Goal: Task Accomplishment & Management: Use online tool/utility

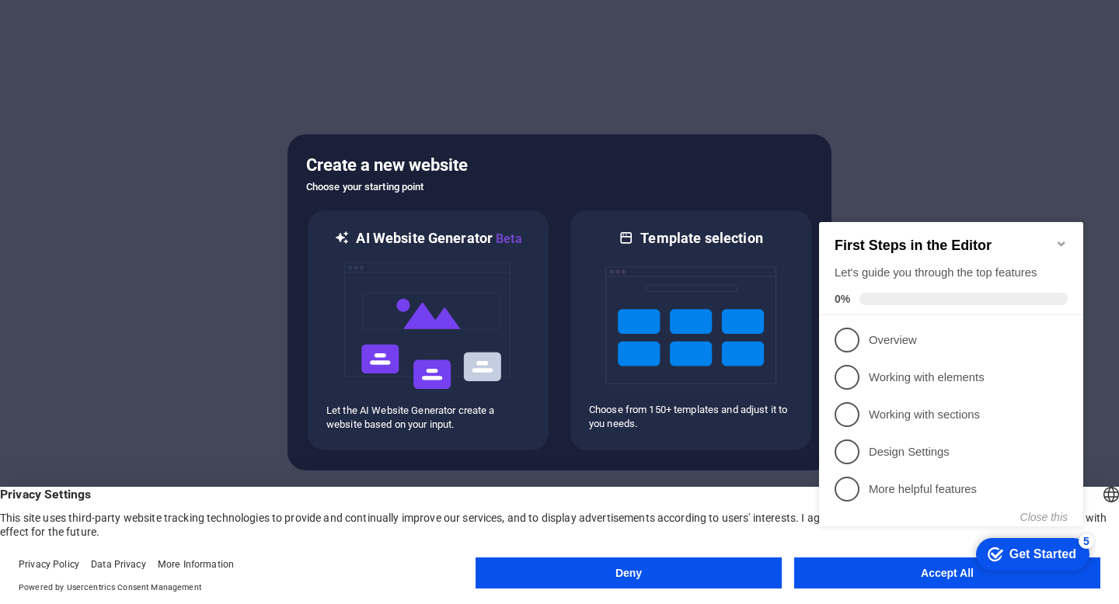
click at [888, 580] on appcues-checklist "Contextual help checklist present on screen" at bounding box center [954, 394] width 283 height 374
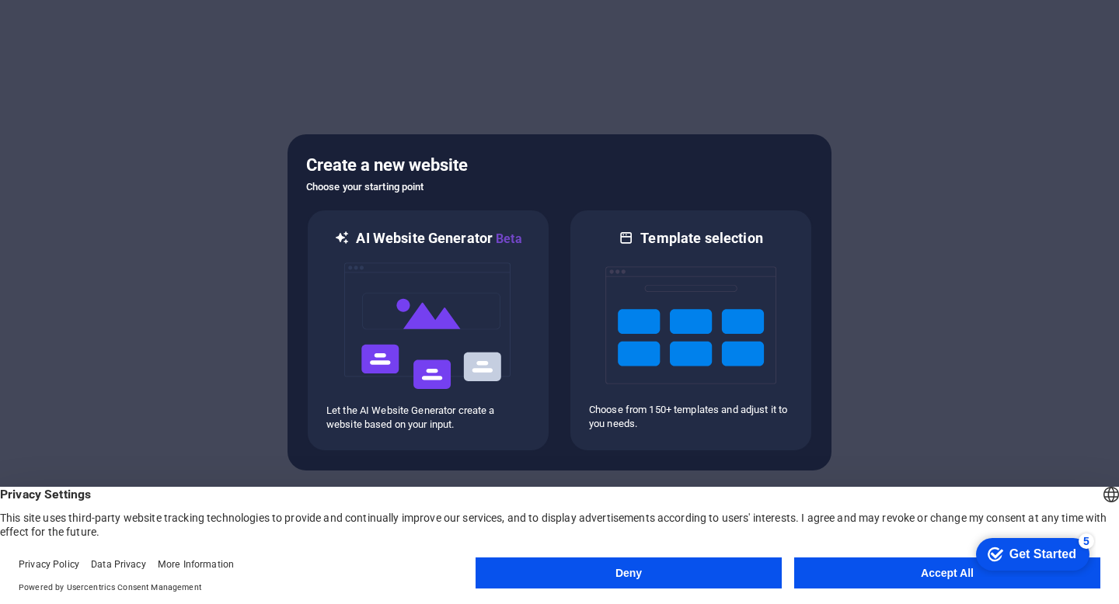
click at [963, 580] on appcues-checklist "Contextual help checklist present on screen" at bounding box center [1029, 556] width 132 height 51
click at [970, 575] on div "checkmark Get Started 5 First Steps in the Editor Let's guide you through the t…" at bounding box center [1029, 554] width 132 height 47
click at [939, 574] on button "Accept All" at bounding box center [947, 573] width 306 height 31
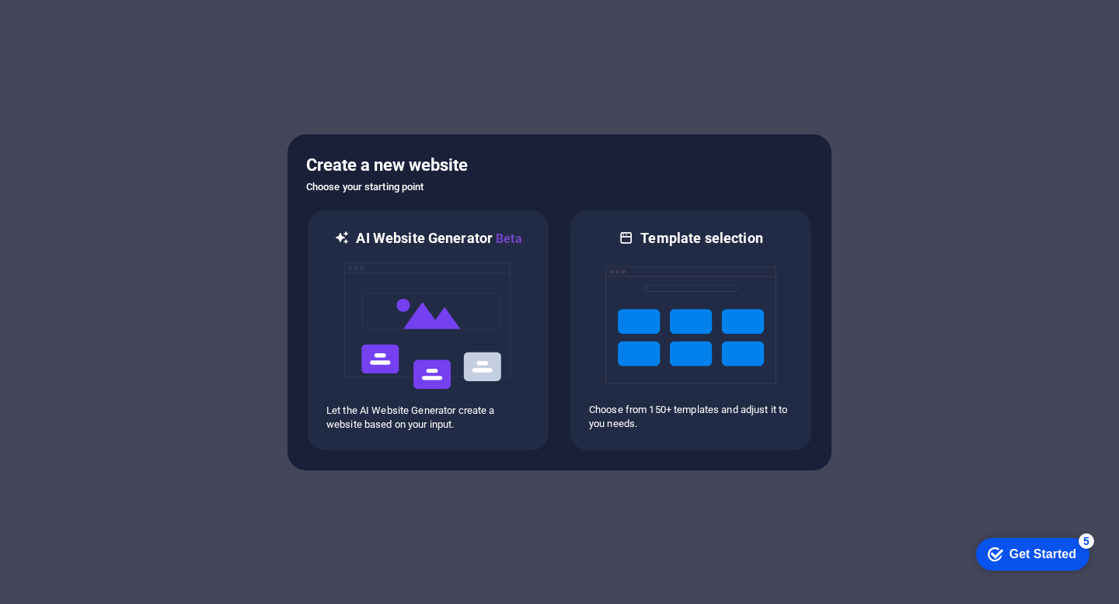
click at [939, 574] on div at bounding box center [559, 302] width 1119 height 604
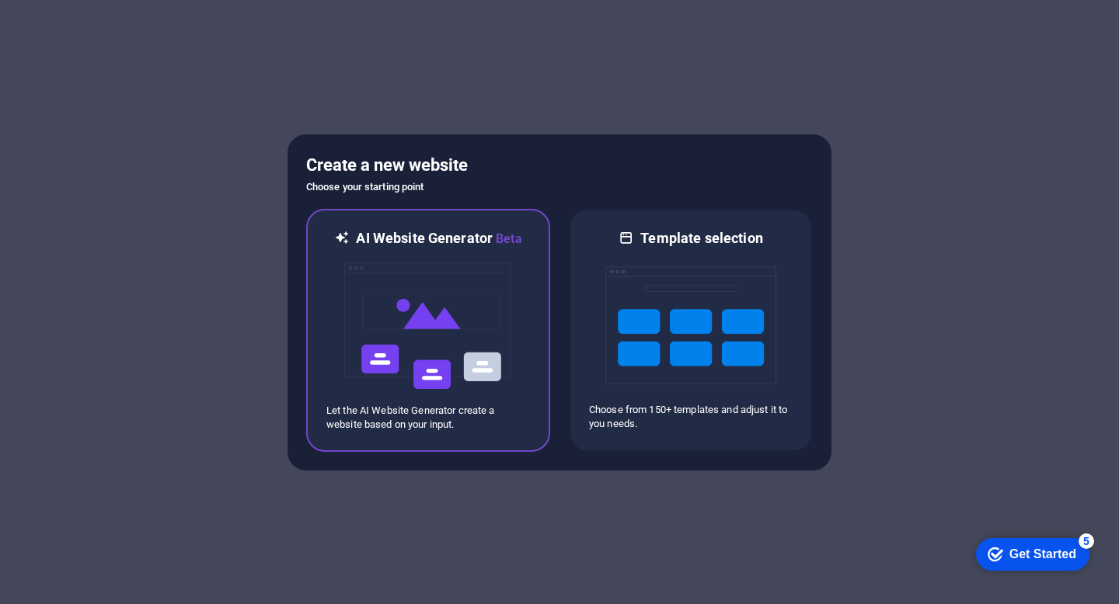
click at [399, 325] on img at bounding box center [428, 326] width 171 height 155
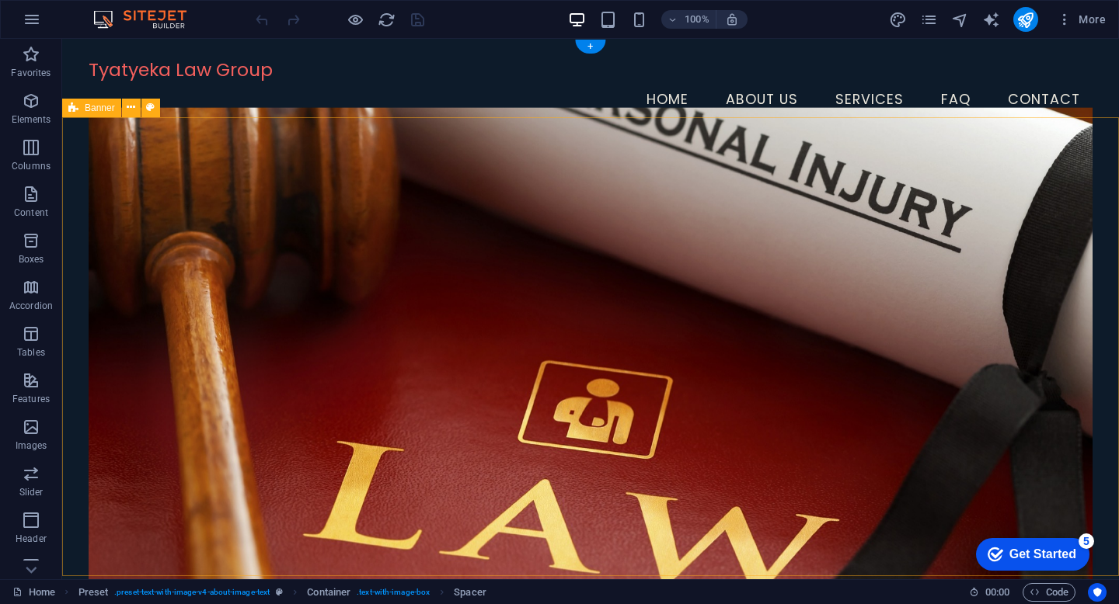
click at [411, 197] on figure at bounding box center [591, 354] width 1004 height 493
click at [1075, 81] on nav "Home About Us Services FAQ Contact" at bounding box center [591, 100] width 1004 height 39
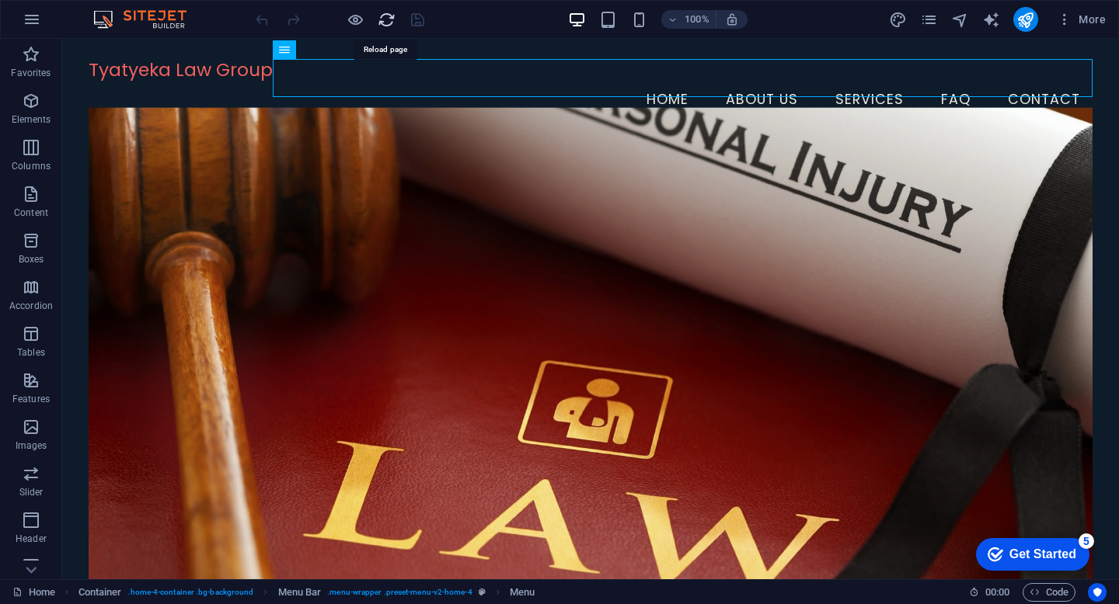
click at [386, 19] on icon "reload" at bounding box center [387, 20] width 18 height 18
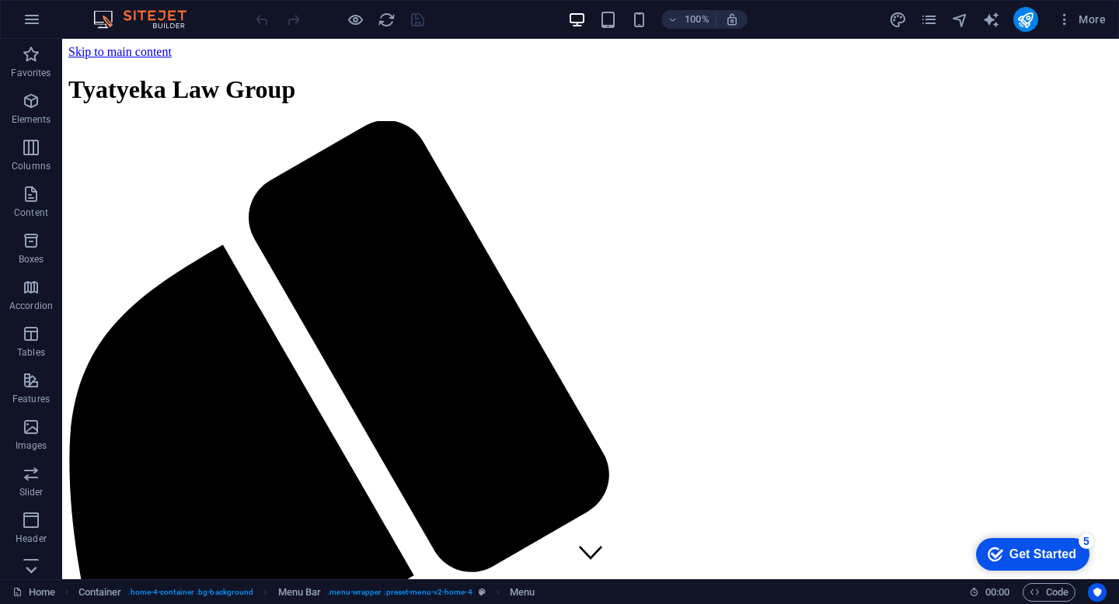
click at [32, 570] on icon at bounding box center [31, 570] width 22 height 22
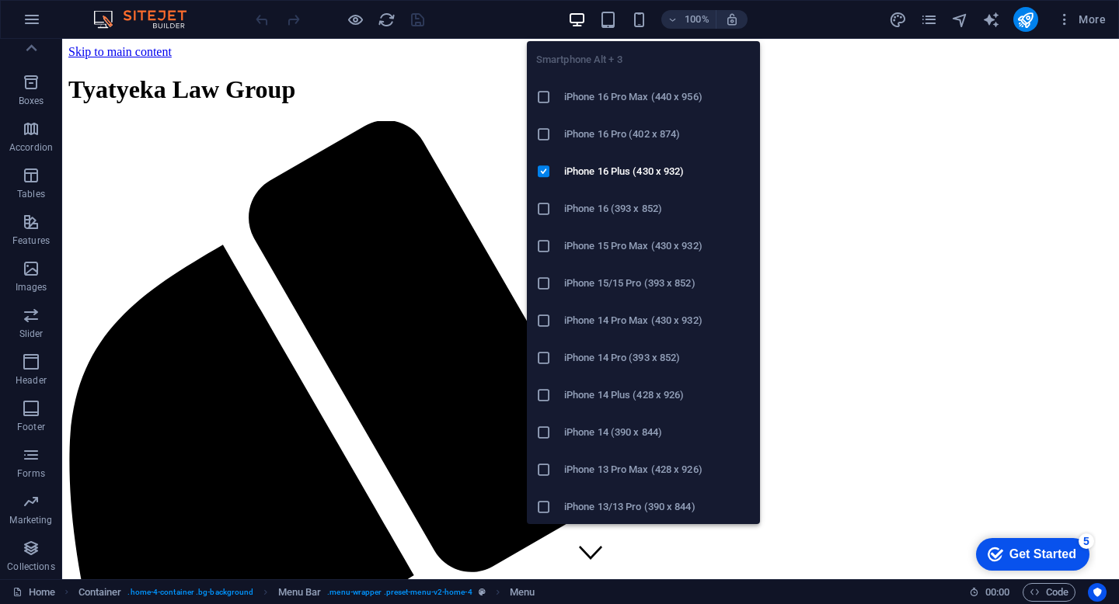
click at [646, 96] on h6 "iPhone 16 Pro Max (440 x 956)" at bounding box center [657, 97] width 186 height 19
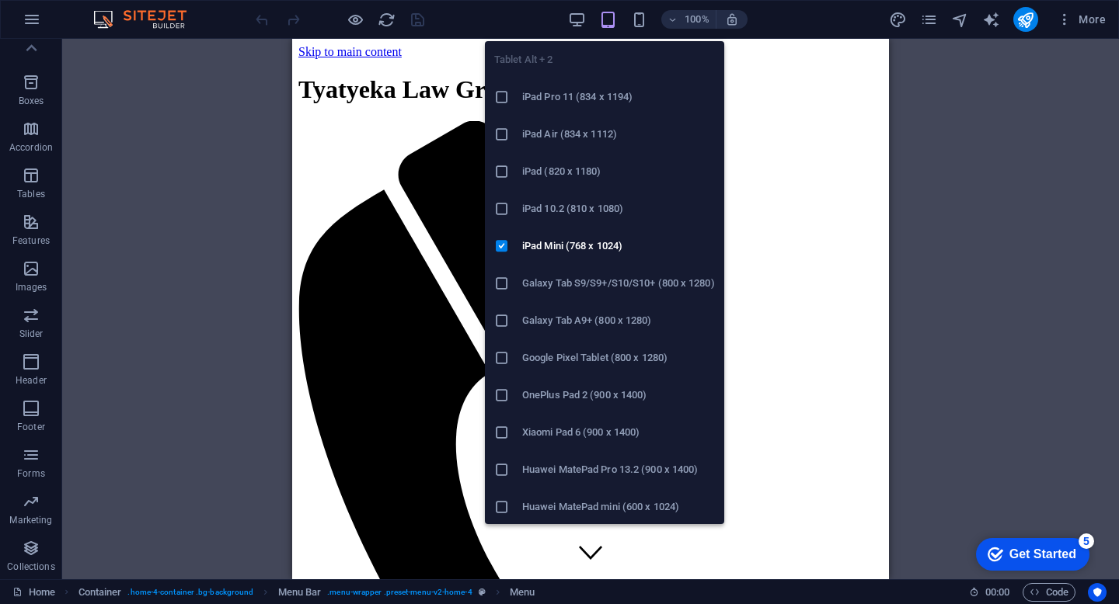
click at [603, 97] on h6 "iPad Pro 11 (834 x 1194)" at bounding box center [618, 97] width 193 height 19
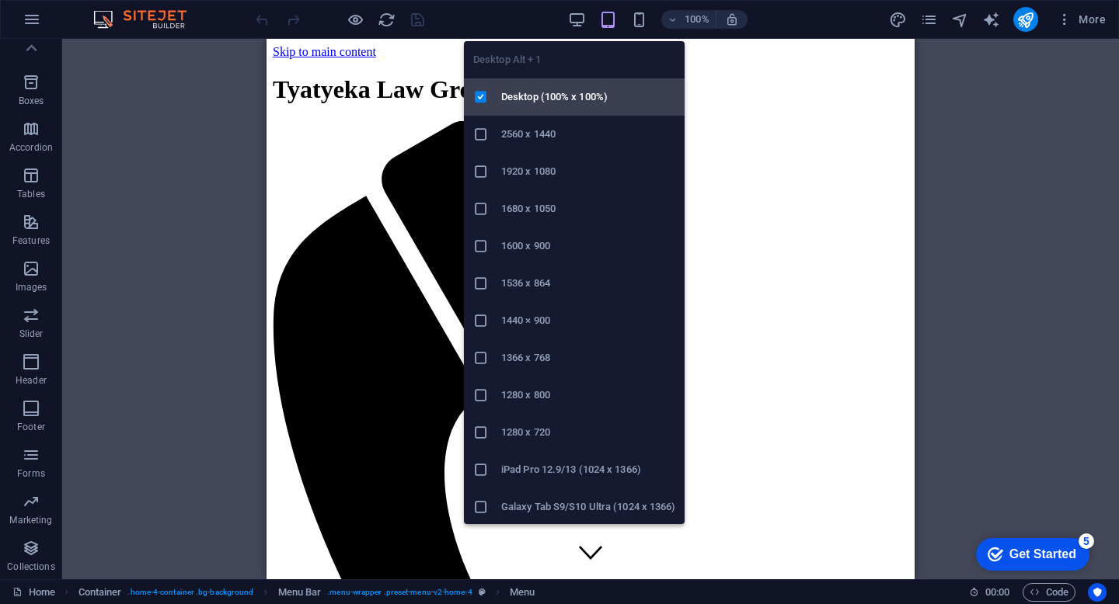
click at [566, 95] on h6 "Desktop (100% x 100%)" at bounding box center [588, 97] width 174 height 19
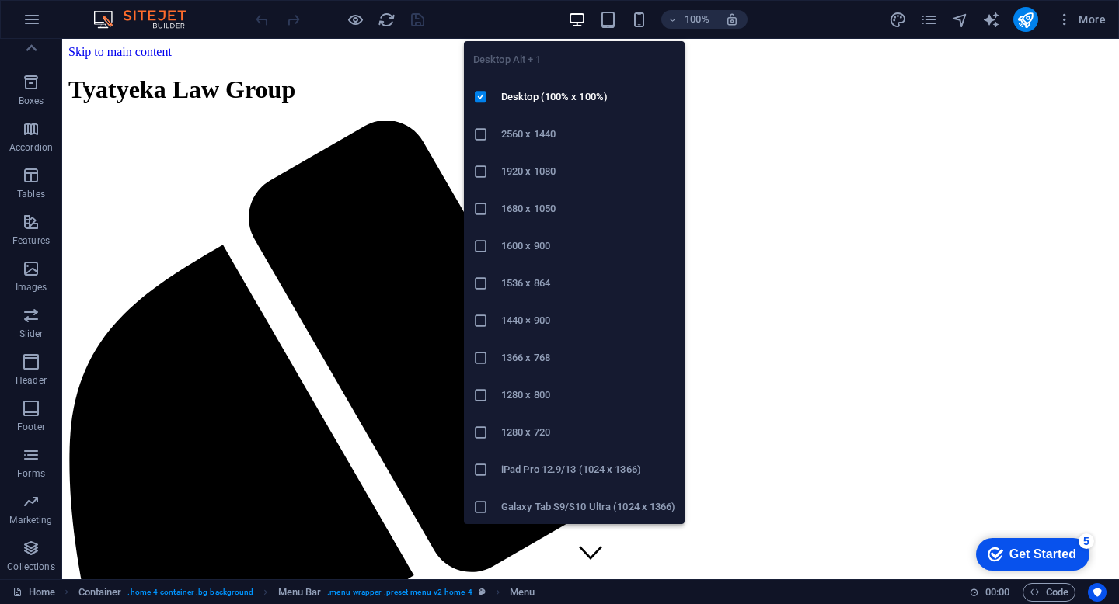
click at [577, 500] on h6 "Galaxy Tab S9/S10 Ultra (1024 x 1366)" at bounding box center [588, 507] width 174 height 19
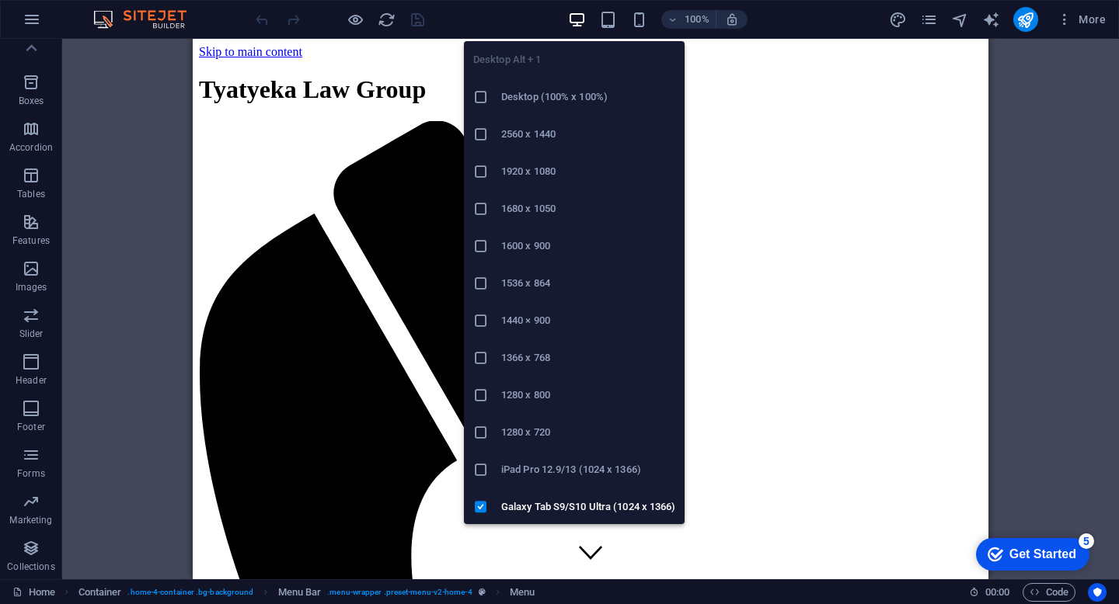
click at [553, 99] on h6 "Desktop (100% x 100%)" at bounding box center [588, 97] width 174 height 19
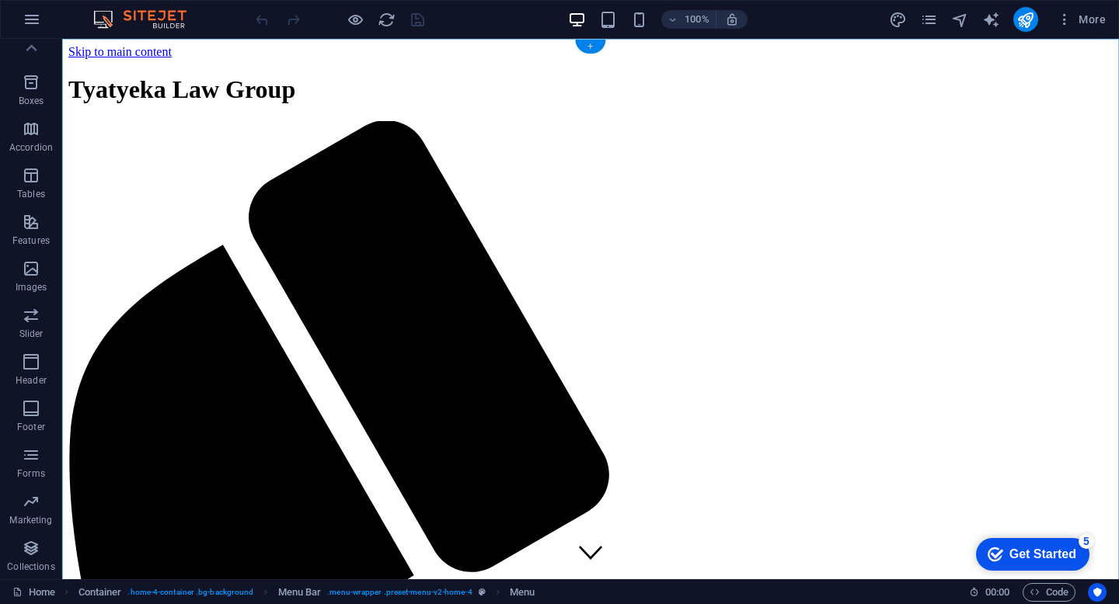
click at [593, 47] on div "+" at bounding box center [590, 47] width 30 height 14
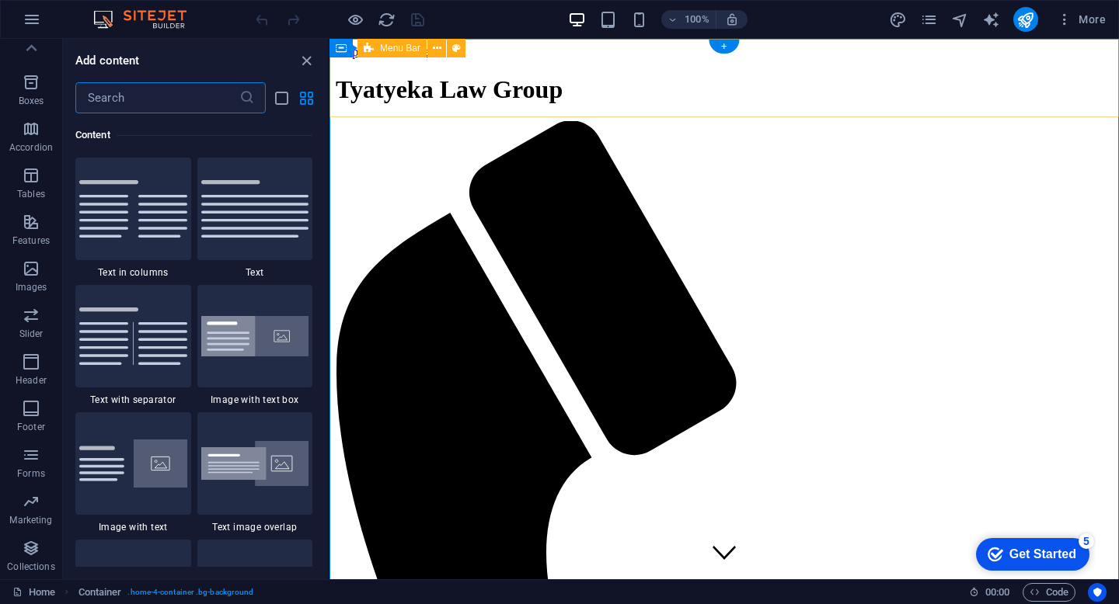
scroll to position [2719, 0]
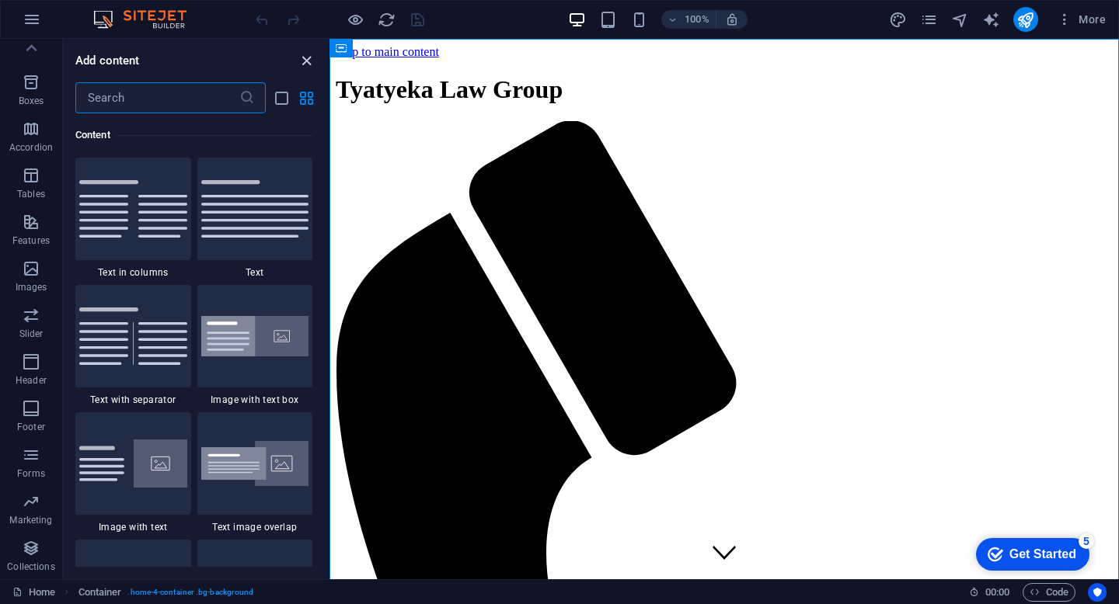
click at [312, 61] on icon "close panel" at bounding box center [307, 61] width 18 height 18
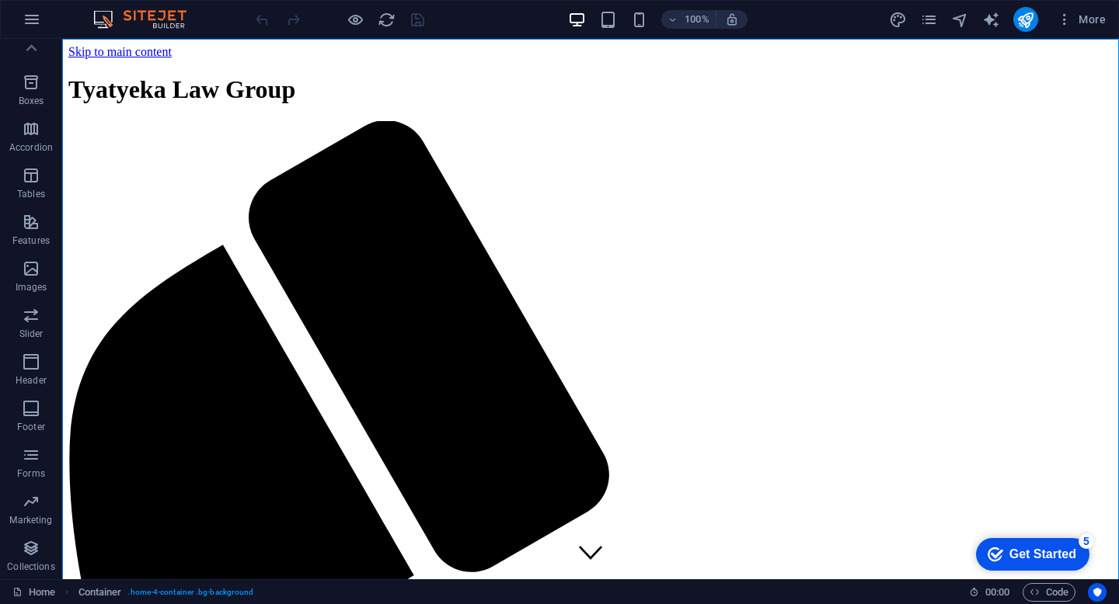
click at [1082, 541] on div "5" at bounding box center [1086, 542] width 16 height 16
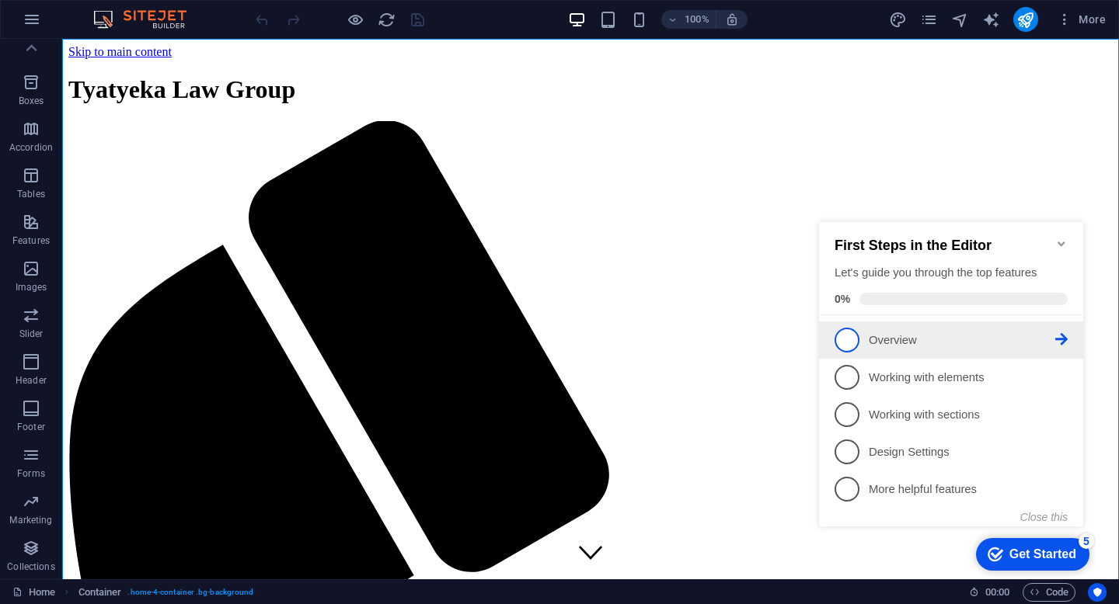
click at [845, 333] on span "1" at bounding box center [846, 340] width 25 height 25
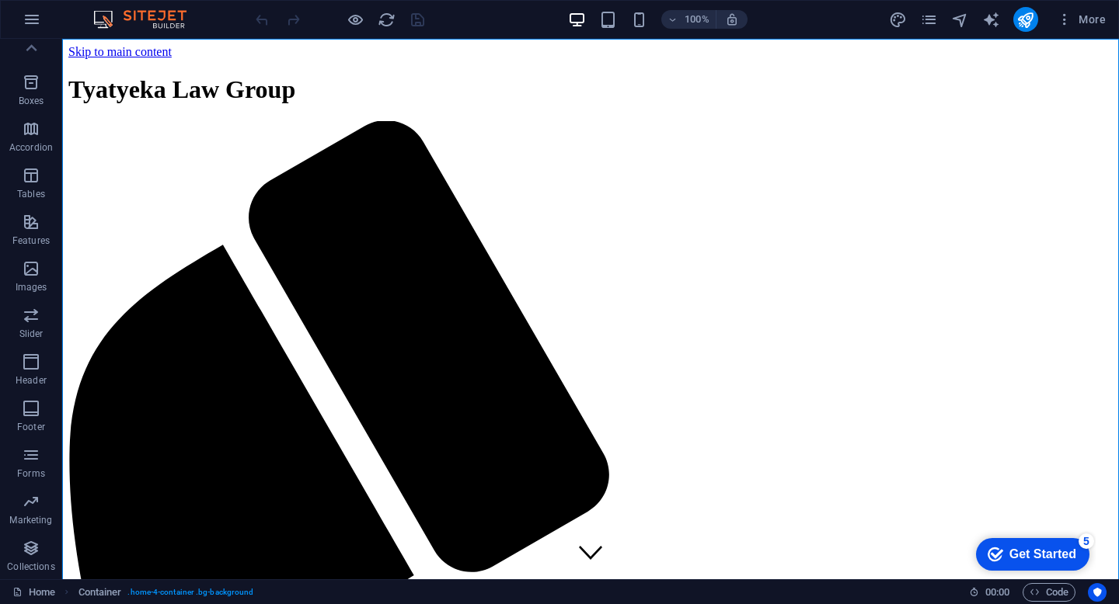
scroll to position [0, 0]
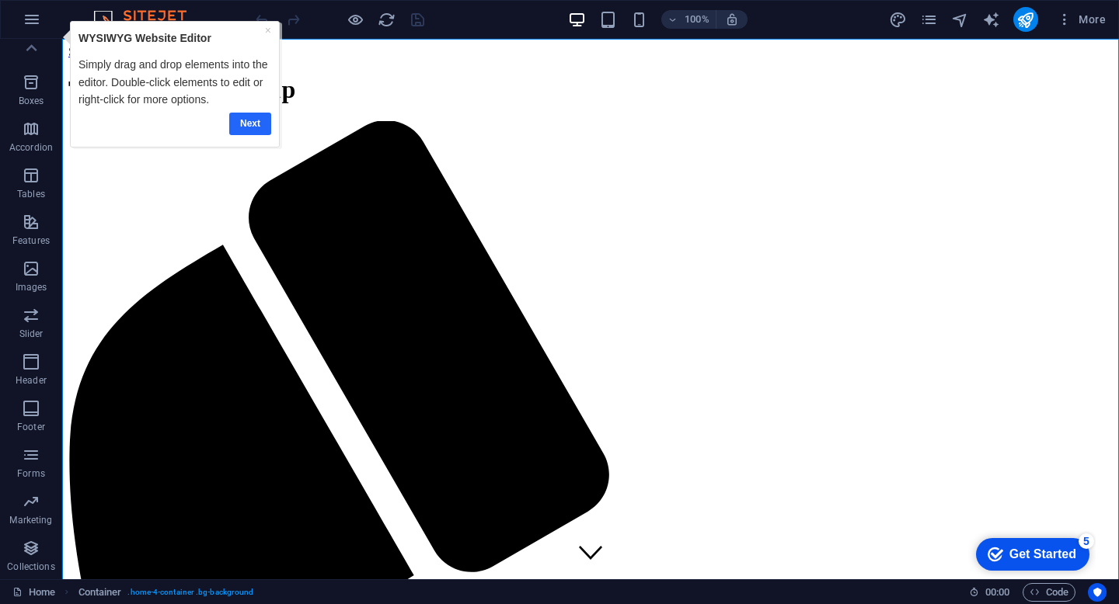
click at [261, 120] on link "Next" at bounding box center [250, 124] width 42 height 23
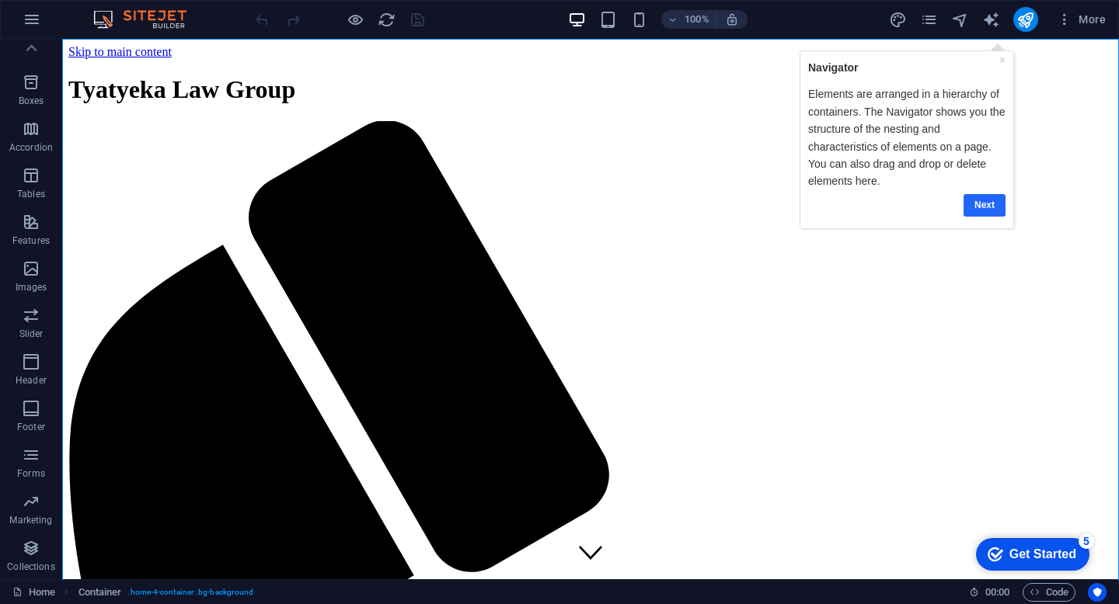
click at [984, 202] on link "Next" at bounding box center [984, 204] width 42 height 23
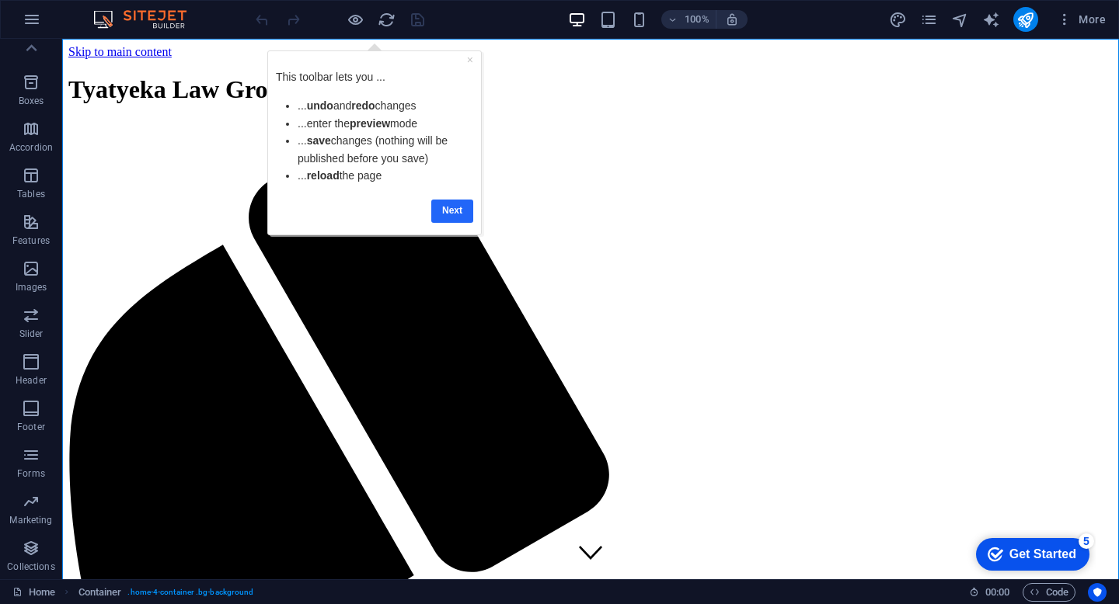
click at [447, 209] on link "Next" at bounding box center [452, 211] width 42 height 23
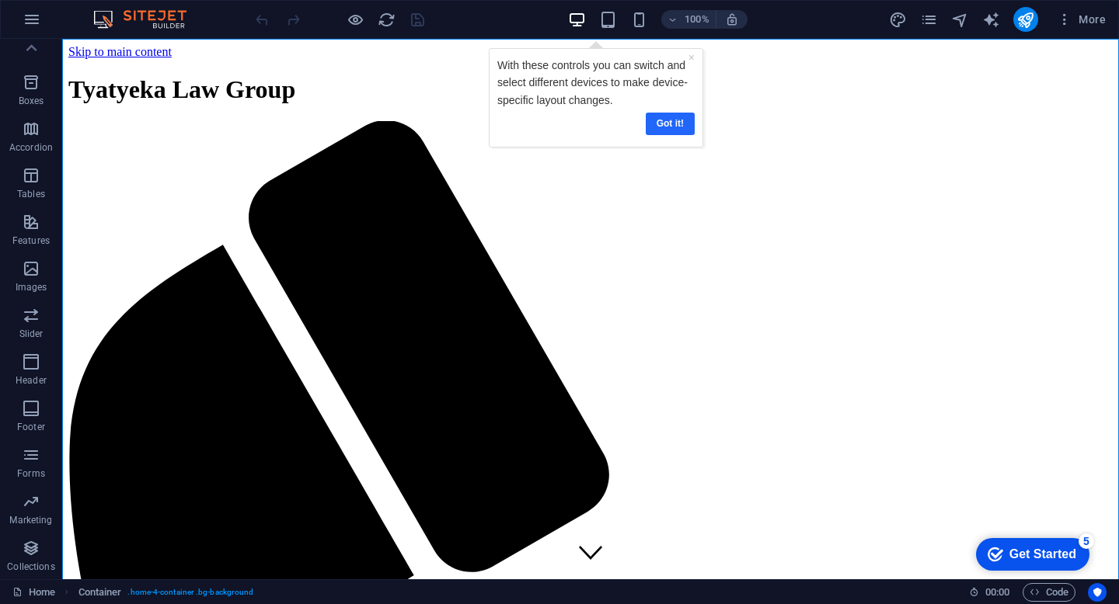
click at [669, 121] on link "Got it!" at bounding box center [669, 124] width 49 height 23
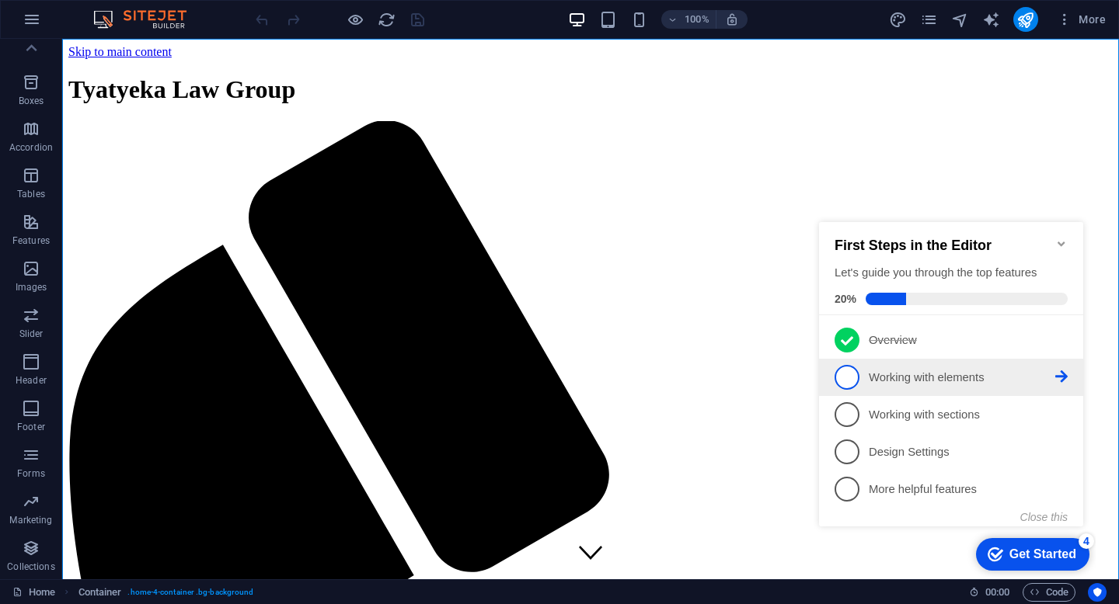
click at [838, 370] on span "2" at bounding box center [846, 377] width 25 height 25
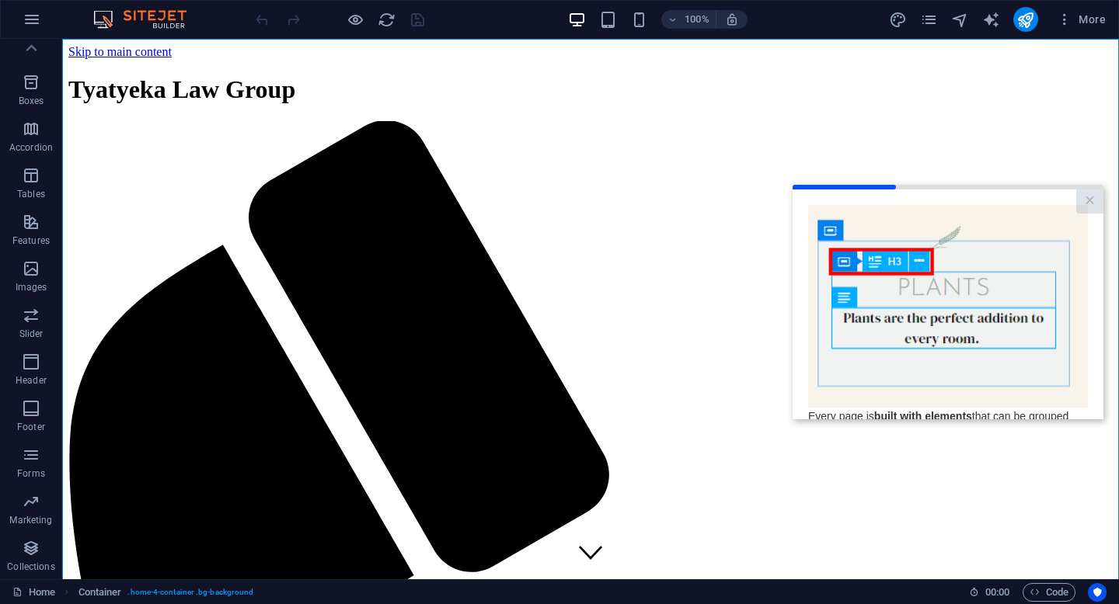
click at [1058, 561] on link "Next" at bounding box center [1061, 575] width 51 height 28
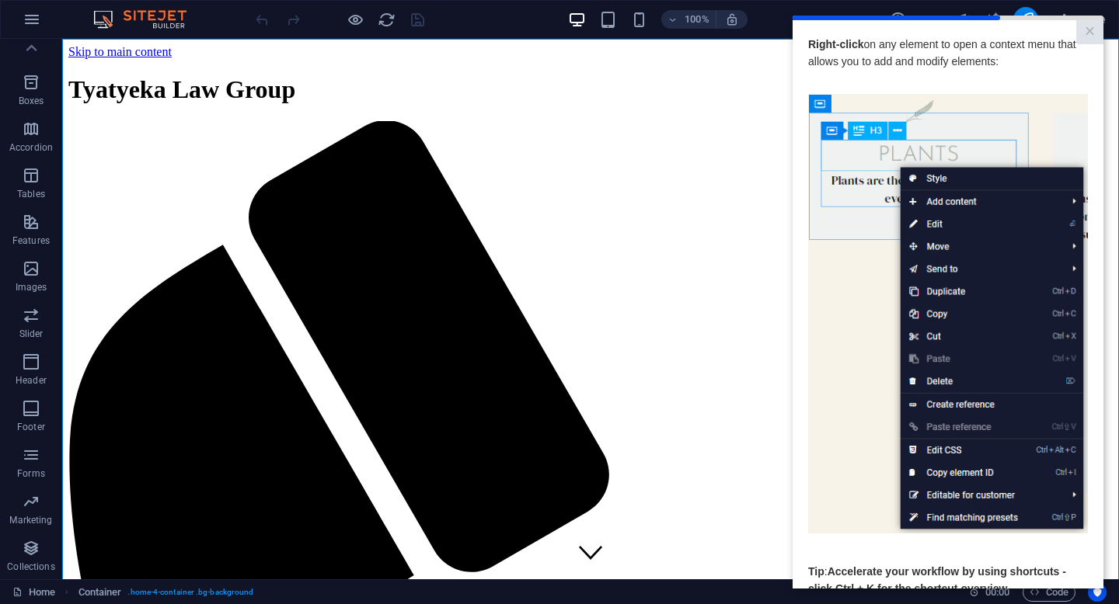
click at [852, 548] on p "​" at bounding box center [948, 542] width 280 height 17
click at [1095, 31] on link "×" at bounding box center [1089, 32] width 27 height 24
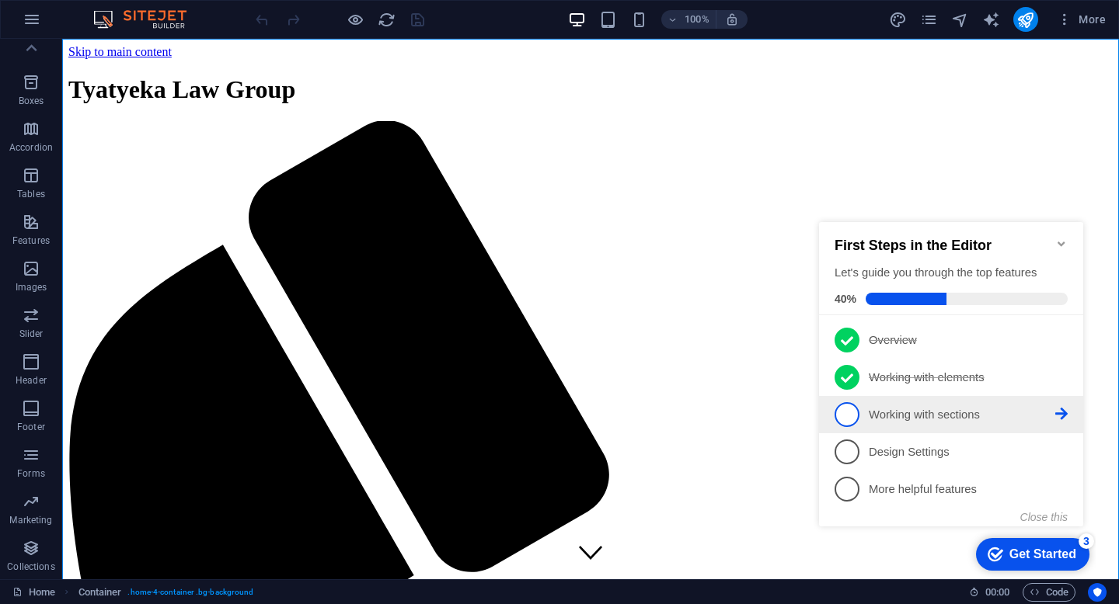
click at [981, 419] on p "Working with sections - incomplete" at bounding box center [962, 415] width 186 height 16
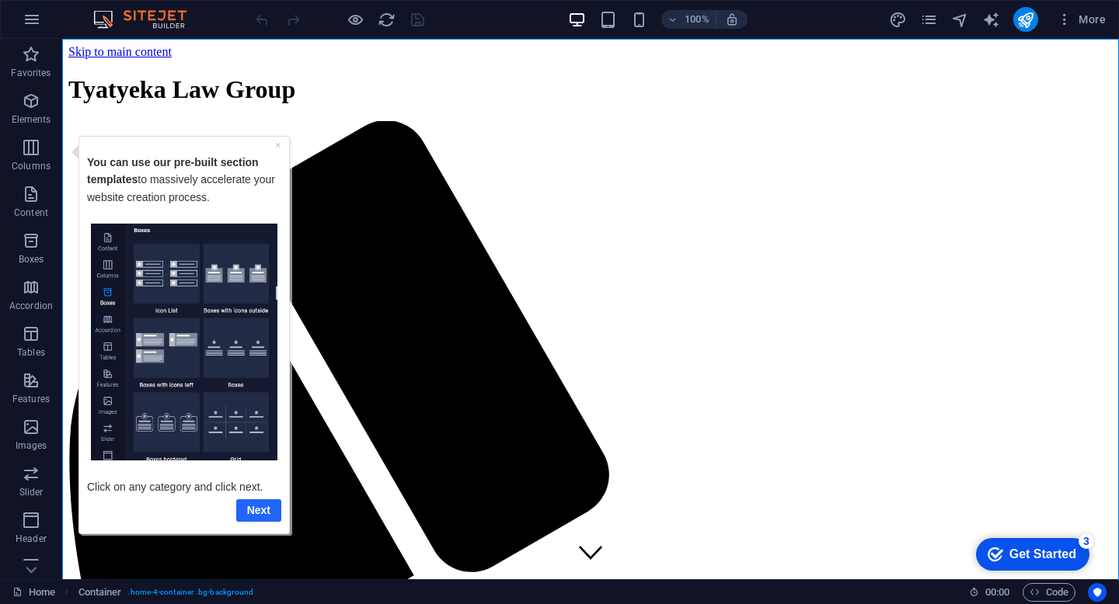
click at [260, 516] on link "Next" at bounding box center [258, 510] width 45 height 23
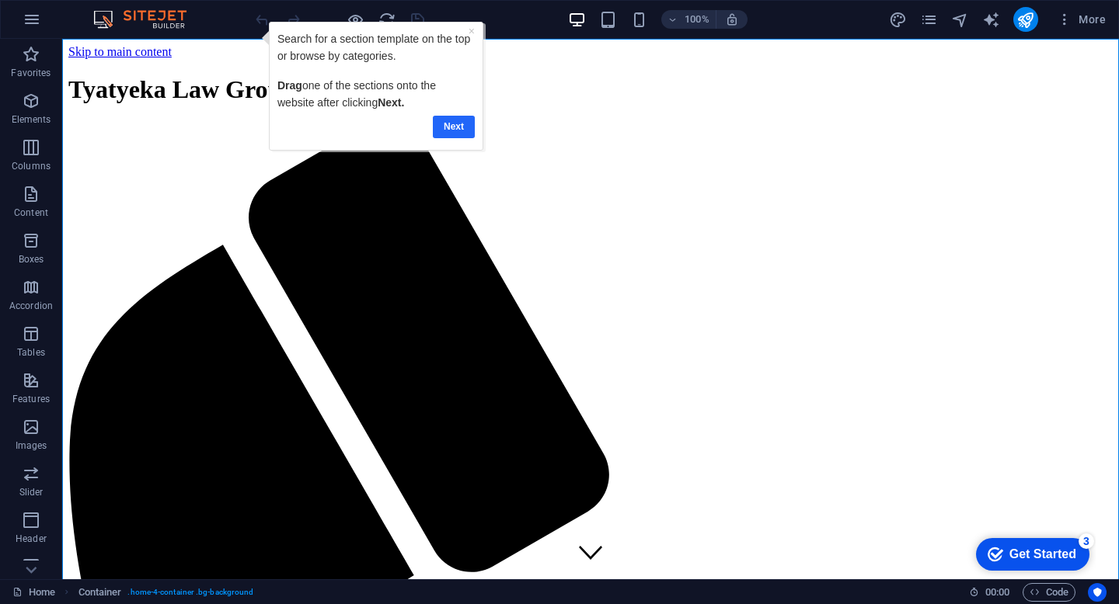
click at [460, 134] on link "Next" at bounding box center [453, 127] width 42 height 23
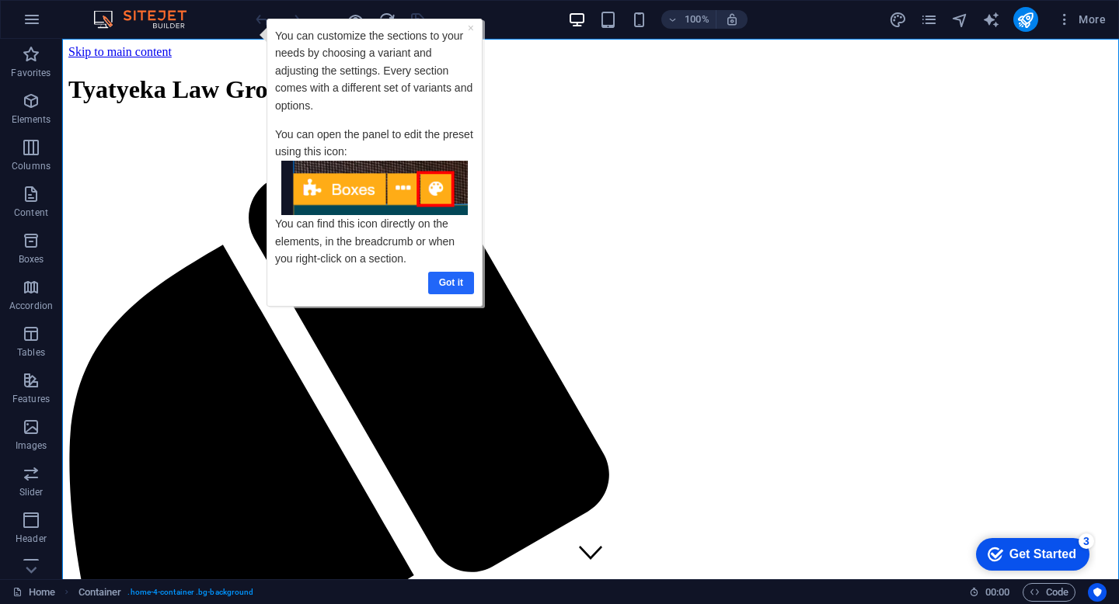
click at [453, 281] on link "Got it" at bounding box center [450, 283] width 46 height 23
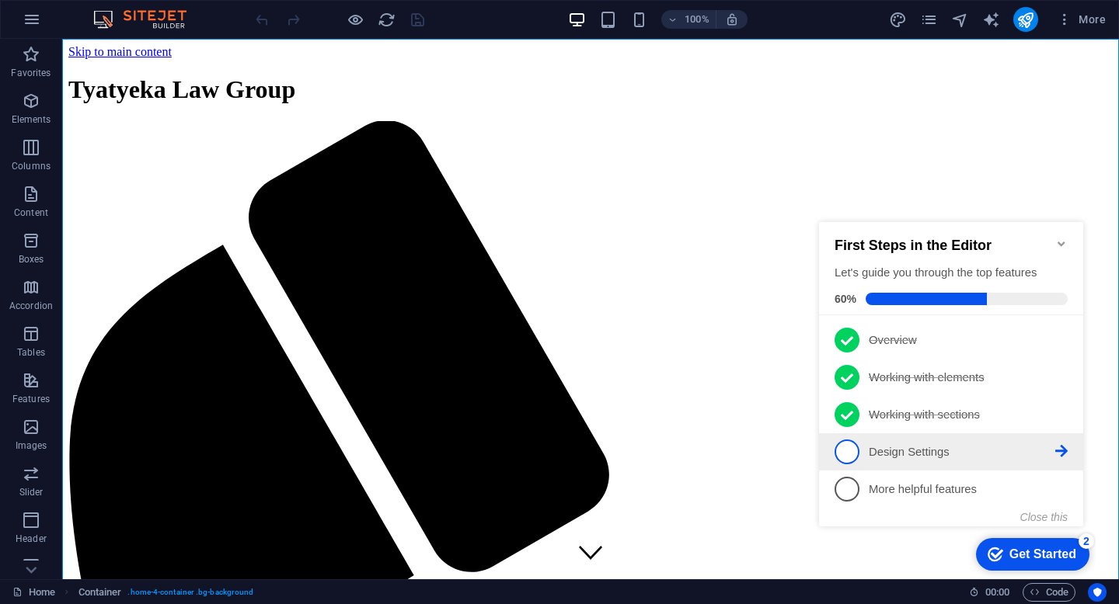
click at [1059, 450] on icon at bounding box center [1061, 451] width 12 height 12
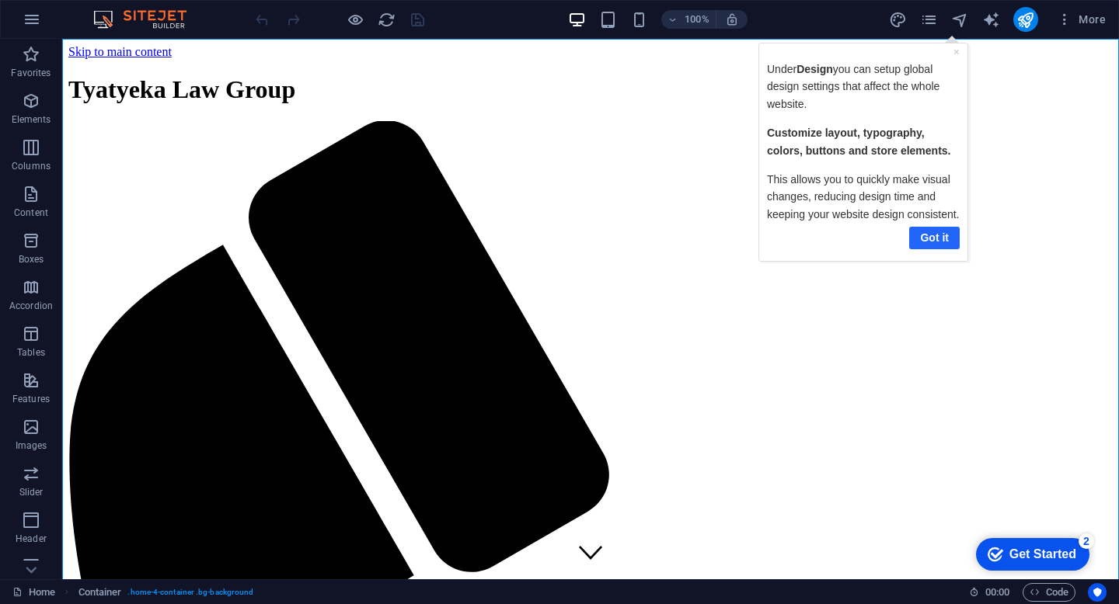
click at [930, 231] on link "Got it" at bounding box center [933, 237] width 51 height 23
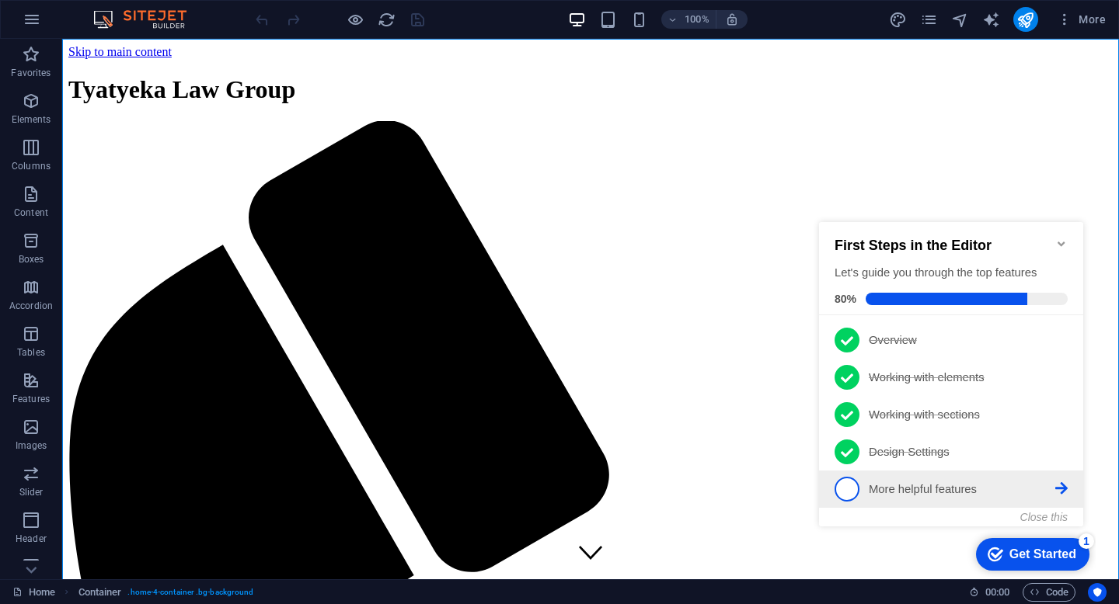
click at [876, 483] on p "More helpful features - incomplete" at bounding box center [962, 490] width 186 height 16
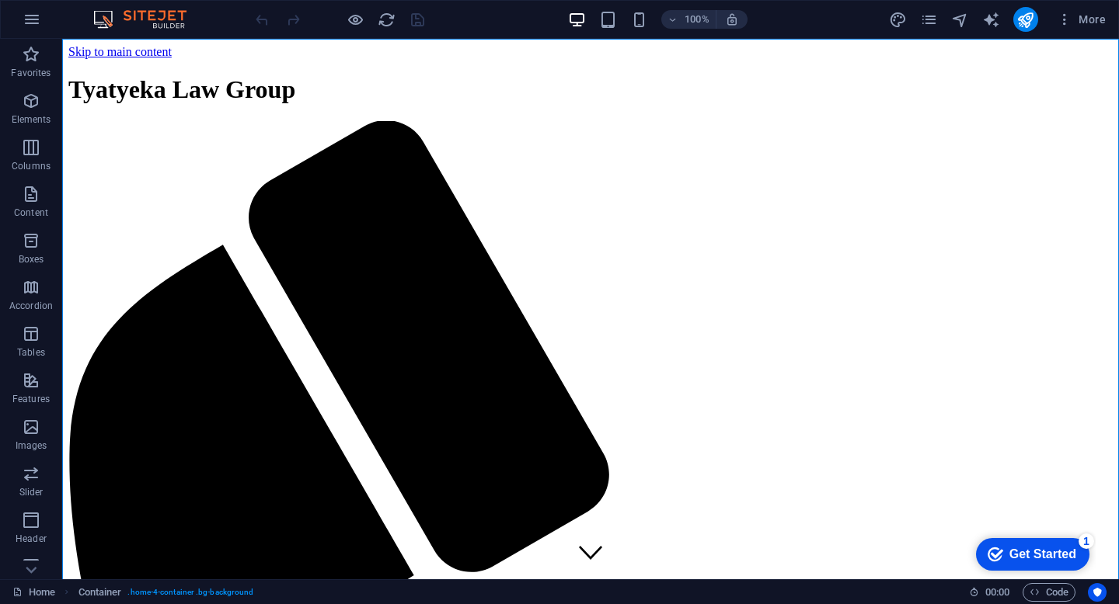
click at [1043, 552] on div "Get Started" at bounding box center [1042, 555] width 67 height 14
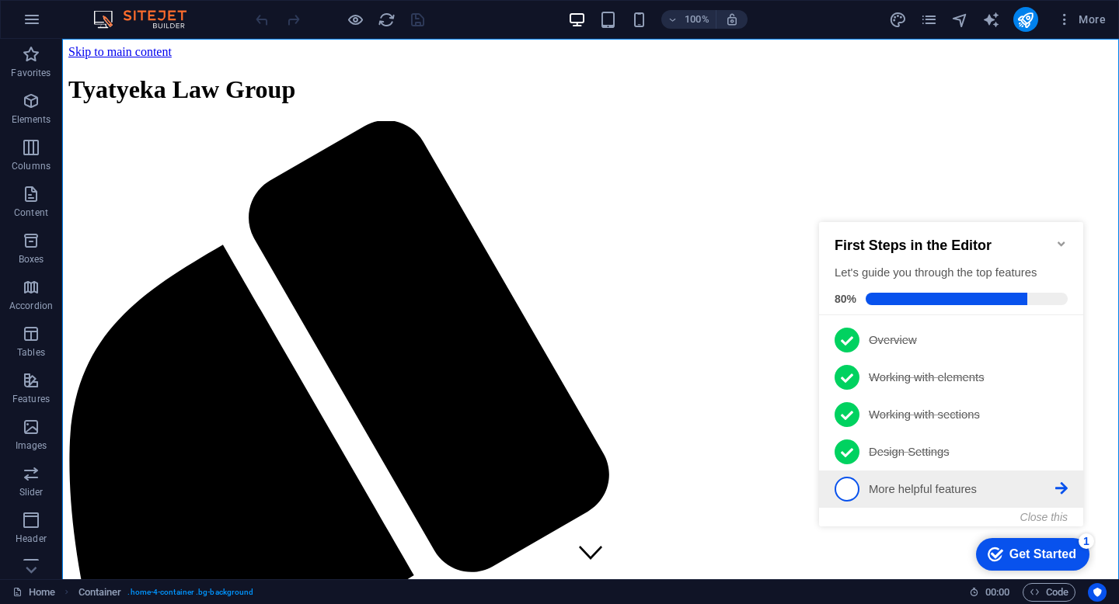
click at [846, 490] on span "5" at bounding box center [846, 489] width 25 height 25
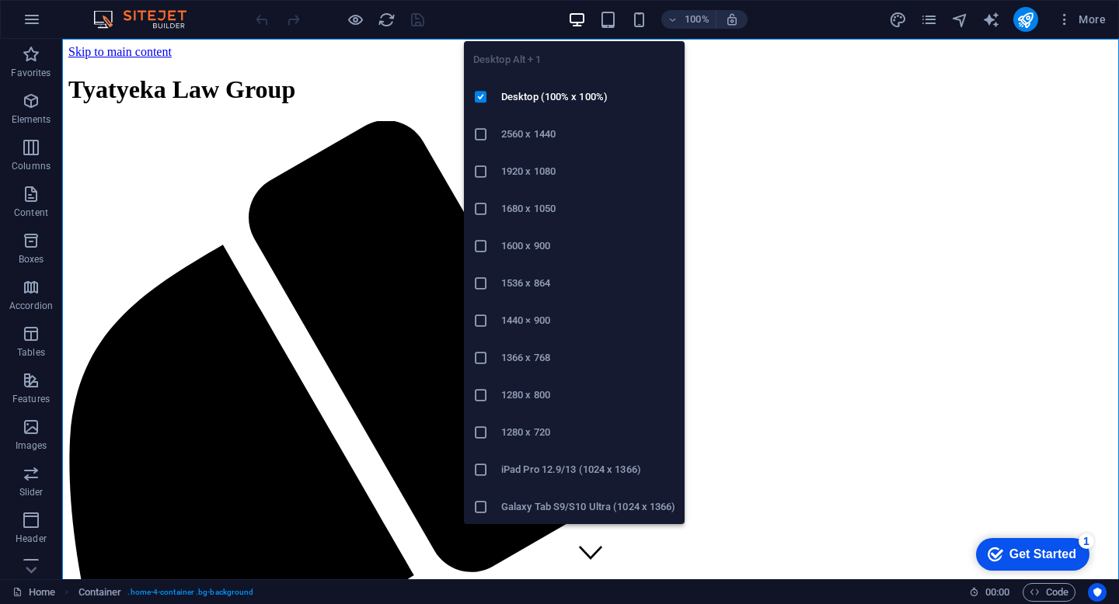
click at [551, 391] on h6 "1280 x 800" at bounding box center [588, 395] width 174 height 19
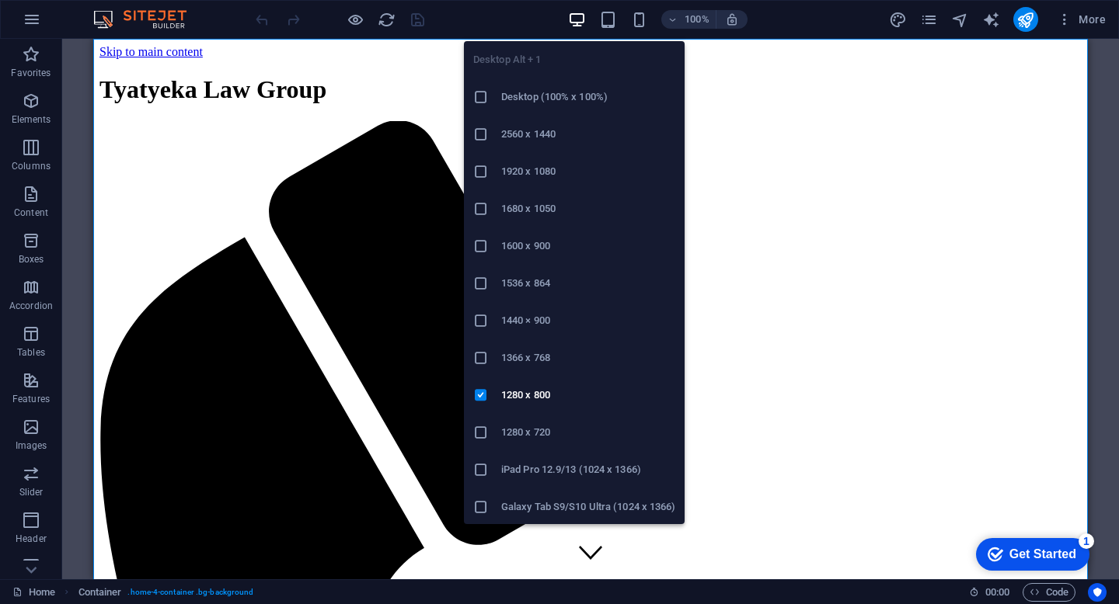
click at [584, 17] on icon "button" at bounding box center [577, 20] width 18 height 18
click at [545, 430] on h6 "1280 x 720" at bounding box center [588, 432] width 174 height 19
click at [552, 96] on h6 "Desktop (100% x 100%)" at bounding box center [588, 97] width 174 height 19
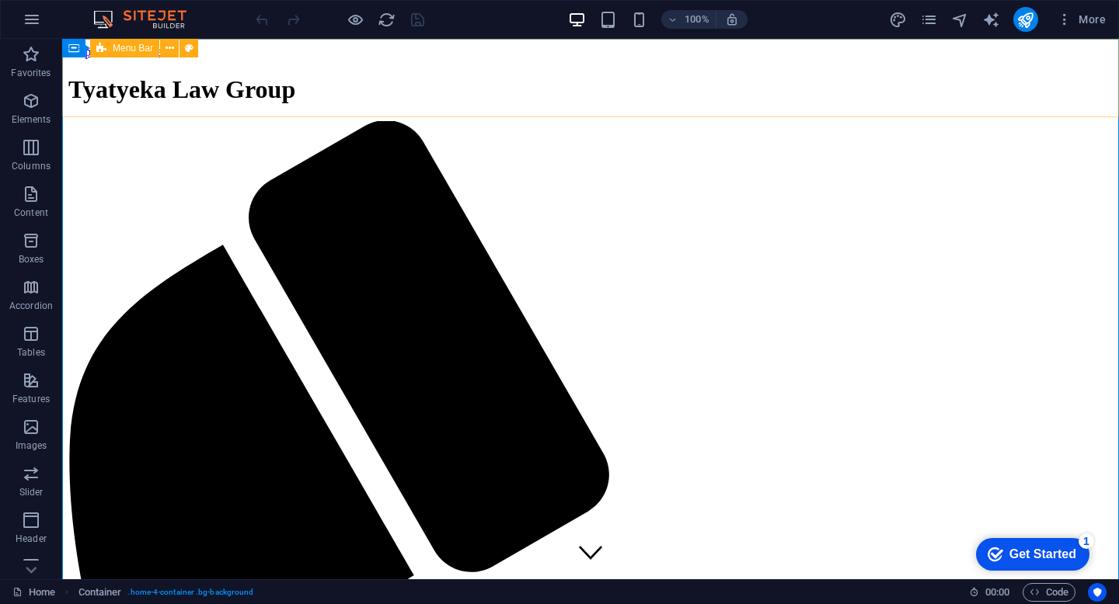
click at [131, 57] on div "Container Menu Bar" at bounding box center [135, 48] width 146 height 19
click at [131, 51] on span "Menu Bar" at bounding box center [133, 48] width 40 height 9
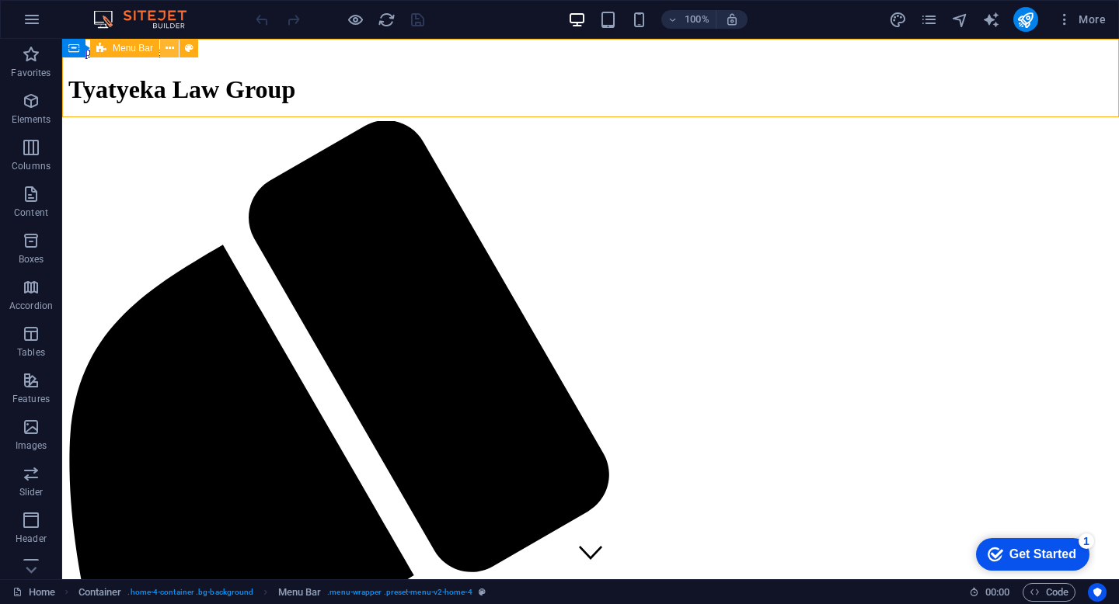
click at [169, 48] on icon at bounding box center [169, 48] width 9 height 16
click at [590, 48] on div "+" at bounding box center [590, 47] width 30 height 14
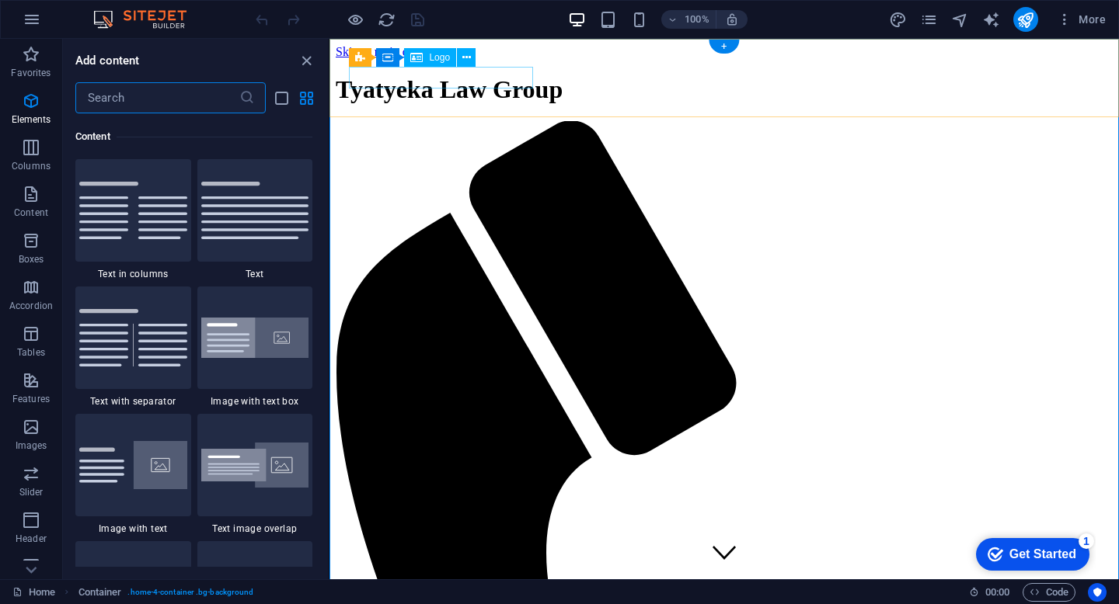
scroll to position [2719, 0]
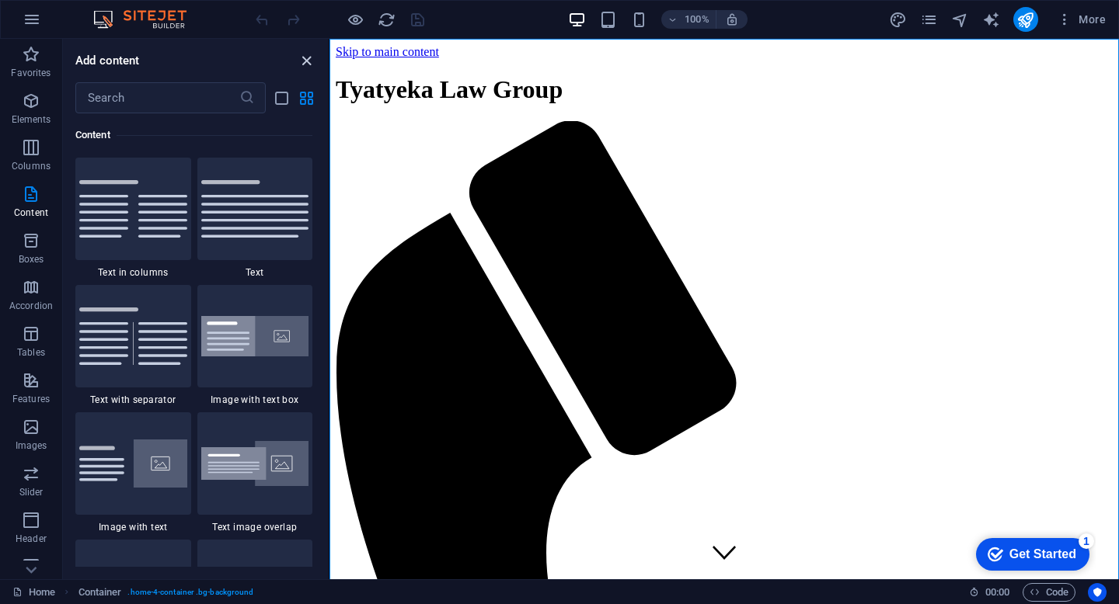
click at [313, 54] on icon "close panel" at bounding box center [307, 61] width 18 height 18
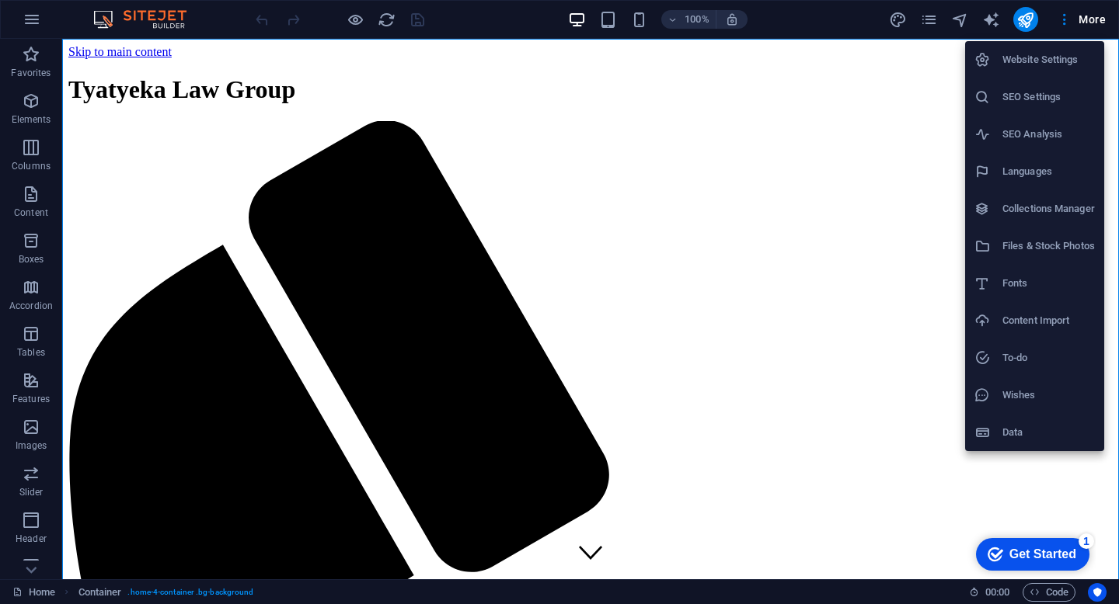
click at [1043, 56] on h6 "Website Settings" at bounding box center [1048, 60] width 92 height 19
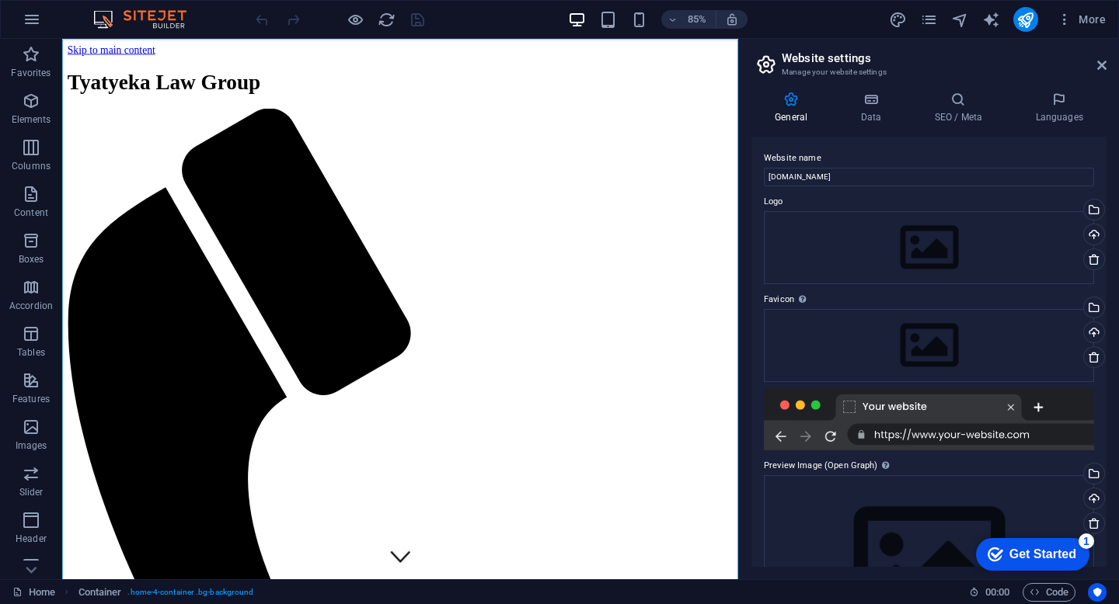
click at [996, 437] on div at bounding box center [929, 419] width 330 height 62
click at [935, 467] on label "Preview Image (Open Graph) This image will be shown when the website is shared …" at bounding box center [929, 466] width 330 height 19
click at [876, 96] on icon at bounding box center [871, 100] width 68 height 16
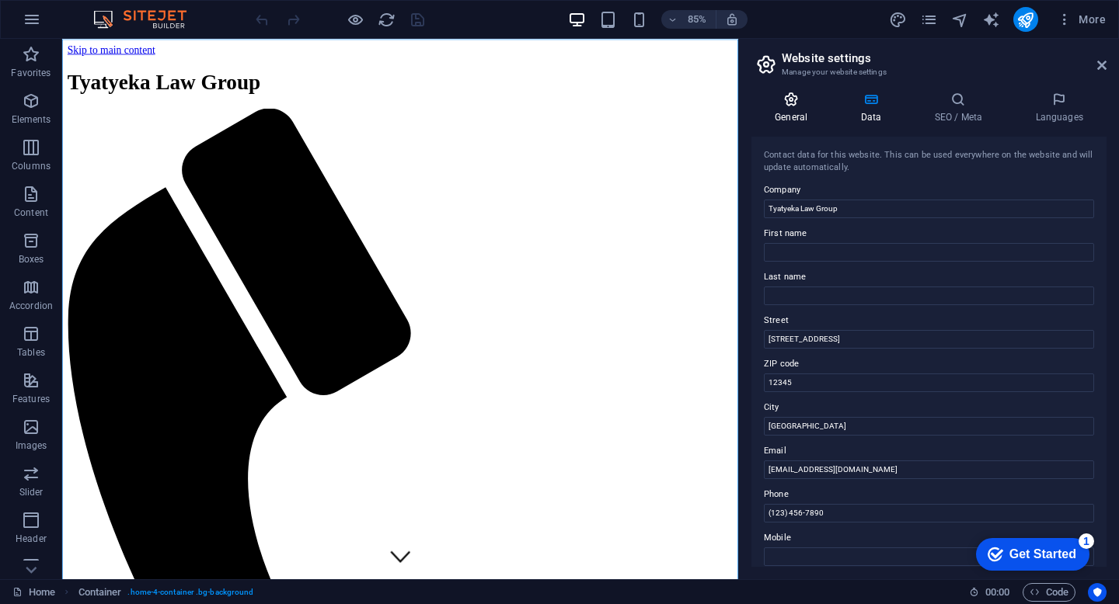
click at [796, 110] on h4 "General" at bounding box center [793, 108] width 85 height 33
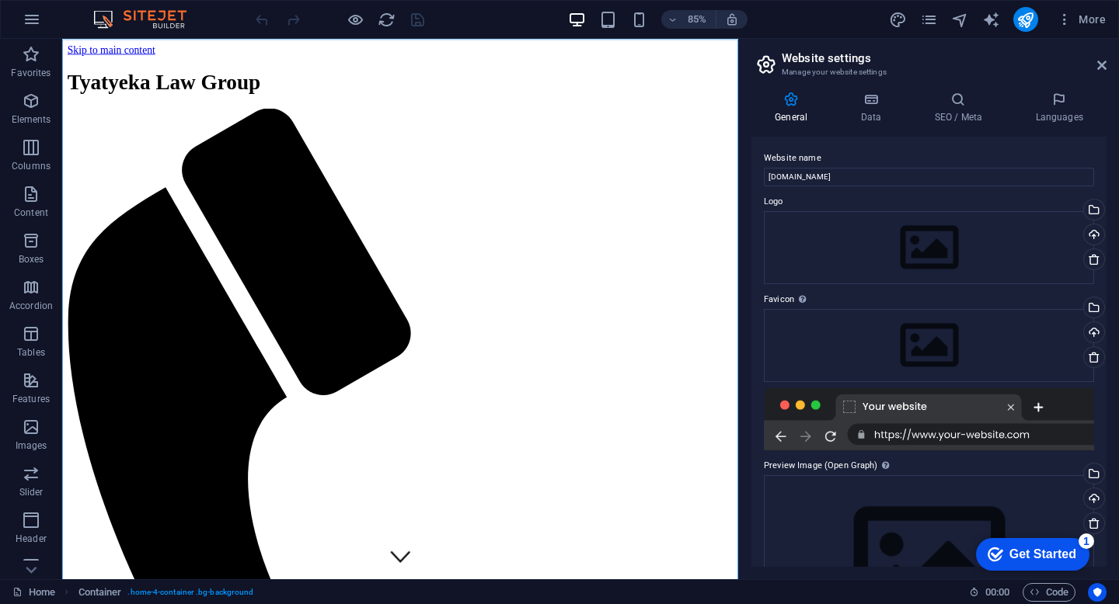
drag, startPoint x: 1106, startPoint y: 454, endPoint x: 1110, endPoint y: 524, distance: 70.1
click at [1110, 524] on div "General Data SEO / Meta Languages Website name tyatyekaattorneys.co.za Logo Dra…" at bounding box center [929, 329] width 380 height 500
click at [869, 177] on input "tyatyekaattorneys.co.za" at bounding box center [929, 177] width 330 height 19
type input "www.tyatyekaattorneys.co.za"
click at [869, 102] on icon at bounding box center [871, 100] width 68 height 16
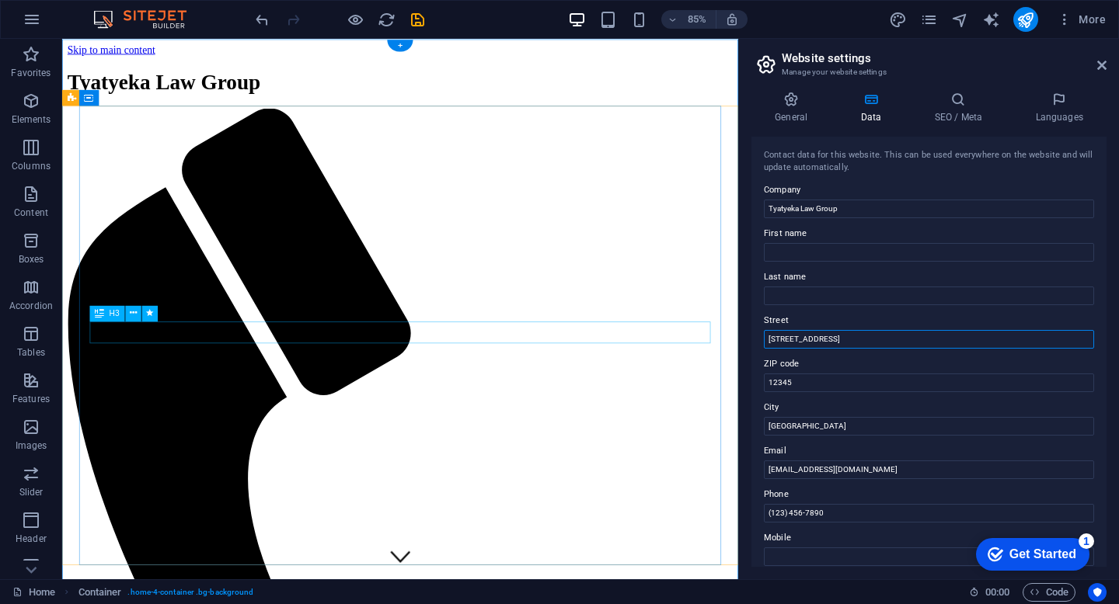
drag, startPoint x: 910, startPoint y: 378, endPoint x: 819, endPoint y: 378, distance: 90.9
click at [843, 343] on input "123 Legal Avenue" at bounding box center [929, 339] width 330 height 19
type input "1"
type input "Short Mill House"
drag, startPoint x: 872, startPoint y: 423, endPoint x: 824, endPoint y: 436, distance: 49.2
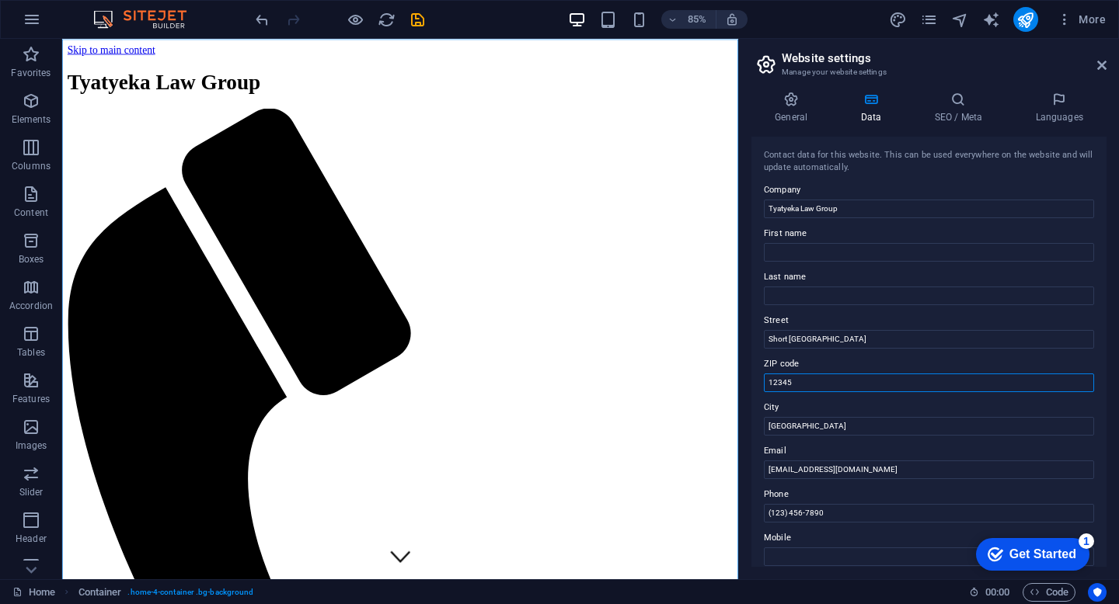
click at [797, 388] on input "12345" at bounding box center [929, 383] width 330 height 19
type input "1"
type input "5"
click at [826, 381] on input "[GEOGRAPHIC_DATA]" at bounding box center [929, 383] width 330 height 19
type input "E"
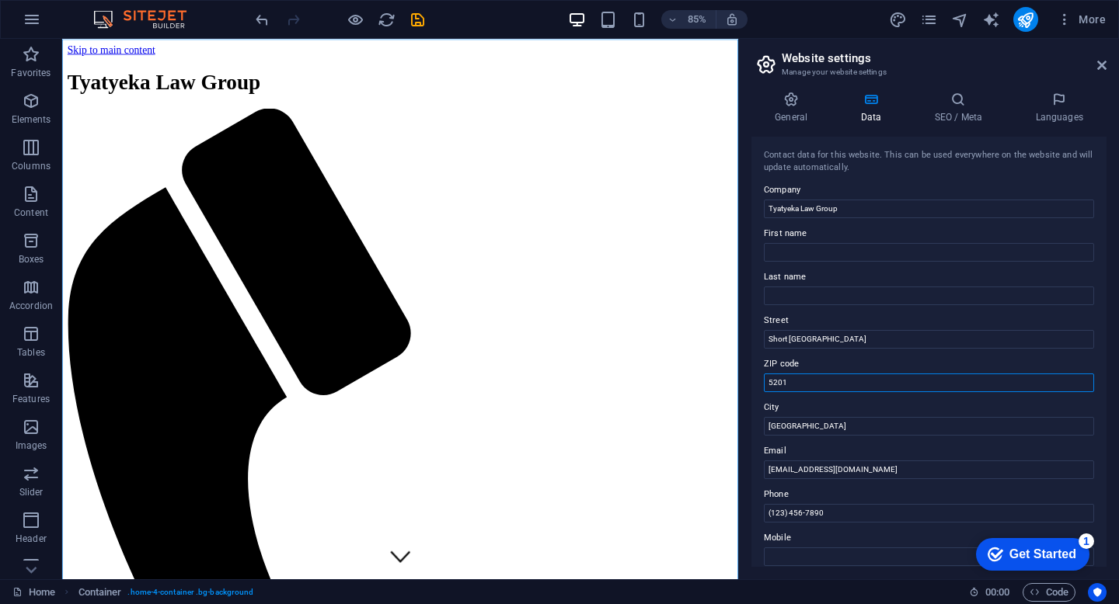
type input "5201"
type input "[GEOGRAPHIC_DATA]"
click at [840, 341] on input "Short Mill House" at bounding box center [929, 339] width 330 height 19
type input "Short Mill House, Berea"
click at [839, 508] on input "(123) 456-7890" at bounding box center [929, 513] width 330 height 19
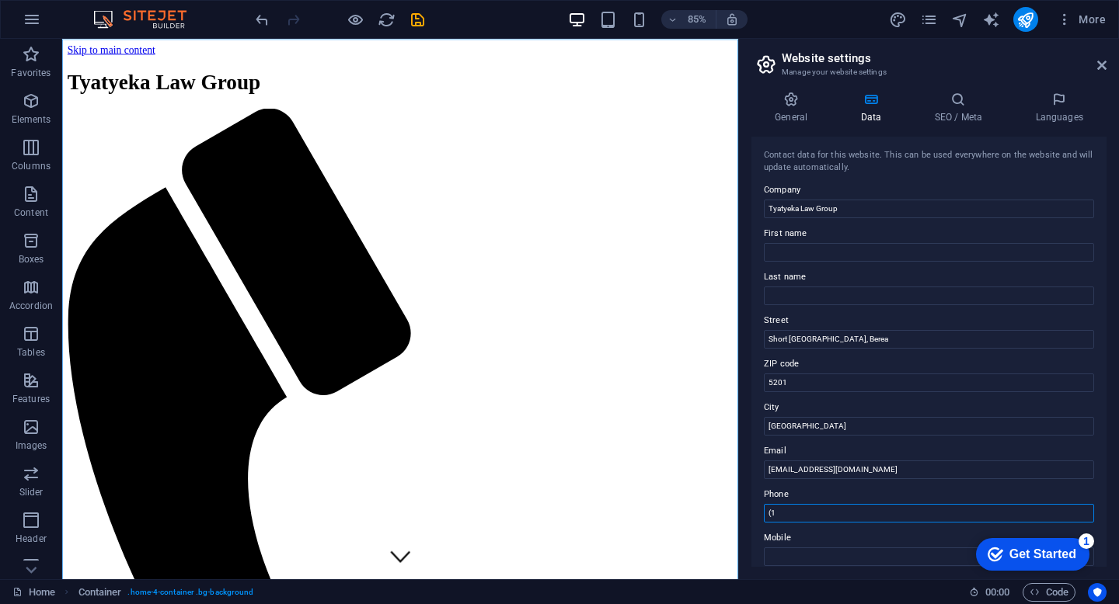
type input "("
click at [932, 468] on input "contact@tyatyekalawgroup.com" at bounding box center [929, 470] width 330 height 19
type input "c"
type input "[EMAIL_ADDRESS][DOMAIN_NAME]"
click at [876, 519] on input "Phone" at bounding box center [929, 513] width 330 height 19
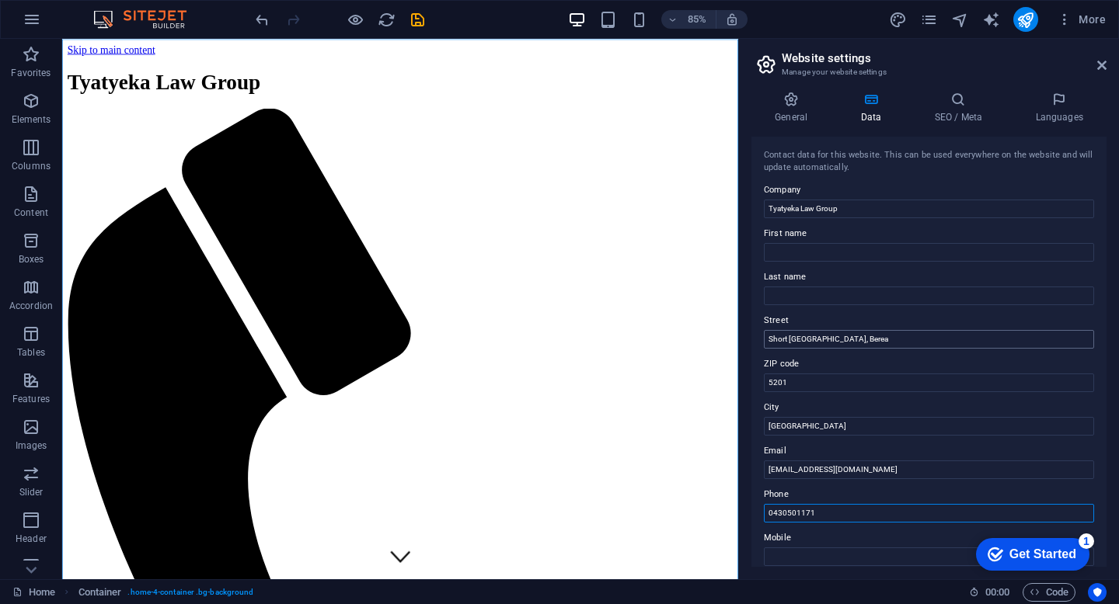
type input "0430501171"
click at [885, 340] on input "Short Mill House, Berea" at bounding box center [929, 339] width 330 height 19
type input "[GEOGRAPHIC_DATA], [GEOGRAPHIC_DATA], [GEOGRAPHIC_DATA]"
drag, startPoint x: 1106, startPoint y: 372, endPoint x: 1111, endPoint y: 422, distance: 49.9
click at [1111, 422] on div "General Data SEO / Meta Languages Website name www.tyatyekaattorneys.co.za Logo…" at bounding box center [929, 329] width 380 height 500
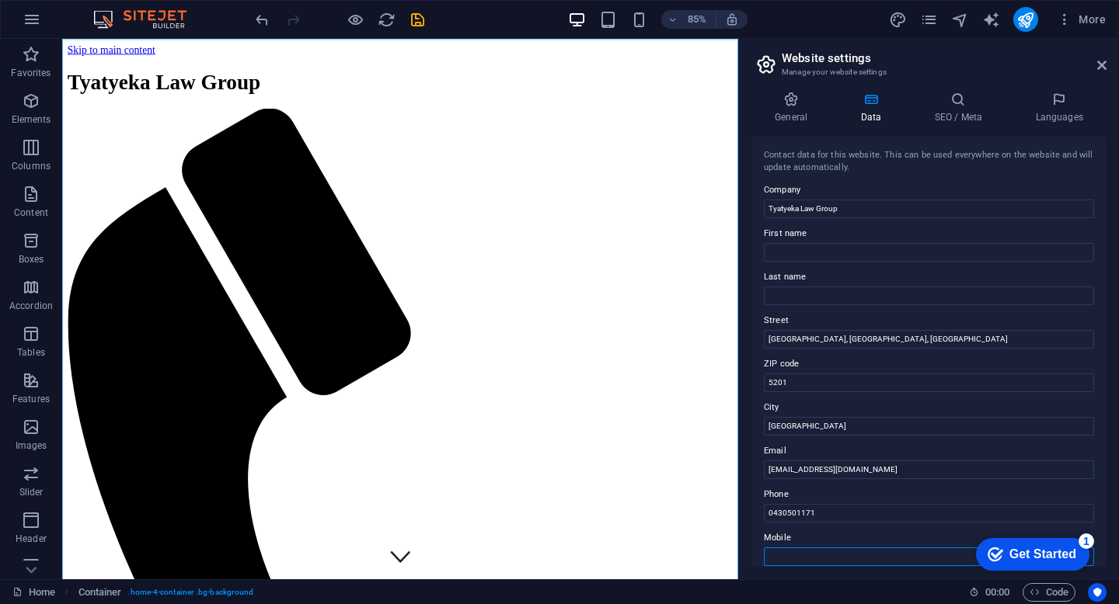
click at [862, 553] on input "Mobile" at bounding box center [929, 557] width 330 height 19
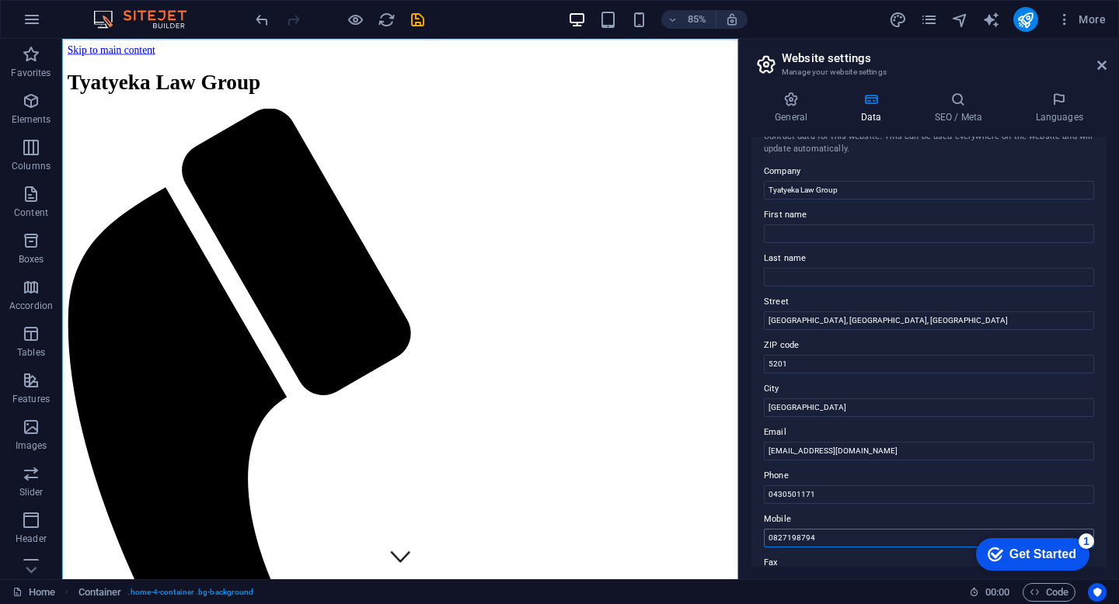
scroll to position [0, 0]
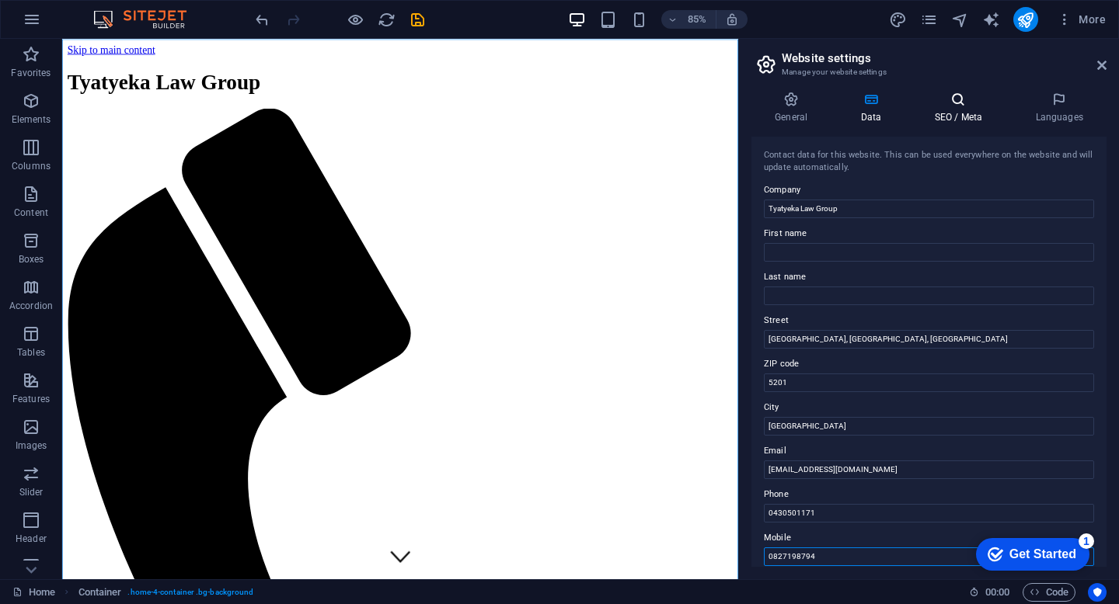
type input "0827198794"
click at [957, 106] on icon at bounding box center [958, 100] width 95 height 16
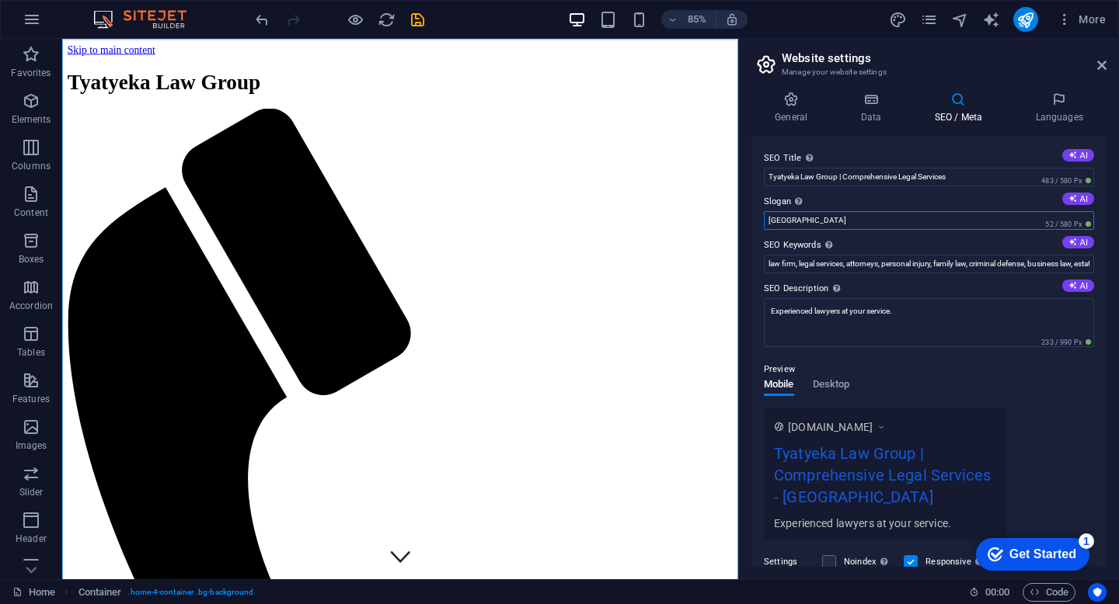
click at [1015, 219] on input "Berlin" at bounding box center [929, 220] width 330 height 19
click at [1070, 200] on icon at bounding box center [1072, 198] width 9 height 9
type input "Your Legal Needs, Our Passionate Commitment"
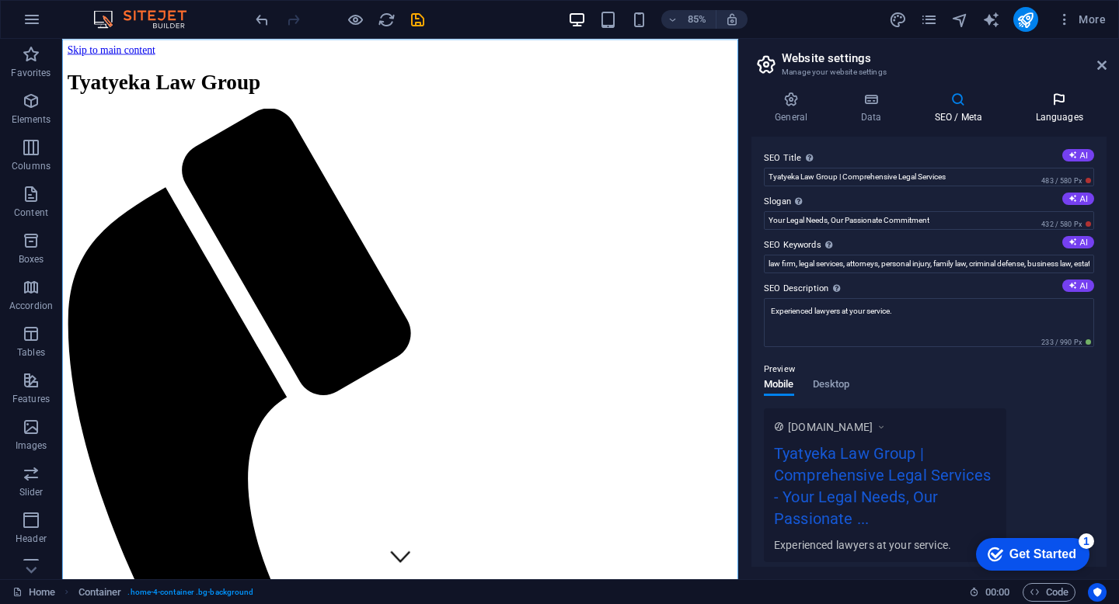
click at [1066, 106] on icon at bounding box center [1059, 100] width 95 height 16
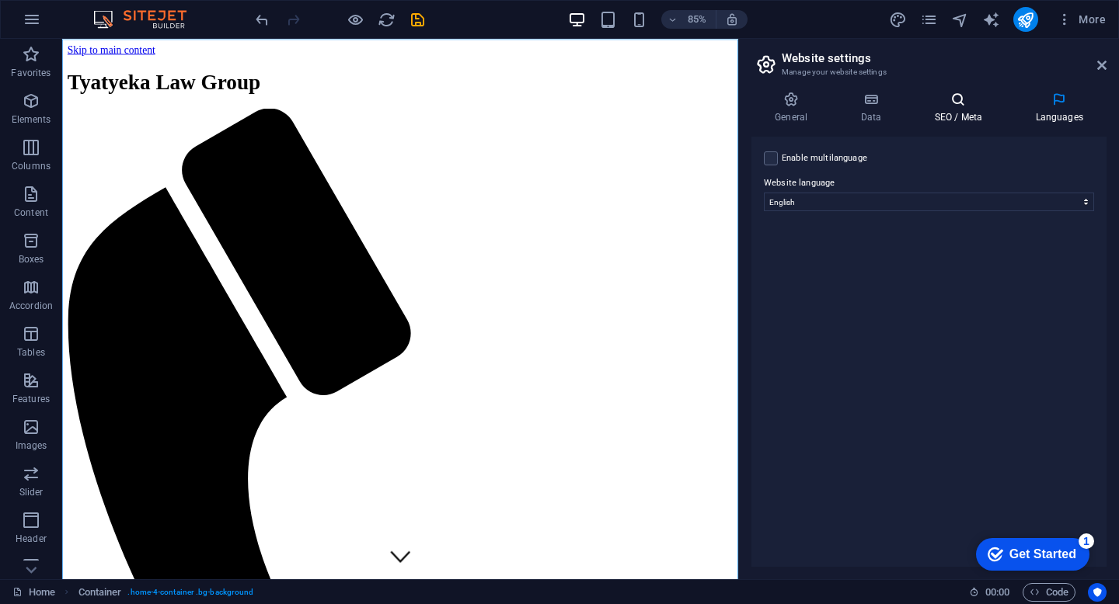
click at [960, 116] on h4 "SEO / Meta" at bounding box center [961, 108] width 101 height 33
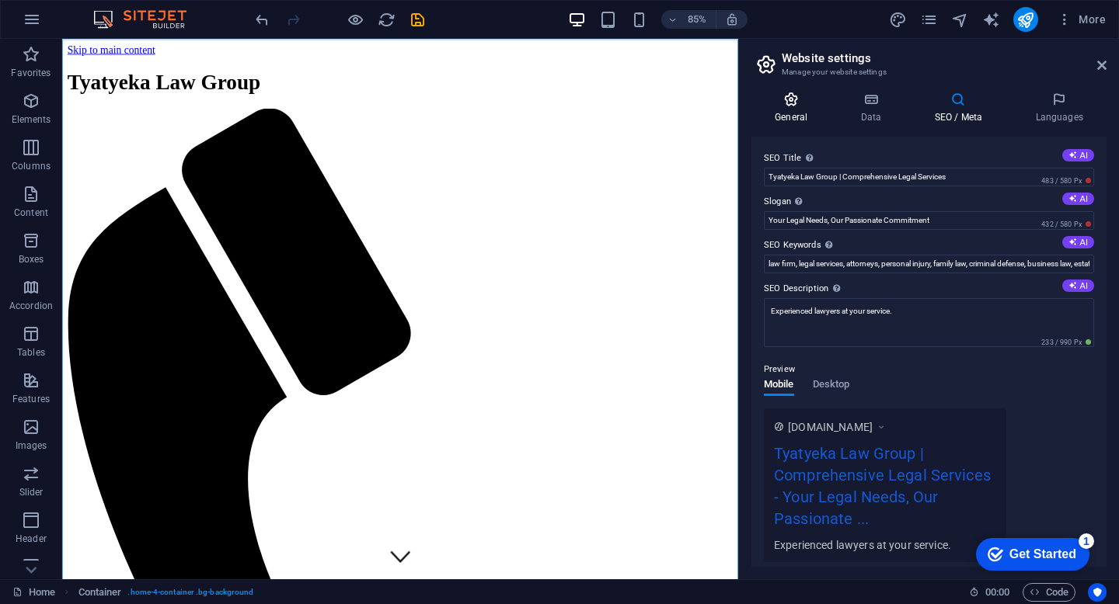
click at [787, 111] on h4 "General" at bounding box center [793, 108] width 85 height 33
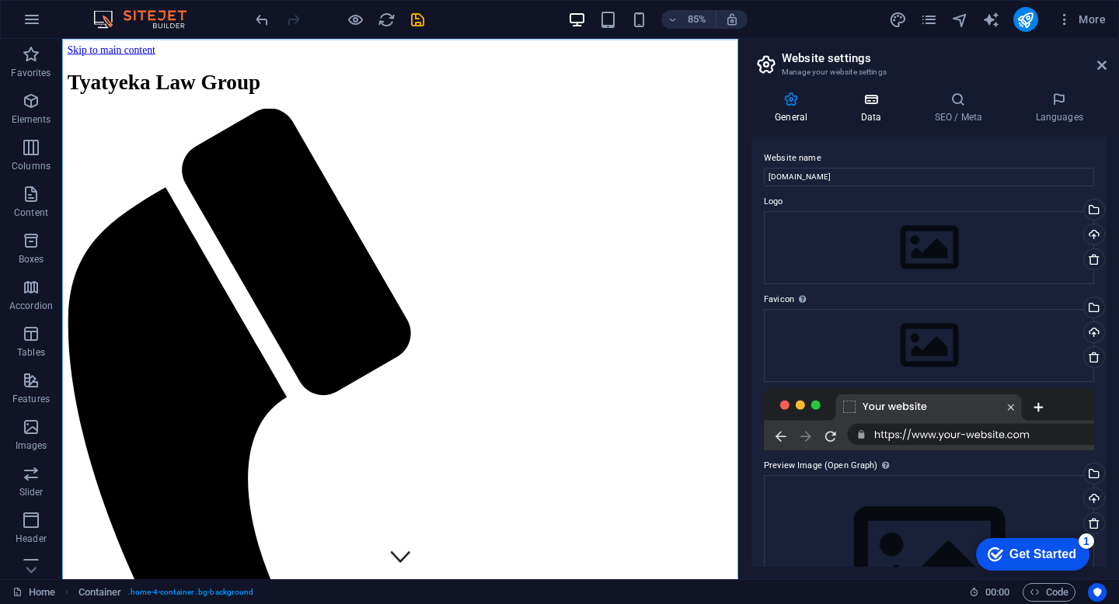
click at [876, 107] on h4 "Data" at bounding box center [874, 108] width 74 height 33
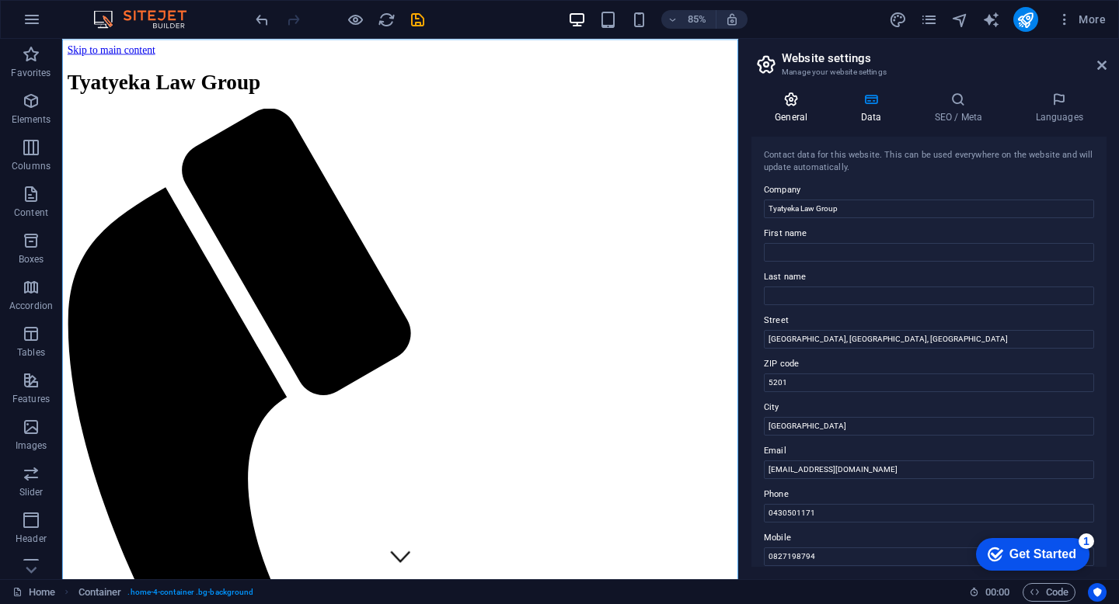
click at [800, 111] on h4 "General" at bounding box center [793, 108] width 85 height 33
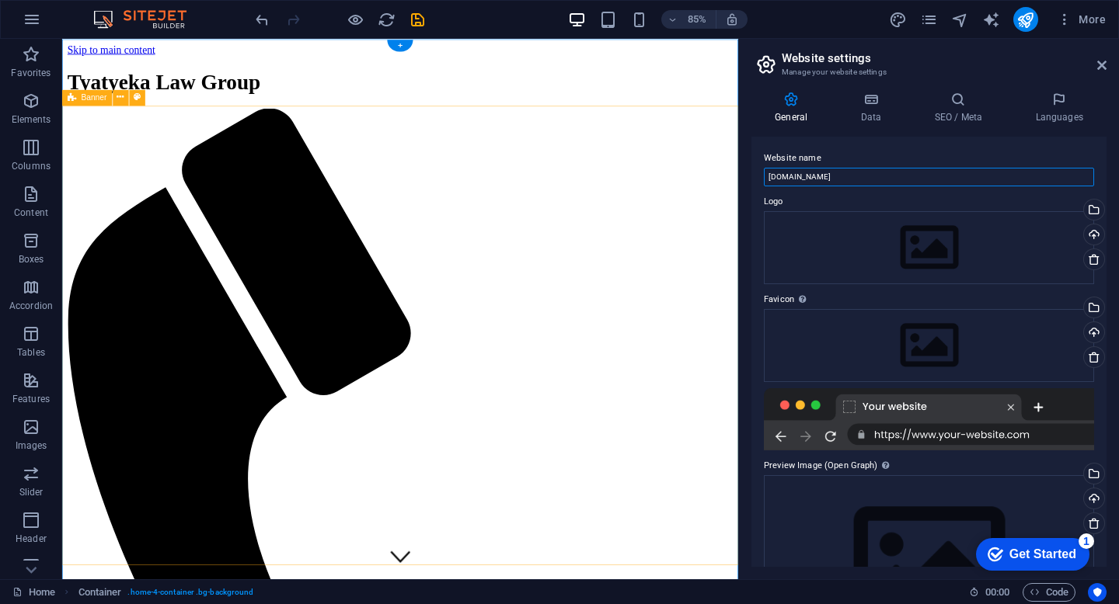
drag, startPoint x: 949, startPoint y: 221, endPoint x: 811, endPoint y: 221, distance: 137.5
click at [893, 176] on input "www.tyatyekaattorneys.co.za" at bounding box center [929, 177] width 330 height 19
type input "w"
type input "Tyatyeka Attorneys"
click at [865, 114] on h4 "Data" at bounding box center [874, 108] width 74 height 33
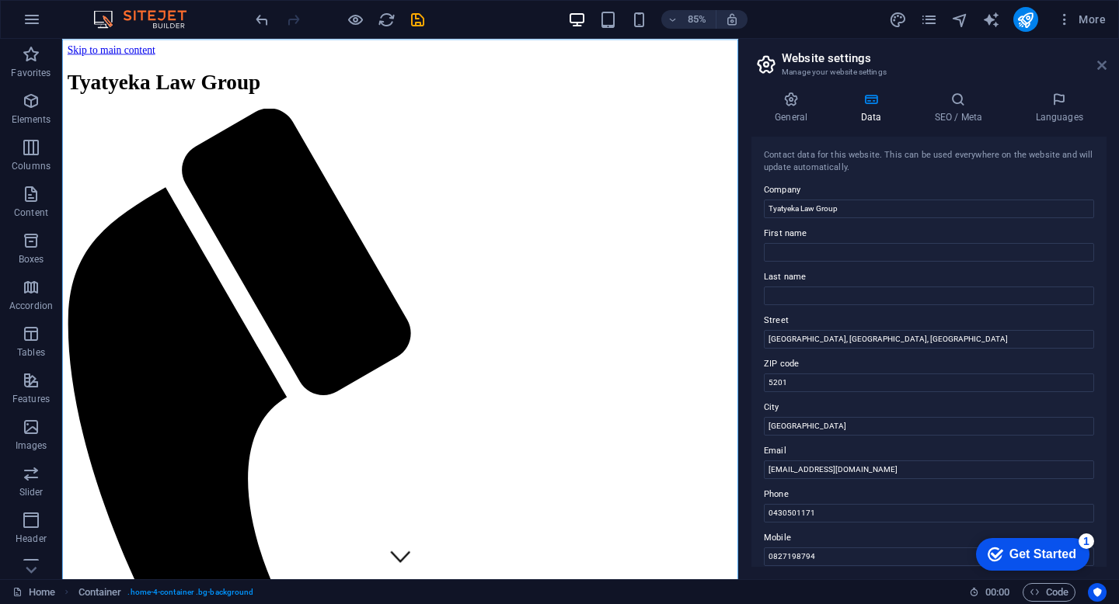
click at [1098, 65] on icon at bounding box center [1101, 65] width 9 height 12
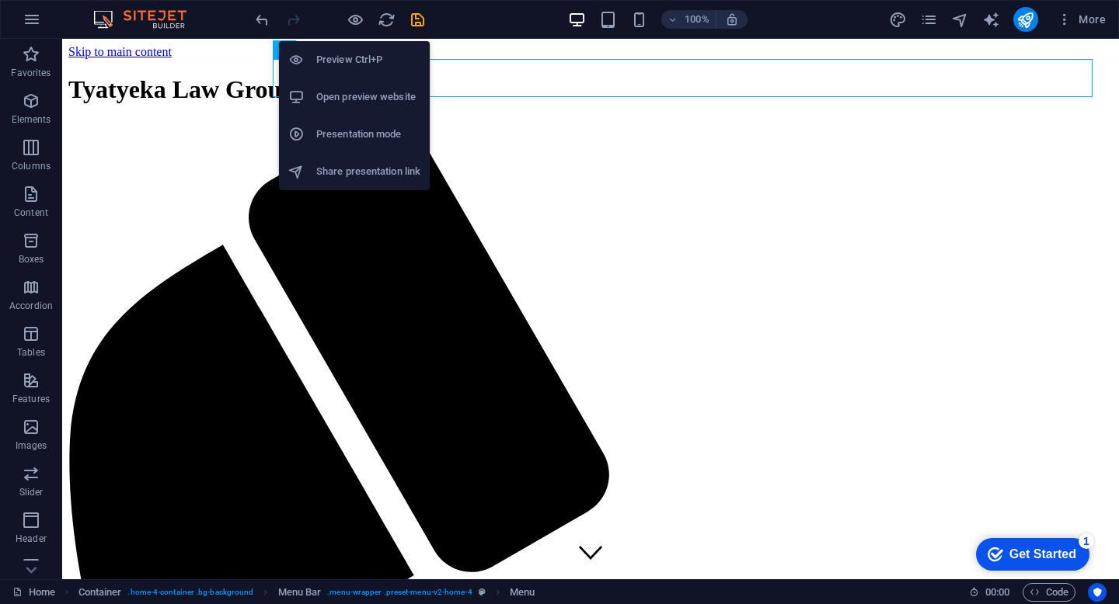
click at [355, 97] on h6 "Open preview website" at bounding box center [368, 97] width 104 height 19
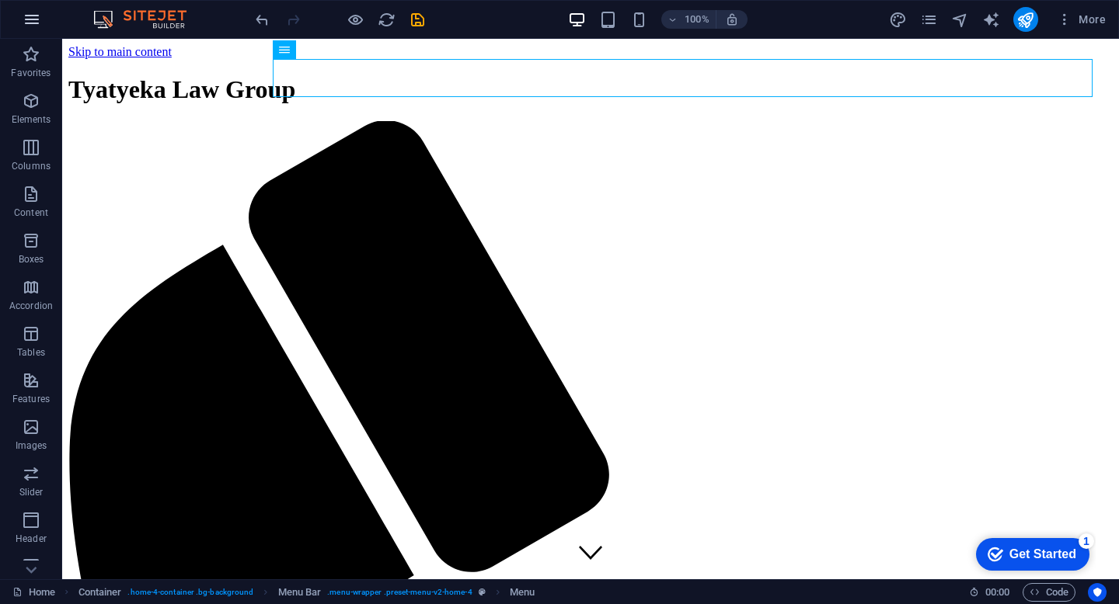
click at [42, 21] on button "button" at bounding box center [31, 19] width 37 height 37
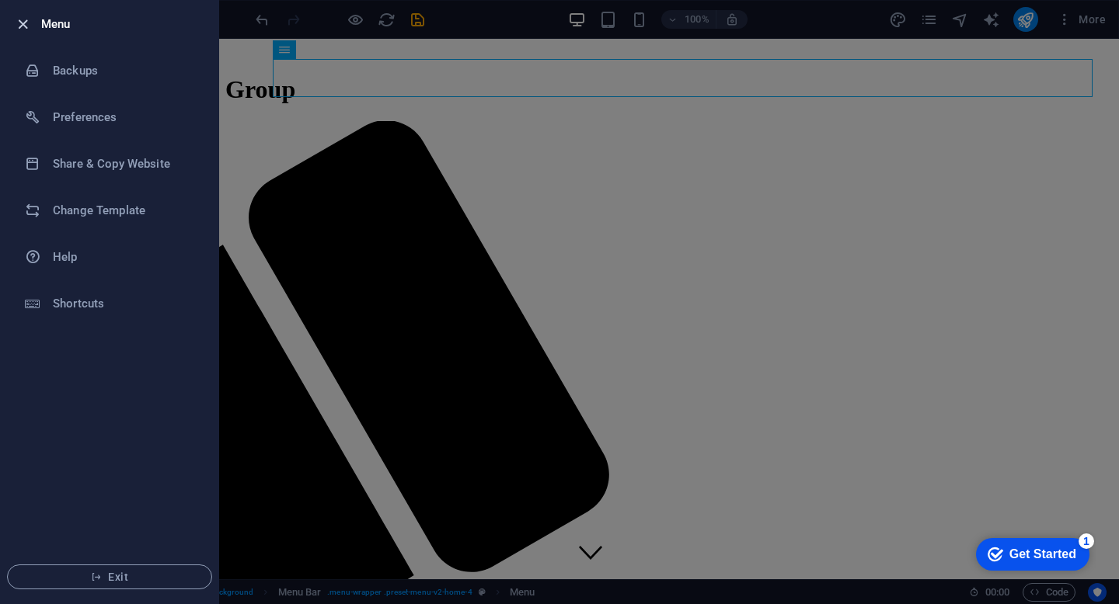
click at [22, 27] on icon "button" at bounding box center [23, 25] width 18 height 18
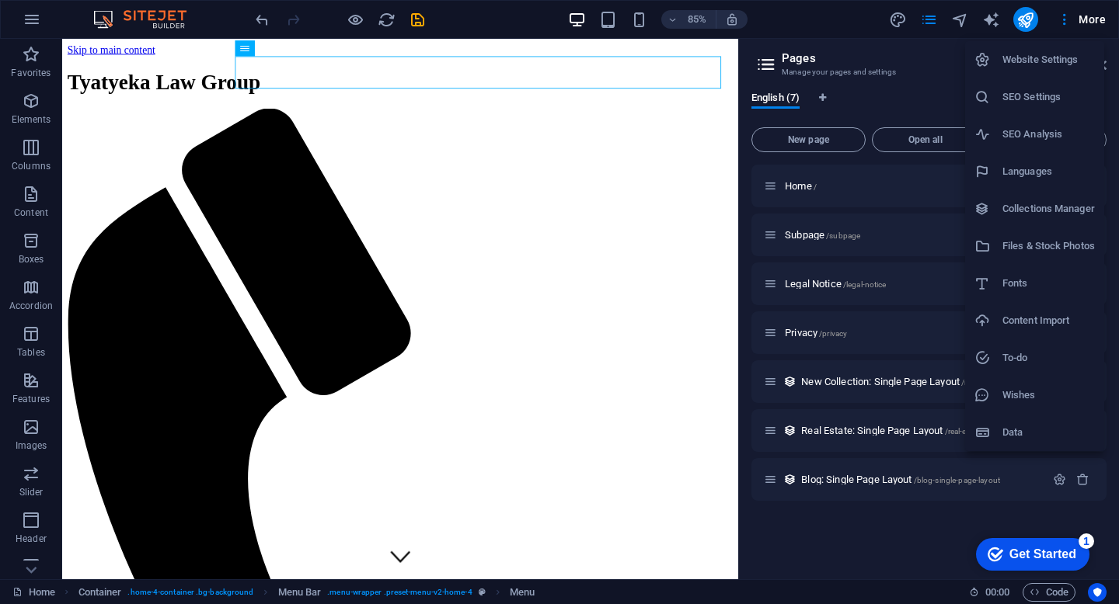
click at [1056, 59] on h6 "Website Settings" at bounding box center [1048, 60] width 92 height 19
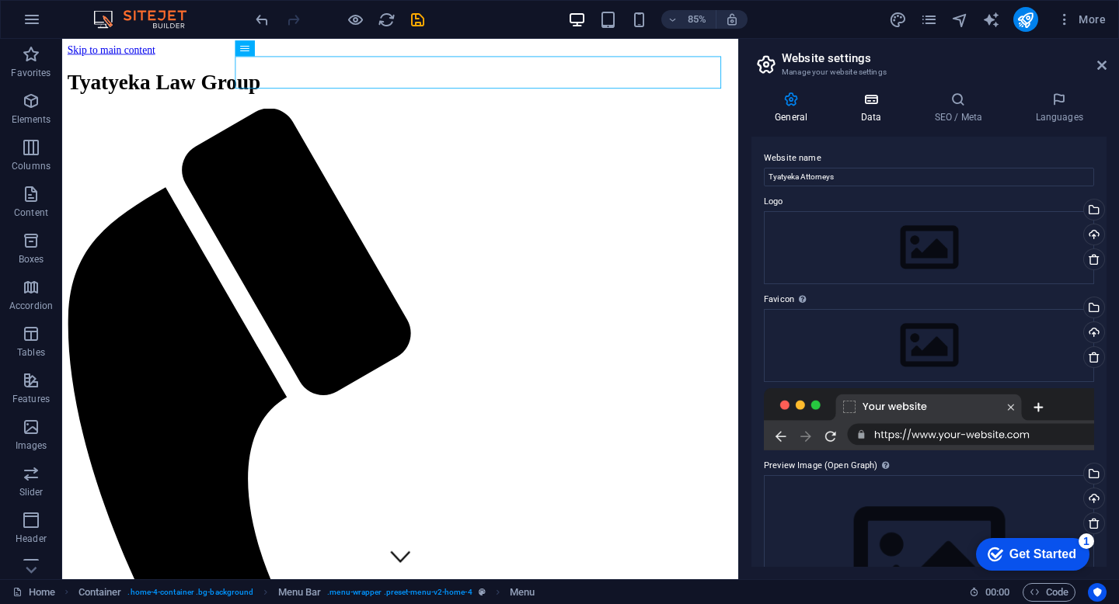
click at [874, 110] on h4 "Data" at bounding box center [874, 108] width 74 height 33
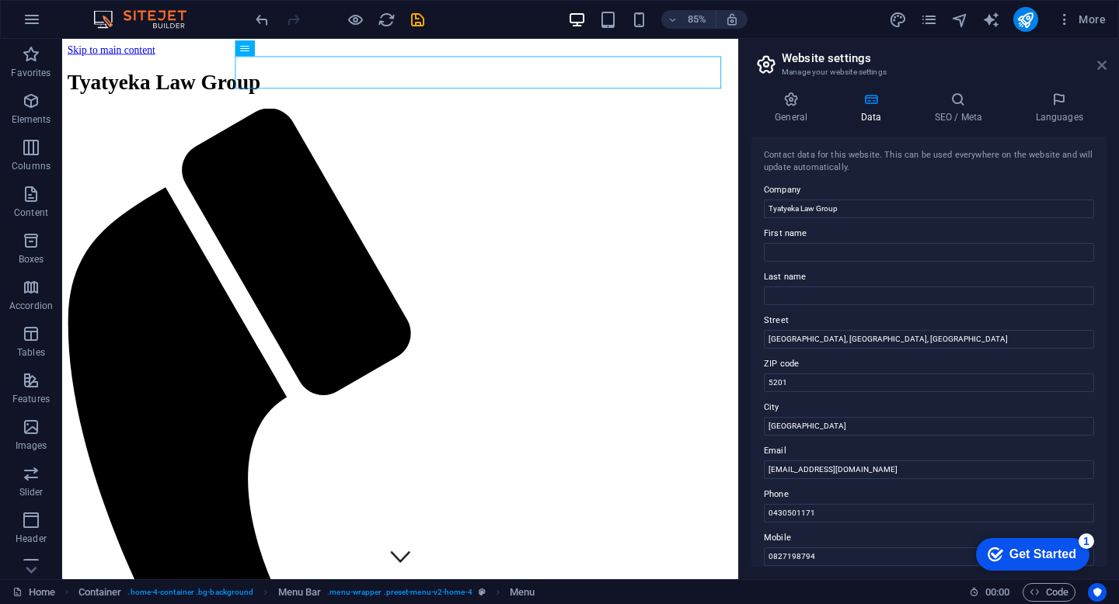
click at [1099, 67] on icon at bounding box center [1101, 65] width 9 height 12
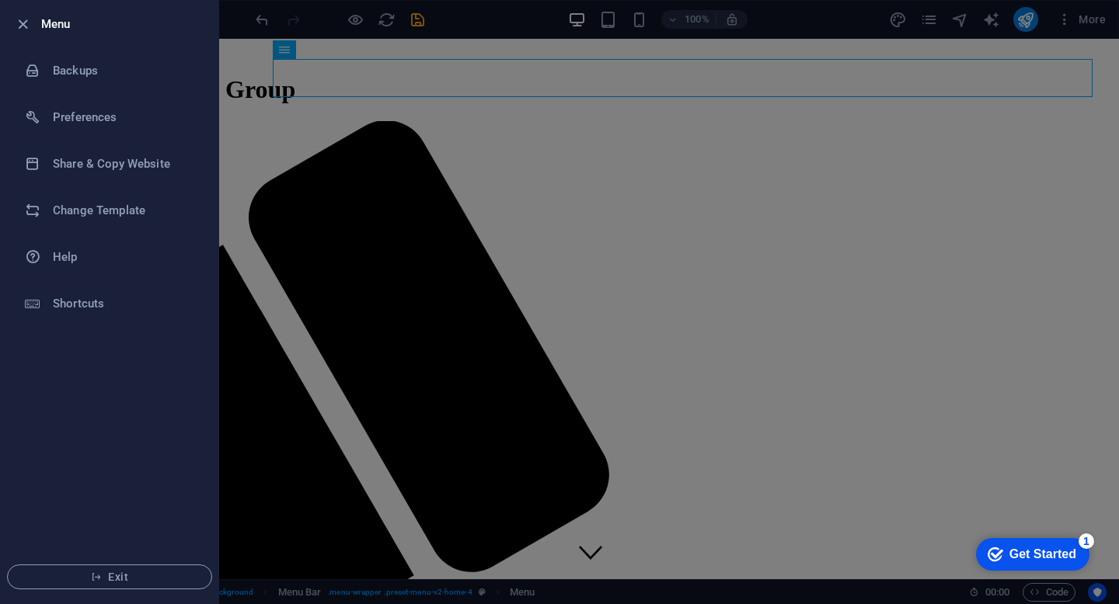
click at [38, 21] on div at bounding box center [27, 24] width 28 height 19
click at [511, 24] on div at bounding box center [559, 302] width 1119 height 604
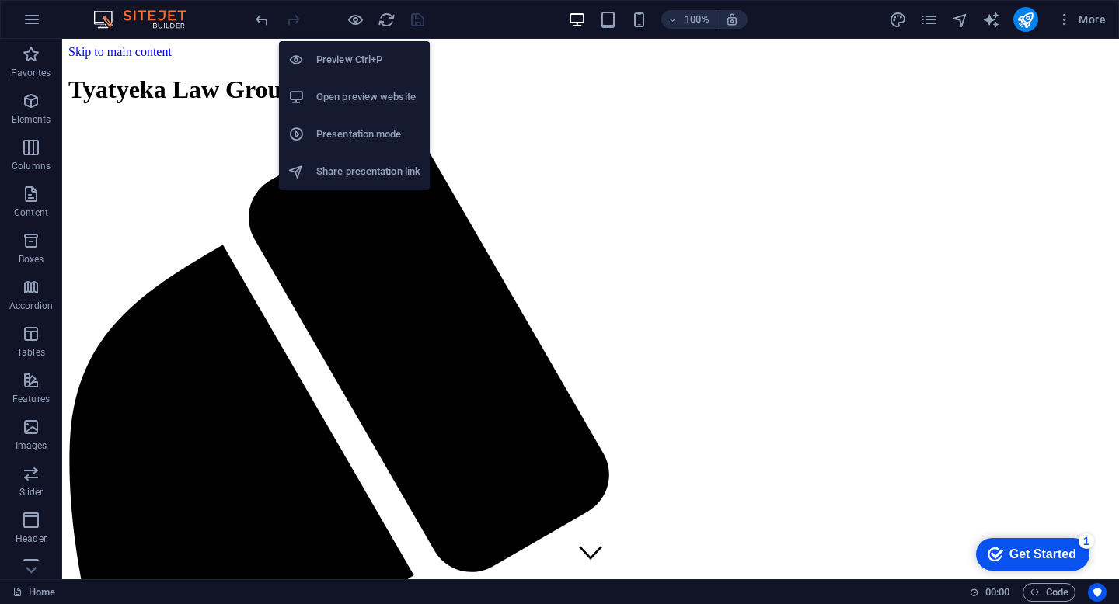
click at [355, 95] on h6 "Open preview website" at bounding box center [368, 97] width 104 height 19
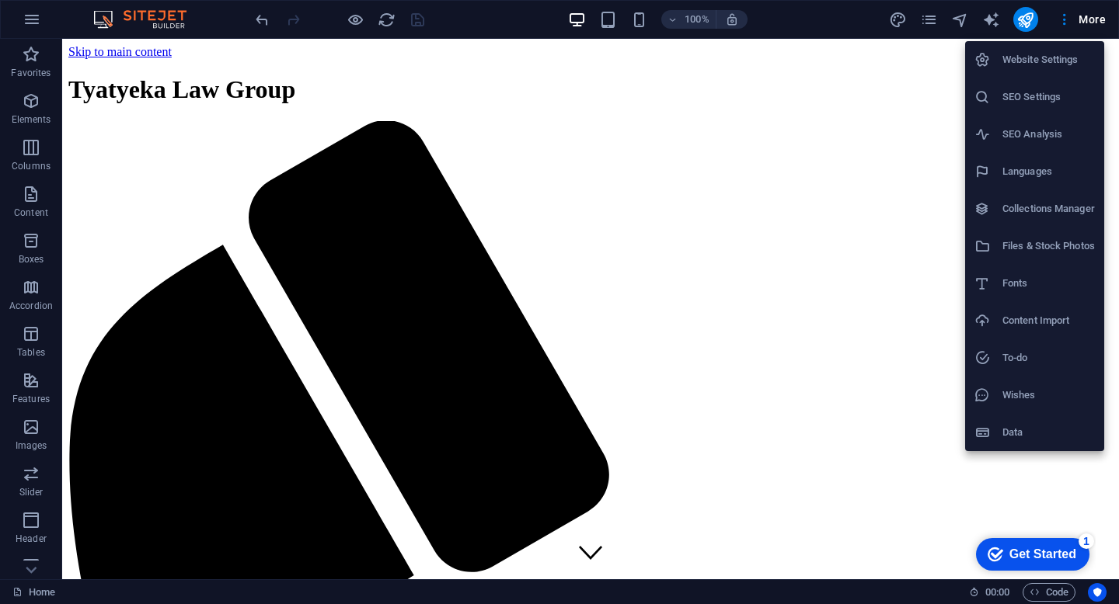
click at [1065, 62] on h6 "Website Settings" at bounding box center [1048, 60] width 92 height 19
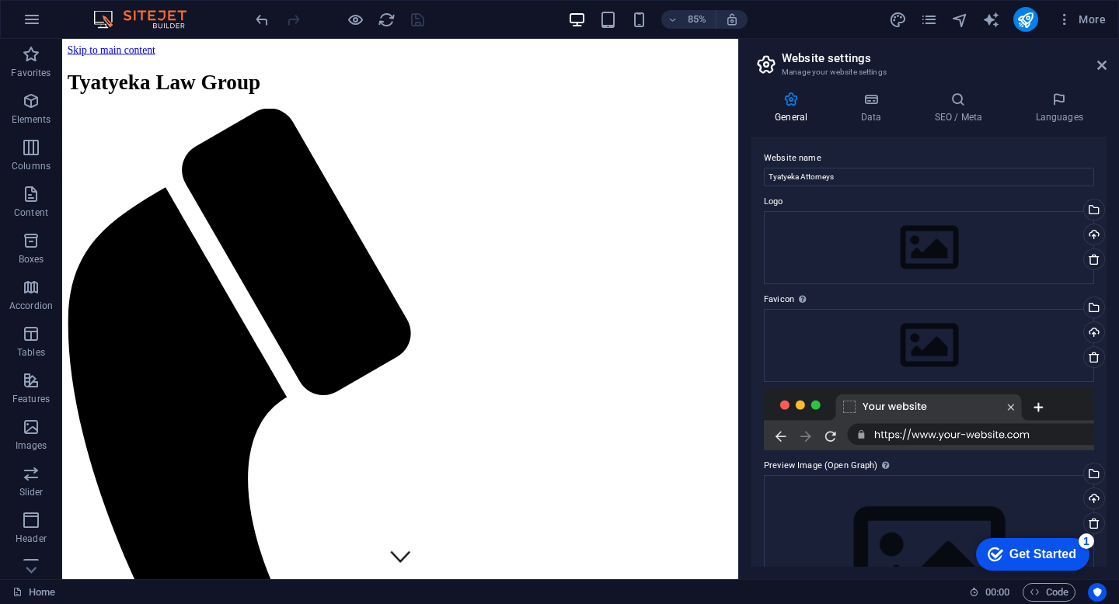
drag, startPoint x: 1106, startPoint y: 291, endPoint x: 1103, endPoint y: 469, distance: 178.0
click at [1103, 469] on div "General Data SEO / Meta Languages Website name Tyatyeka Attorneys Logo Drag fil…" at bounding box center [929, 329] width 380 height 500
click at [875, 113] on h4 "Data" at bounding box center [874, 108] width 74 height 33
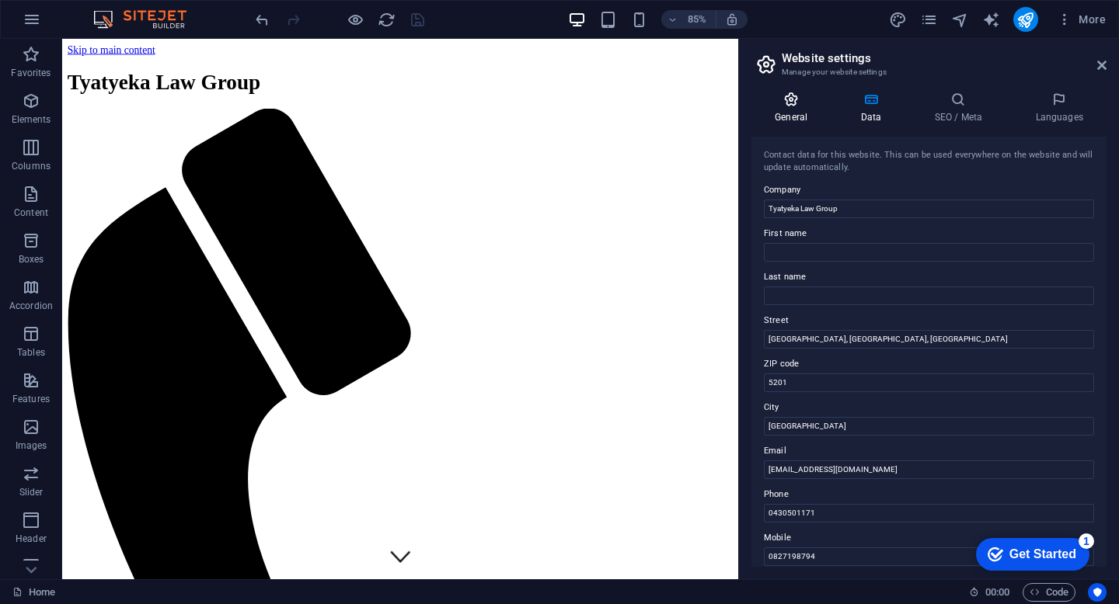
click at [804, 103] on icon at bounding box center [790, 100] width 79 height 16
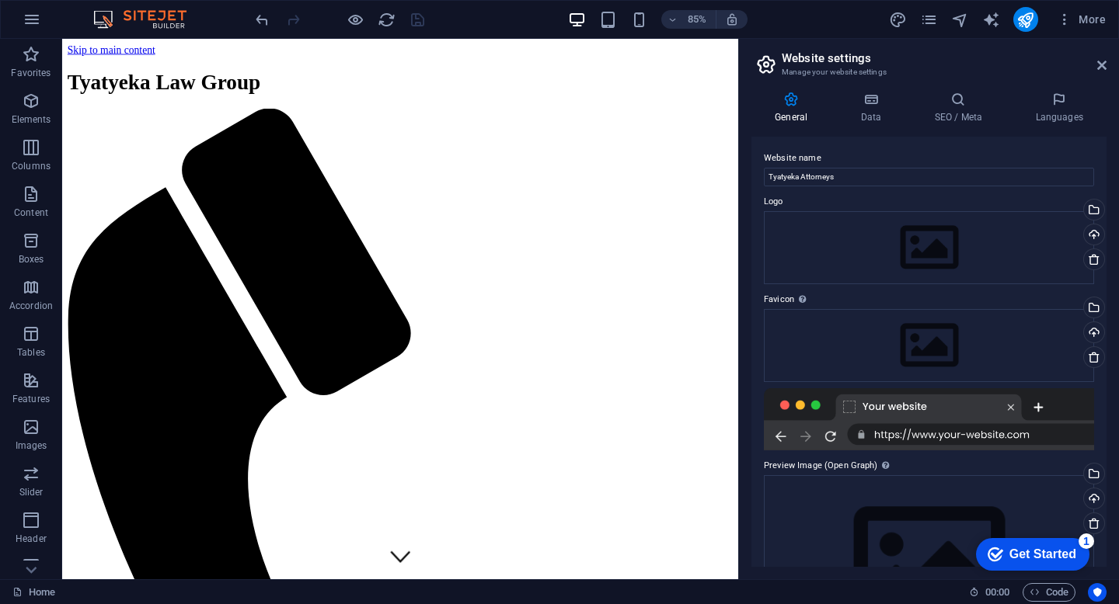
drag, startPoint x: 1117, startPoint y: 310, endPoint x: 1116, endPoint y: 339, distance: 28.8
click at [1116, 339] on div "General Data SEO / Meta Languages Website name Tyatyeka Attorneys Logo Drag fil…" at bounding box center [929, 329] width 380 height 500
click at [1060, 111] on h4 "Languages" at bounding box center [1059, 108] width 95 height 33
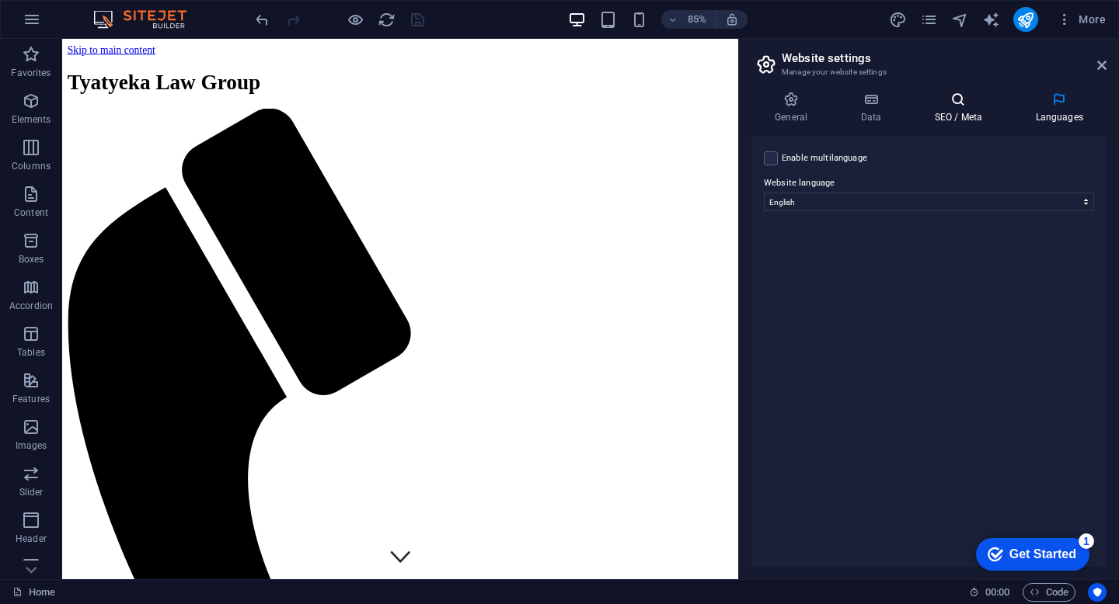
click at [968, 100] on icon at bounding box center [958, 100] width 95 height 16
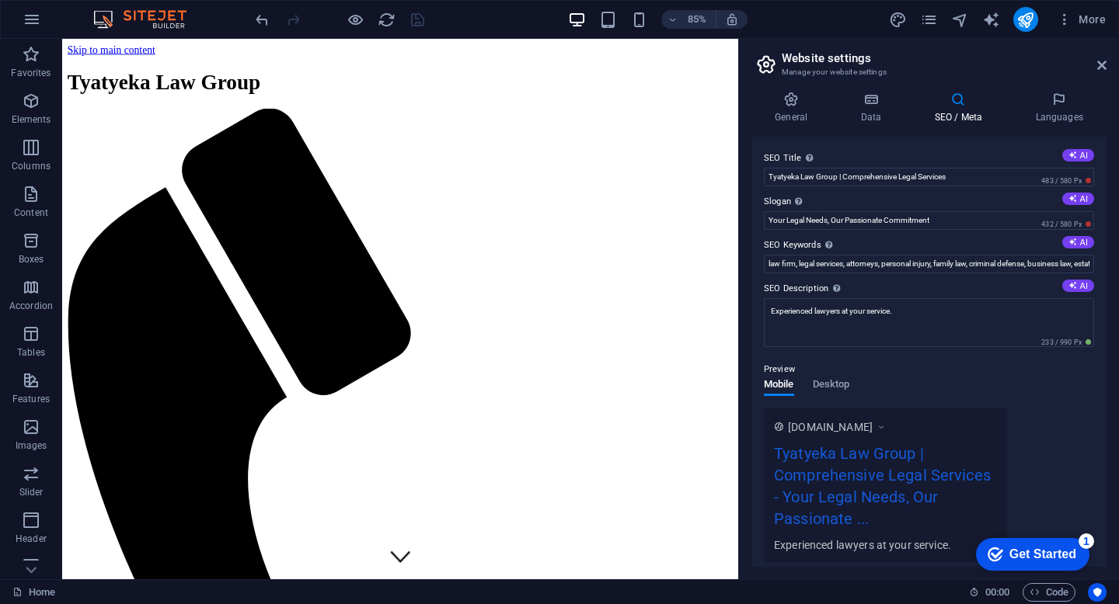
drag, startPoint x: 1106, startPoint y: 347, endPoint x: 1110, endPoint y: 461, distance: 113.5
click at [1110, 461] on div "General Data SEO / Meta Languages Website name Tyatyeka Attorneys Logo Drag fil…" at bounding box center [929, 329] width 380 height 500
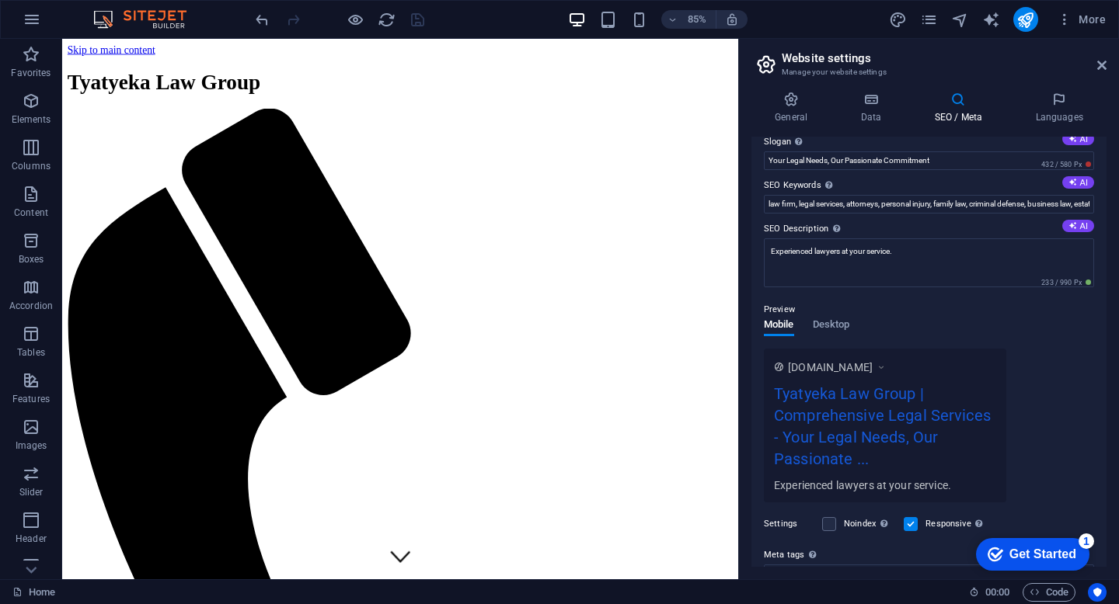
scroll to position [21, 0]
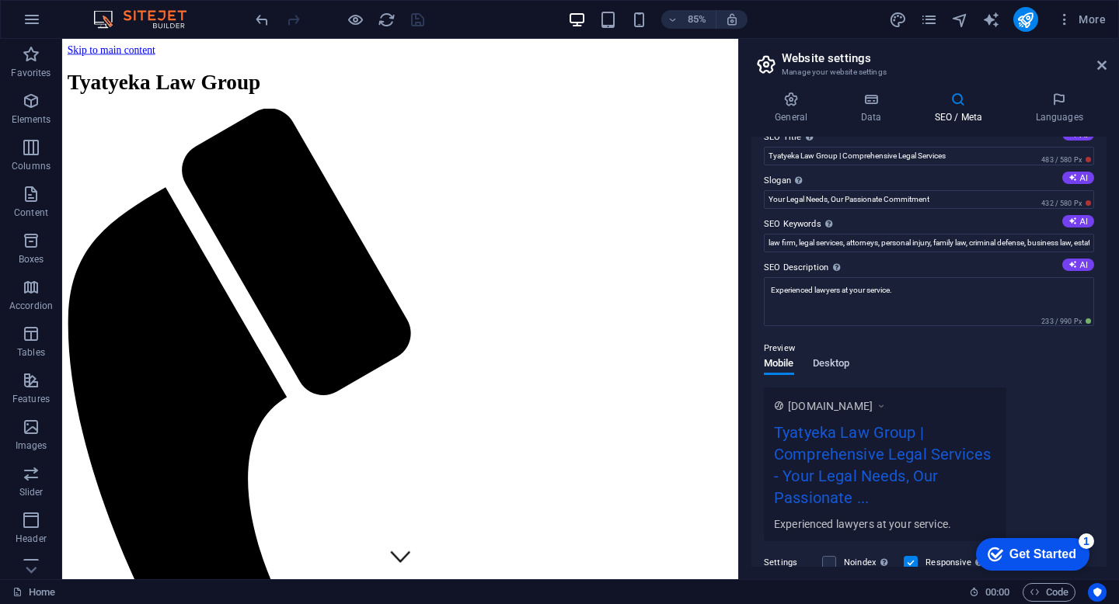
click at [843, 366] on span "Desktop" at bounding box center [831, 365] width 37 height 22
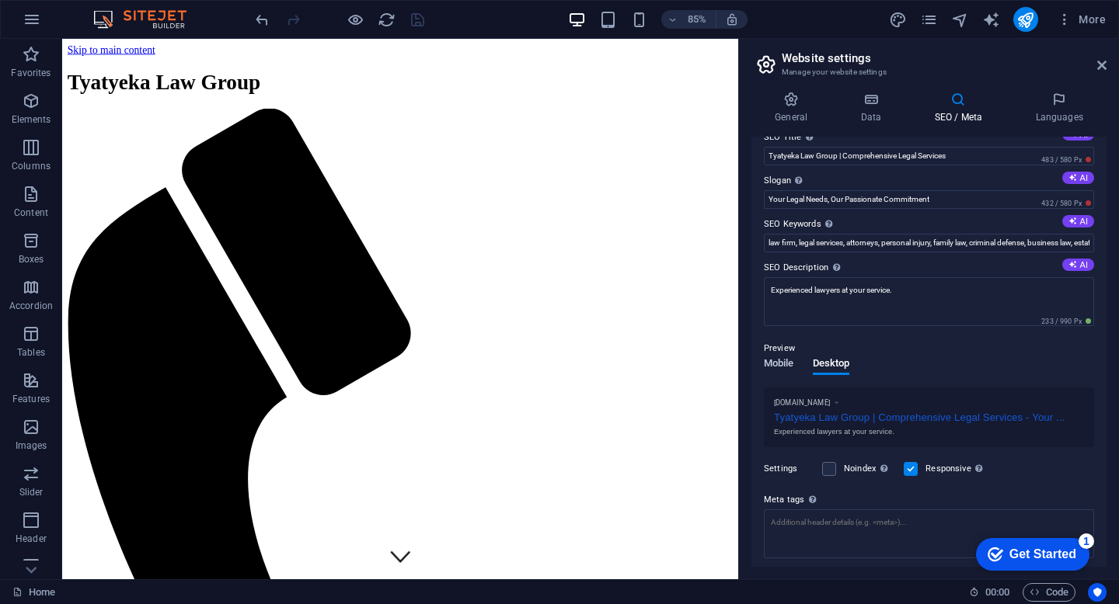
click at [778, 359] on span "Mobile" at bounding box center [779, 365] width 30 height 22
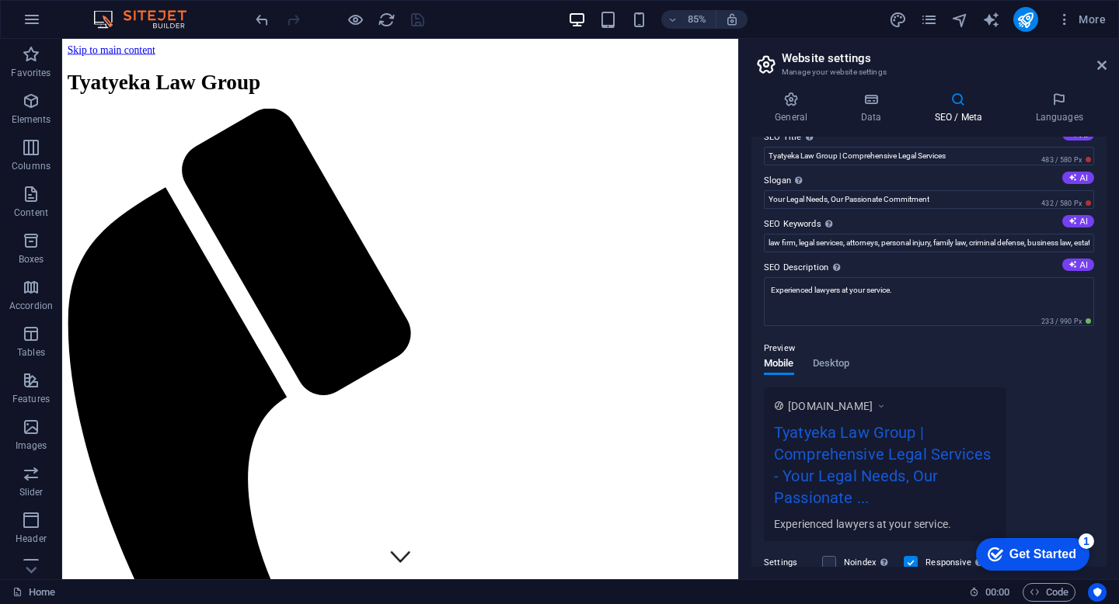
scroll to position [0, 0]
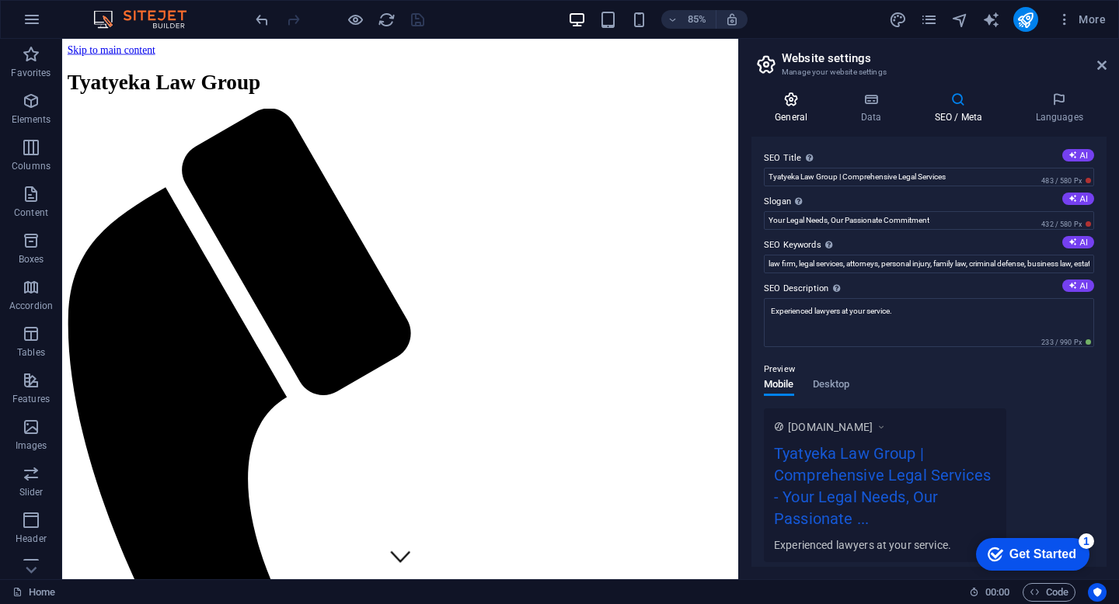
click at [798, 104] on icon at bounding box center [790, 100] width 79 height 16
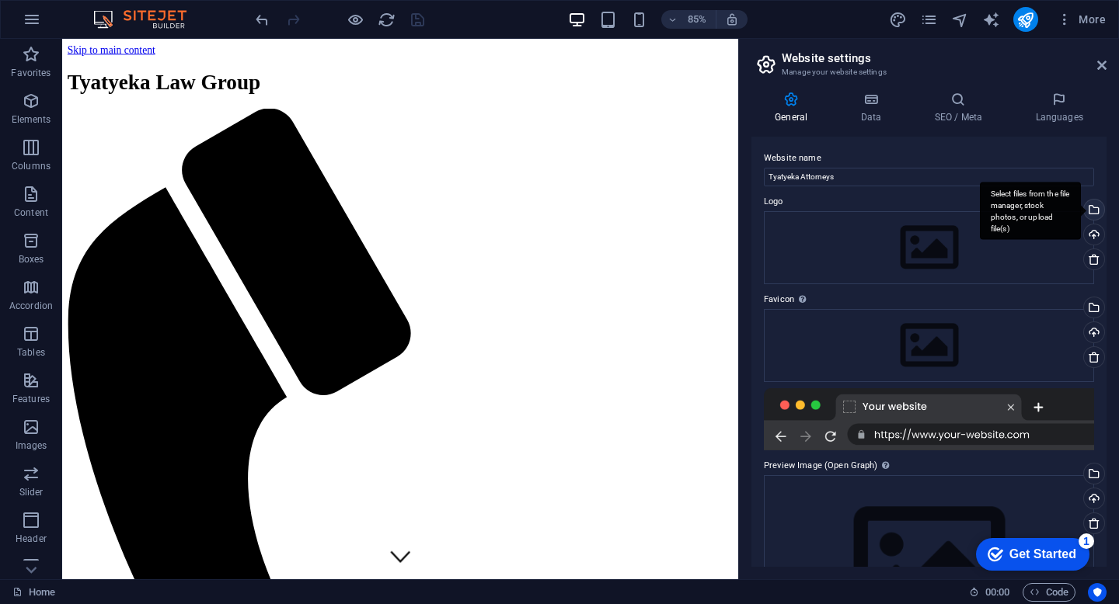
click at [1092, 212] on div "Select files from the file manager, stock photos, or upload file(s)" at bounding box center [1092, 211] width 23 height 23
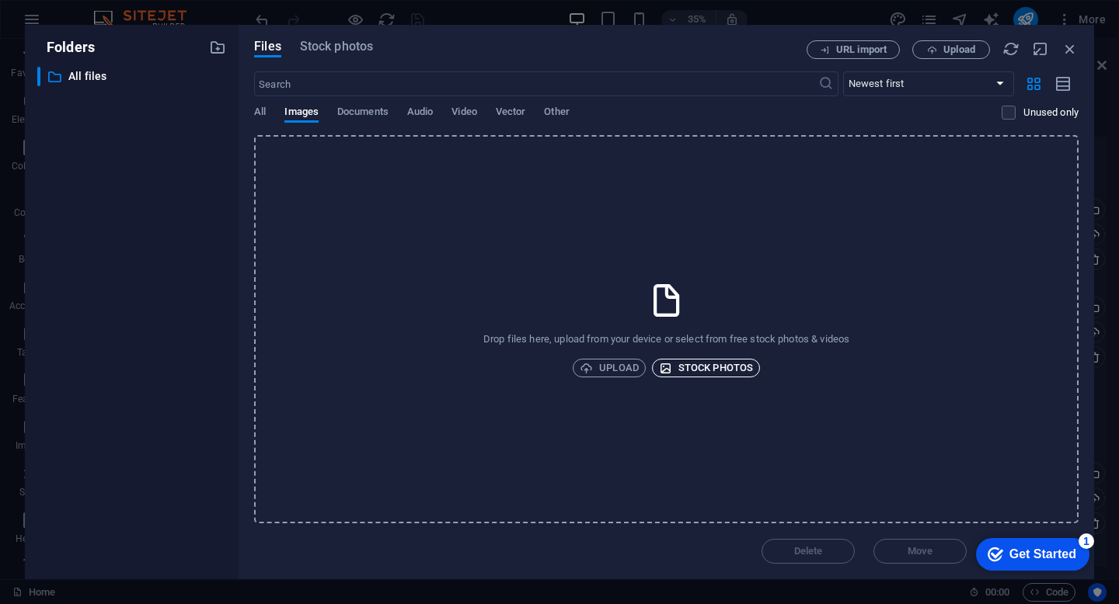
click at [746, 370] on span "Stock photos" at bounding box center [706, 368] width 94 height 19
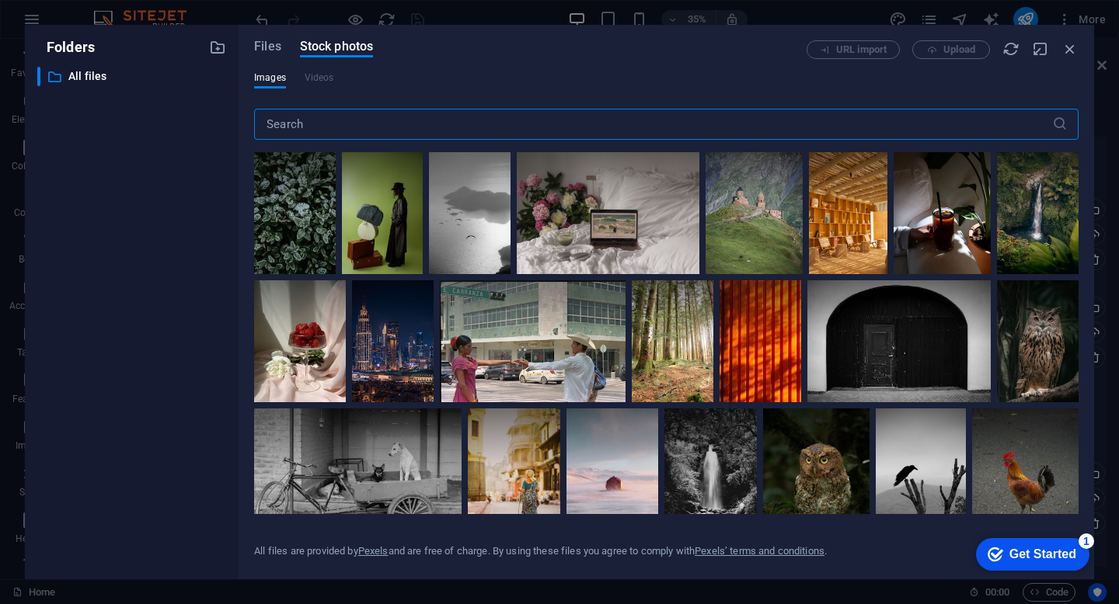
click at [852, 125] on input "text" at bounding box center [653, 124] width 798 height 31
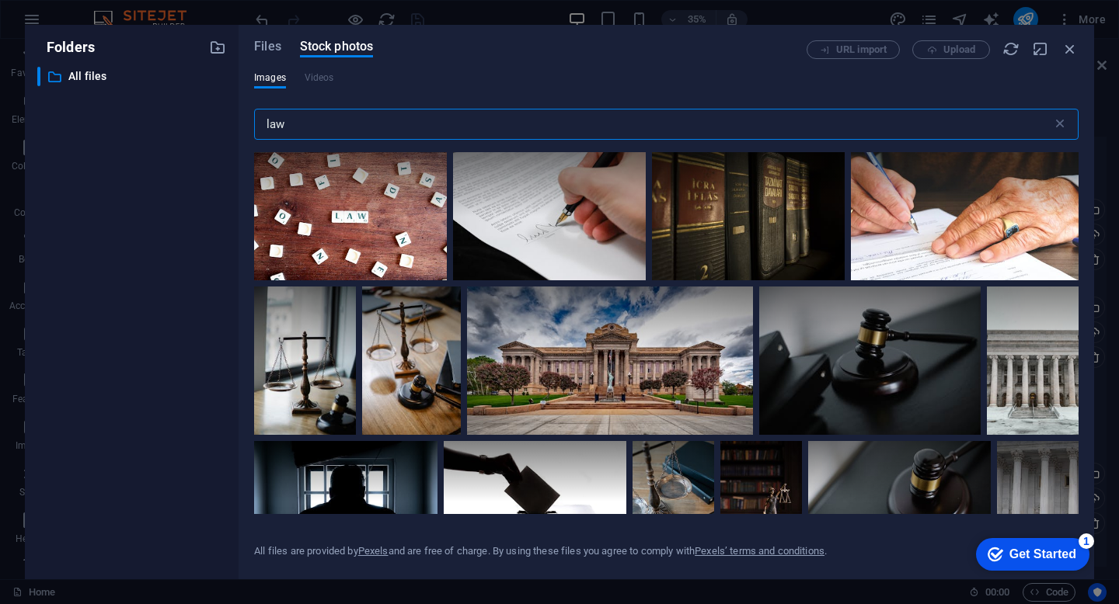
type input "law"
drag, startPoint x: 1079, startPoint y: 205, endPoint x: 1079, endPoint y: 235, distance: 29.5
click at [1079, 251] on div "Files Stock photos URL import Upload Images Videos law ​ All files are provided…" at bounding box center [666, 302] width 855 height 555
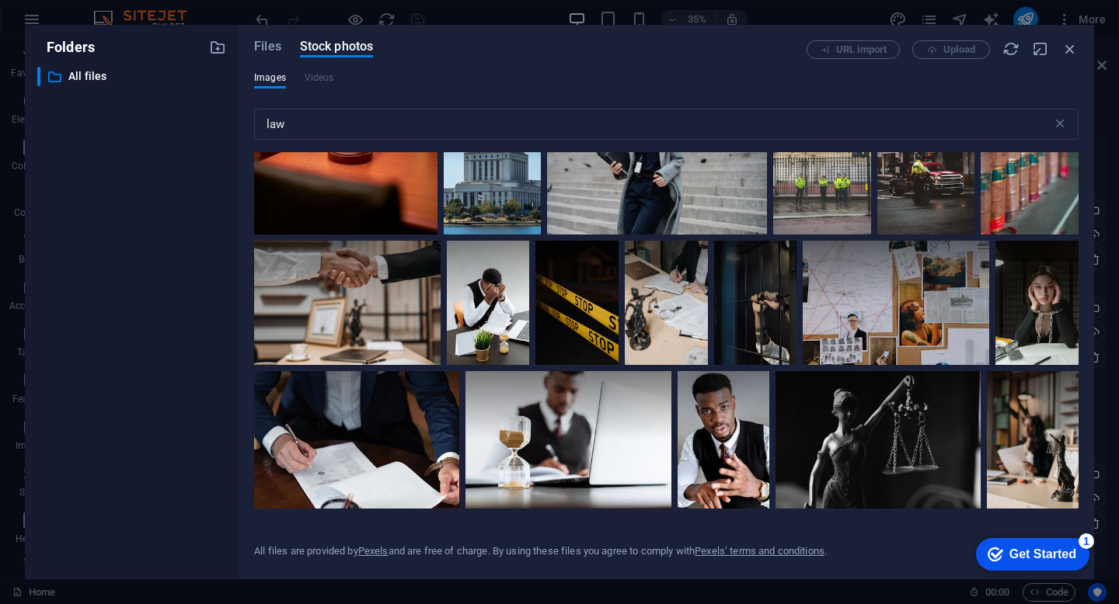
scroll to position [2520, 0]
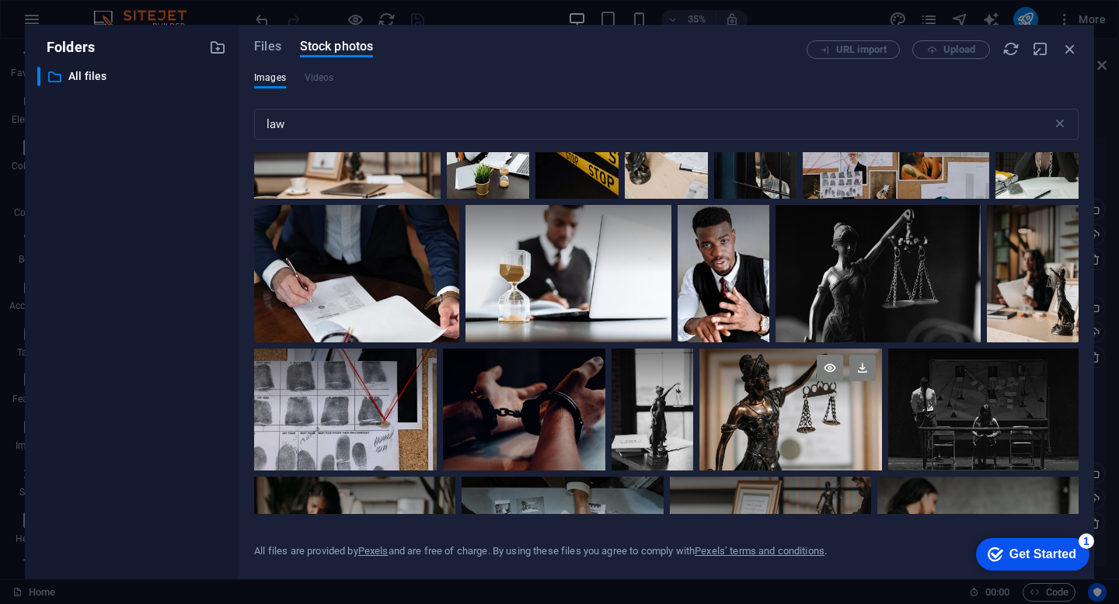
click at [764, 401] on div at bounding box center [790, 410] width 183 height 122
click at [765, 414] on div at bounding box center [790, 439] width 183 height 61
click at [825, 357] on icon at bounding box center [830, 368] width 26 height 26
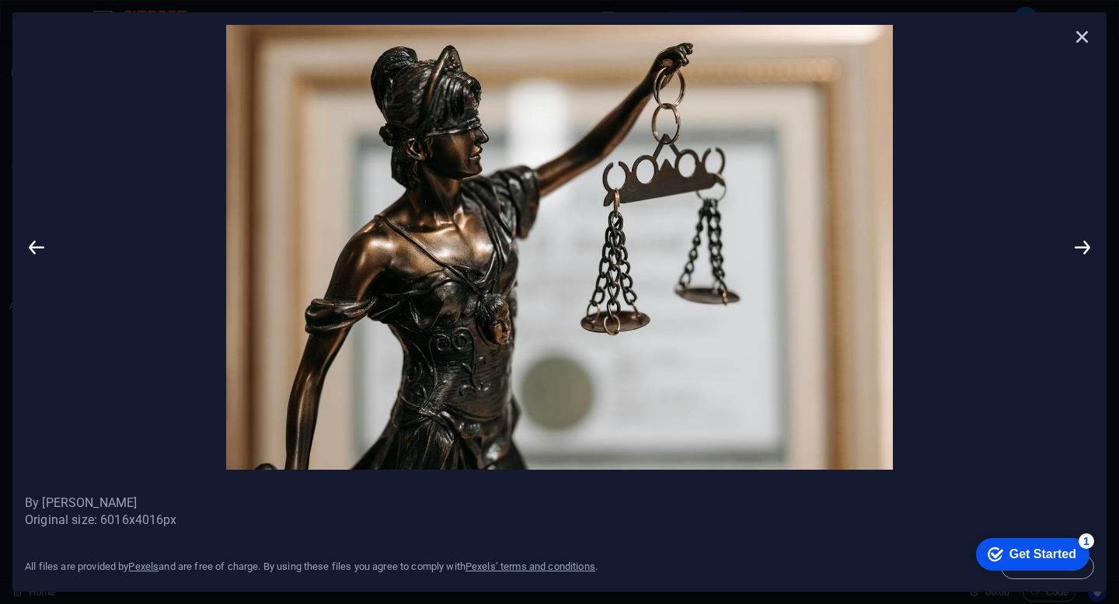
click at [1085, 35] on icon at bounding box center [1082, 36] width 23 height 23
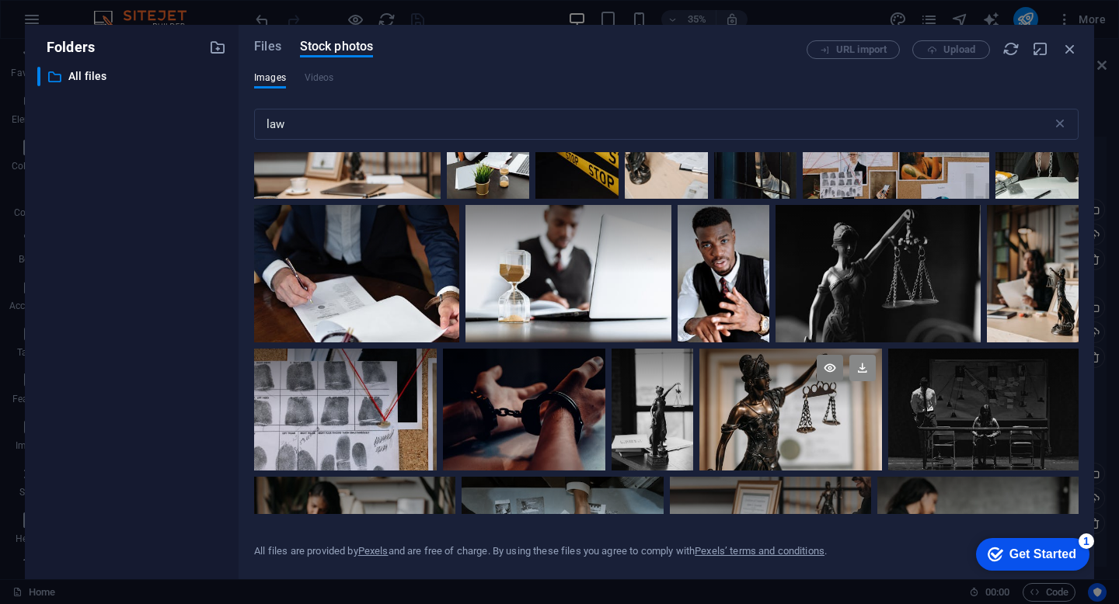
click at [862, 357] on icon at bounding box center [862, 368] width 26 height 26
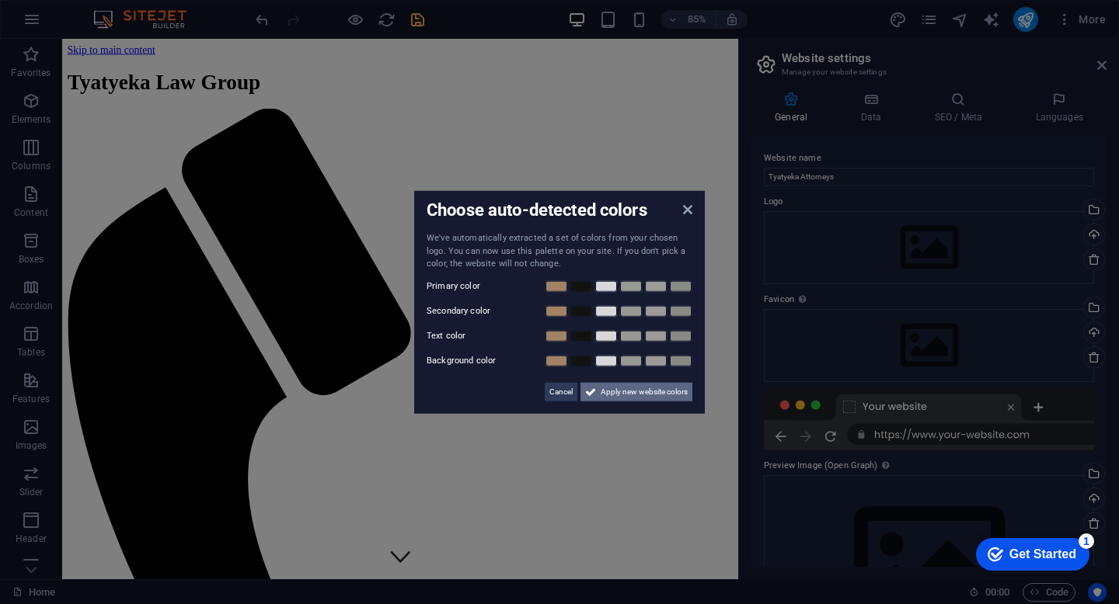
click at [624, 395] on span "Apply new website colors" at bounding box center [644, 391] width 87 height 19
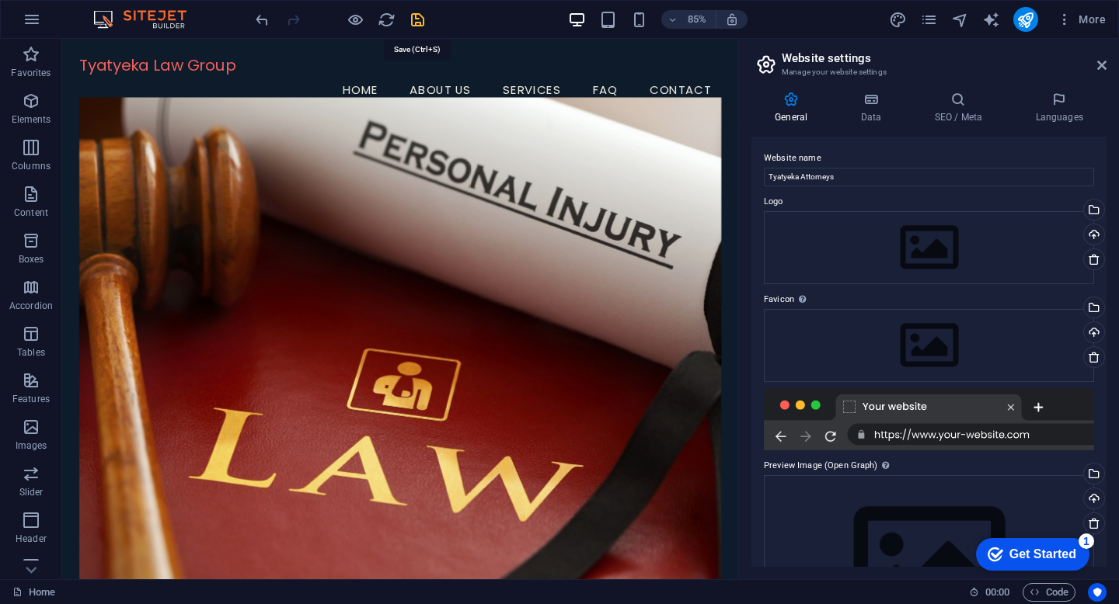
click at [420, 22] on icon "save" at bounding box center [418, 20] width 18 height 18
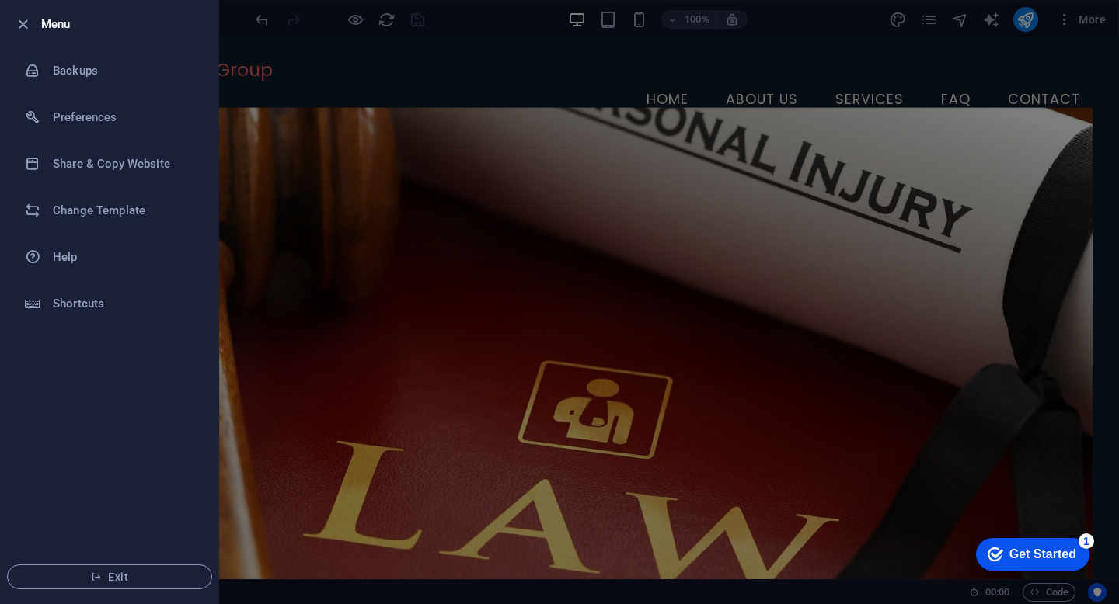
click at [33, 23] on div at bounding box center [27, 24] width 28 height 19
click at [20, 23] on icon "button" at bounding box center [23, 25] width 18 height 18
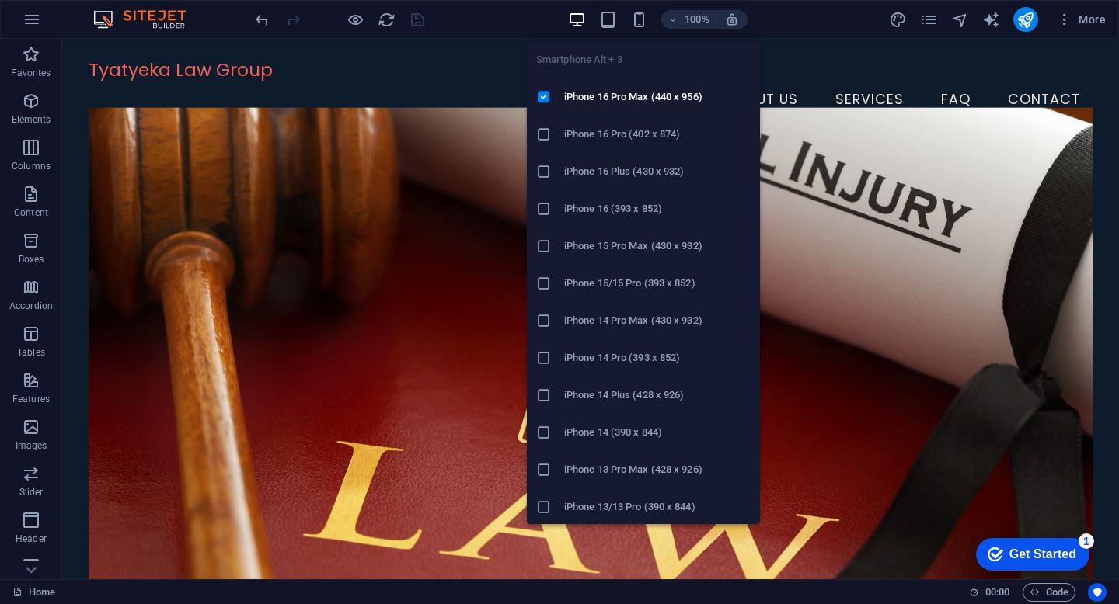
click at [612, 389] on h6 "iPhone 14 Plus (428 x 926)" at bounding box center [657, 395] width 186 height 19
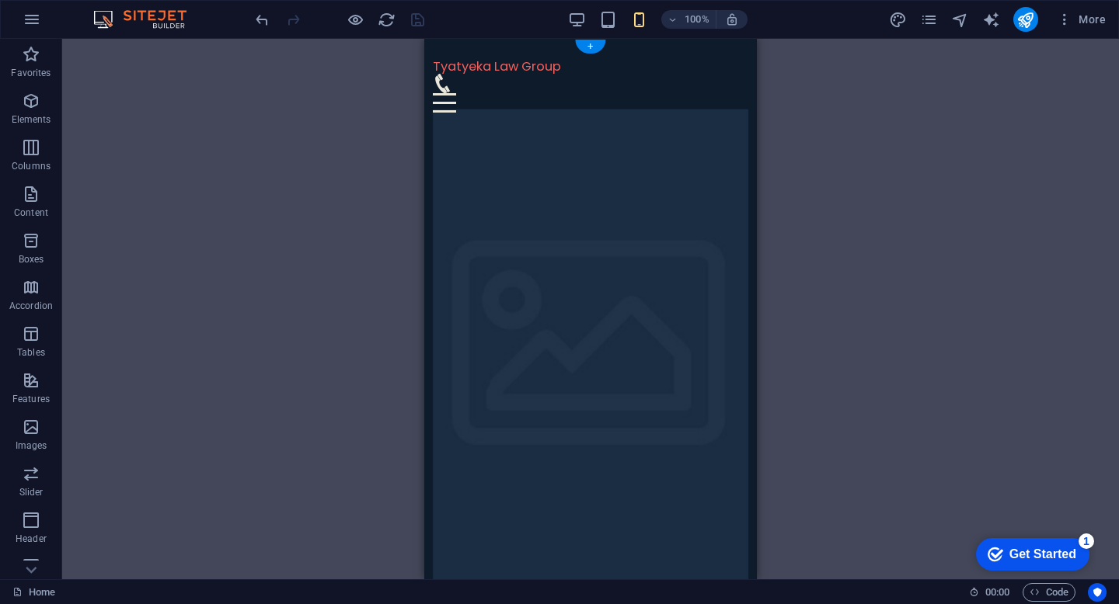
click at [719, 420] on figure at bounding box center [591, 355] width 316 height 493
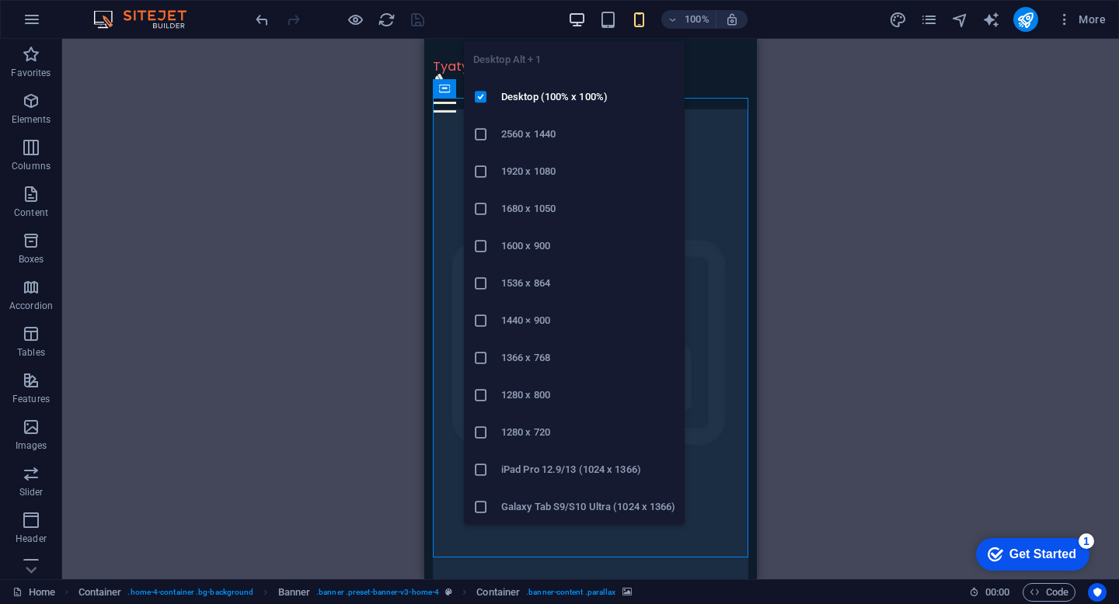
click at [580, 16] on icon "button" at bounding box center [577, 20] width 18 height 18
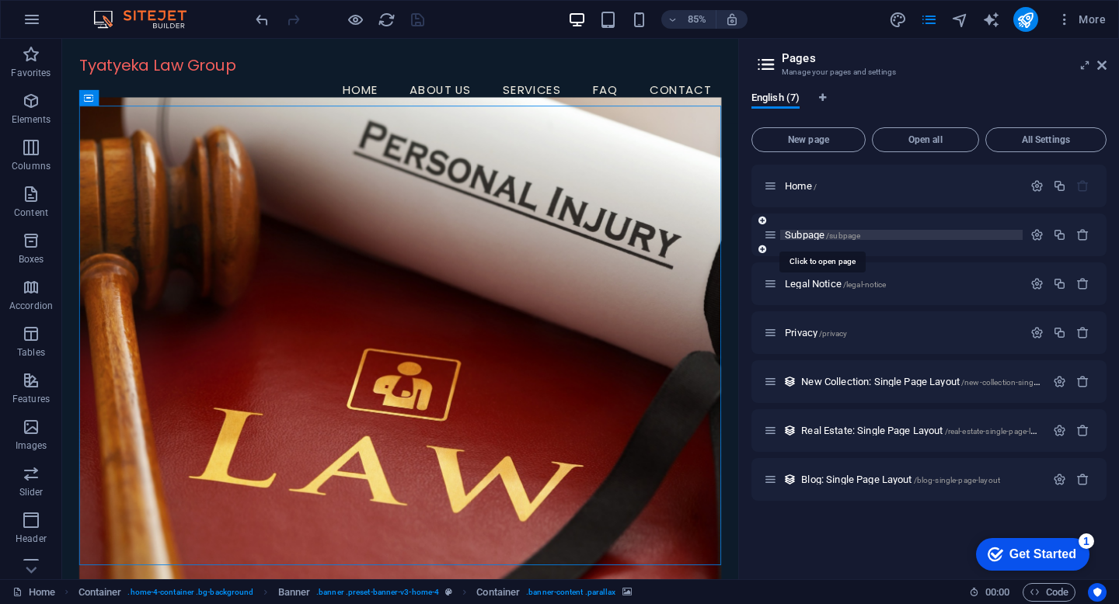
click at [826, 235] on span "/subpage" at bounding box center [843, 236] width 34 height 9
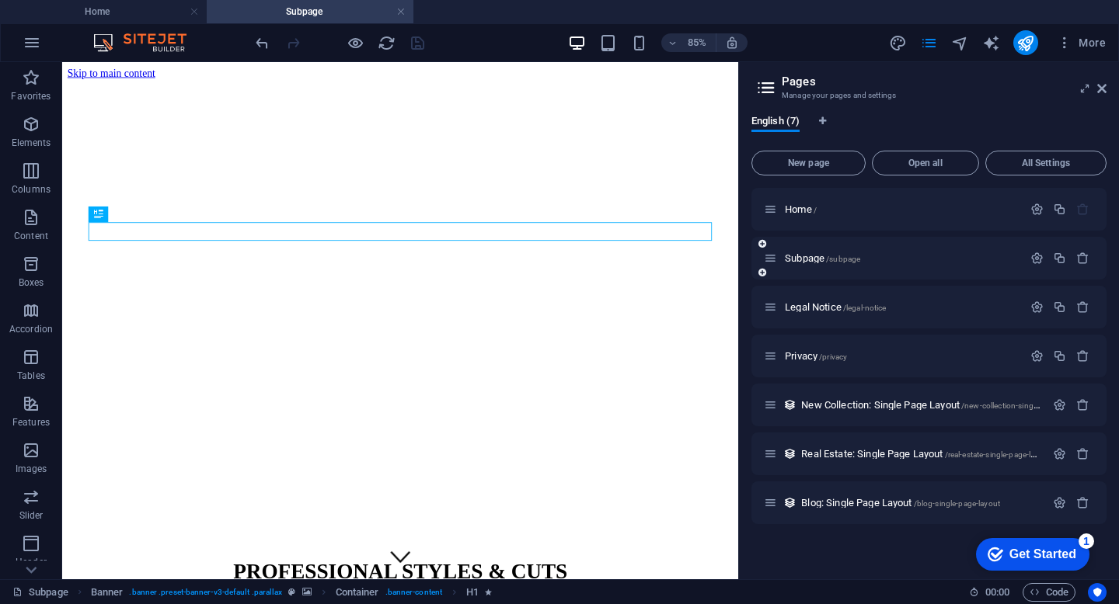
scroll to position [0, 0]
click at [808, 214] on div "Home /" at bounding box center [893, 209] width 259 height 18
click at [940, 167] on span "Open all" at bounding box center [925, 163] width 93 height 9
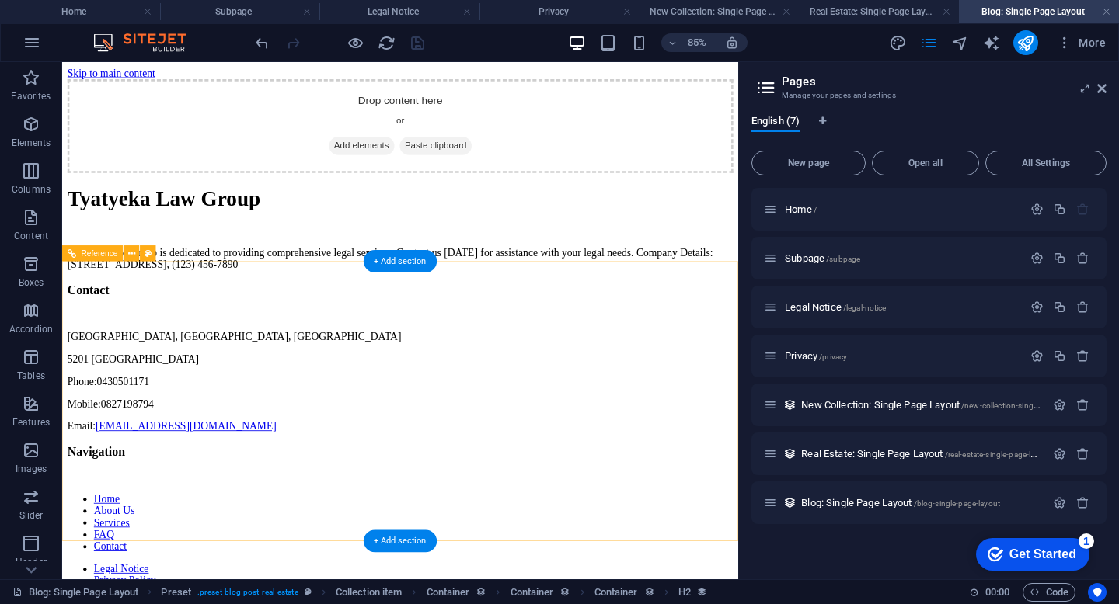
click at [190, 308] on div "Tyatyeka Law Group is dedicated to providing comprehensive legal services. Cont…" at bounding box center [459, 294] width 783 height 28
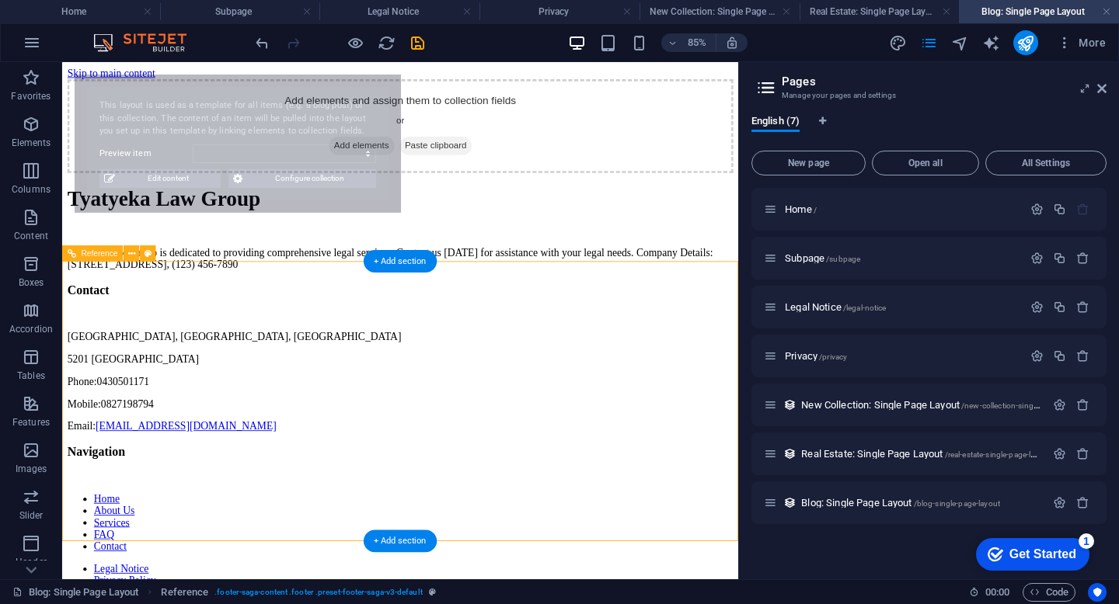
click at [190, 308] on div "Tyatyeka Law Group is dedicated to providing comprehensive legal services. Cont…" at bounding box center [459, 294] width 783 height 28
click at [1035, 167] on span "All Settings" at bounding box center [1045, 163] width 107 height 9
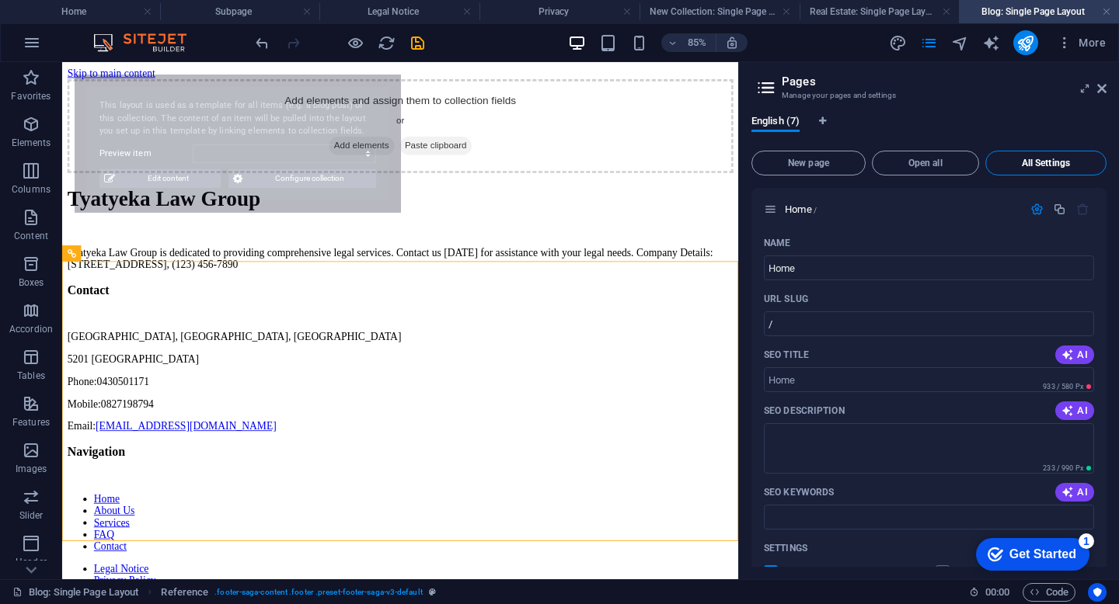
scroll to position [2771, 0]
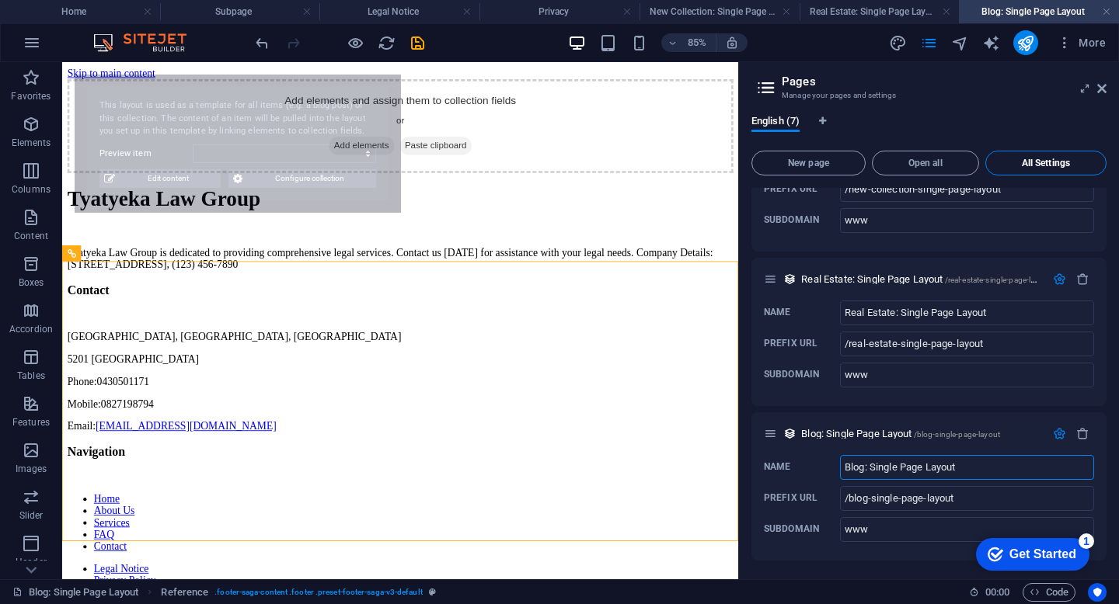
select select "68b9c464710d6f9def0d9f58"
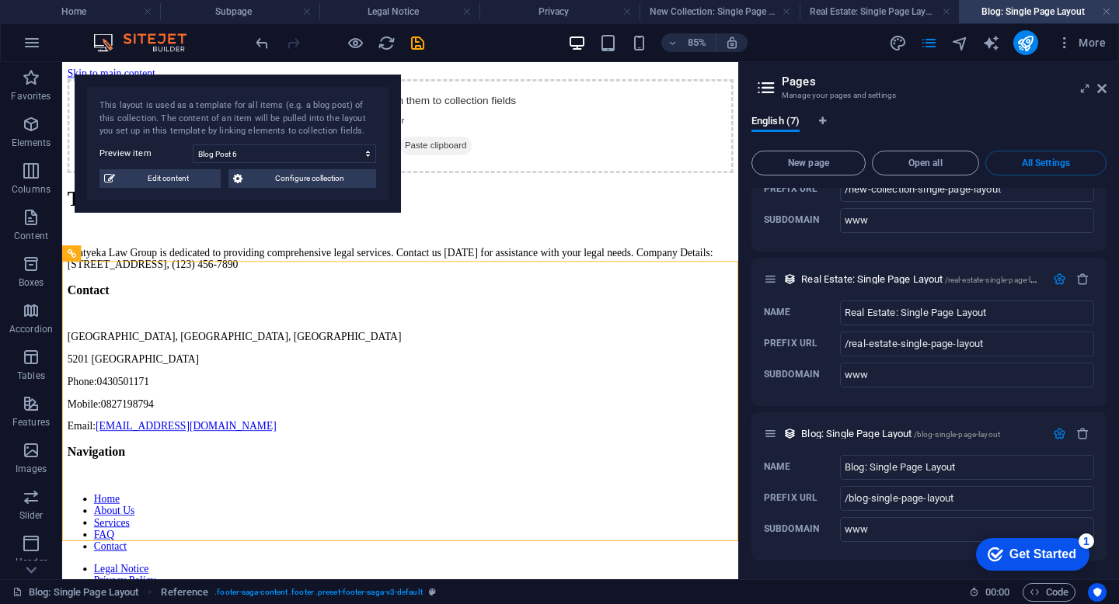
drag, startPoint x: 1107, startPoint y: 537, endPoint x: 1110, endPoint y: 486, distance: 50.6
click at [1110, 486] on div "English (7) New page Open all All Settings Home / Name Home ​ URL SLUG / ​ SEO …" at bounding box center [929, 341] width 380 height 477
drag, startPoint x: 1110, startPoint y: 542, endPoint x: 1110, endPoint y: 531, distance: 11.7
click at [1110, 531] on div "English (7) New page Open all All Settings Home / Name Home ​ URL SLUG / ​ SEO …" at bounding box center [929, 341] width 380 height 477
drag, startPoint x: 1108, startPoint y: 533, endPoint x: 1109, endPoint y: 498, distance: 35.0
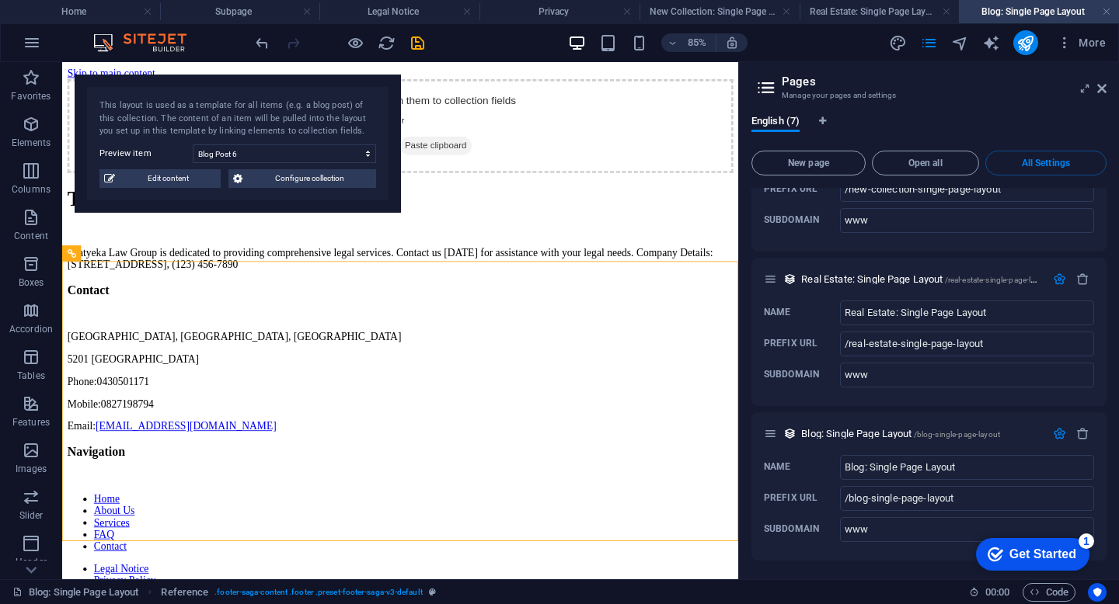
click at [1109, 498] on div "English (7) New page Open all All Settings Home / Name Home ​ URL SLUG / ​ SEO …" at bounding box center [929, 341] width 380 height 477
click at [1110, 364] on div "English (7) New page Open all All Settings Home / Name Home ​ URL SLUG / ​ SEO …" at bounding box center [929, 341] width 380 height 477
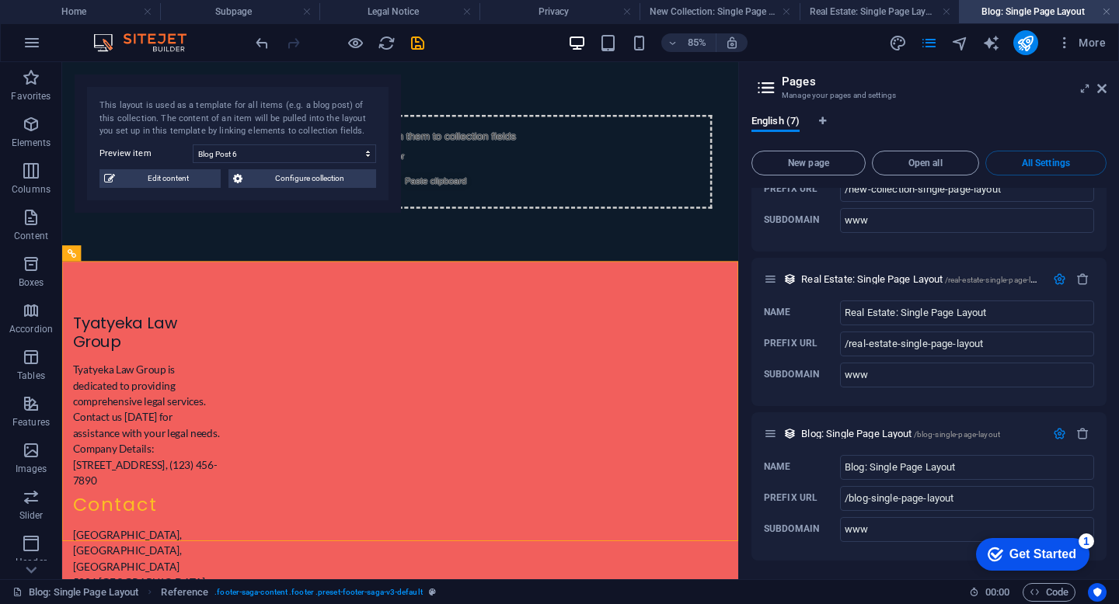
click at [1109, 235] on div "English (7) New page Open all All Settings Home / Name Home ​ URL SLUG / ​ SEO …" at bounding box center [929, 341] width 380 height 477
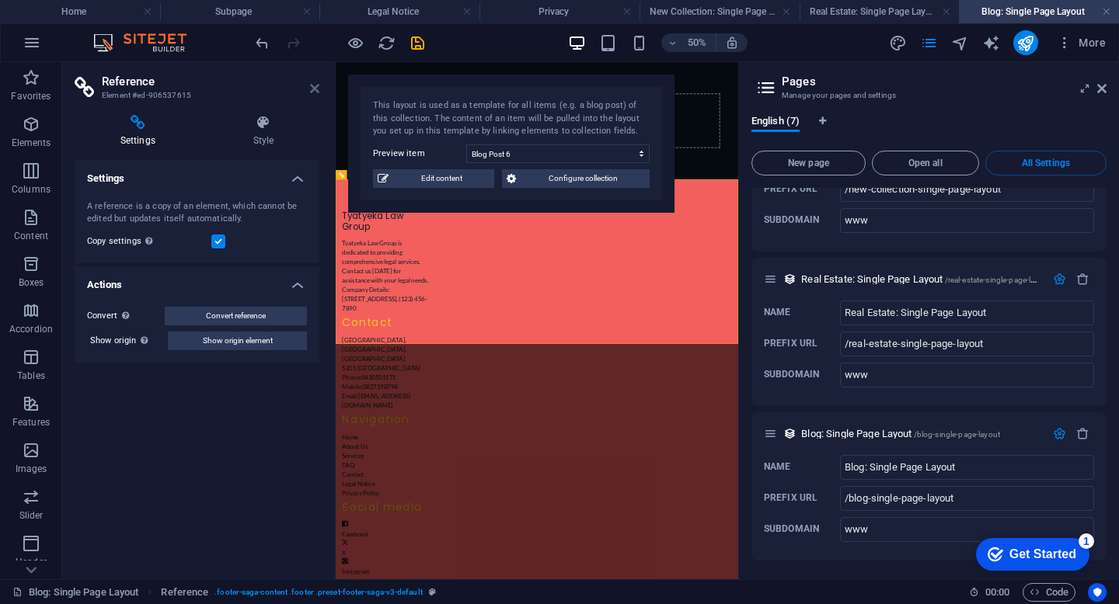
click at [313, 87] on icon at bounding box center [314, 88] width 9 height 12
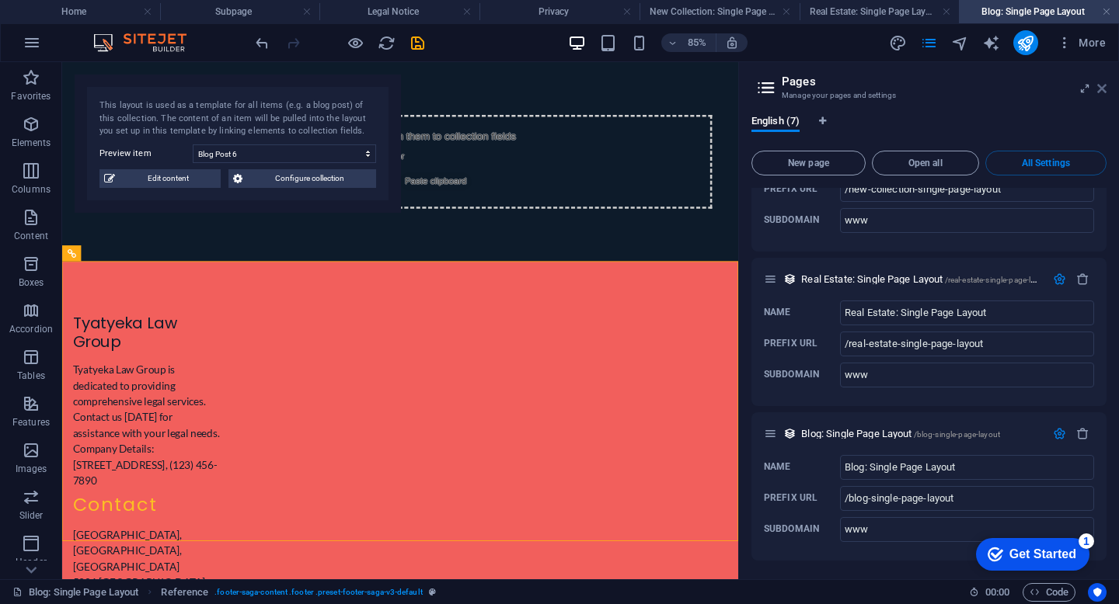
drag, startPoint x: 1105, startPoint y: 89, endPoint x: 1043, endPoint y: 41, distance: 78.6
click at [1105, 89] on icon at bounding box center [1101, 88] width 9 height 12
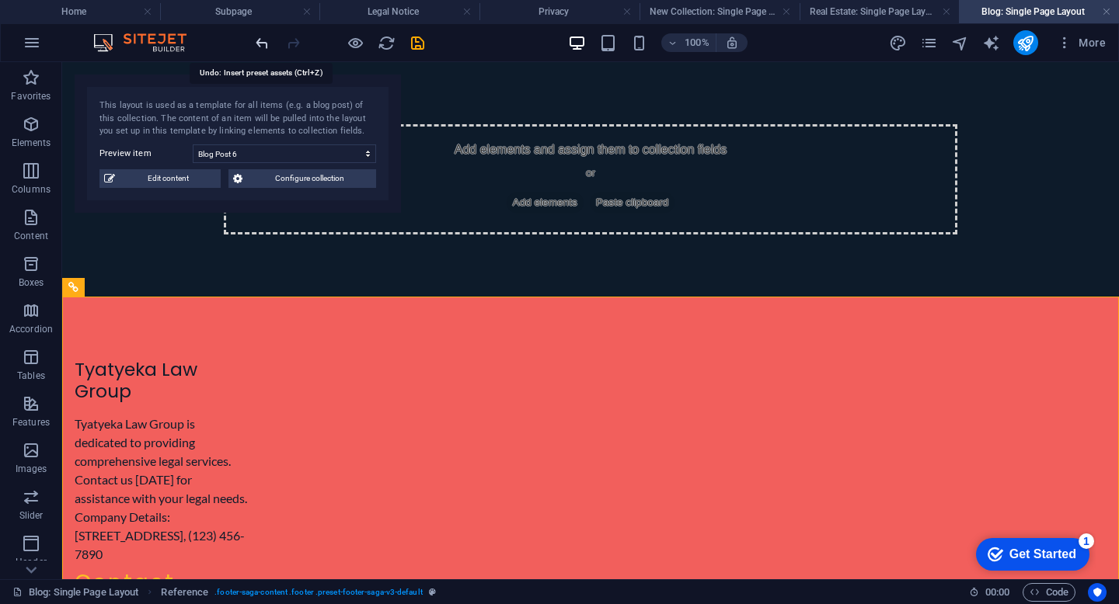
click at [264, 44] on icon "undo" at bounding box center [262, 43] width 18 height 18
click at [938, 40] on icon "pages" at bounding box center [929, 43] width 18 height 18
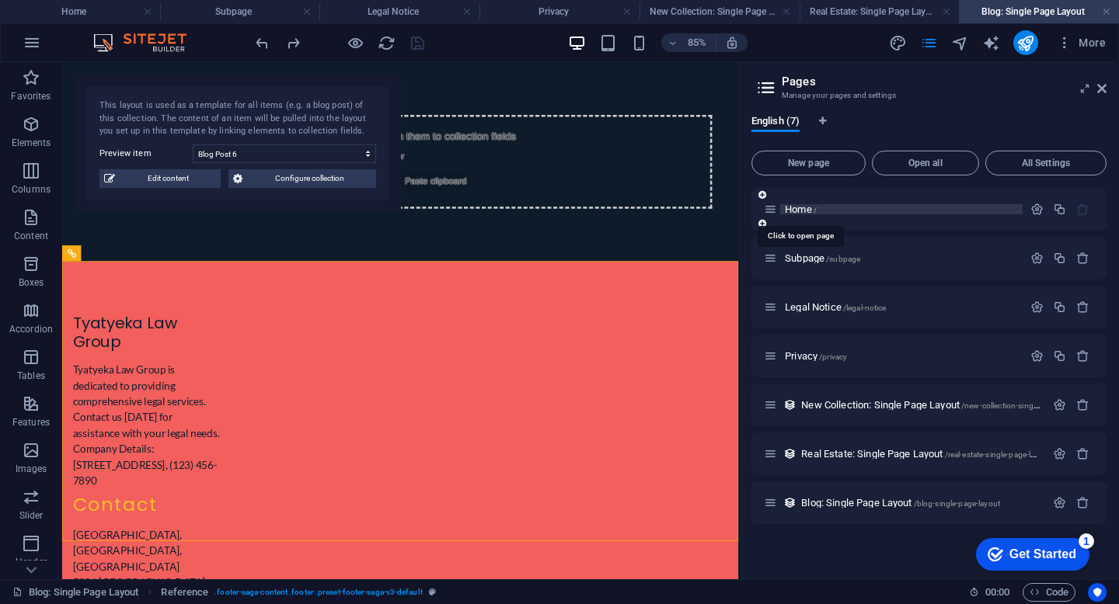
click at [803, 205] on span "Home /" at bounding box center [801, 210] width 32 height 12
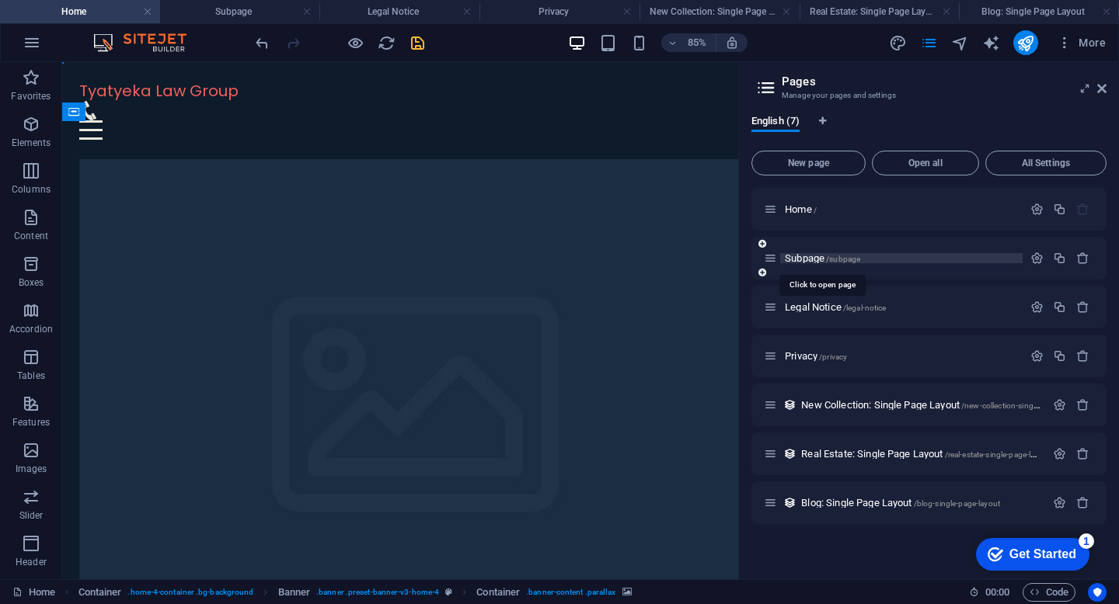
click at [810, 261] on span "Subpage /subpage" at bounding box center [822, 259] width 75 height 12
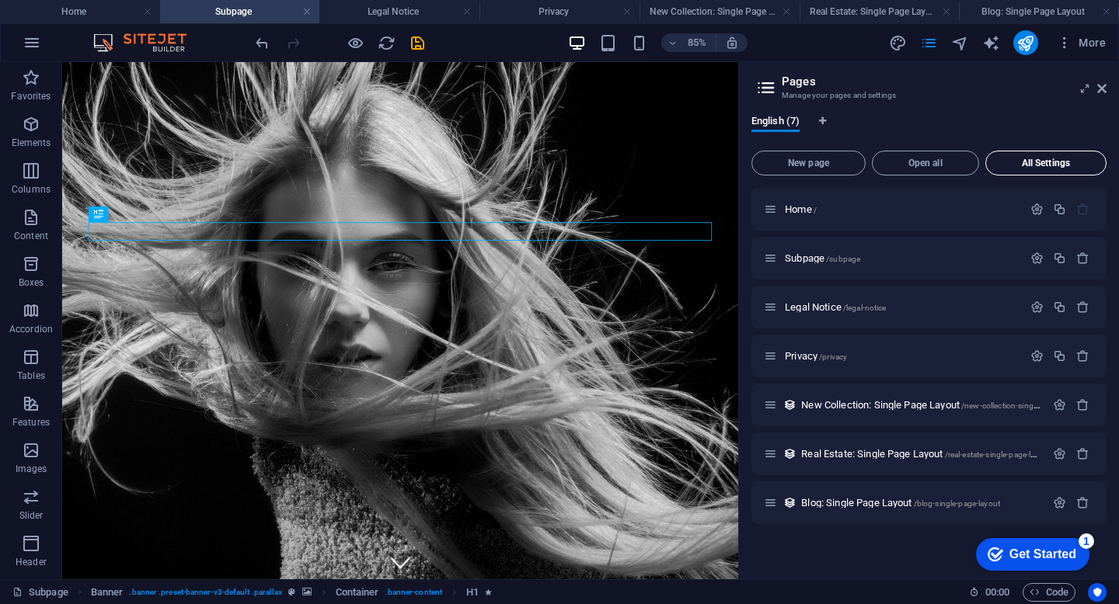
click at [1061, 162] on span "All Settings" at bounding box center [1045, 163] width 107 height 9
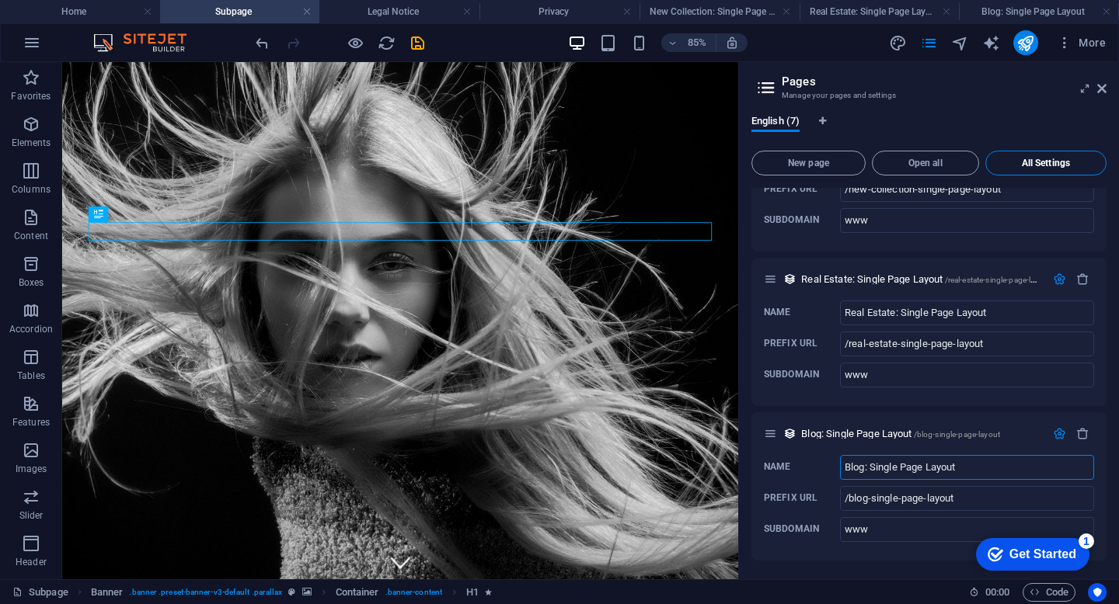
click at [1048, 159] on span "All Settings" at bounding box center [1045, 163] width 107 height 9
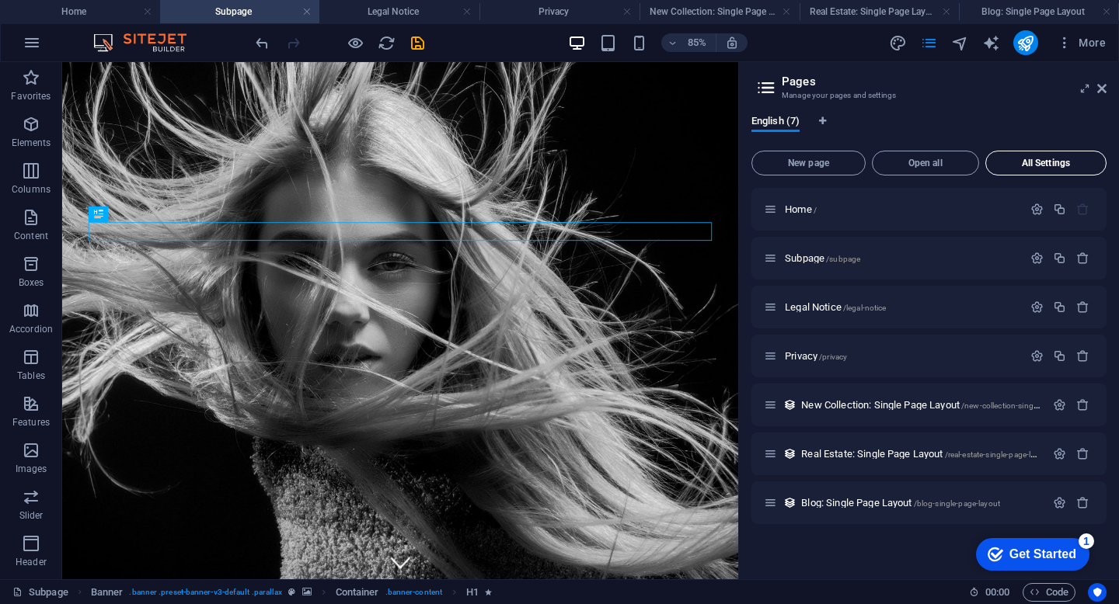
scroll to position [0, 0]
click at [813, 256] on span "Subpage /subpage" at bounding box center [822, 259] width 75 height 12
click at [820, 304] on span "Legal Notice /legal-notice" at bounding box center [835, 307] width 101 height 12
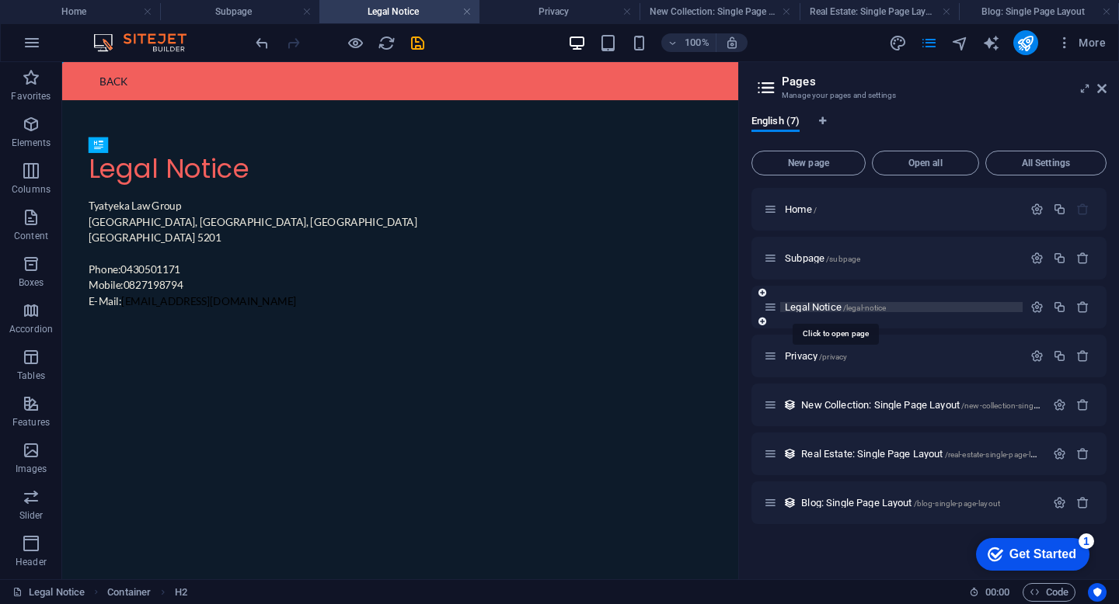
click at [820, 304] on span "Legal Notice /legal-notice" at bounding box center [835, 307] width 101 height 12
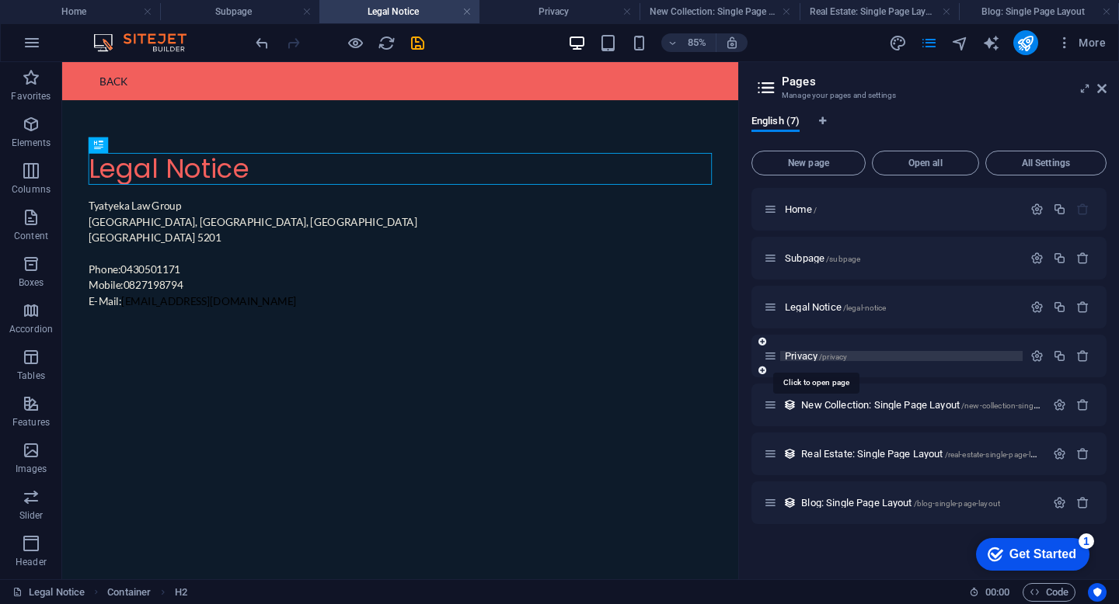
click at [813, 354] on span "Privacy /privacy" at bounding box center [816, 356] width 62 height 12
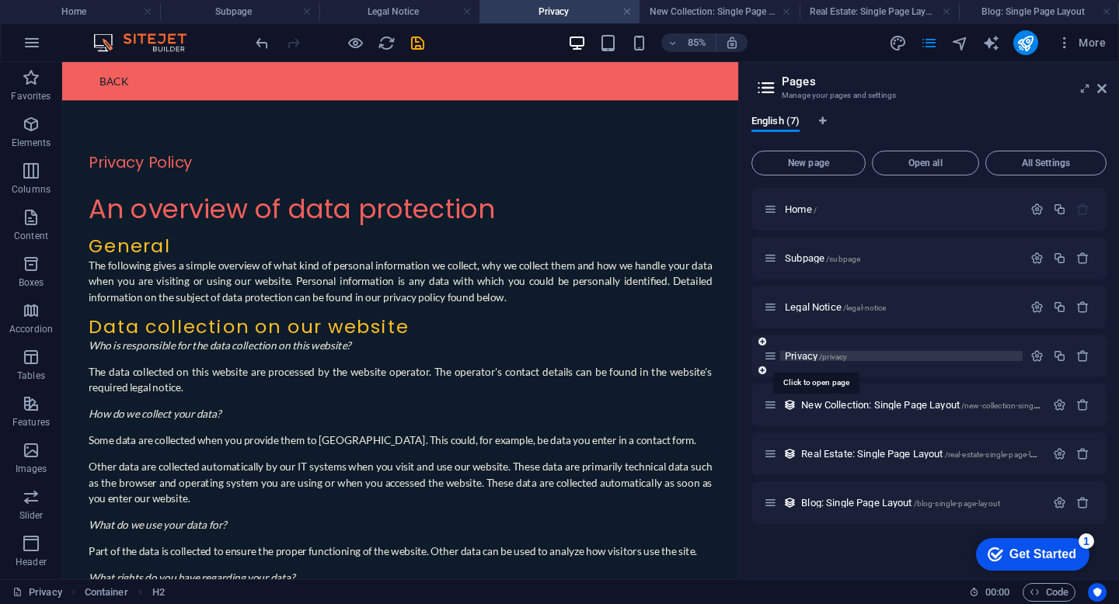
click at [813, 354] on span "Privacy /privacy" at bounding box center [816, 356] width 62 height 12
click at [835, 409] on span "New Collection: Single Page Layout /new-collection-single-page-layout" at bounding box center [941, 405] width 281 height 12
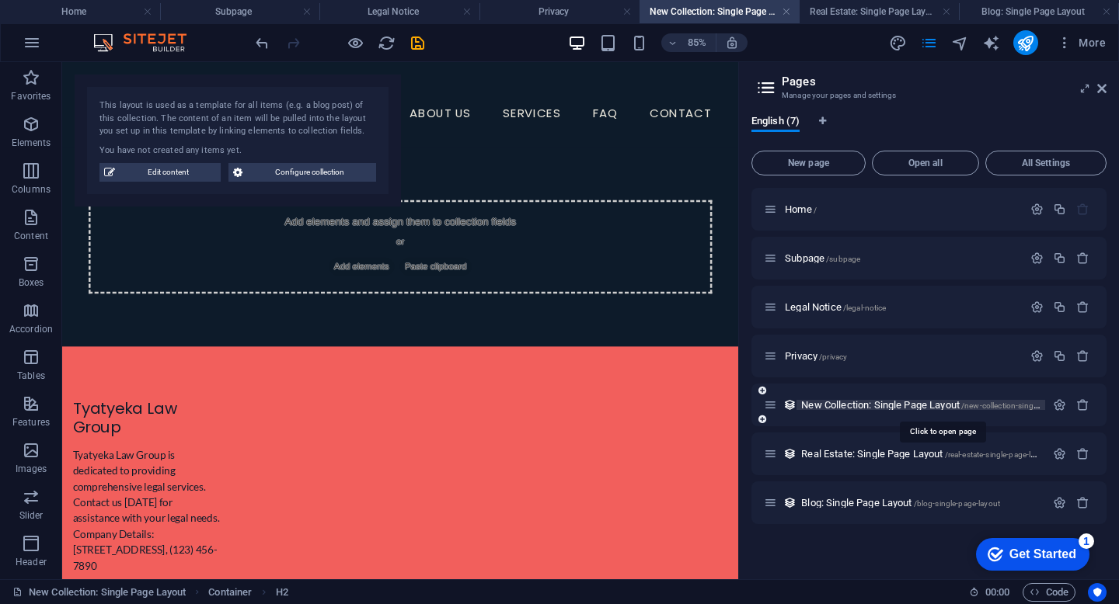
click at [835, 409] on span "New Collection: Single Page Layout /new-collection-single-page-layout" at bounding box center [941, 405] width 281 height 12
click at [135, 319] on button at bounding box center [132, 320] width 16 height 16
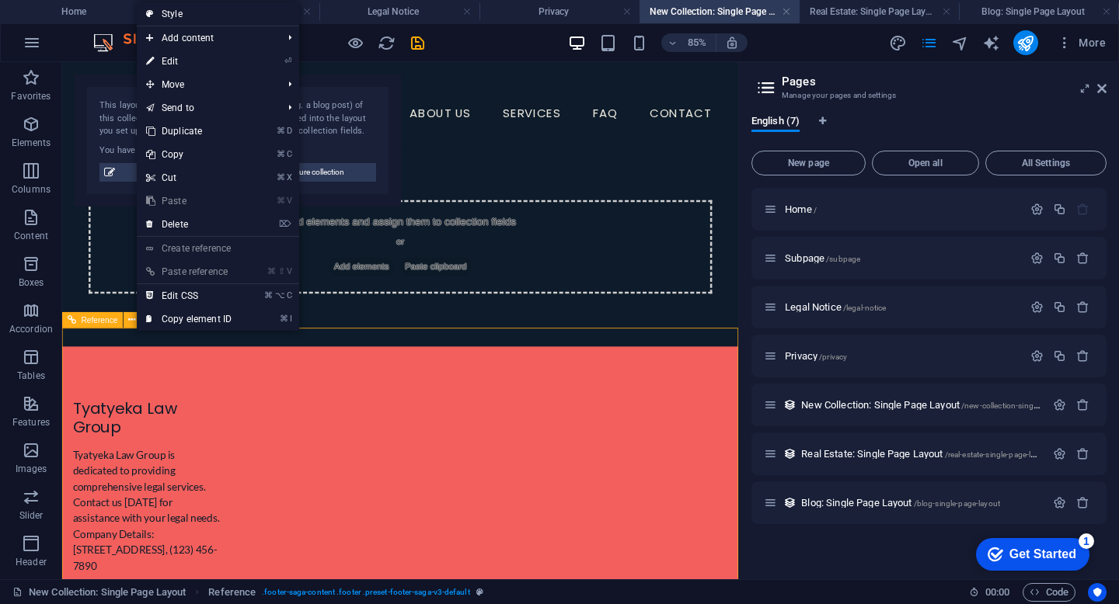
click at [110, 320] on span "Reference" at bounding box center [100, 320] width 37 height 8
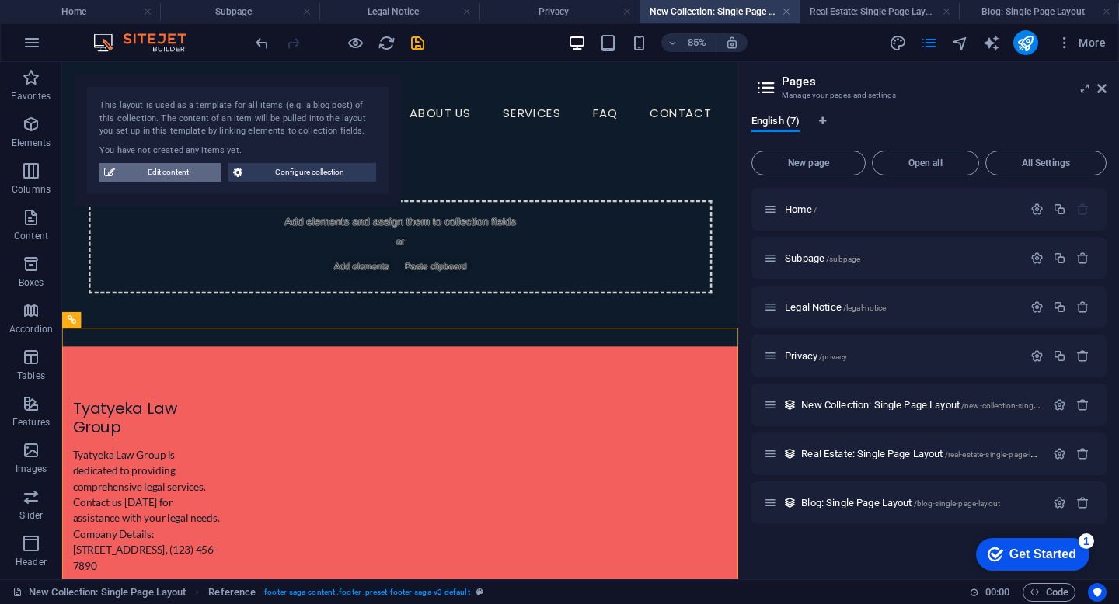
click at [152, 175] on span "Edit content" at bounding box center [168, 172] width 96 height 19
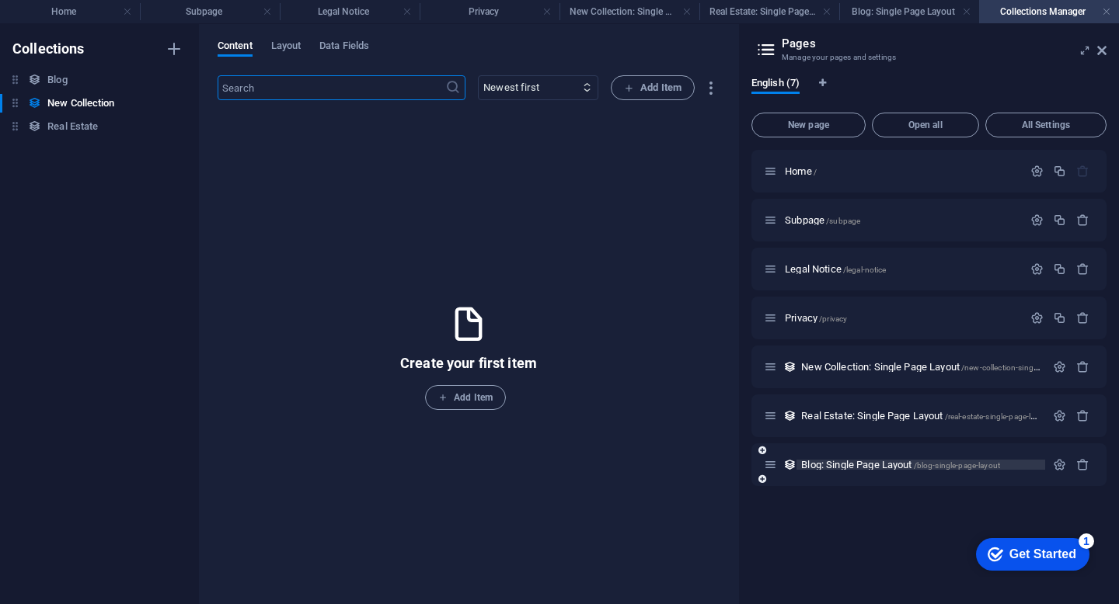
click at [845, 466] on span "Blog: Single Page Layout /blog-single-page-layout" at bounding box center [900, 465] width 199 height 12
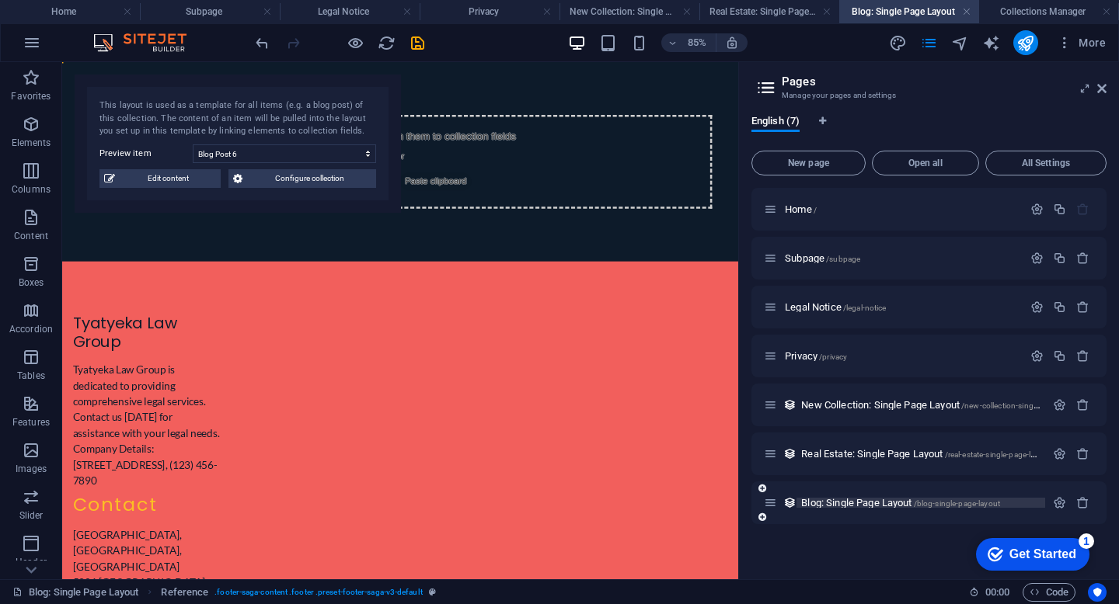
click at [852, 502] on span "Blog: Single Page Layout /blog-single-page-layout" at bounding box center [900, 503] width 199 height 12
click at [1060, 501] on icon "button" at bounding box center [1059, 502] width 13 height 13
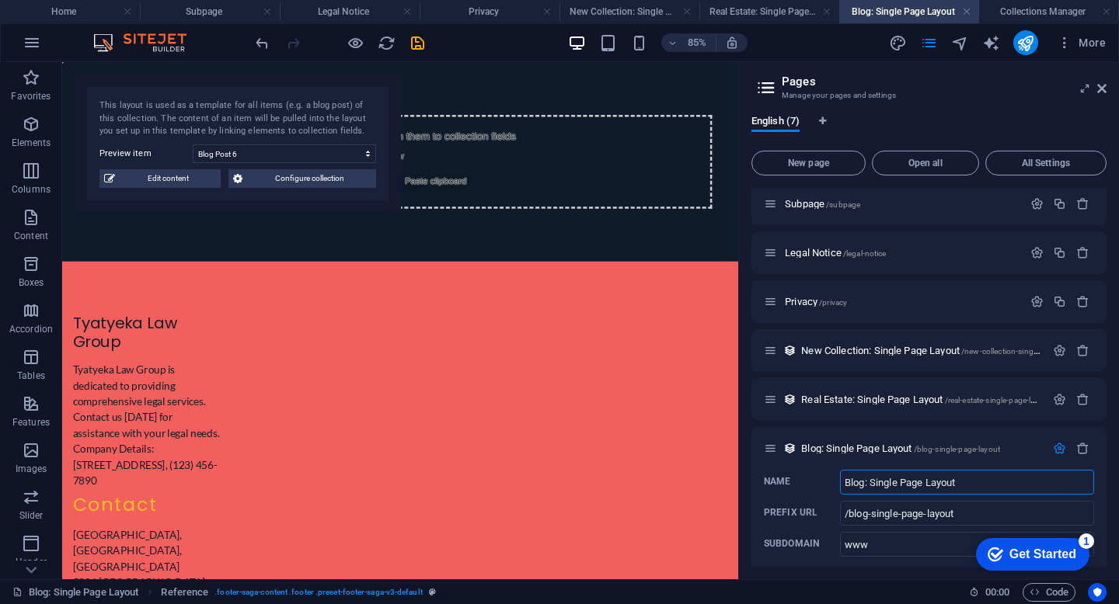
scroll to position [69, 0]
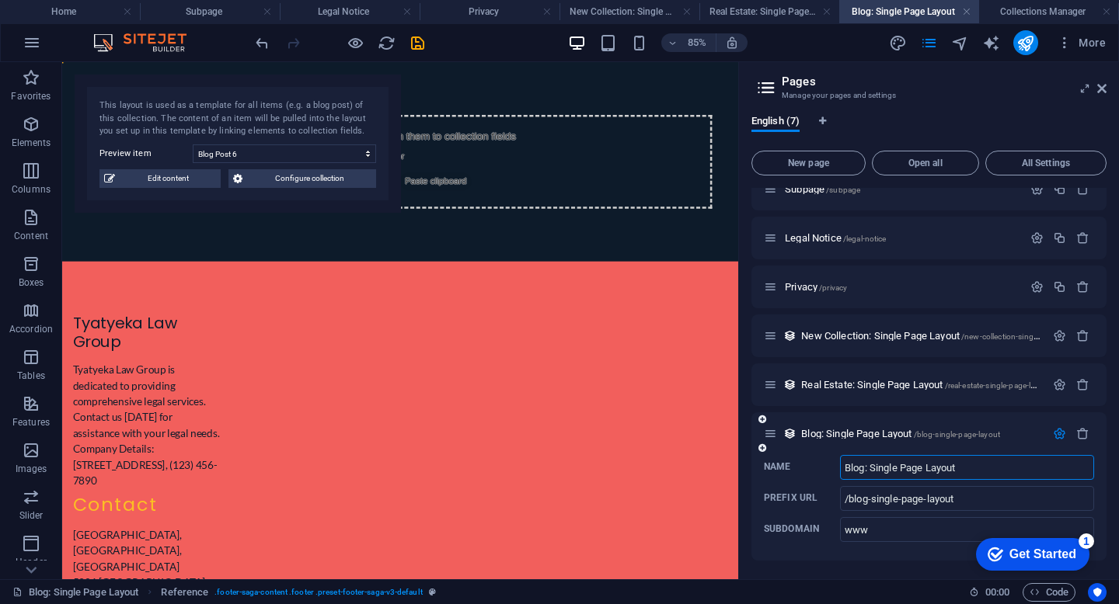
click at [1054, 435] on icon "button" at bounding box center [1059, 433] width 13 height 13
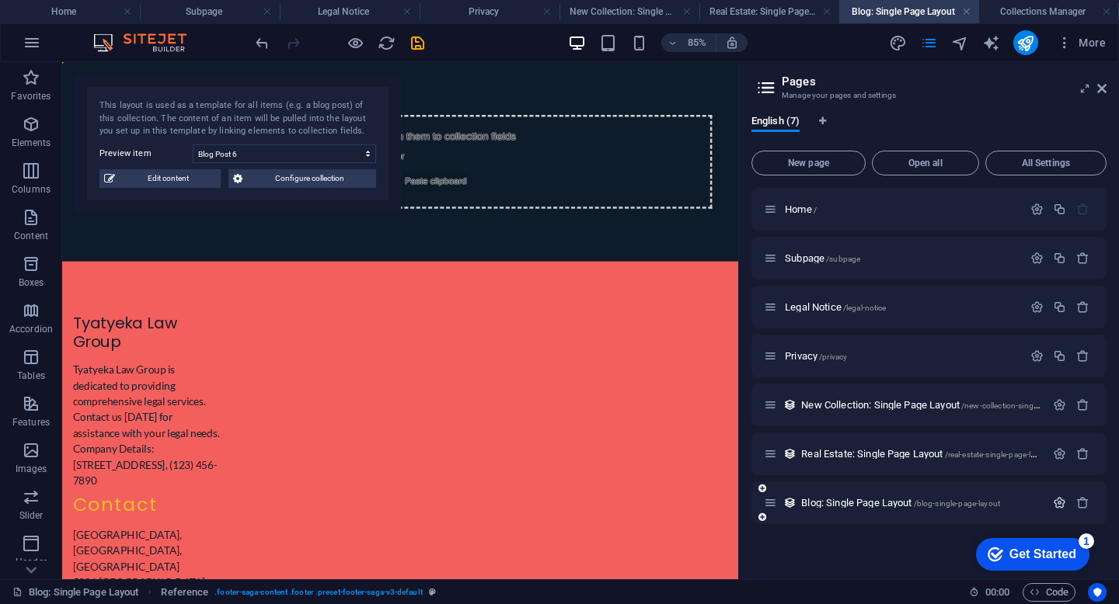
scroll to position [0, 0]
click at [772, 507] on icon at bounding box center [770, 502] width 13 height 13
click at [774, 510] on div "Blog: Single Page Layout /blog-single-page-layout" at bounding box center [904, 503] width 281 height 18
click at [772, 506] on icon at bounding box center [770, 502] width 13 height 13
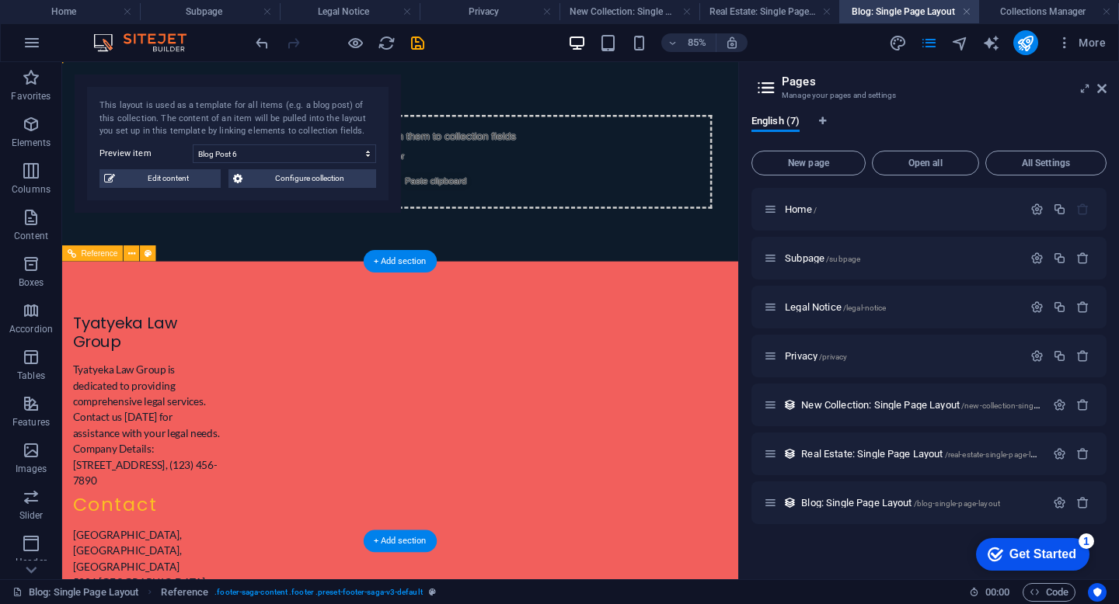
click at [227, 535] on div "Tyatyeka Law Group is dedicated to providing comprehensive legal services. Cont…" at bounding box center [162, 489] width 174 height 149
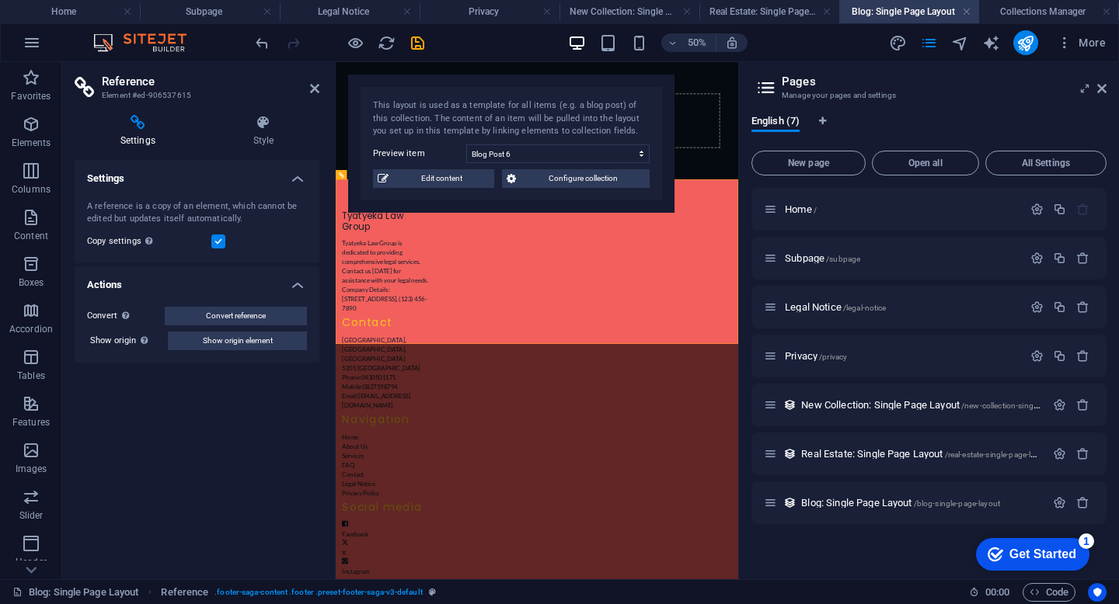
click at [213, 503] on div "Settings A reference is a copy of an element, which cannot be edited but update…" at bounding box center [197, 363] width 245 height 407
click at [448, 178] on span "Edit content" at bounding box center [441, 178] width 96 height 19
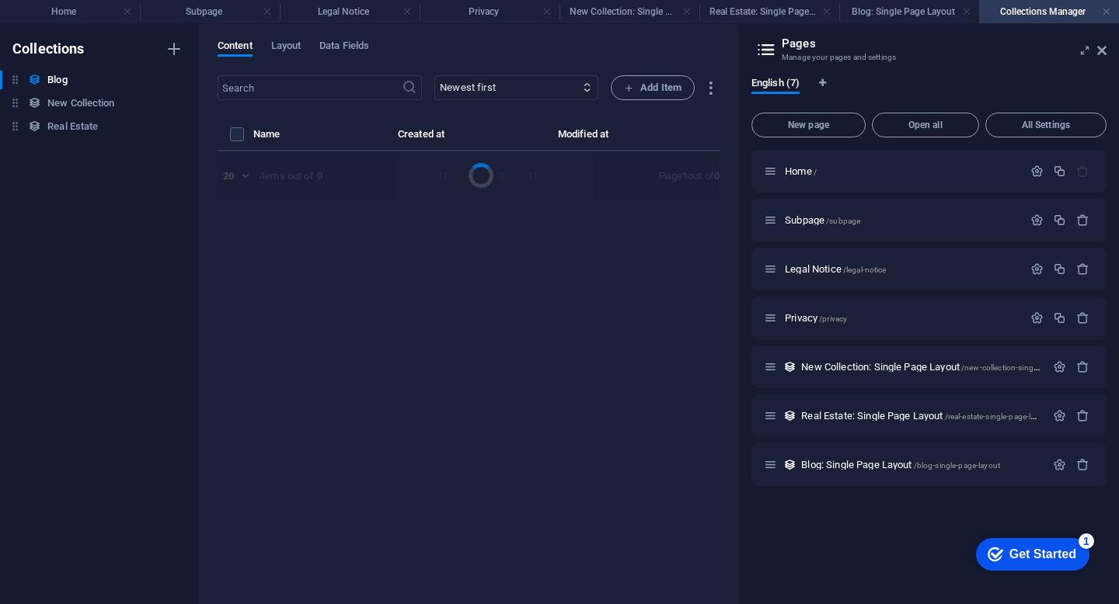
select select "Category 2"
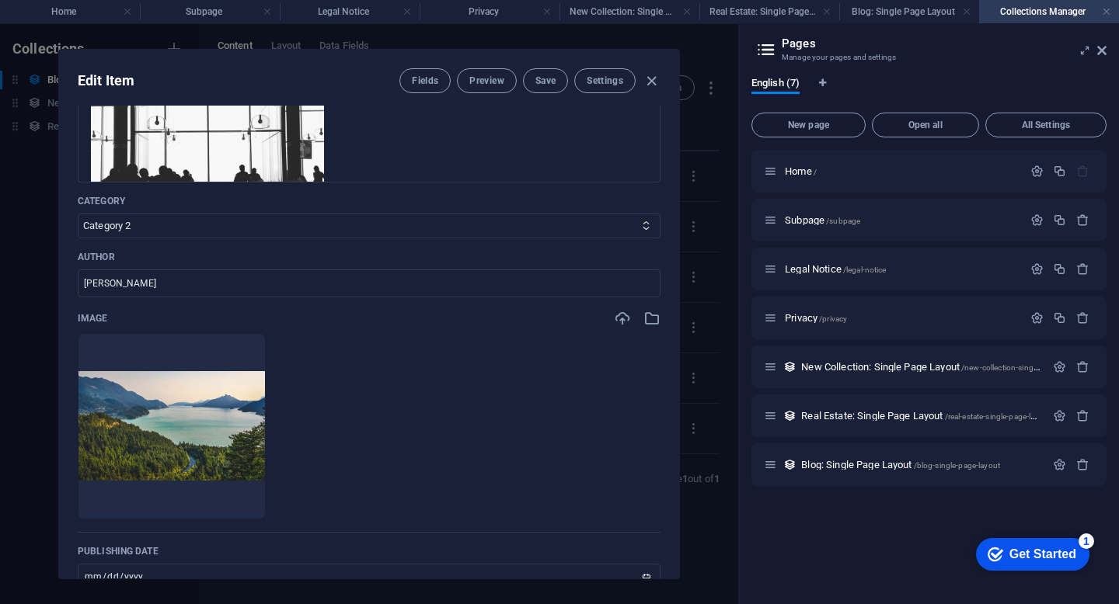
scroll to position [298, 0]
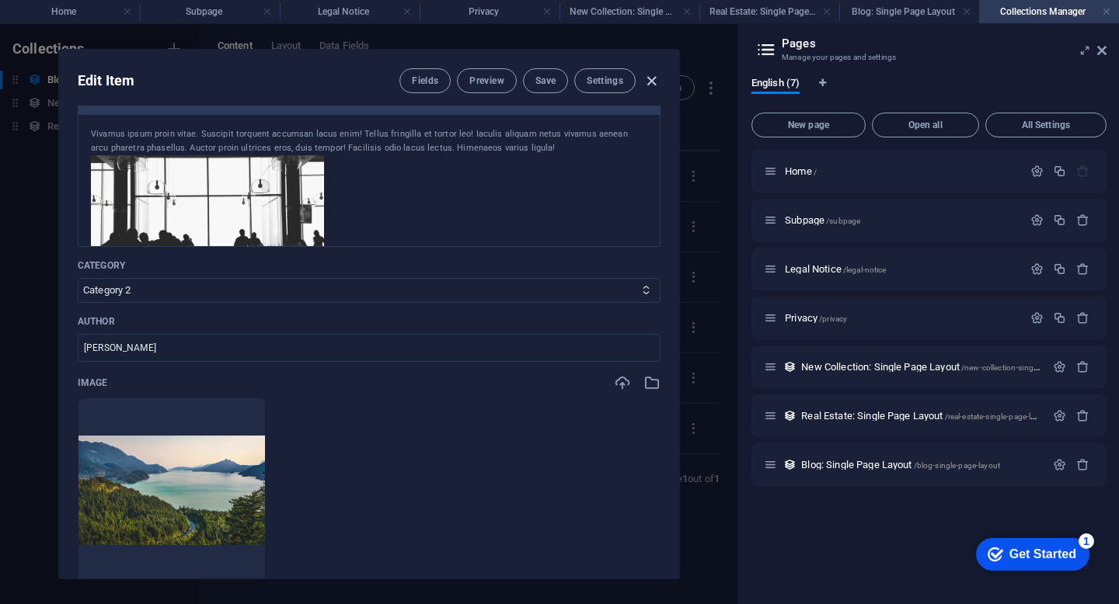
click at [657, 84] on icon "button" at bounding box center [652, 81] width 18 height 18
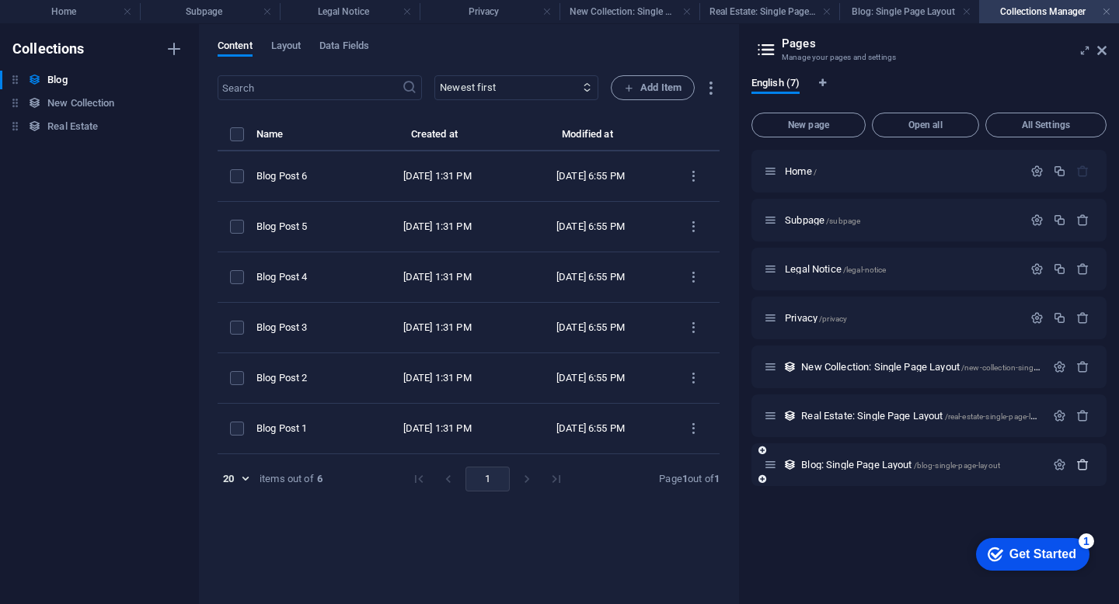
click at [1084, 465] on icon "button" at bounding box center [1082, 464] width 13 height 13
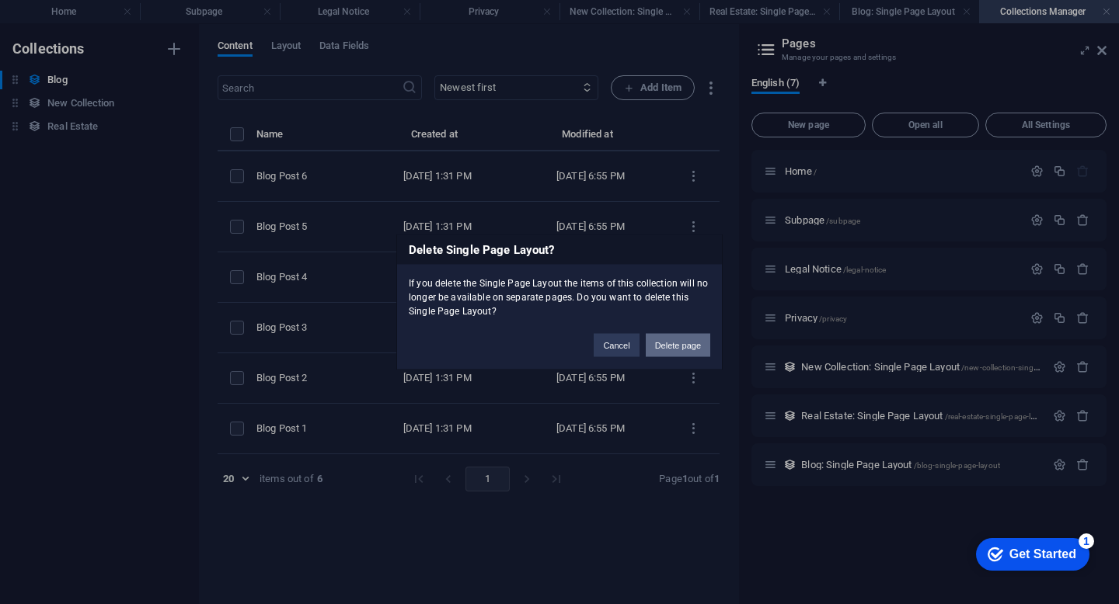
click at [681, 350] on button "Delete page" at bounding box center [678, 345] width 64 height 23
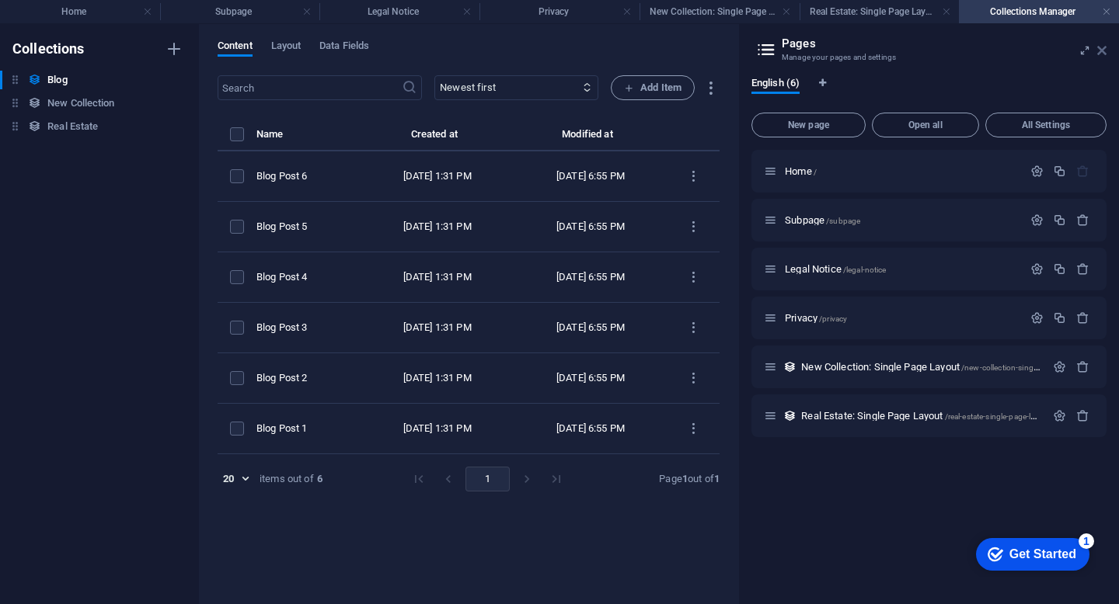
click at [1103, 51] on icon at bounding box center [1101, 50] width 9 height 12
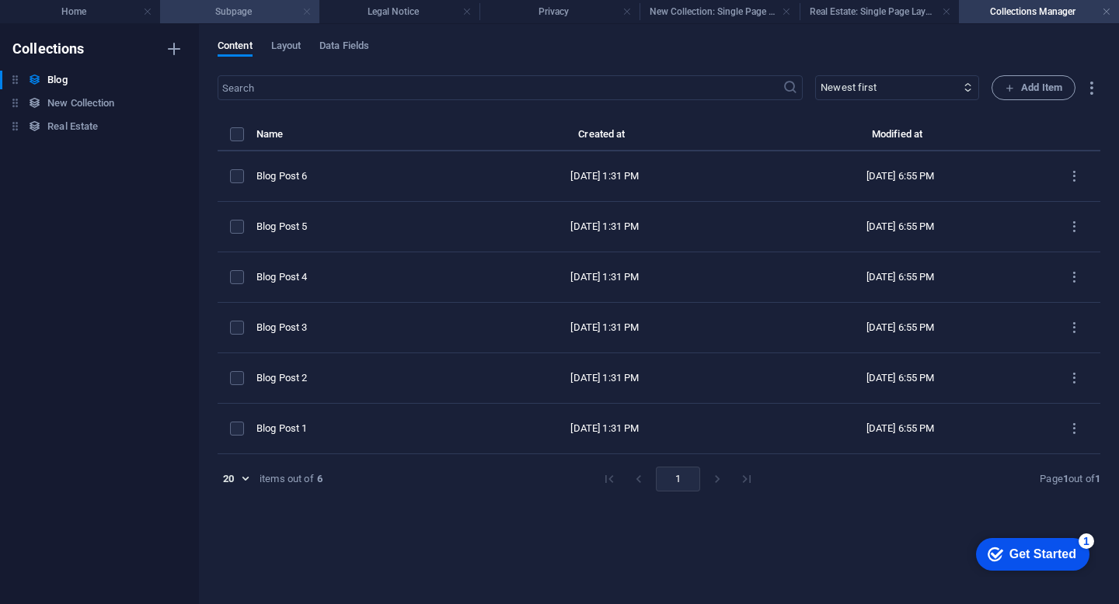
click at [307, 13] on link at bounding box center [306, 12] width 9 height 15
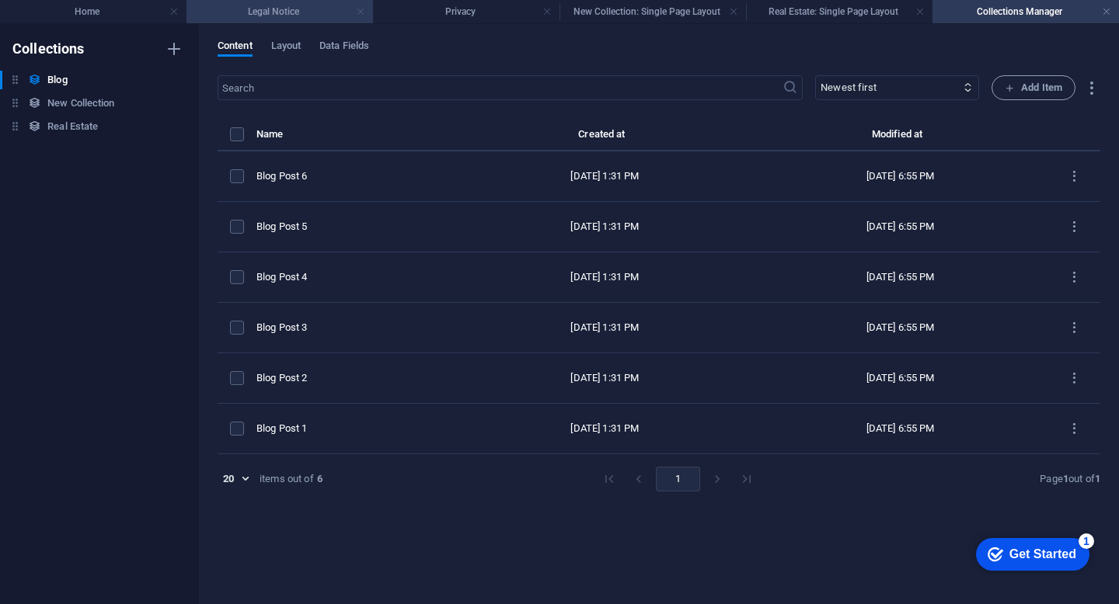
click at [362, 12] on link at bounding box center [360, 12] width 9 height 15
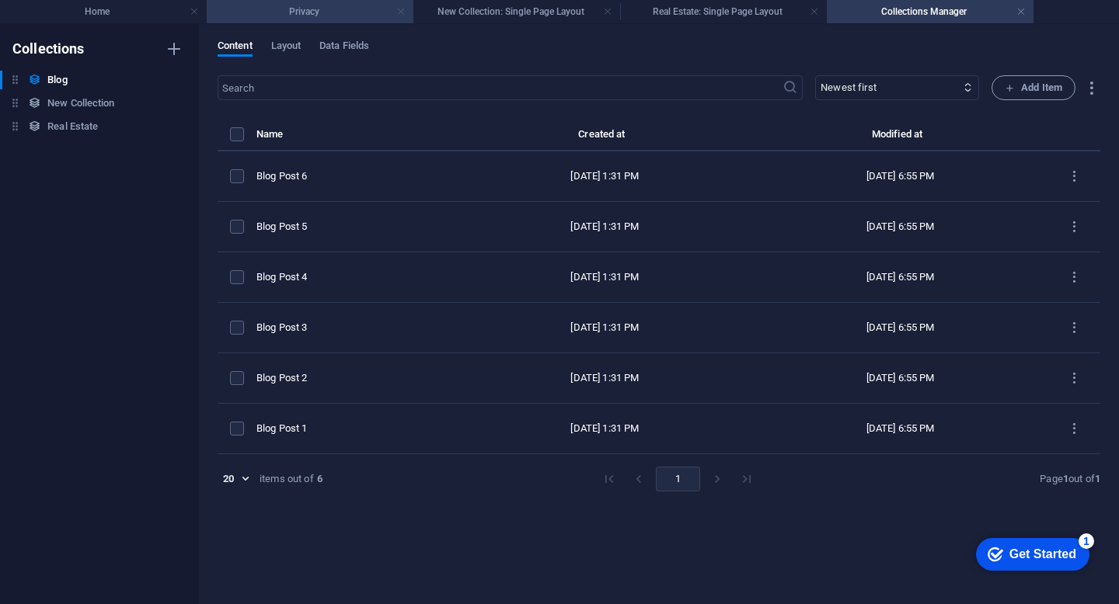
click at [396, 9] on link at bounding box center [400, 12] width 9 height 15
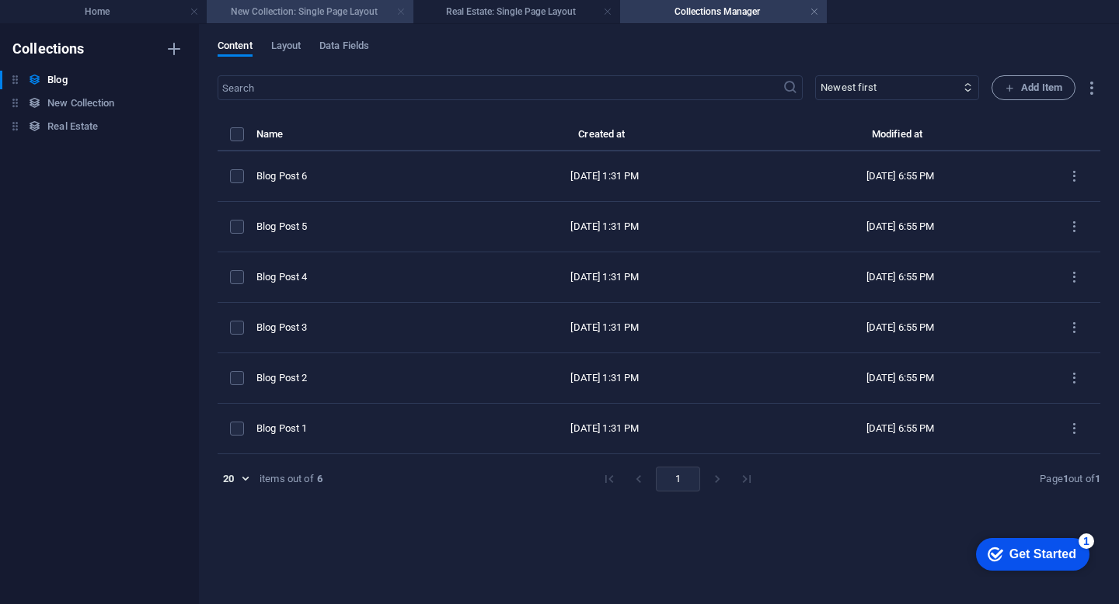
click at [402, 16] on link at bounding box center [400, 12] width 9 height 15
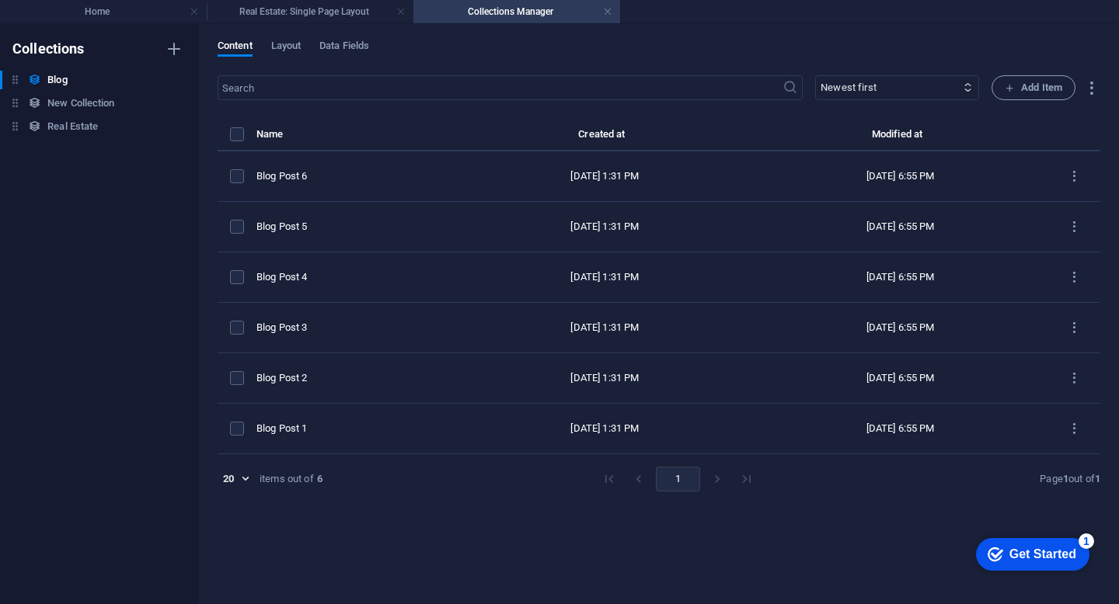
click at [402, 16] on link at bounding box center [400, 12] width 9 height 15
click at [405, 14] on link at bounding box center [400, 12] width 9 height 15
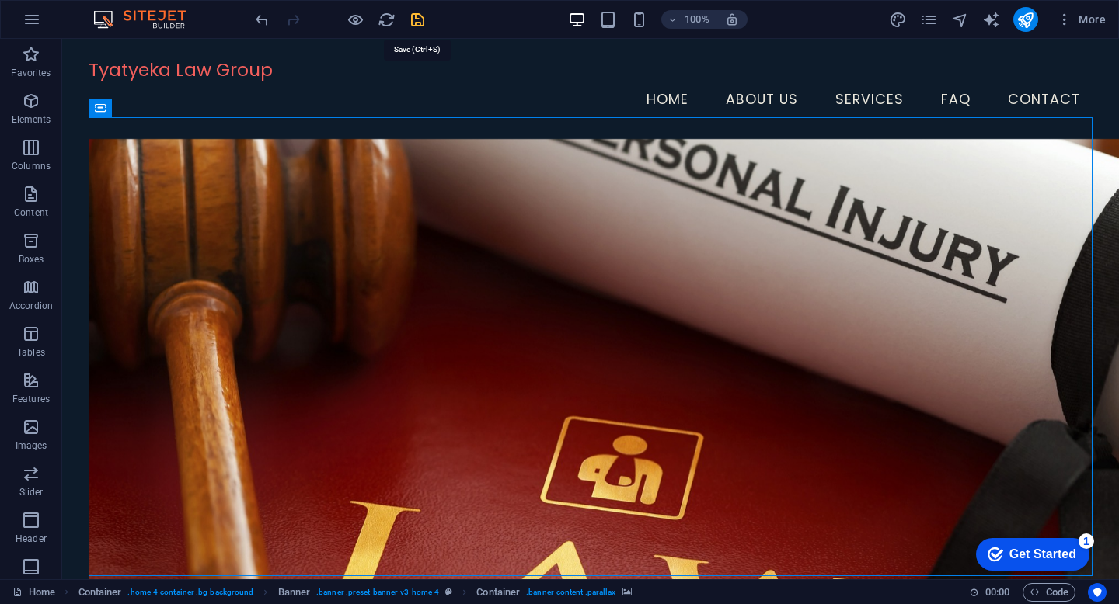
click at [419, 21] on icon "save" at bounding box center [418, 20] width 18 height 18
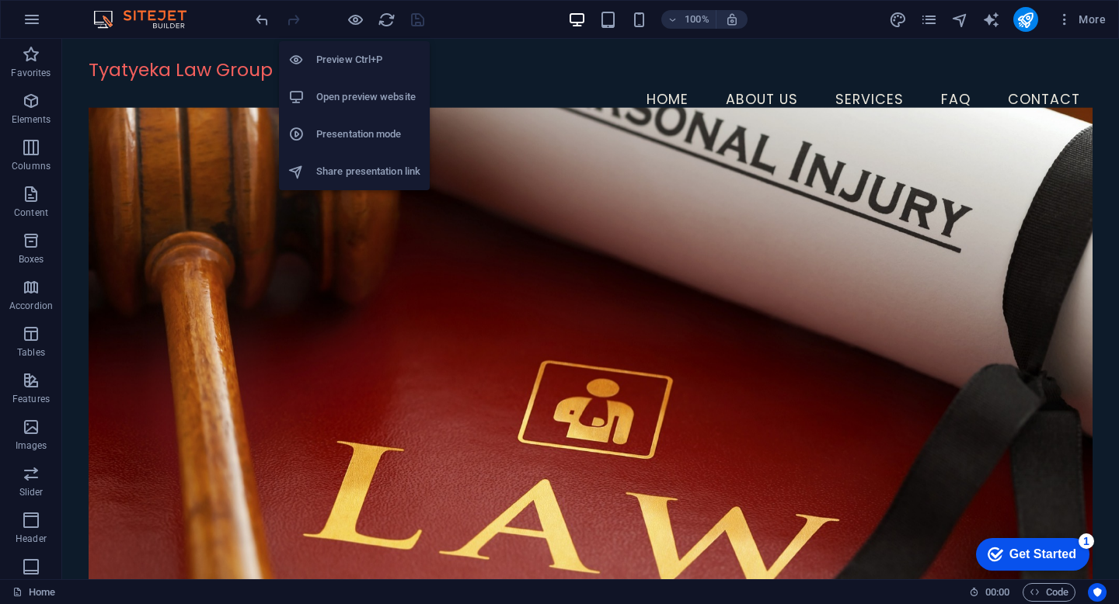
click at [359, 97] on h6 "Open preview website" at bounding box center [368, 97] width 104 height 19
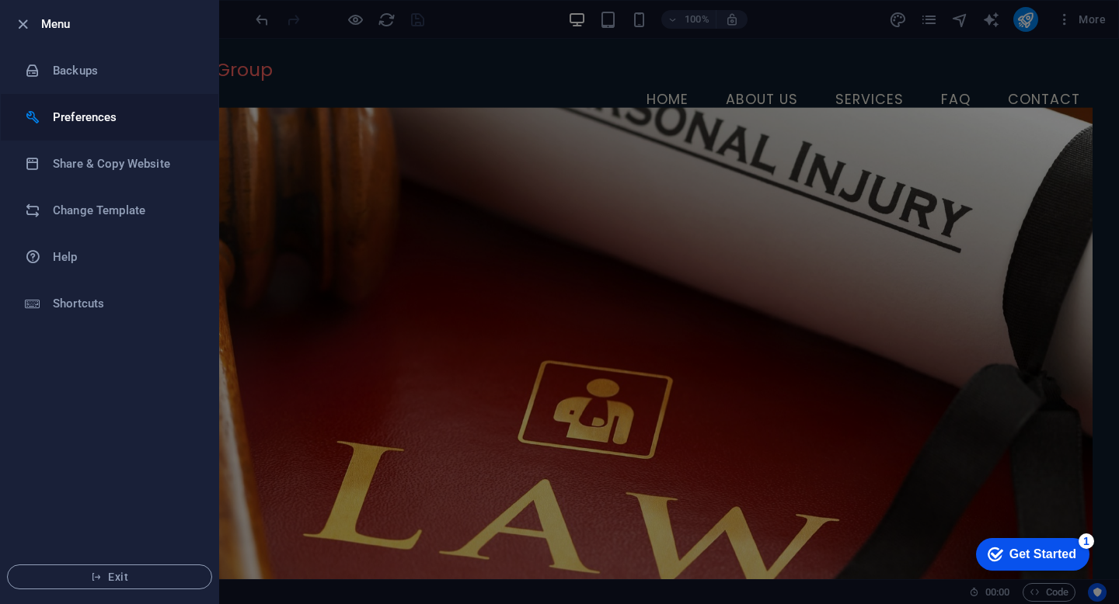
click at [61, 117] on h6 "Preferences" at bounding box center [125, 117] width 144 height 19
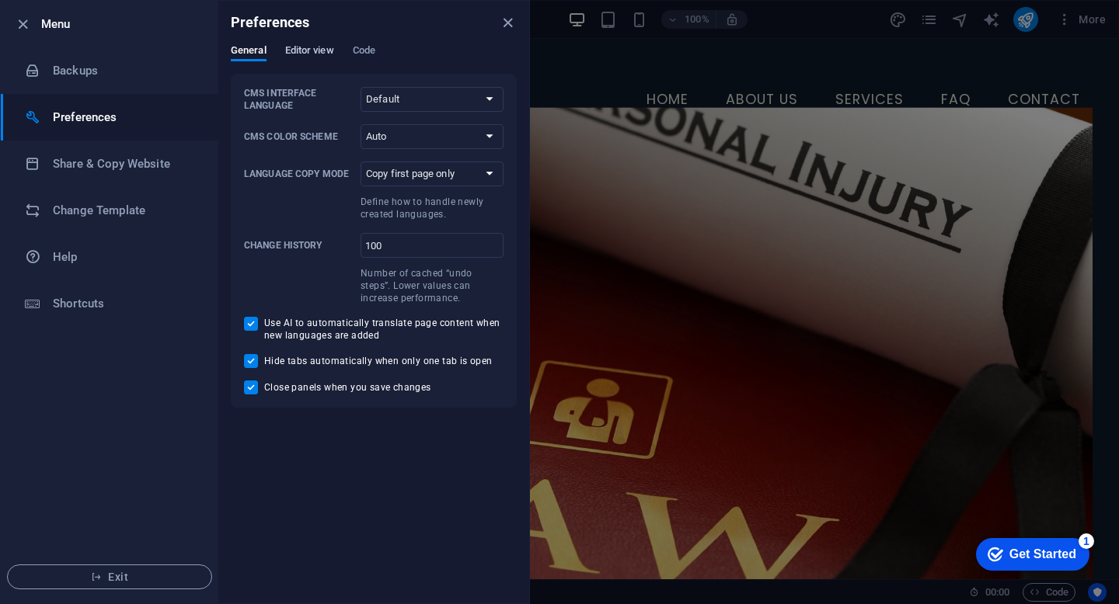
click at [318, 48] on span "Editor view" at bounding box center [309, 52] width 49 height 22
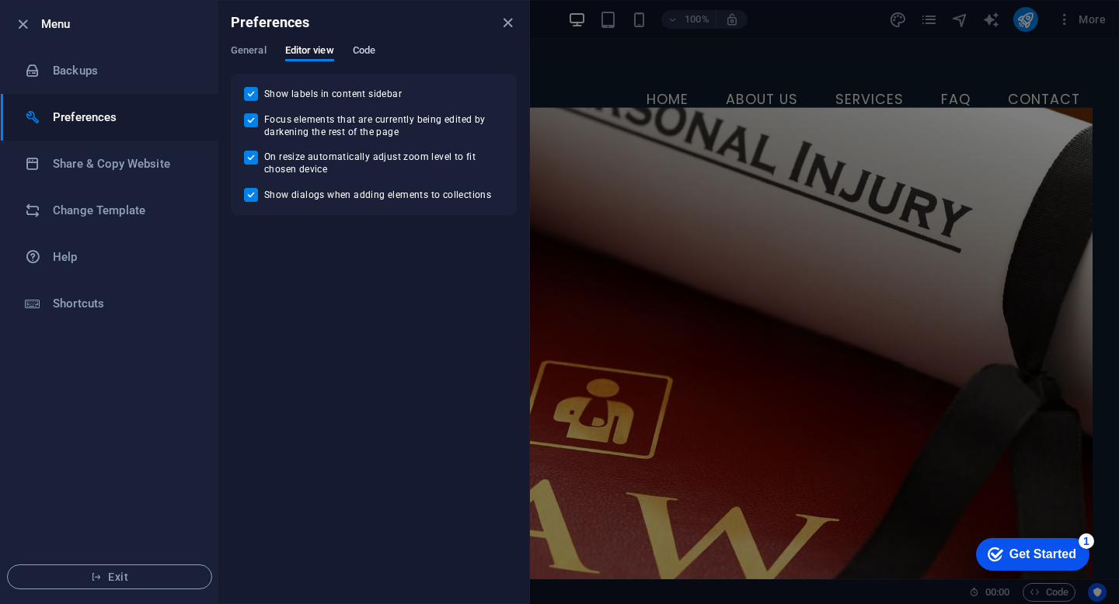
click at [370, 49] on span "Code" at bounding box center [364, 52] width 23 height 22
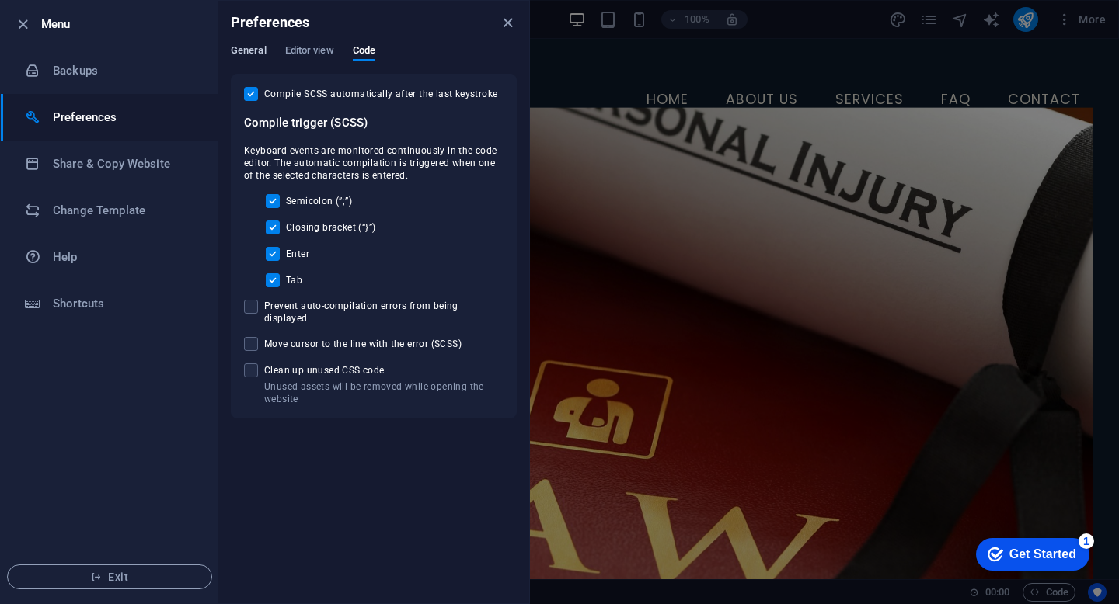
click at [261, 50] on span "General" at bounding box center [249, 52] width 36 height 22
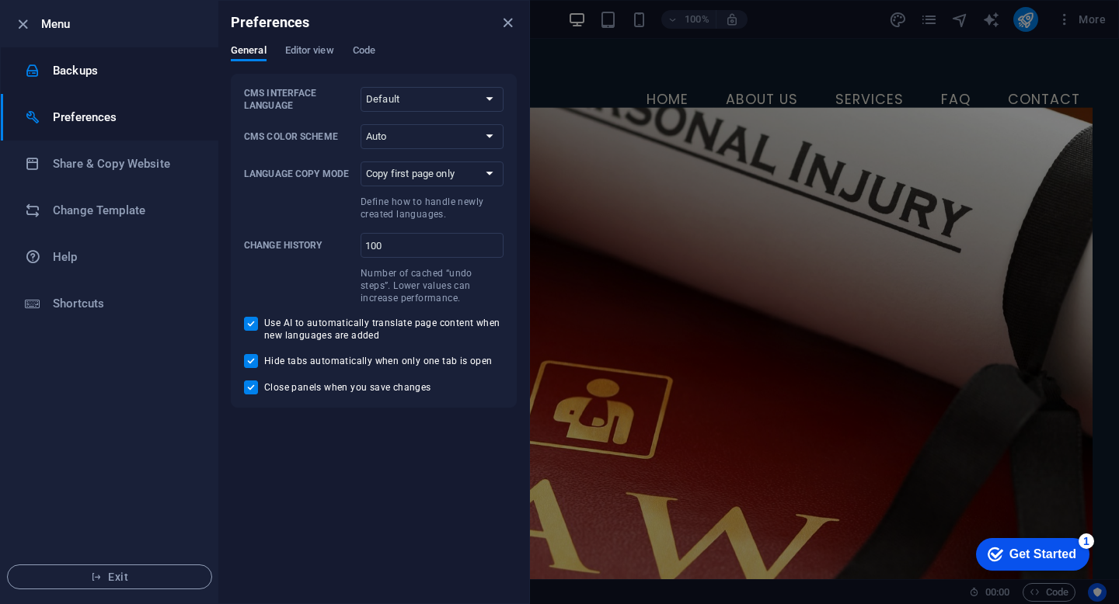
click at [93, 75] on h6 "Backups" at bounding box center [125, 70] width 144 height 19
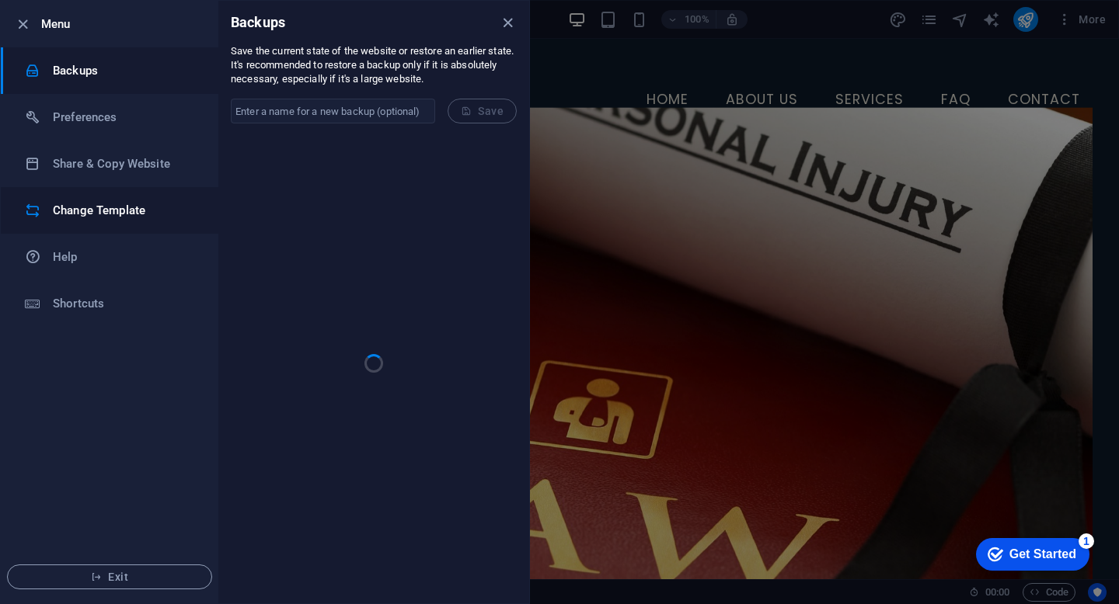
click at [110, 214] on h6 "Change Template" at bounding box center [125, 210] width 144 height 19
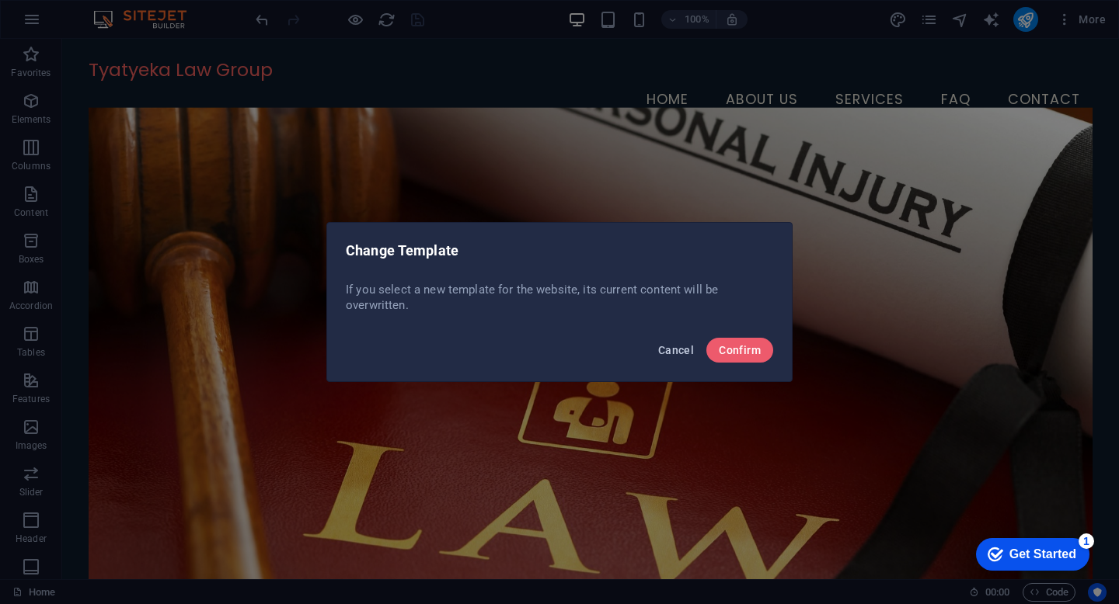
click at [673, 352] on span "Cancel" at bounding box center [676, 350] width 36 height 12
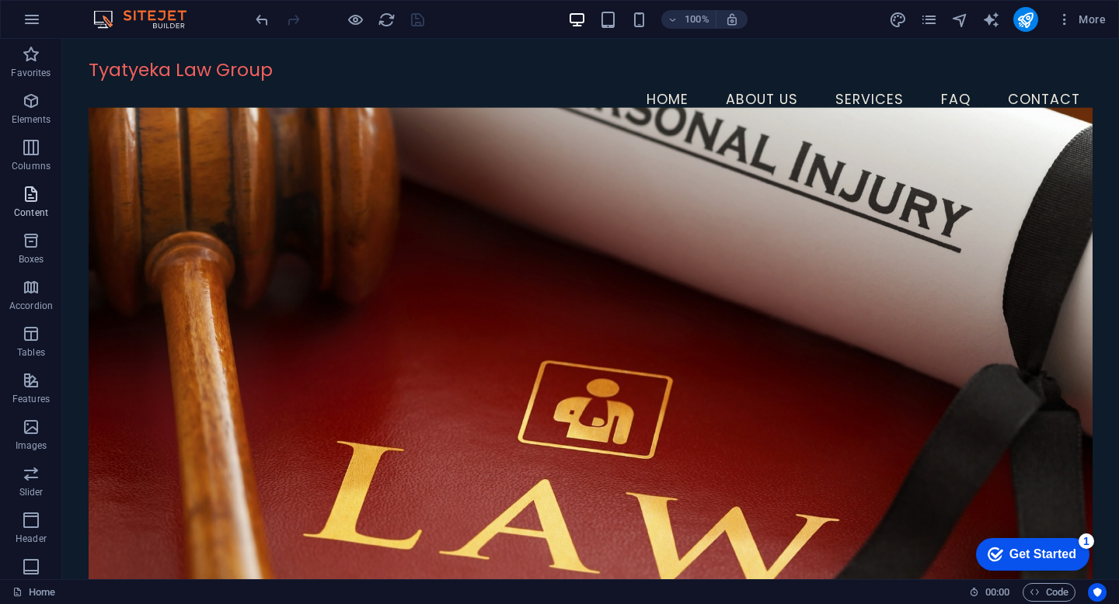
click at [41, 203] on span "Content" at bounding box center [31, 203] width 62 height 37
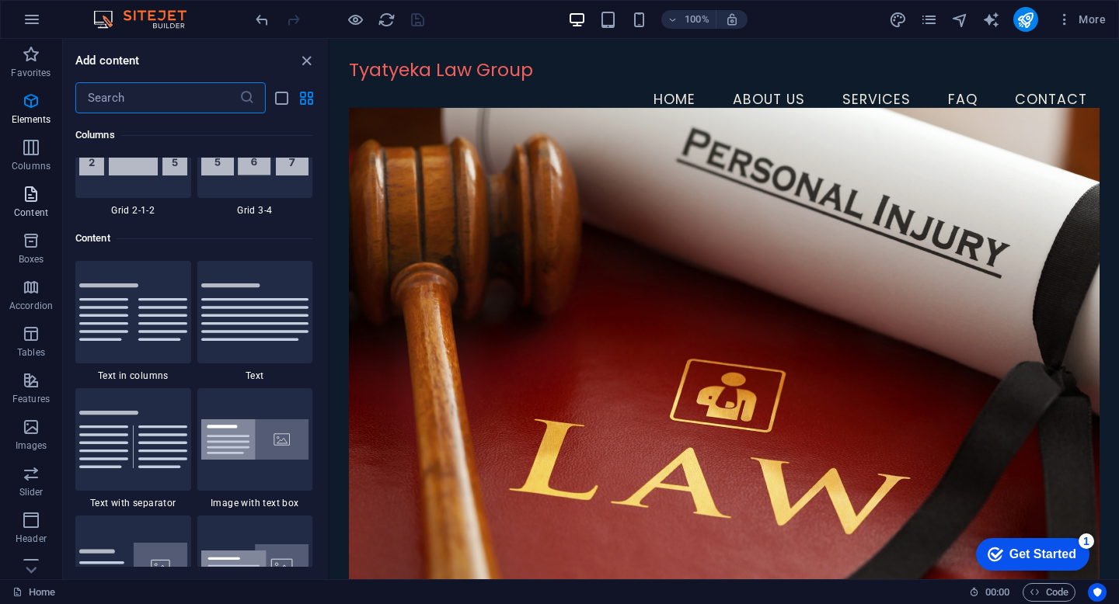
scroll to position [2719, 0]
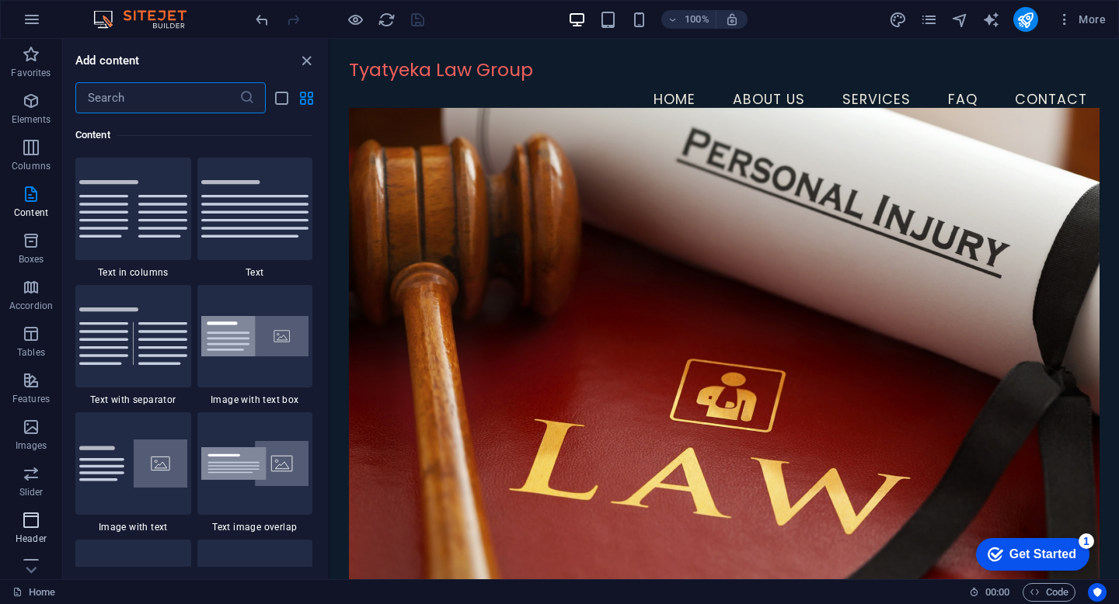
click at [37, 533] on p "Header" at bounding box center [31, 539] width 31 height 12
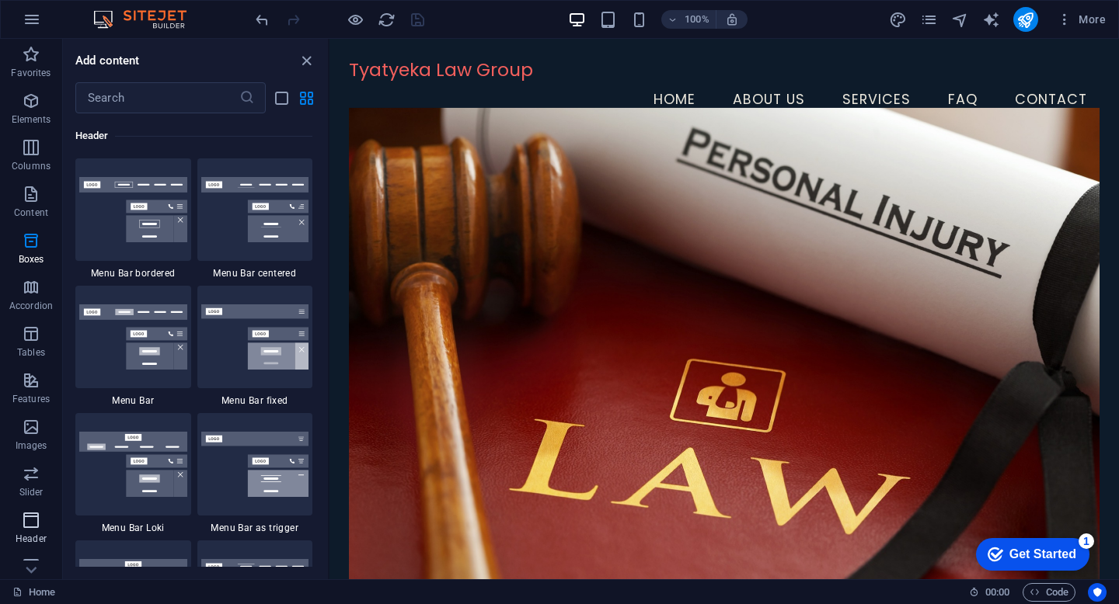
scroll to position [9356, 0]
click at [37, 563] on icon at bounding box center [31, 570] width 22 height 22
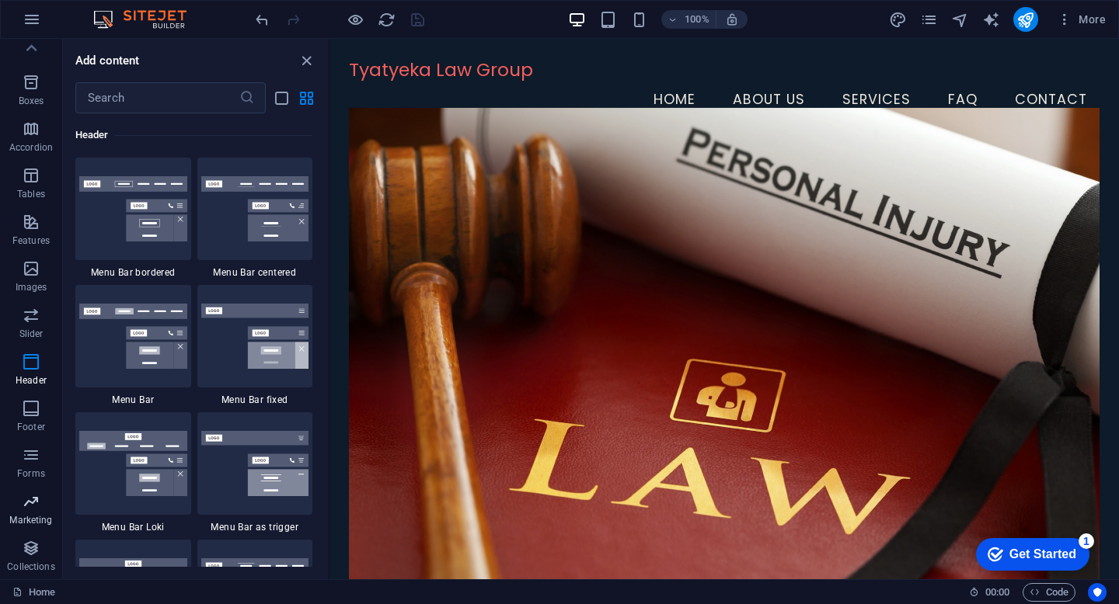
click at [33, 505] on icon "button" at bounding box center [31, 502] width 19 height 19
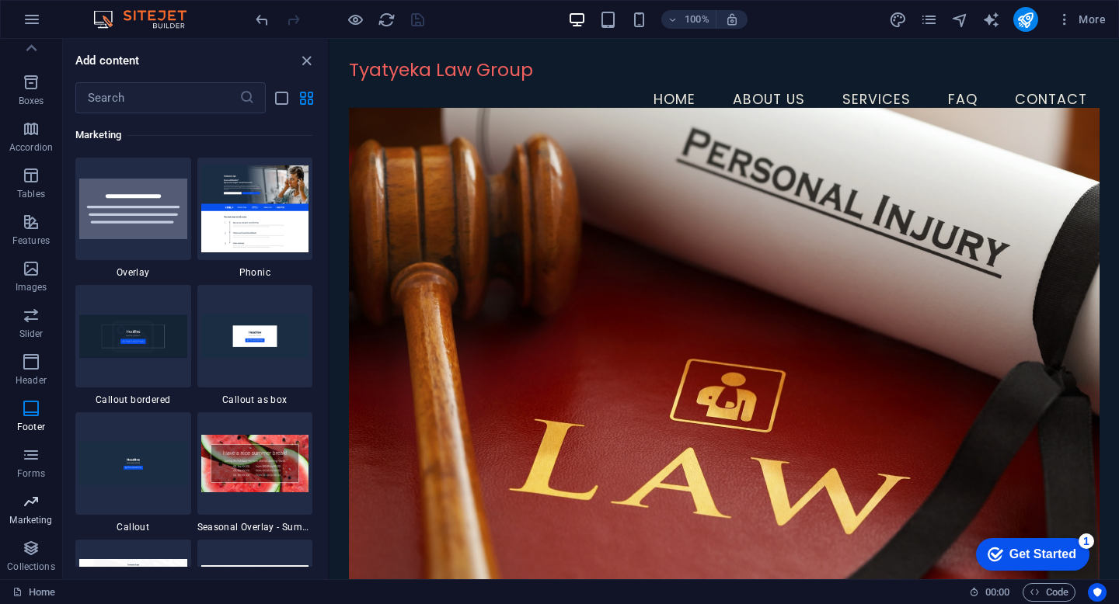
scroll to position [12656, 0]
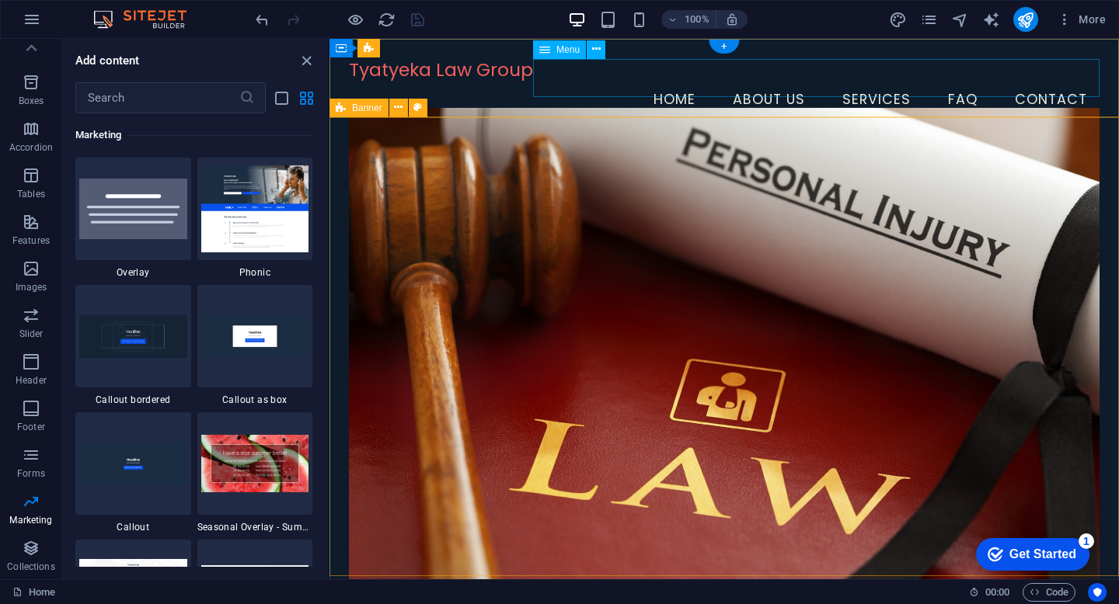
click at [1048, 81] on nav "Home About Us Services FAQ Contact" at bounding box center [724, 100] width 750 height 39
select select
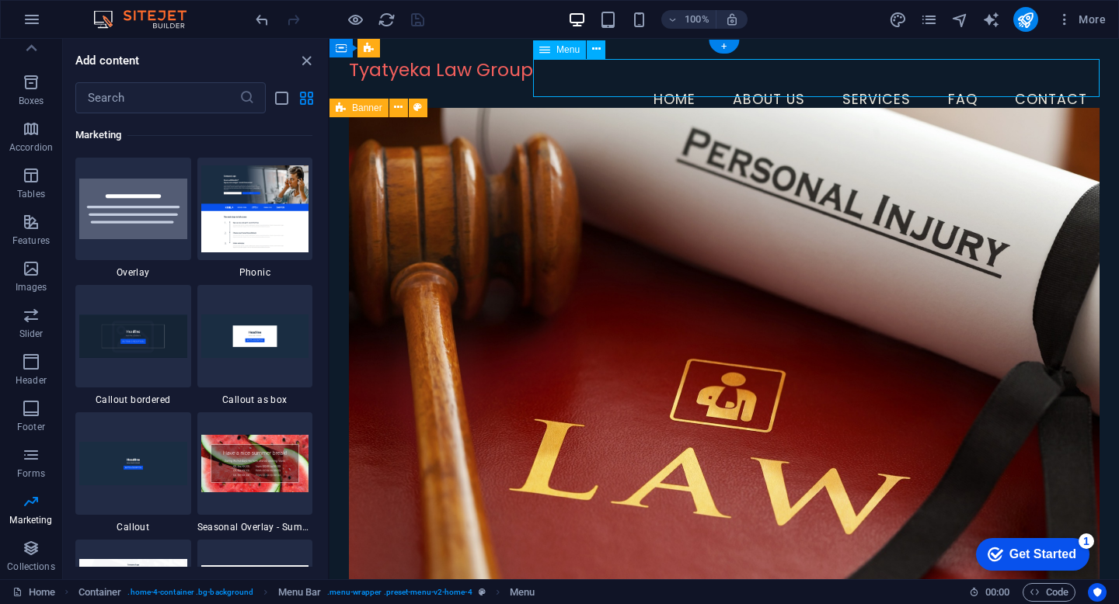
select select
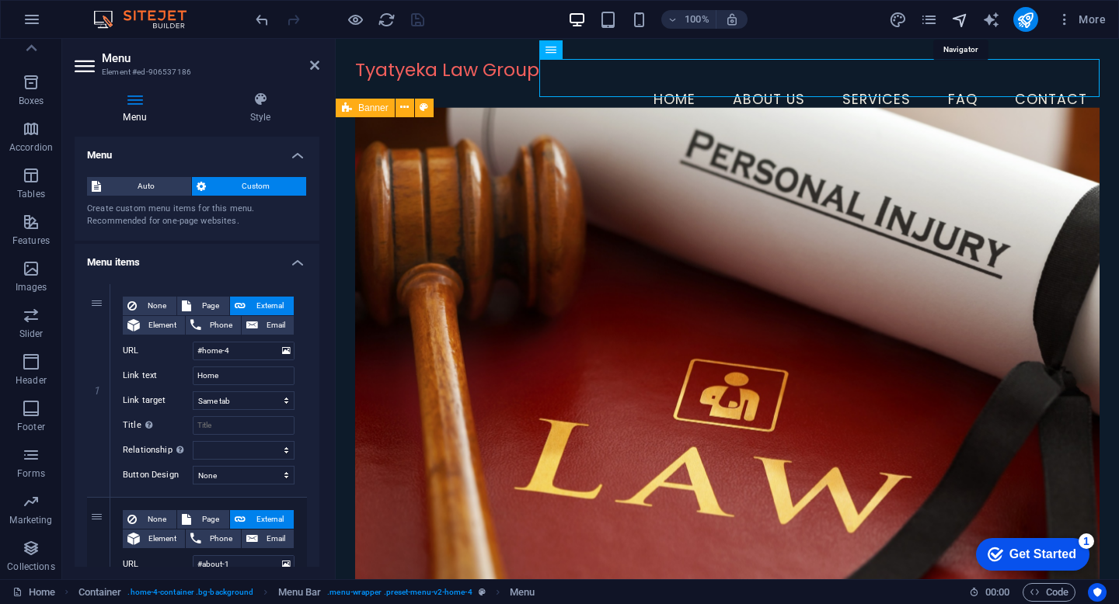
click at [963, 16] on icon "navigator" at bounding box center [960, 20] width 18 height 18
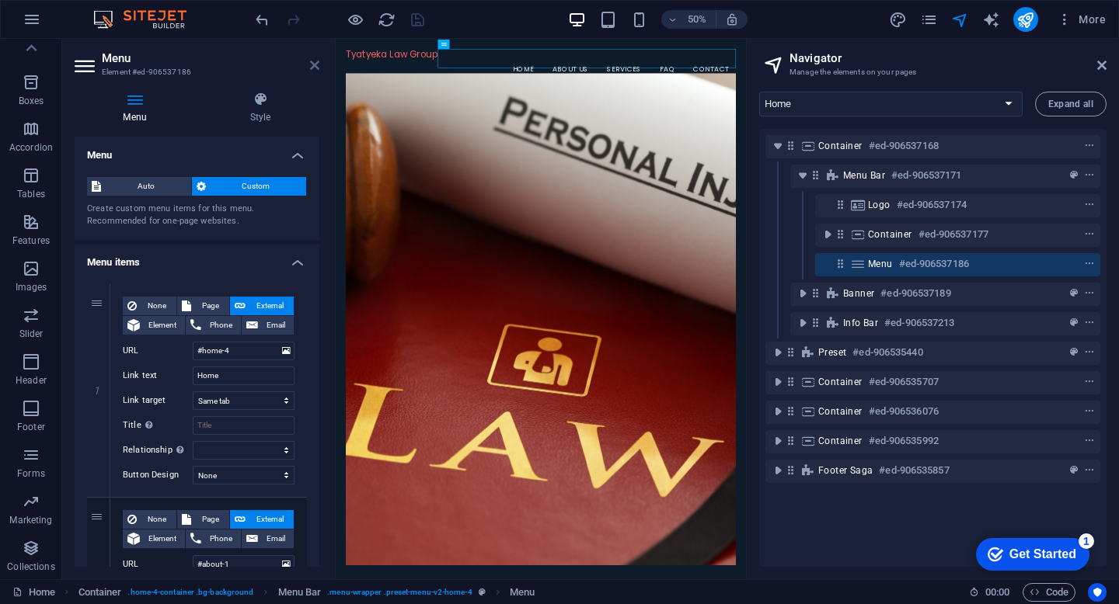
click at [315, 64] on icon at bounding box center [314, 65] width 9 height 12
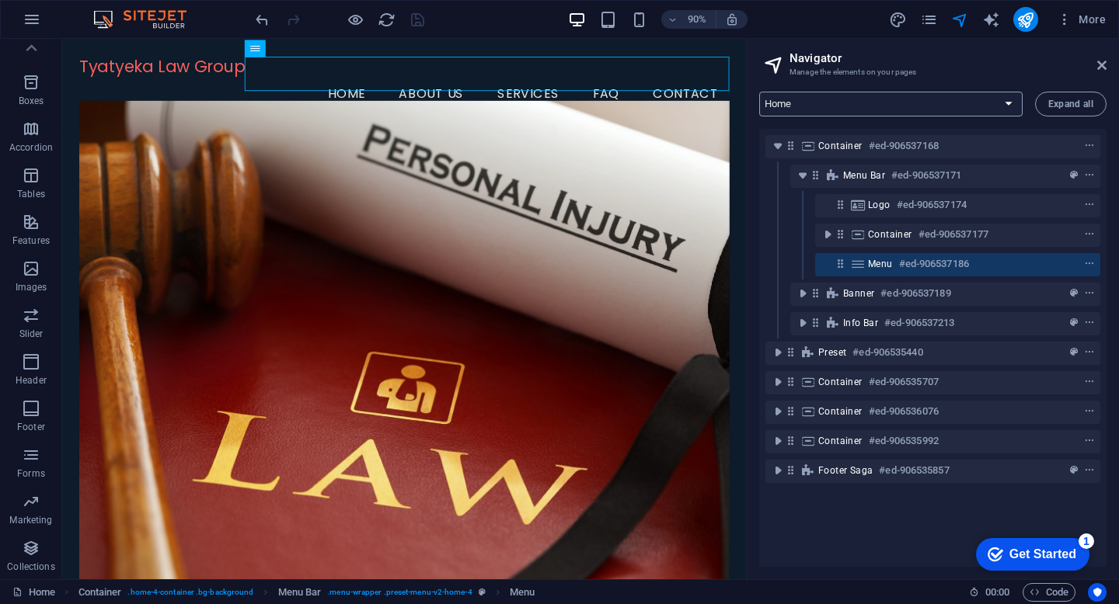
click at [1005, 98] on select "Home Subpage Legal Notice Privacy New Collection: Single Page Layout Real Estat…" at bounding box center [890, 104] width 263 height 25
select select "17000118-en"
click at [759, 92] on select "Home Subpage Legal Notice Privacy New Collection: Single Page Layout Real Estat…" at bounding box center [890, 104] width 263 height 25
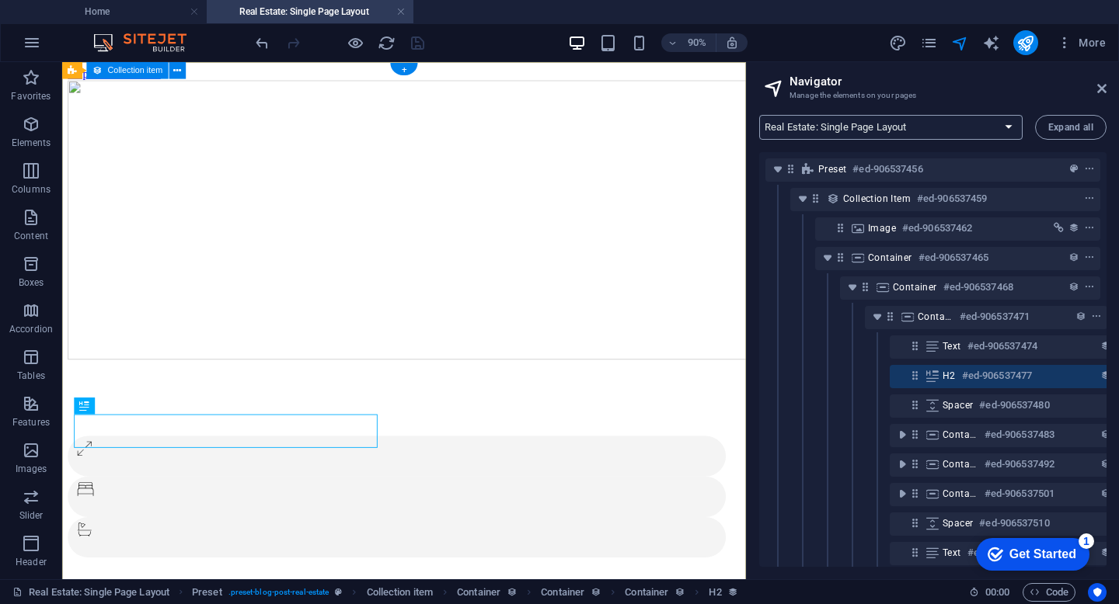
scroll to position [23, 29]
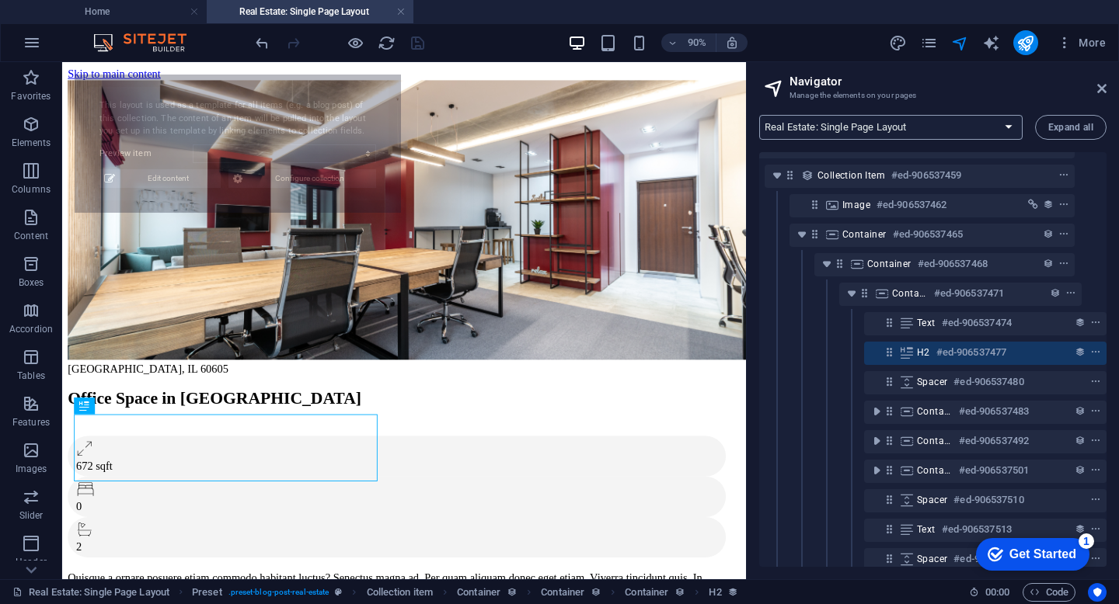
select select "68b9c464710d6f9def0d9f61"
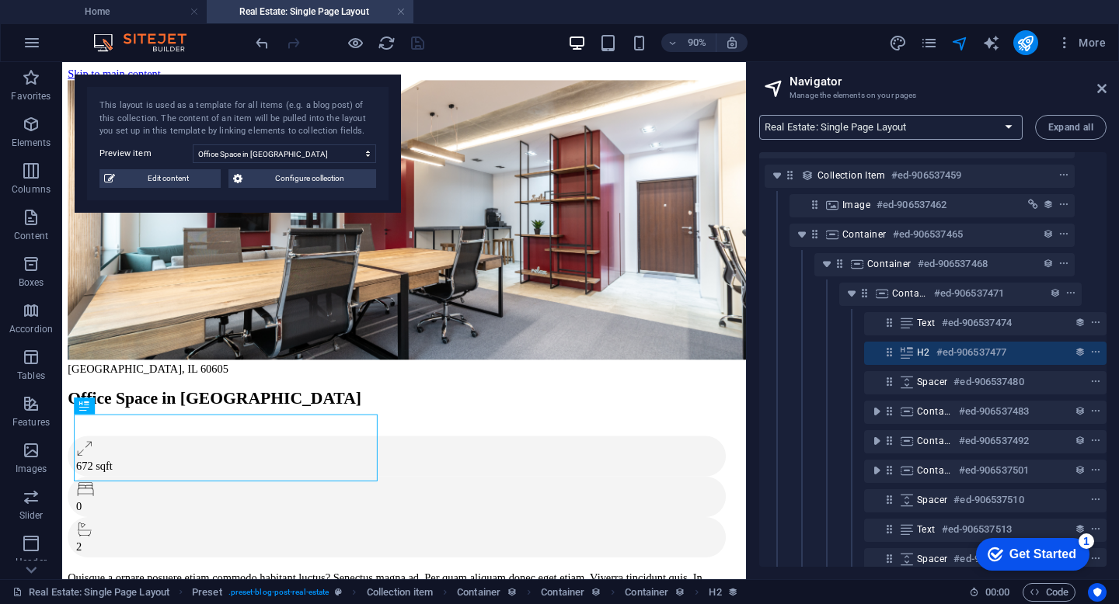
click at [1005, 127] on select "Home Subpage Legal Notice Privacy New Collection: Single Page Layout Real Estat…" at bounding box center [890, 127] width 263 height 25
click at [759, 115] on select "Home Subpage Legal Notice Privacy New Collection: Single Page Layout Real Estat…" at bounding box center [890, 127] width 263 height 25
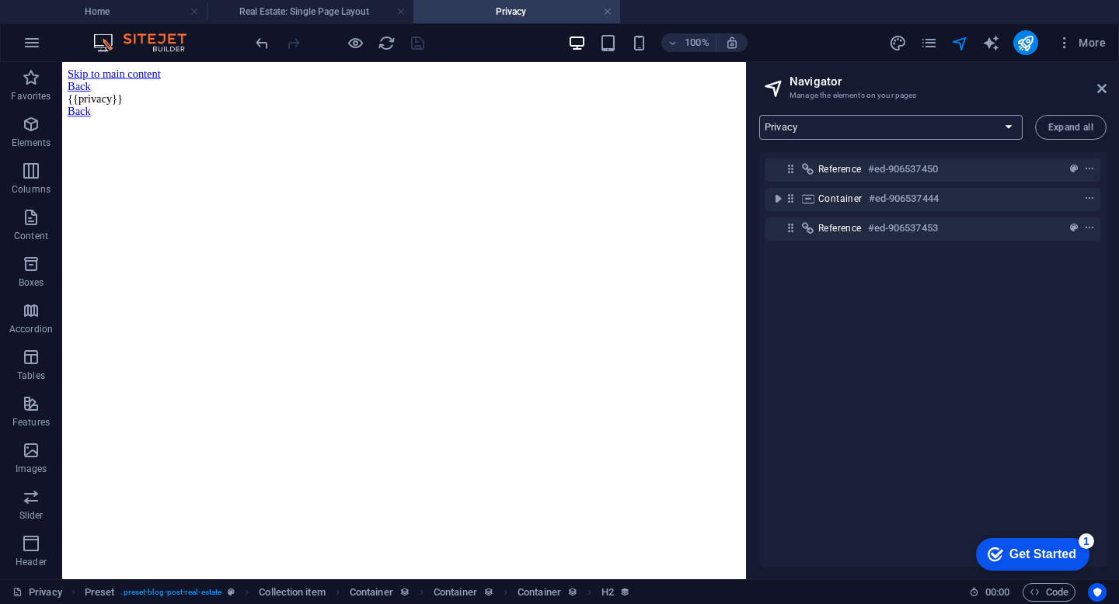
scroll to position [0, 0]
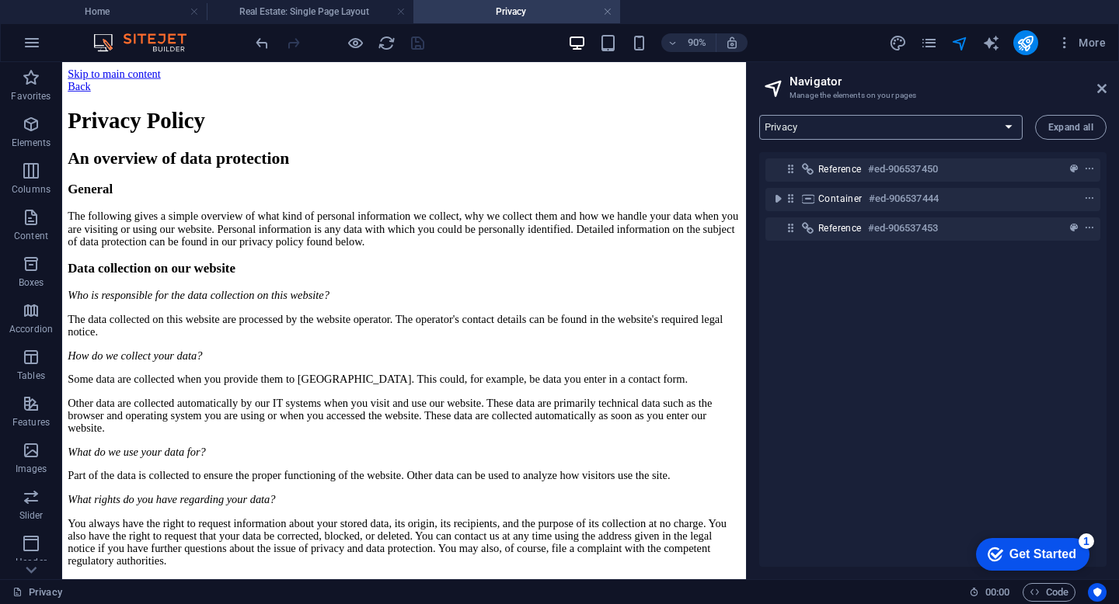
click at [991, 124] on select "Home Subpage Legal Notice Privacy New Collection: Single Page Layout Real Estat…" at bounding box center [890, 127] width 263 height 25
select select "17000103-en"
click at [759, 115] on select "Home Subpage Legal Notice Privacy New Collection: Single Page Layout Real Estat…" at bounding box center [890, 127] width 263 height 25
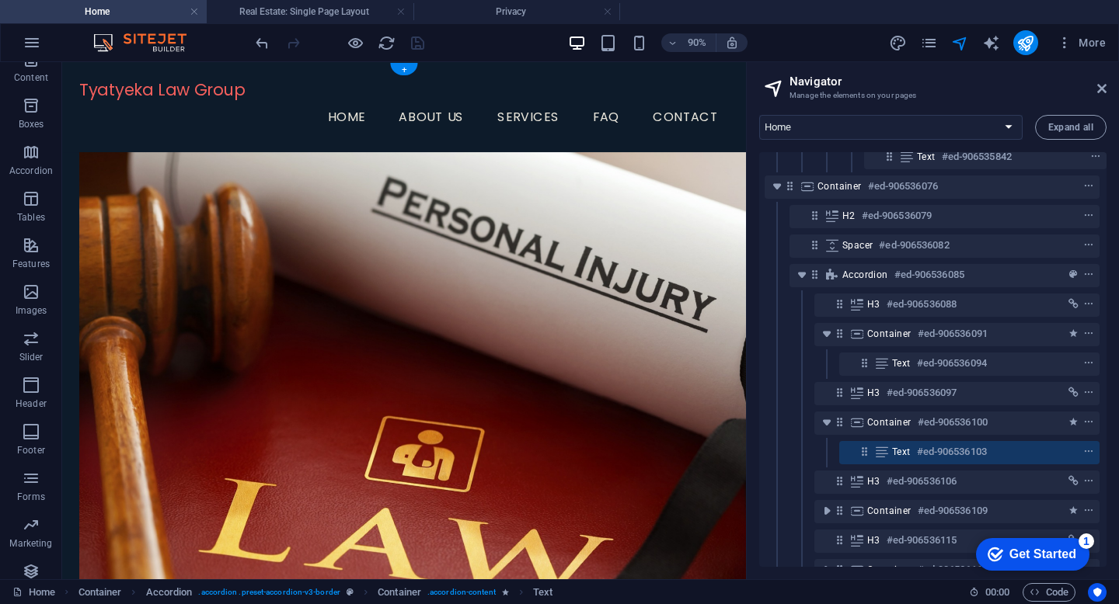
scroll to position [2238, 4]
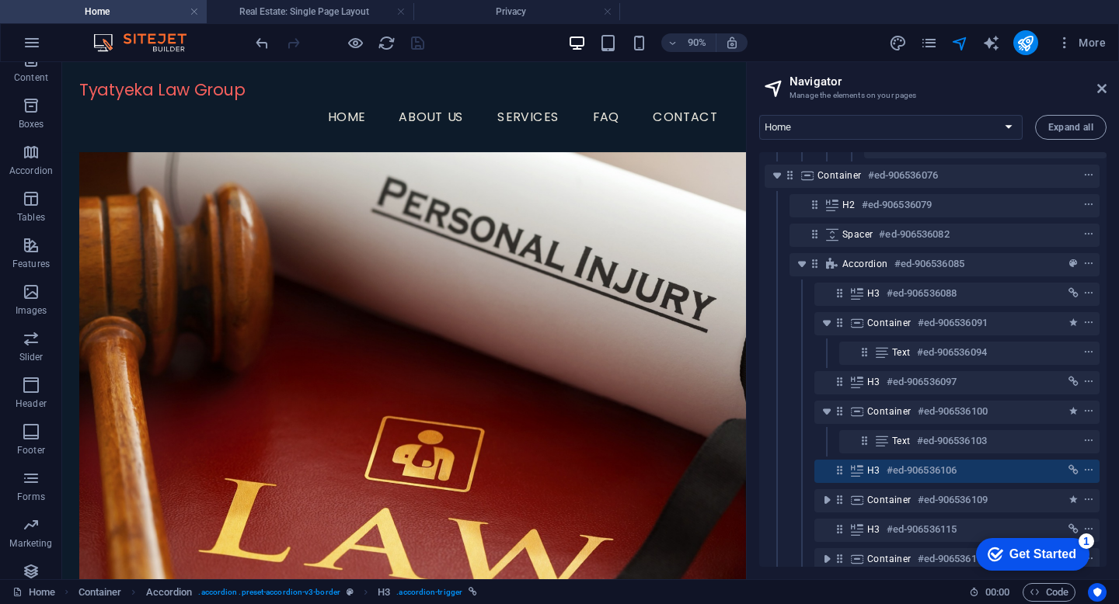
click at [1108, 92] on aside "Navigator Manage the elements on your pages Home Subpage Legal Notice Privacy N…" at bounding box center [932, 320] width 373 height 517
click at [1103, 91] on icon at bounding box center [1101, 88] width 9 height 12
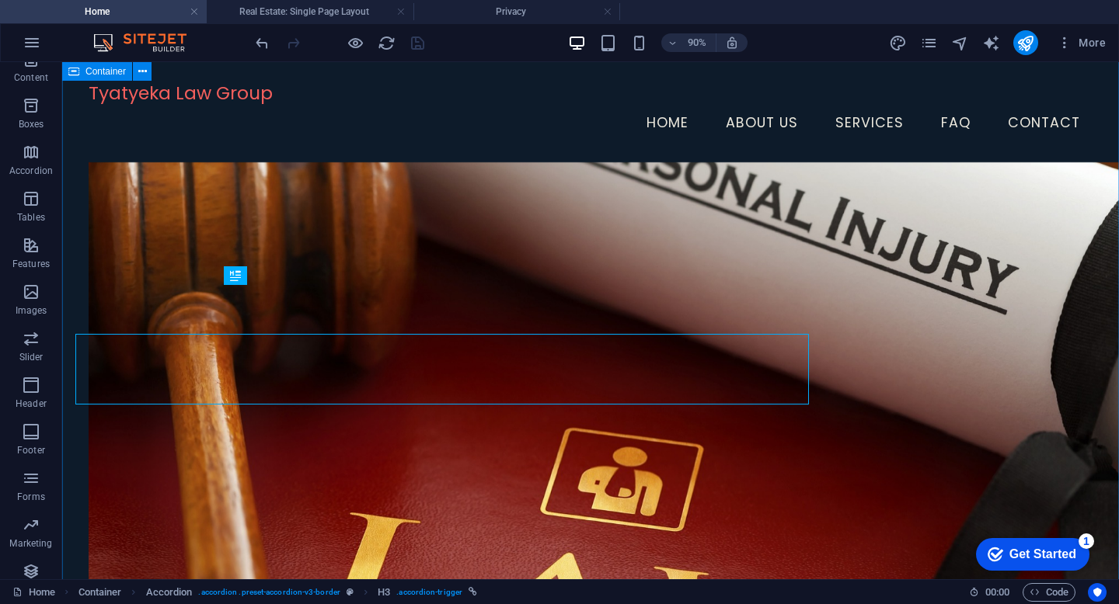
scroll to position [1710, 0]
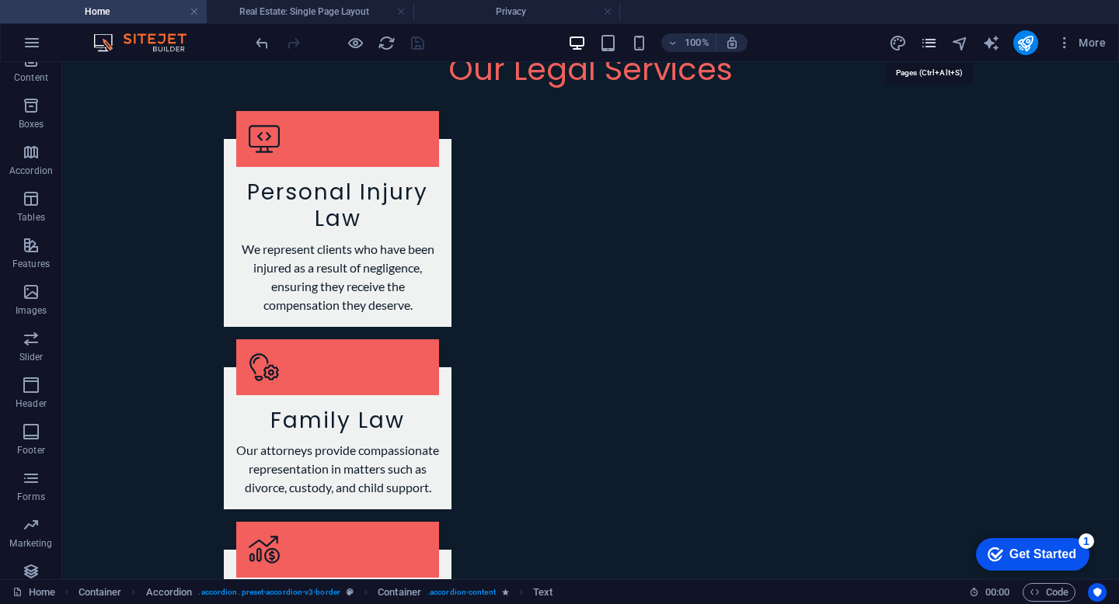
click at [925, 37] on icon "pages" at bounding box center [929, 43] width 18 height 18
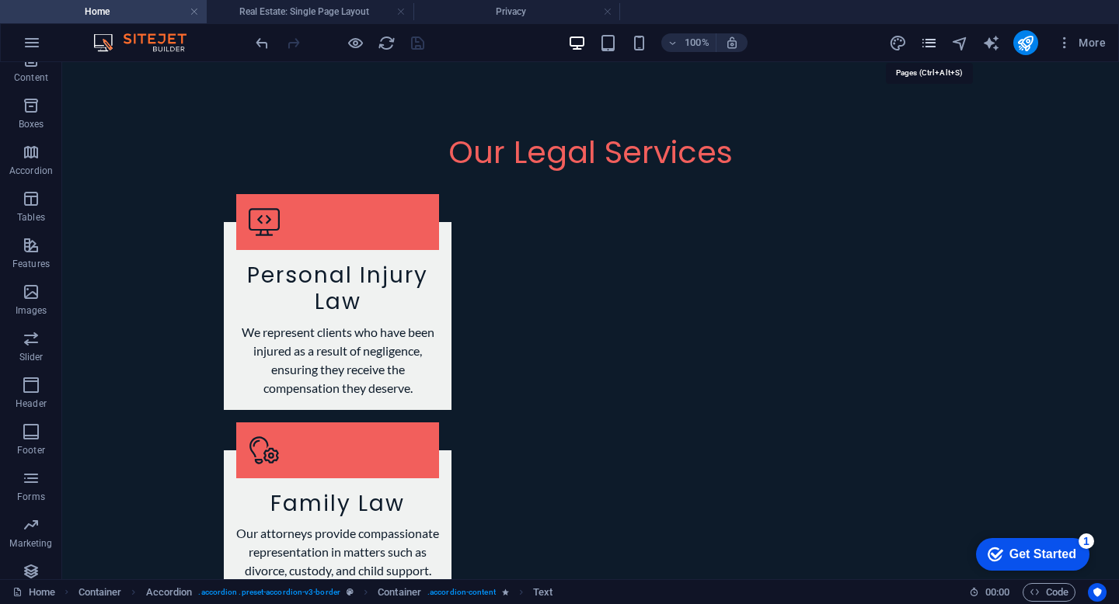
scroll to position [1789, 0]
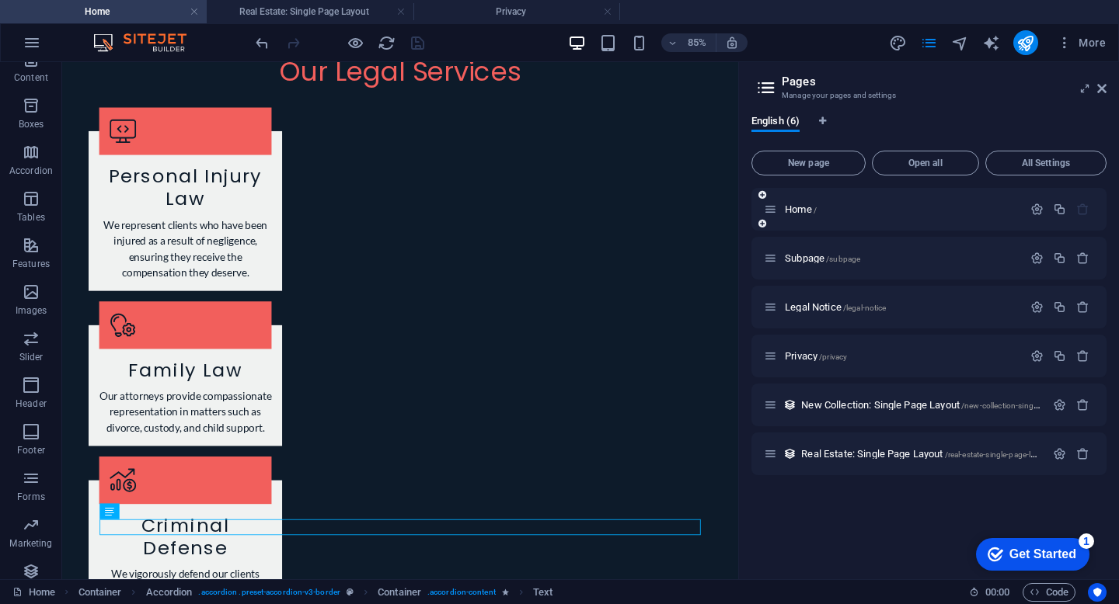
click at [875, 216] on div "Home /" at bounding box center [893, 209] width 259 height 18
click at [961, 47] on icon "navigator" at bounding box center [960, 43] width 18 height 18
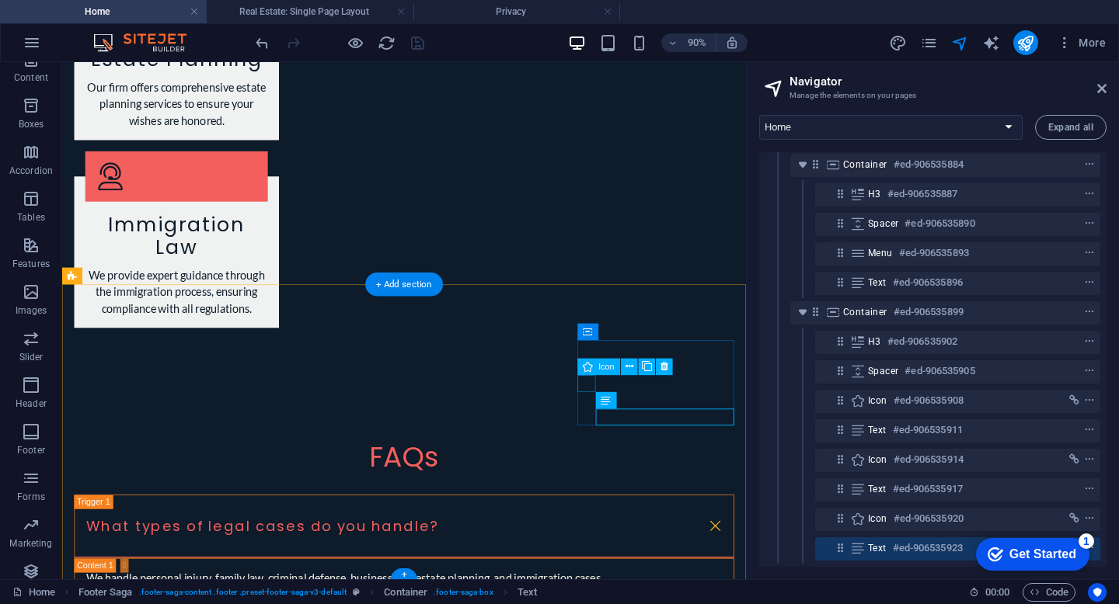
scroll to position [2699, 0]
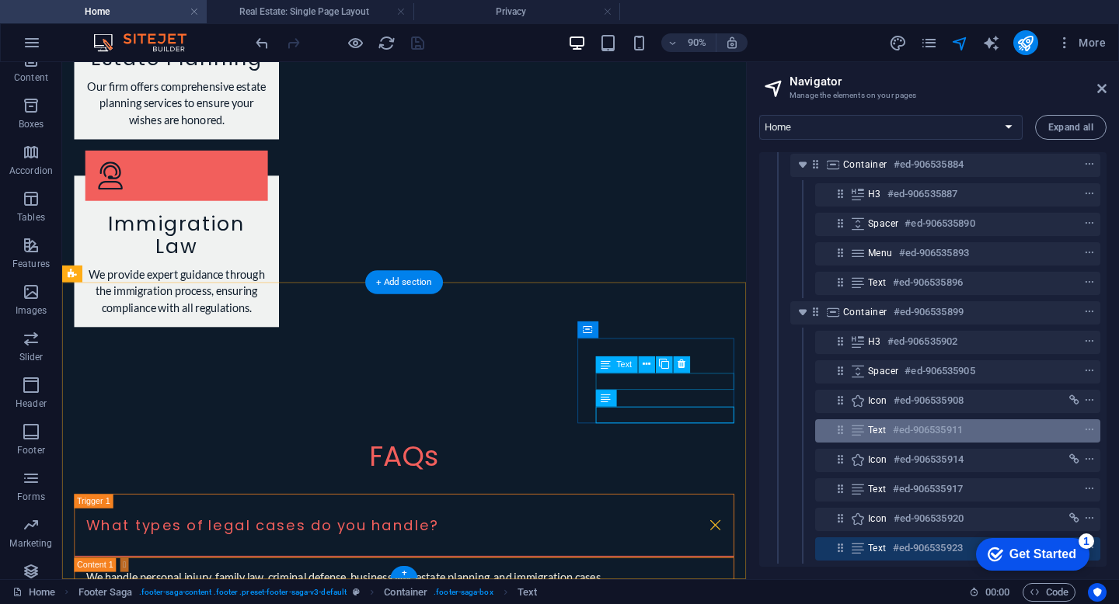
click at [906, 421] on h6 "#ed-906535911" at bounding box center [928, 430] width 70 height 19
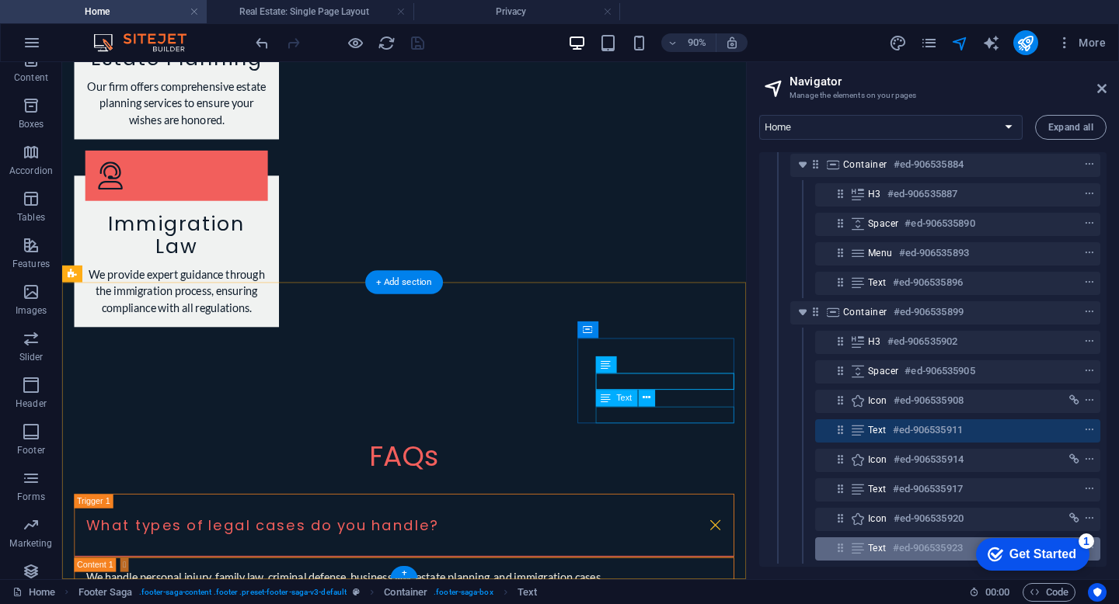
click at [893, 539] on h6 "#ed-906535923" at bounding box center [928, 548] width 70 height 19
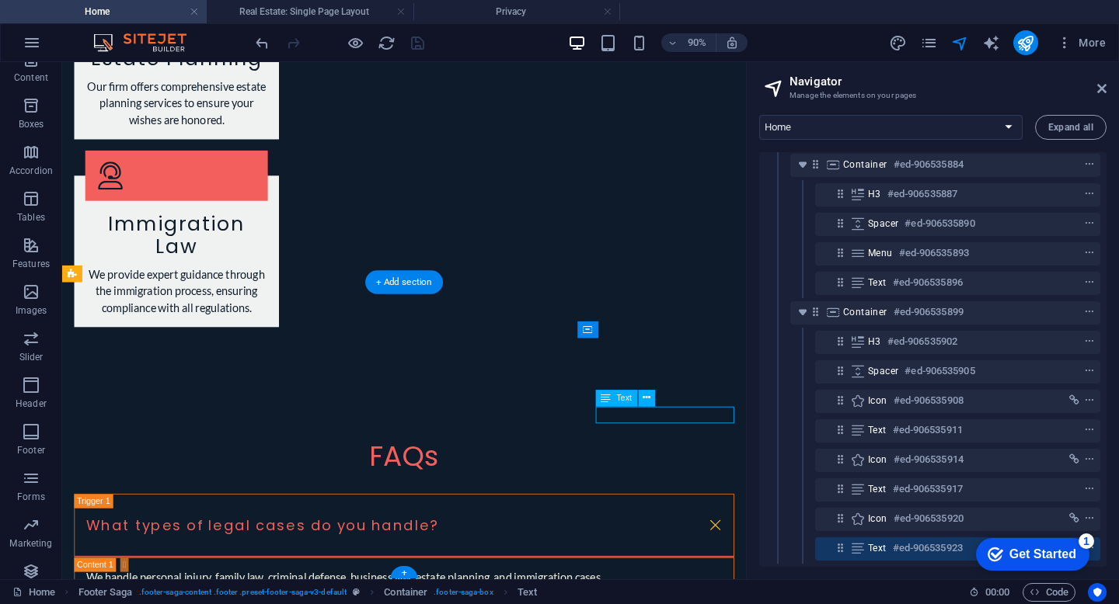
click at [893, 539] on h6 "#ed-906535923" at bounding box center [928, 548] width 70 height 19
click at [921, 489] on div "Text #ed-906535917" at bounding box center [932, 491] width 335 height 30
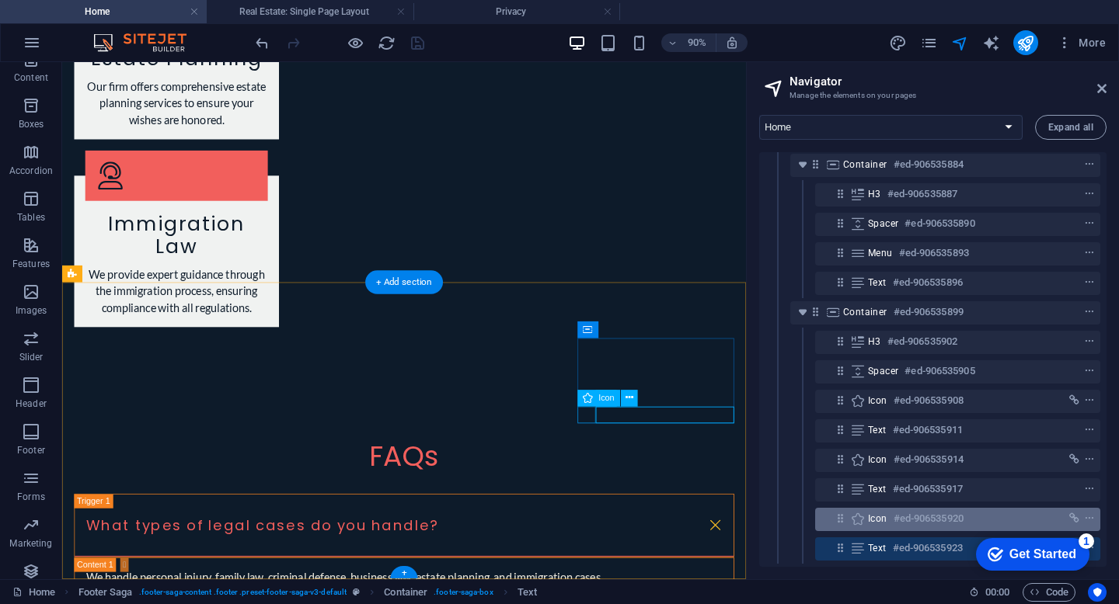
click at [911, 510] on h6 "#ed-906535920" at bounding box center [929, 519] width 70 height 19
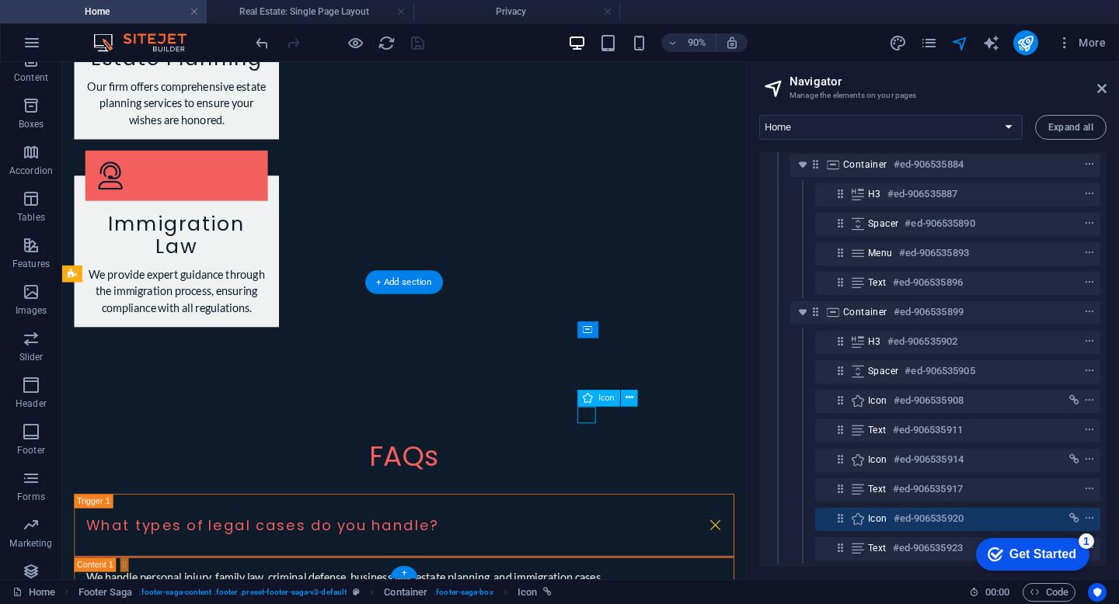
click at [911, 510] on h6 "#ed-906535920" at bounding box center [929, 519] width 70 height 19
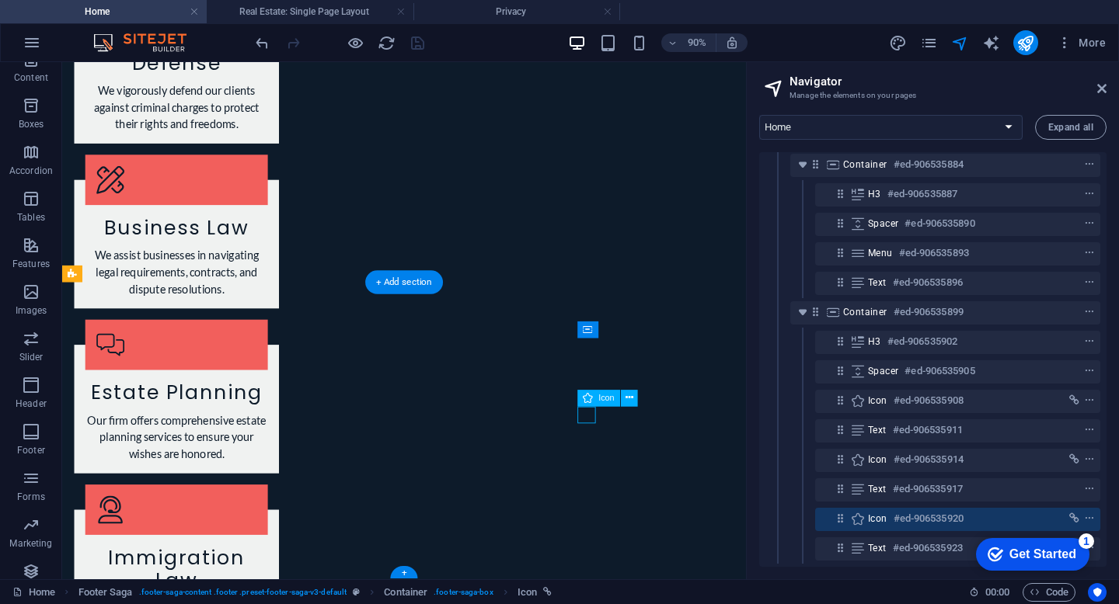
select select "xMidYMid"
select select "px"
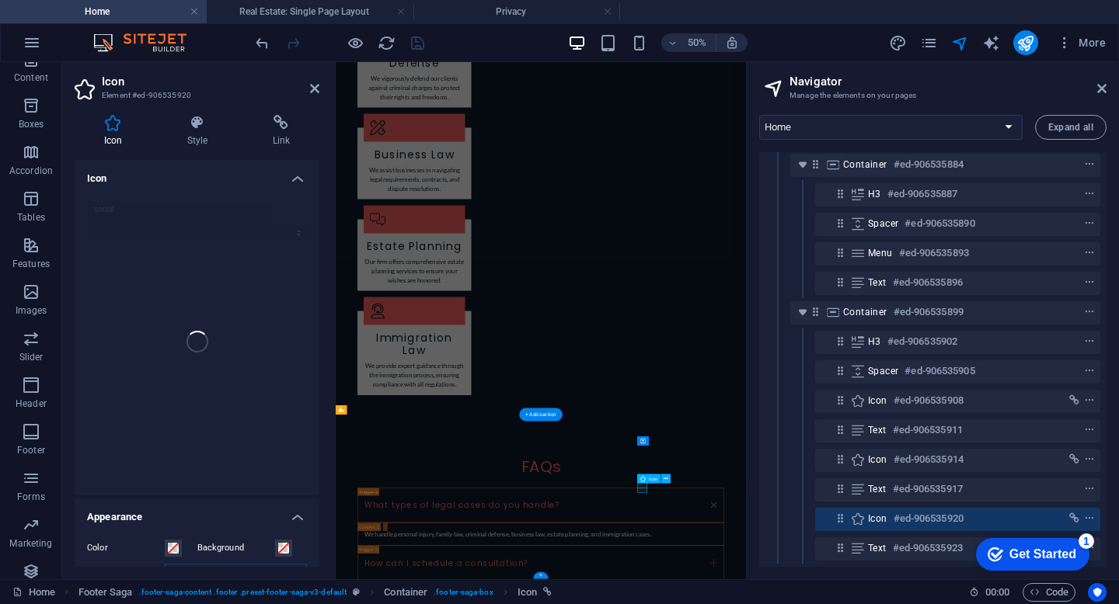
scroll to position [2630, 0]
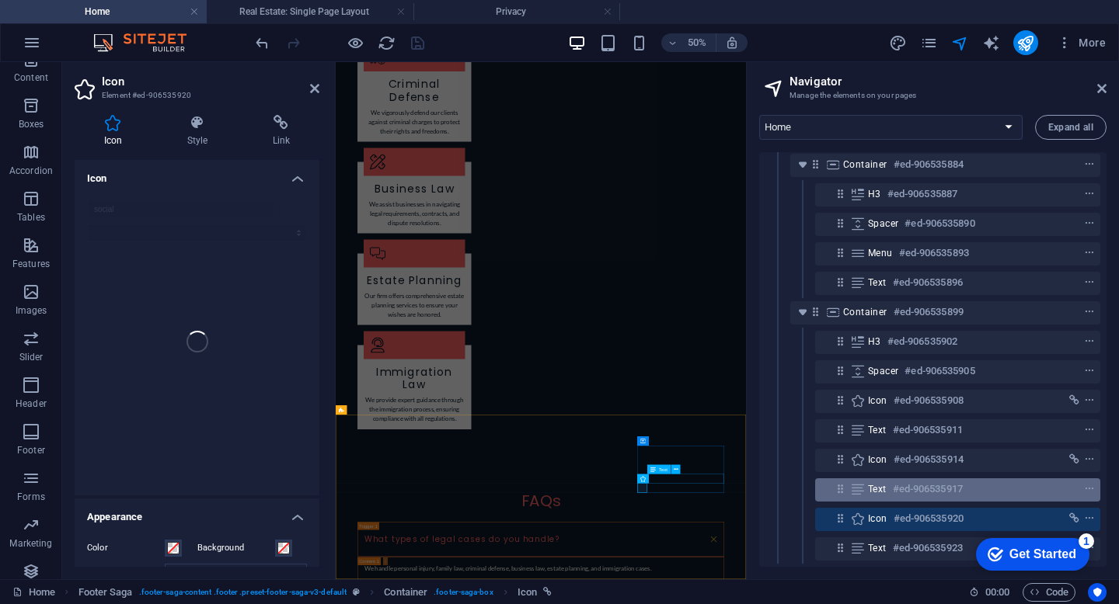
click at [918, 480] on h6 "#ed-906535917" at bounding box center [928, 489] width 70 height 19
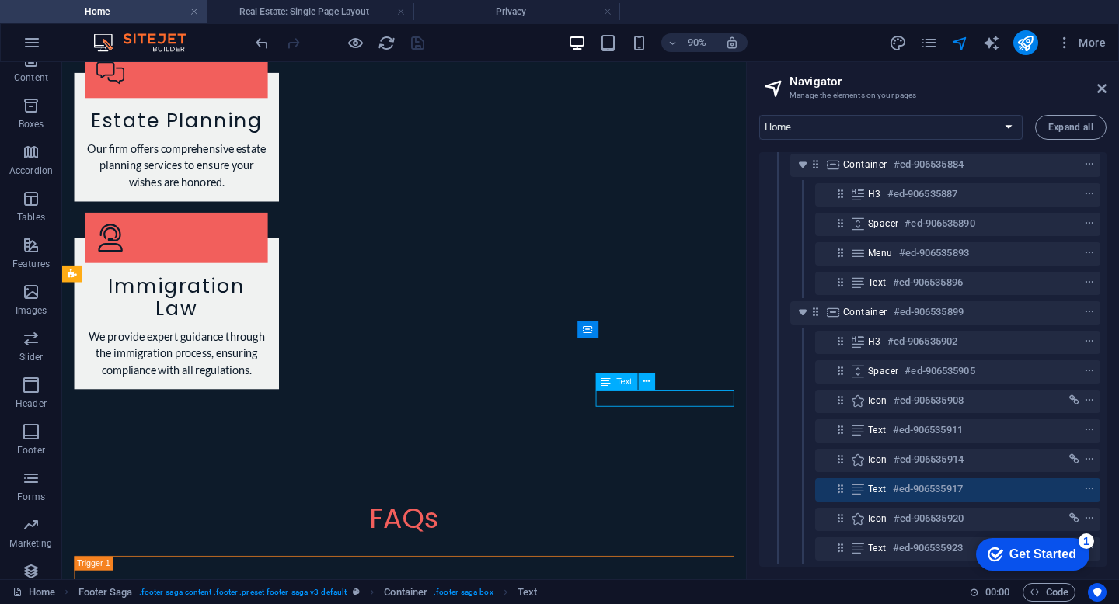
scroll to position [2699, 0]
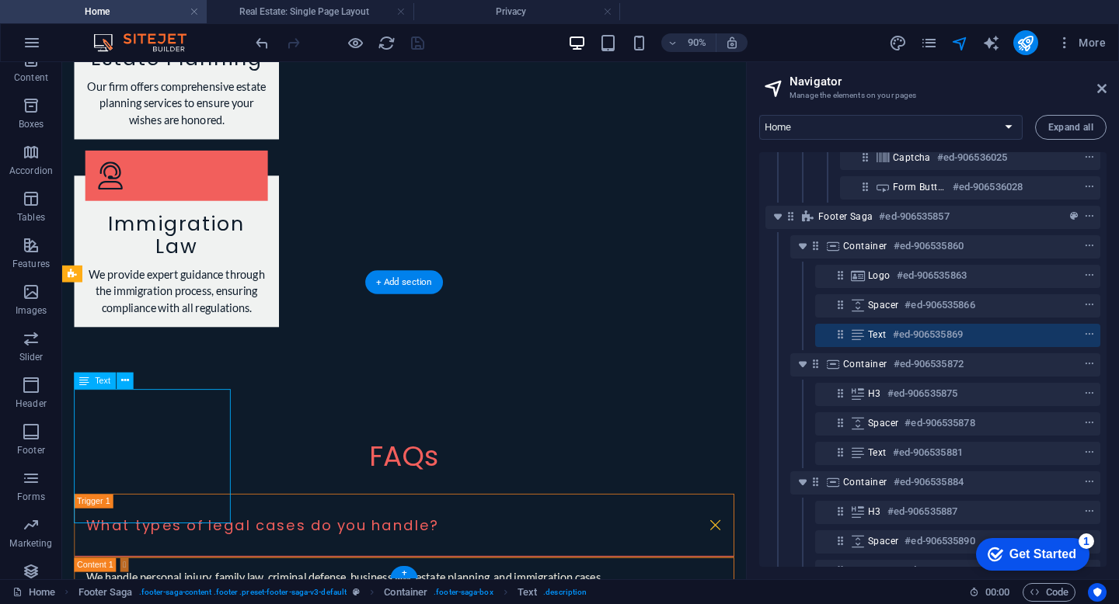
scroll to position [939, 0]
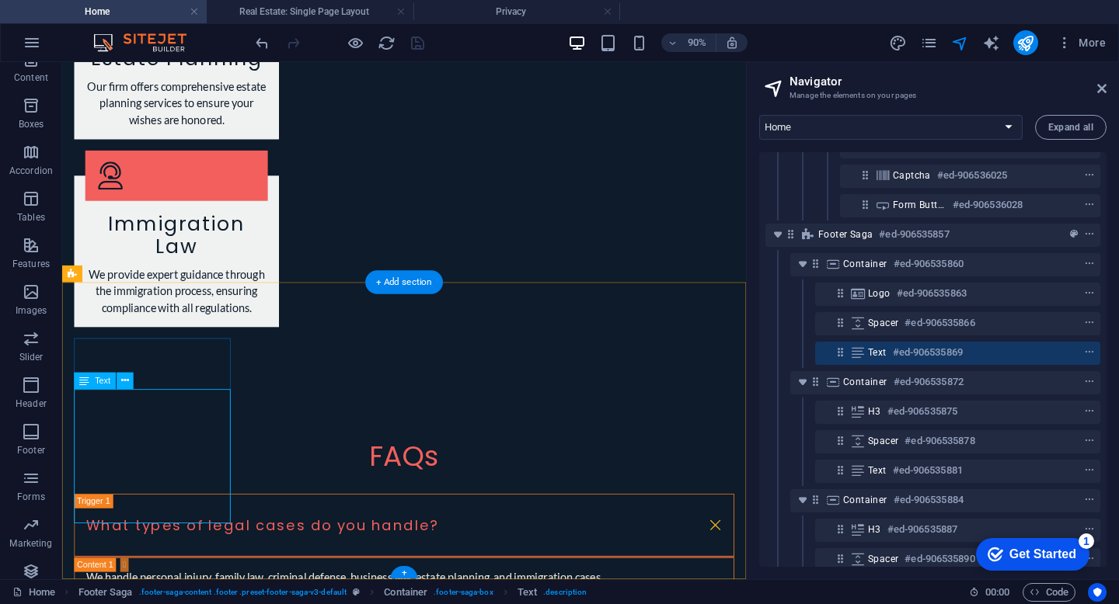
click at [920, 357] on h6 "#ed-906535869" at bounding box center [928, 352] width 70 height 19
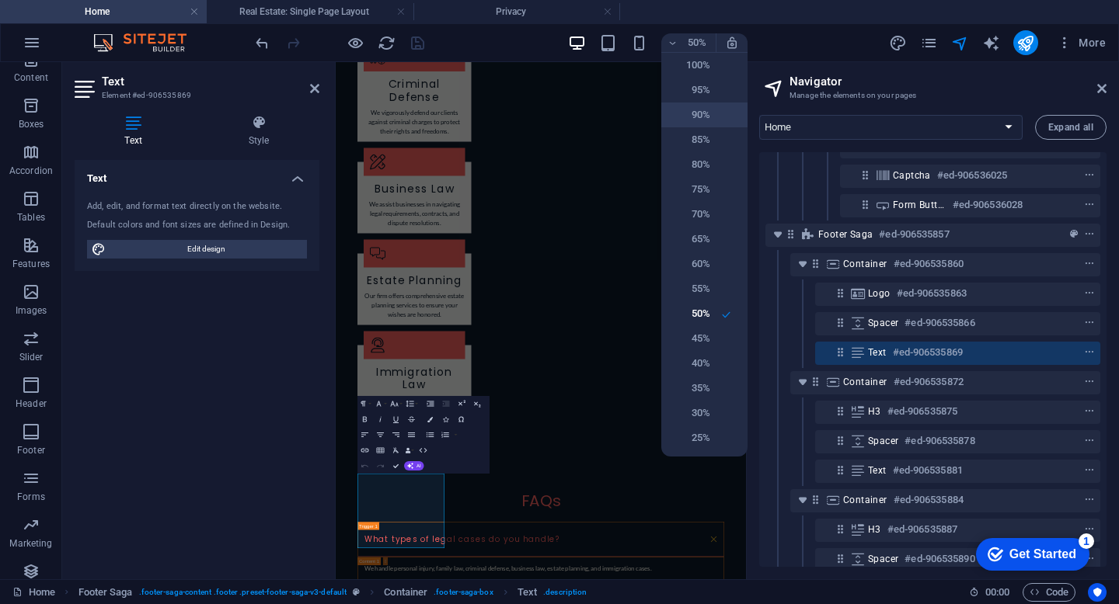
click at [698, 117] on h6 "90%" at bounding box center [691, 115] width 40 height 19
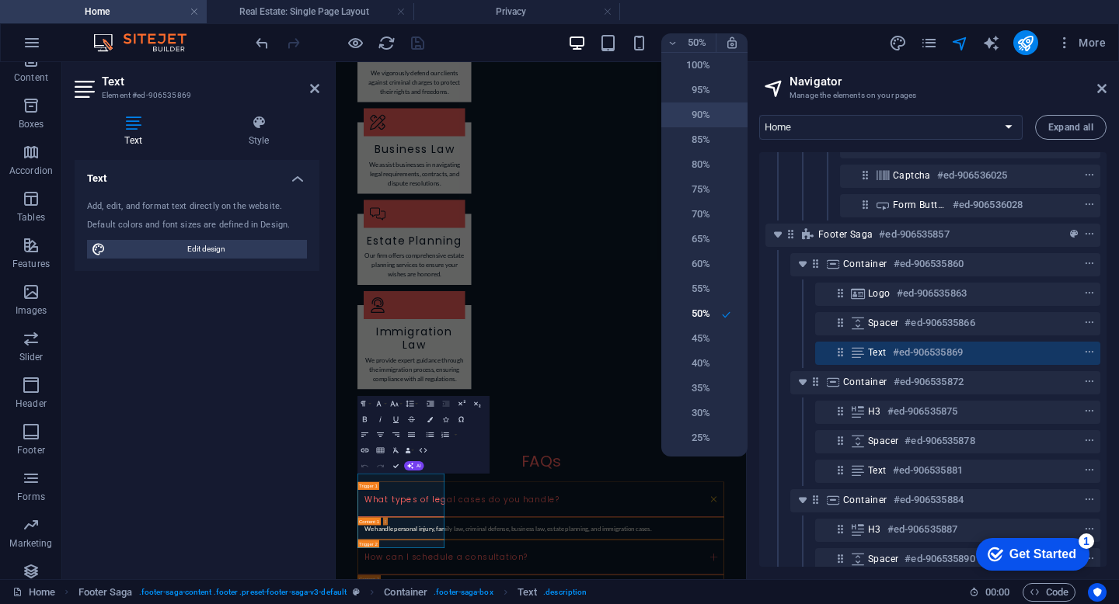
scroll to position [3278, 0]
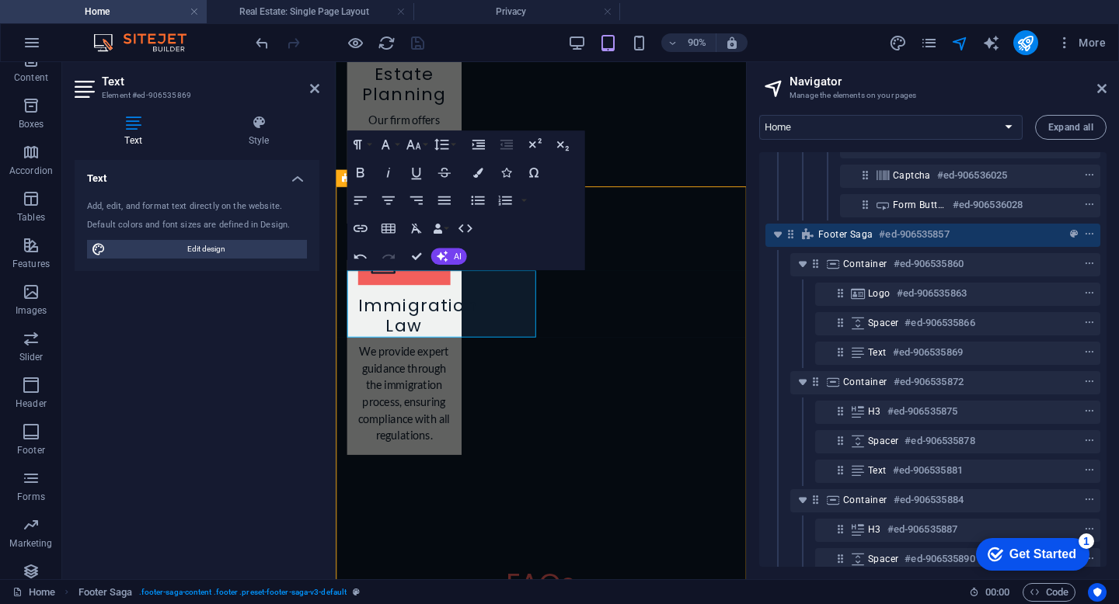
scroll to position [2663, 0]
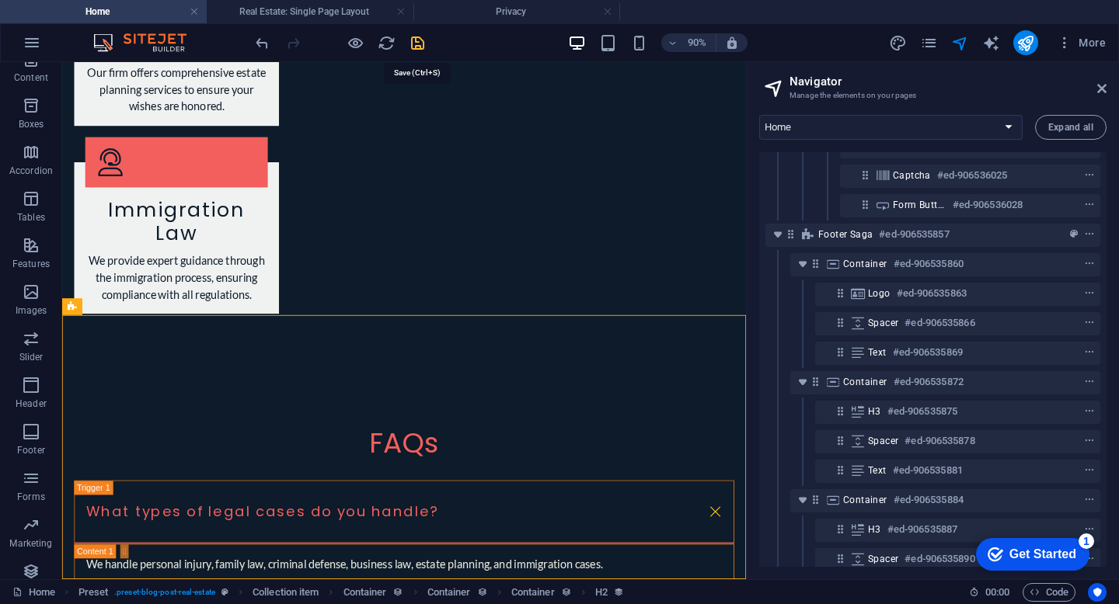
click at [416, 45] on icon "save" at bounding box center [418, 43] width 18 height 18
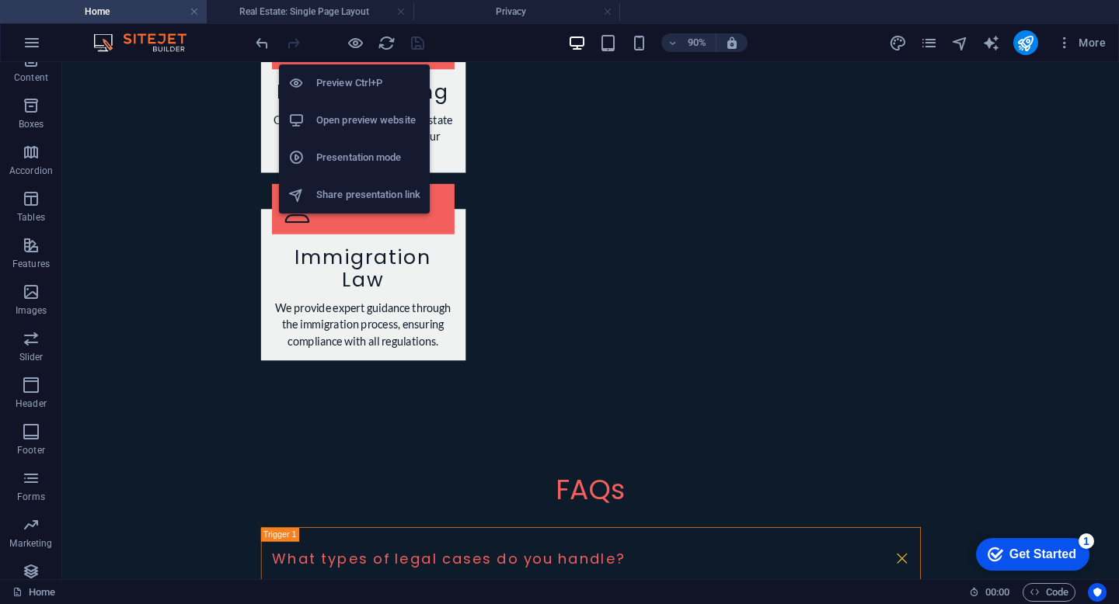
click at [364, 125] on h6 "Open preview website" at bounding box center [368, 120] width 104 height 19
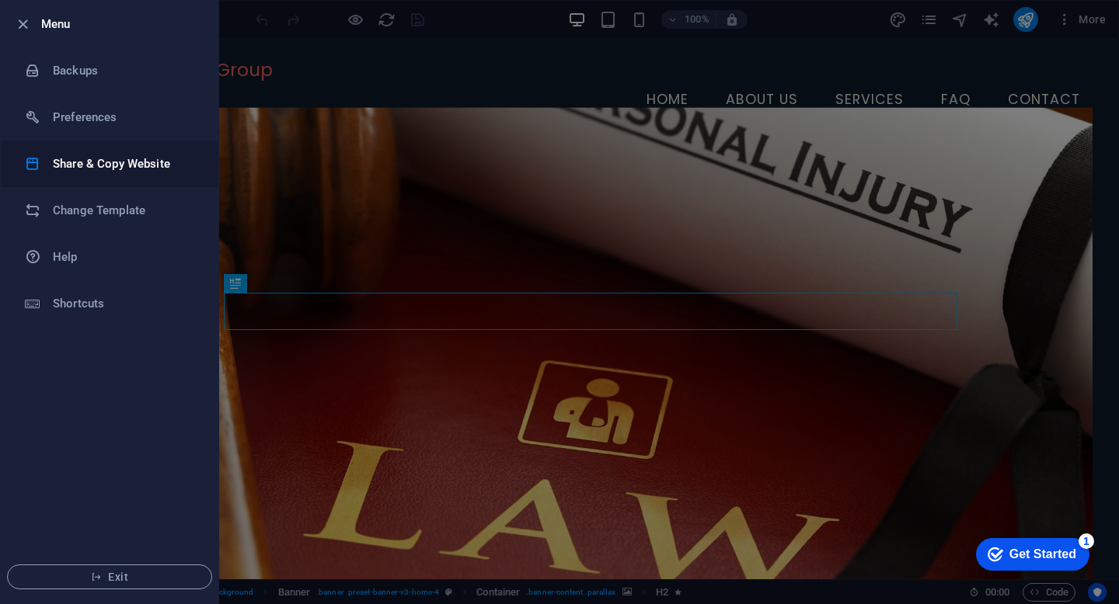
click at [0, 0] on h6 "Share & Copy Website" at bounding box center [0, 0] width 0 height 0
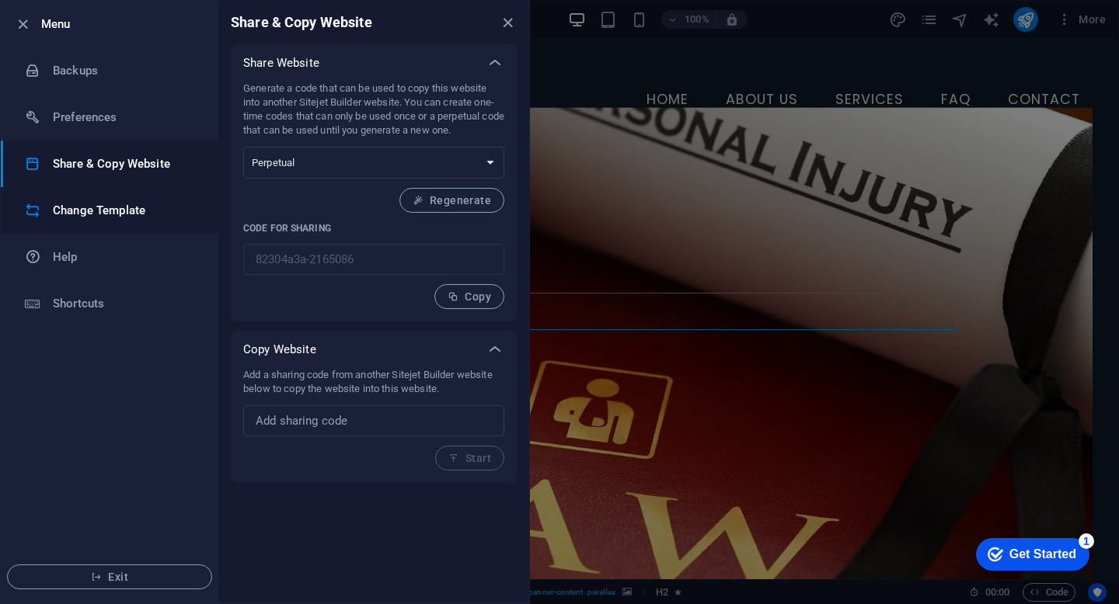
click at [0, 0] on h6 "Change Template" at bounding box center [0, 0] width 0 height 0
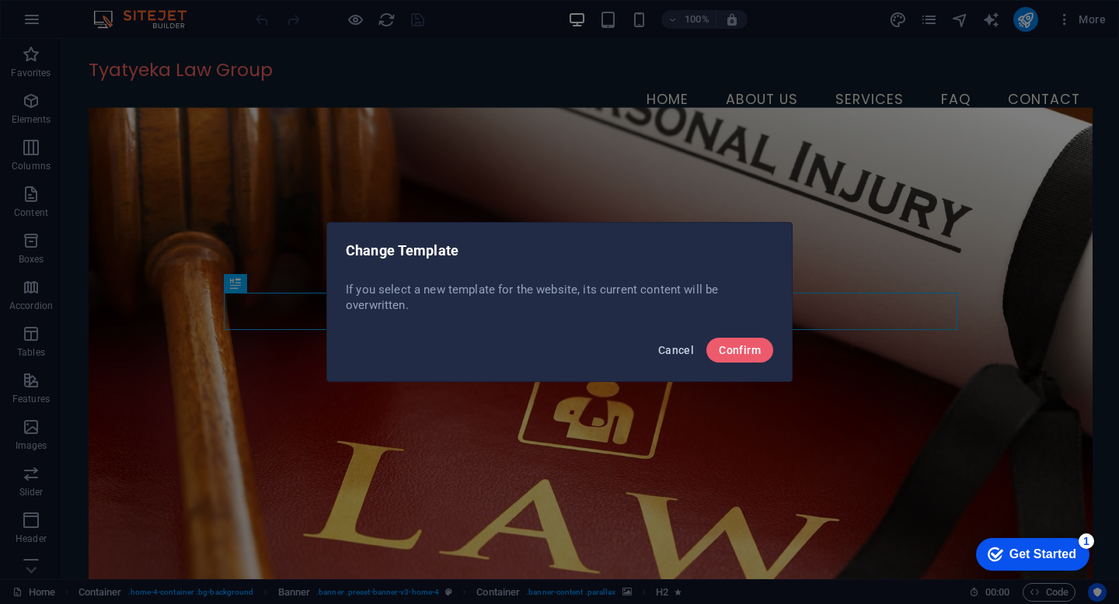
click at [678, 356] on span "Cancel" at bounding box center [676, 350] width 36 height 12
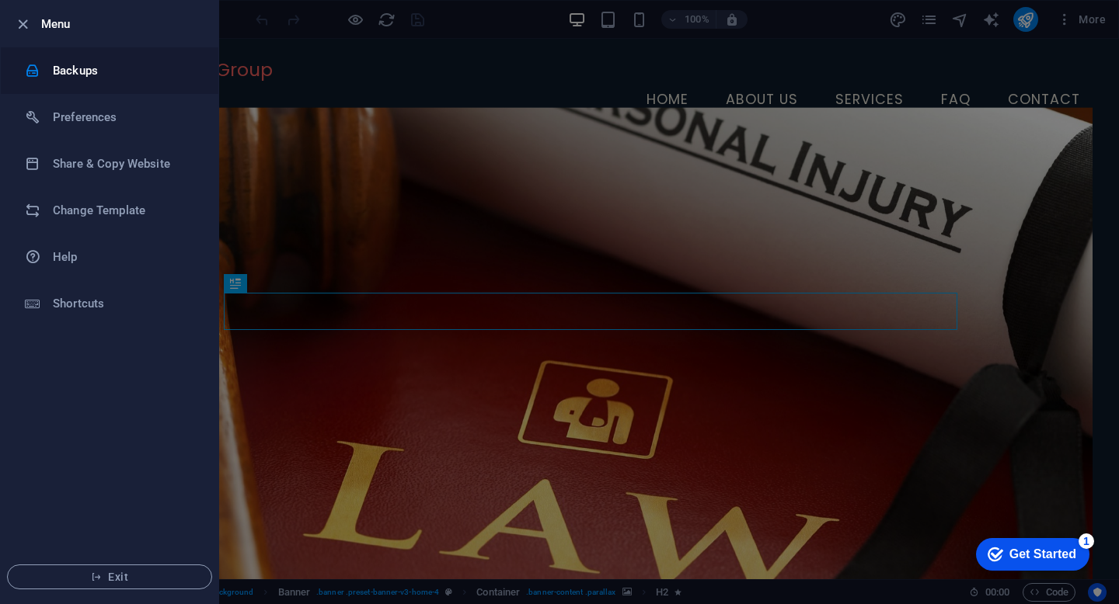
click at [92, 68] on h6 "Backups" at bounding box center [125, 70] width 144 height 19
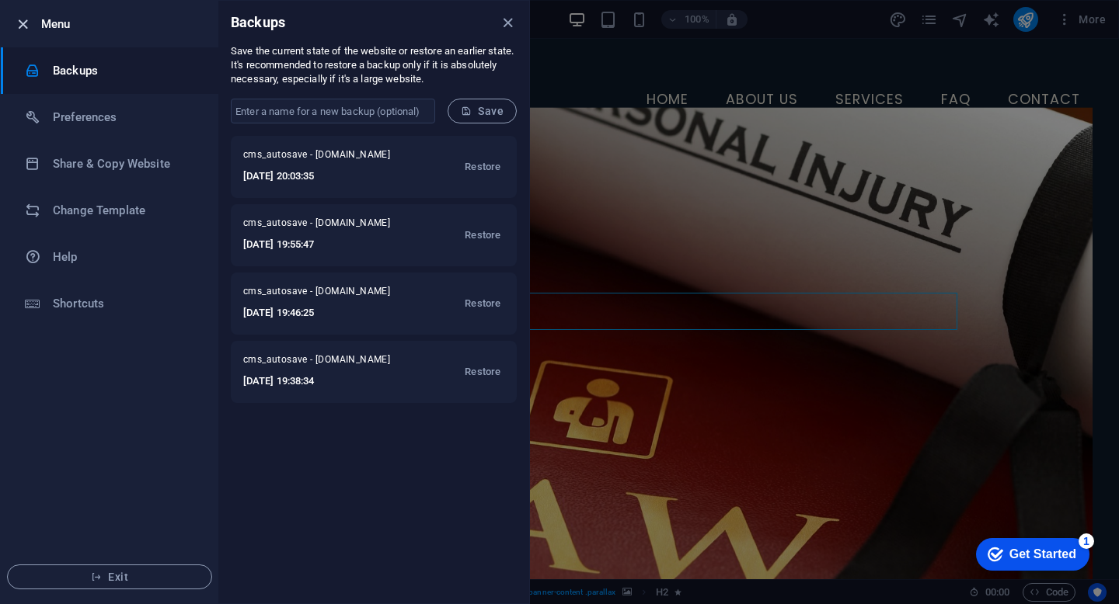
click at [23, 23] on icon "button" at bounding box center [23, 25] width 18 height 18
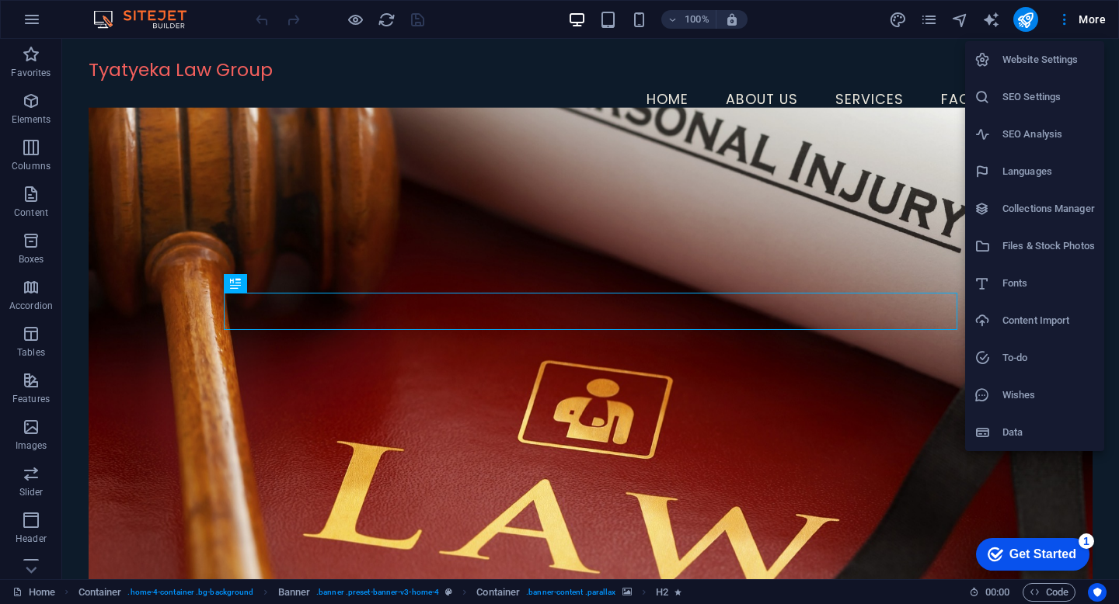
click at [1012, 284] on h6 "Fonts" at bounding box center [1048, 283] width 92 height 19
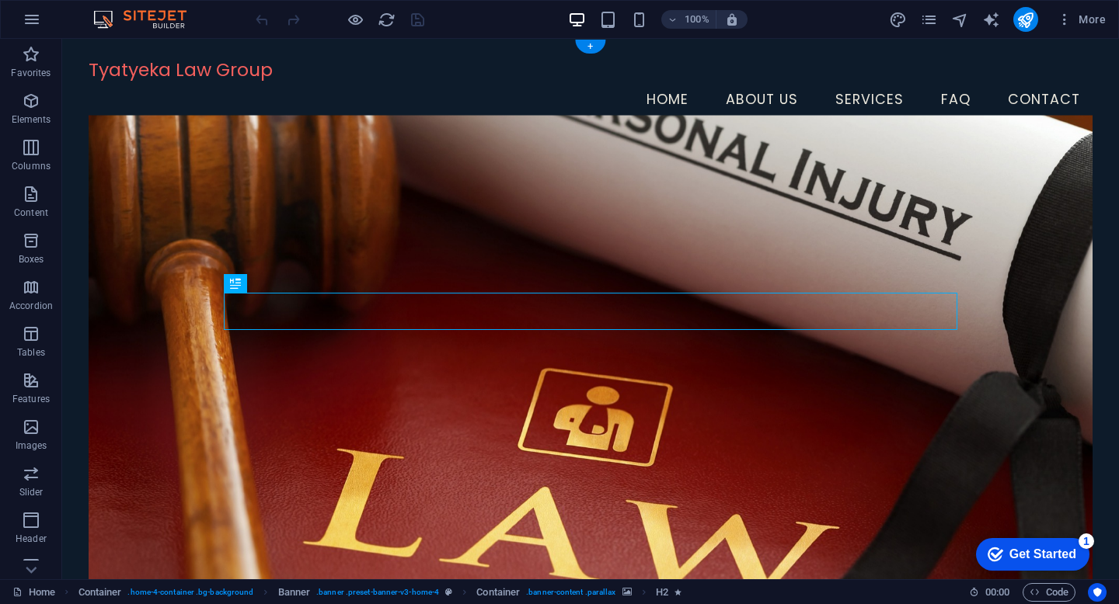
select select "popularity"
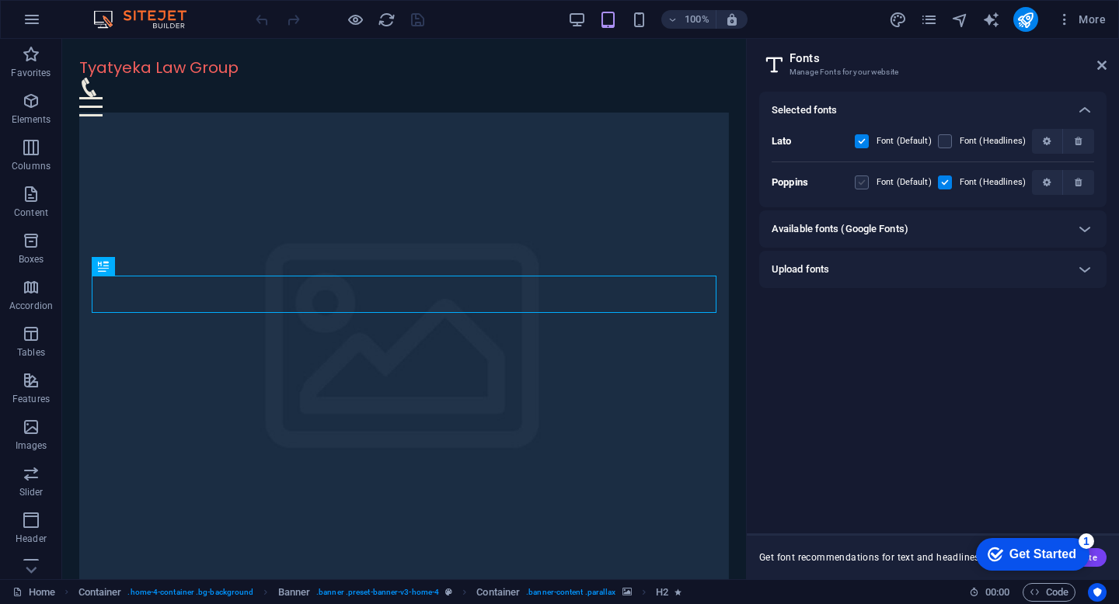
click at [864, 183] on label at bounding box center [862, 183] width 14 height 14
click at [0, 0] on input "checkbox" at bounding box center [0, 0] width 0 height 0
click at [864, 183] on label at bounding box center [862, 183] width 14 height 14
click at [0, 0] on input "checkbox" at bounding box center [0, 0] width 0 height 0
click at [865, 141] on label at bounding box center [862, 141] width 14 height 14
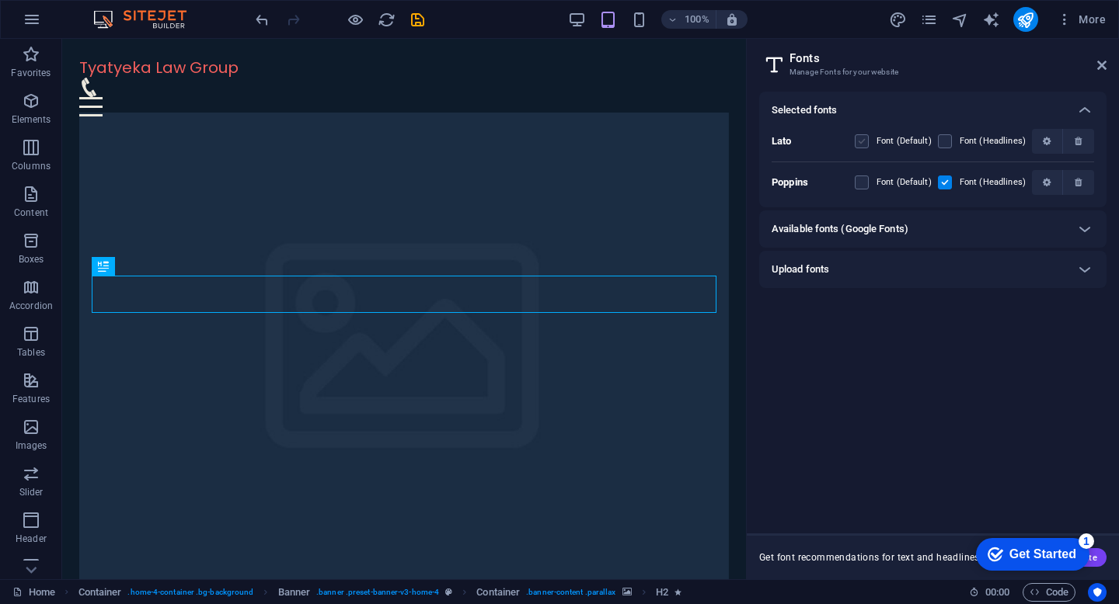
click at [0, 0] on input "checkbox" at bounding box center [0, 0] width 0 height 0
click at [949, 145] on label at bounding box center [945, 141] width 14 height 14
click at [0, 0] on input "checkbox" at bounding box center [0, 0] width 0 height 0
click at [1085, 227] on icon at bounding box center [1084, 229] width 19 height 19
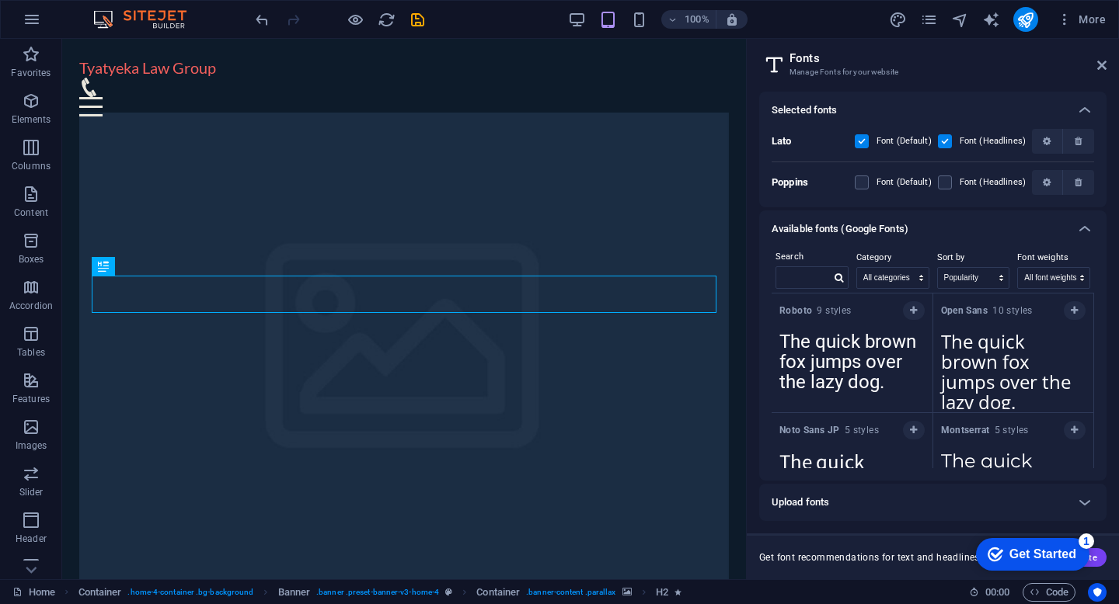
click at [949, 146] on label at bounding box center [945, 141] width 14 height 14
click at [0, 0] on input "checkbox" at bounding box center [0, 0] width 0 height 0
click at [949, 146] on label at bounding box center [945, 141] width 14 height 14
click at [0, 0] on input "checkbox" at bounding box center [0, 0] width 0 height 0
click at [949, 185] on label at bounding box center [945, 183] width 14 height 14
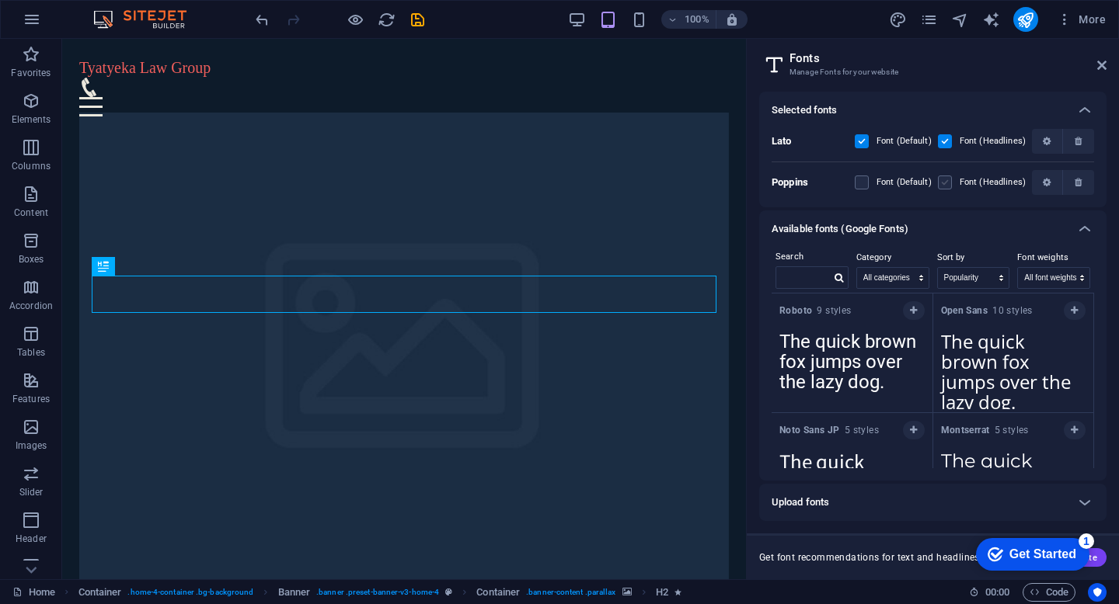
click at [0, 0] on input "checkbox" at bounding box center [0, 0] width 0 height 0
click at [865, 183] on label at bounding box center [862, 183] width 14 height 14
click at [0, 0] on input "checkbox" at bounding box center [0, 0] width 0 height 0
click at [866, 145] on label at bounding box center [862, 141] width 14 height 14
click at [0, 0] on input "checkbox" at bounding box center [0, 0] width 0 height 0
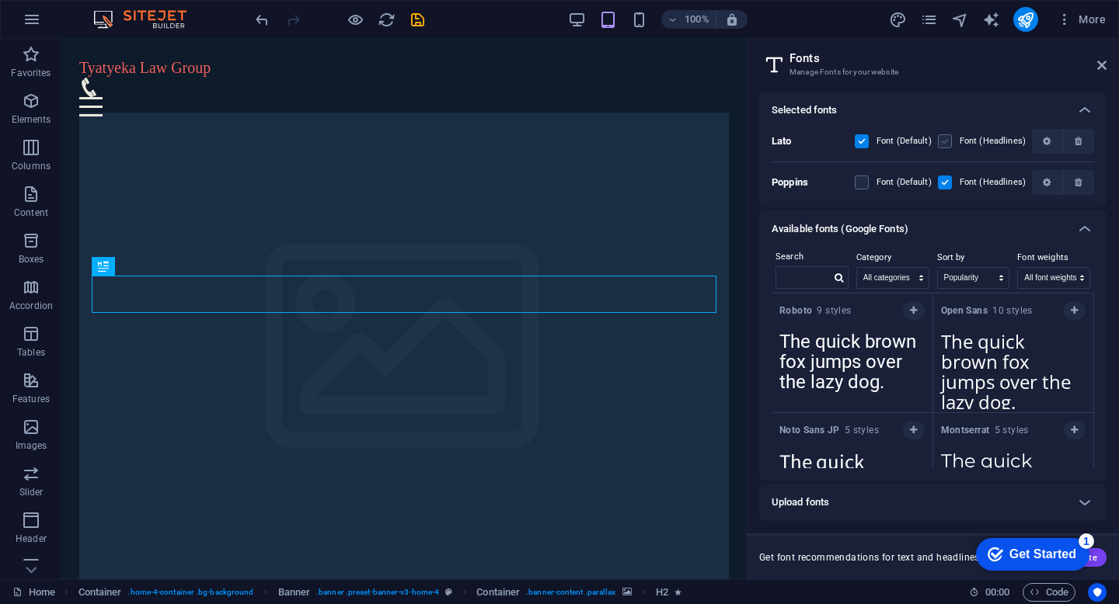
click at [948, 143] on label at bounding box center [945, 141] width 14 height 14
click at [0, 0] on input "checkbox" at bounding box center [0, 0] width 0 height 0
drag, startPoint x: 1095, startPoint y: 309, endPoint x: 1099, endPoint y: 375, distance: 66.2
click at [1099, 375] on div "Search Category All categories serif display monospace sans-serif handwriting S…" at bounding box center [932, 364] width 347 height 233
drag, startPoint x: 1095, startPoint y: 317, endPoint x: 1097, endPoint y: 367, distance: 49.8
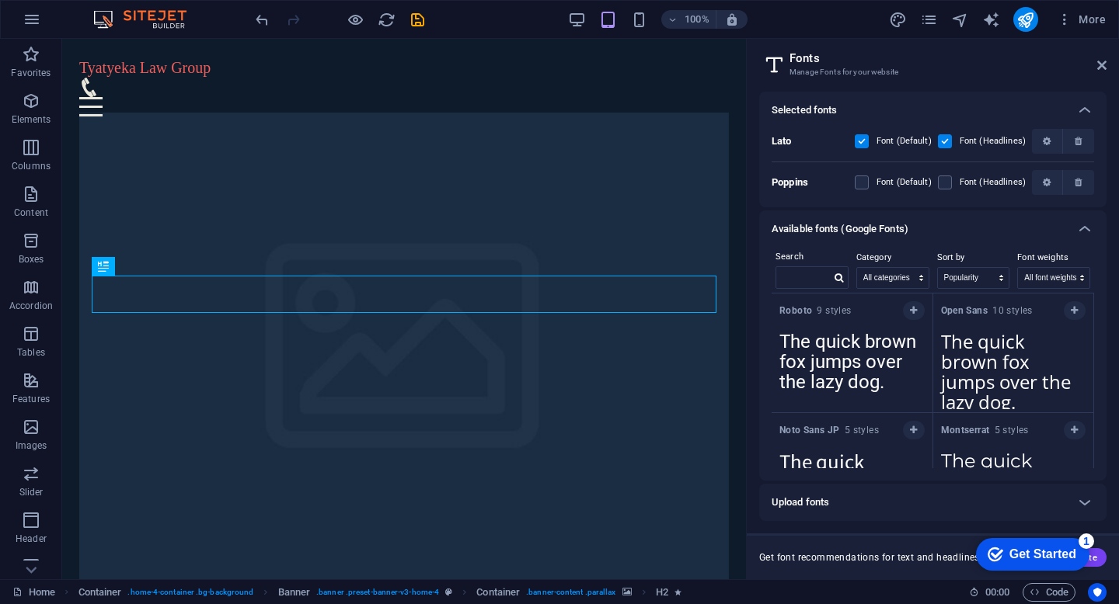
click at [1097, 367] on div "Search Category All categories serif display monospace sans-serif handwriting S…" at bounding box center [932, 364] width 347 height 233
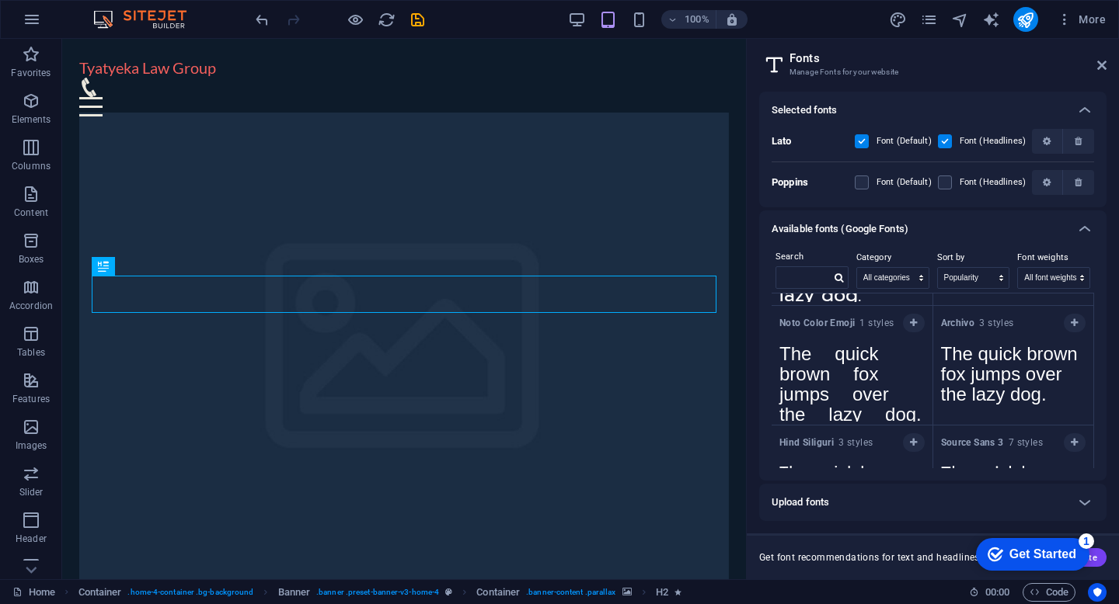
scroll to position [3235, 0]
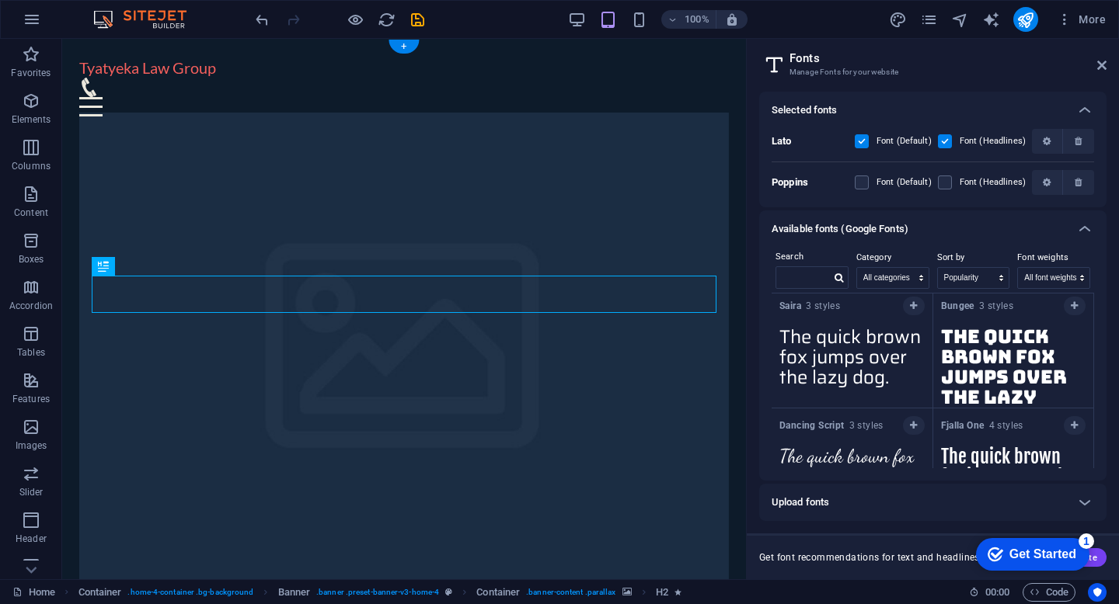
click at [629, 511] on figure at bounding box center [404, 359] width 650 height 493
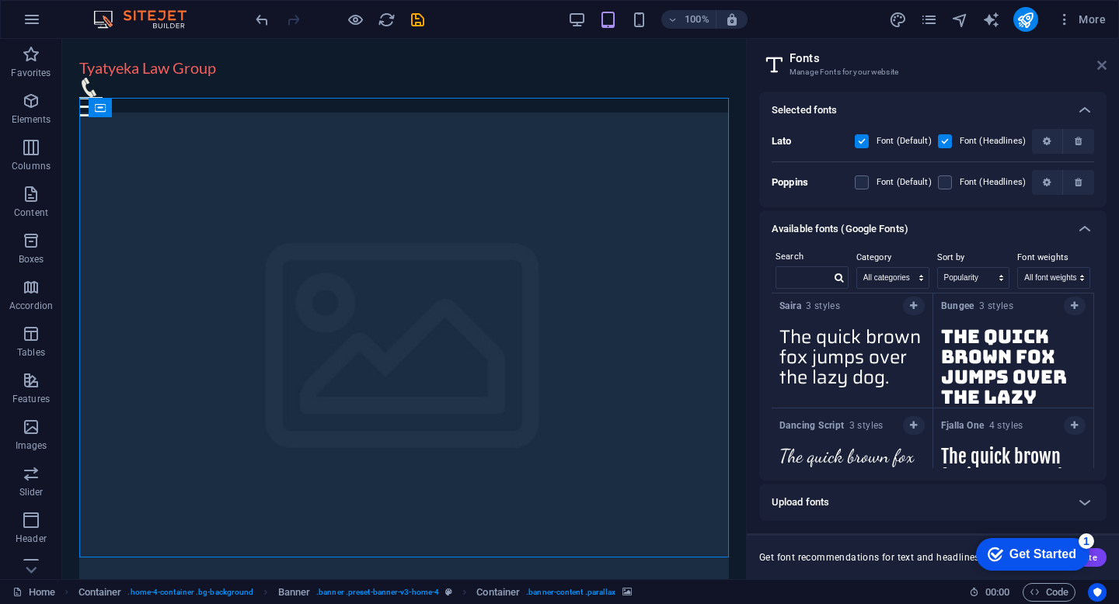
click at [1105, 64] on icon at bounding box center [1101, 65] width 9 height 12
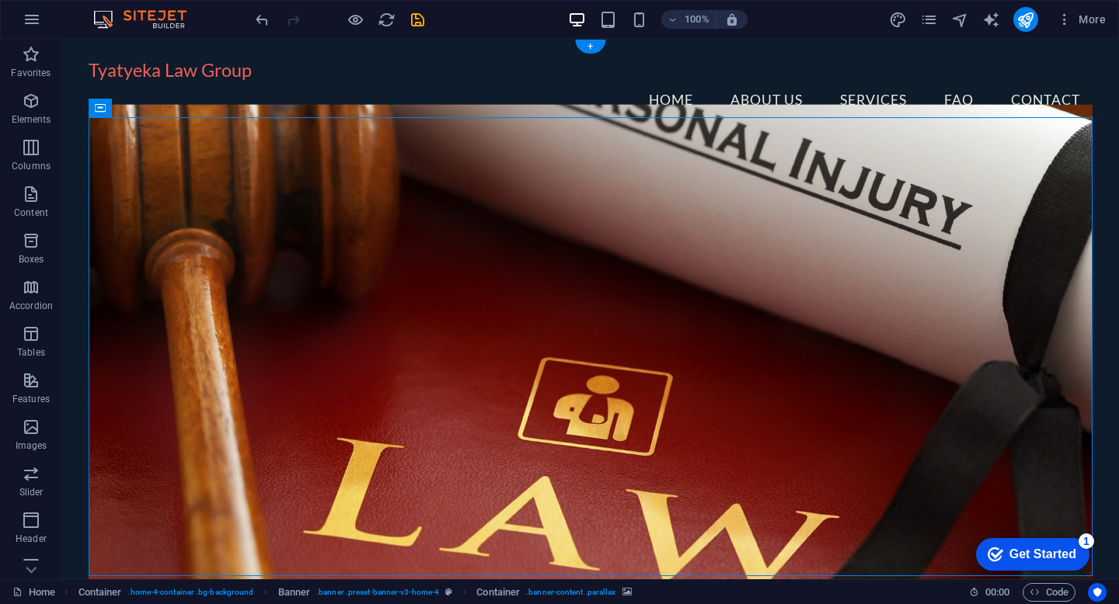
click at [918, 170] on figure at bounding box center [591, 351] width 1004 height 493
click at [793, 404] on figure at bounding box center [591, 351] width 1004 height 493
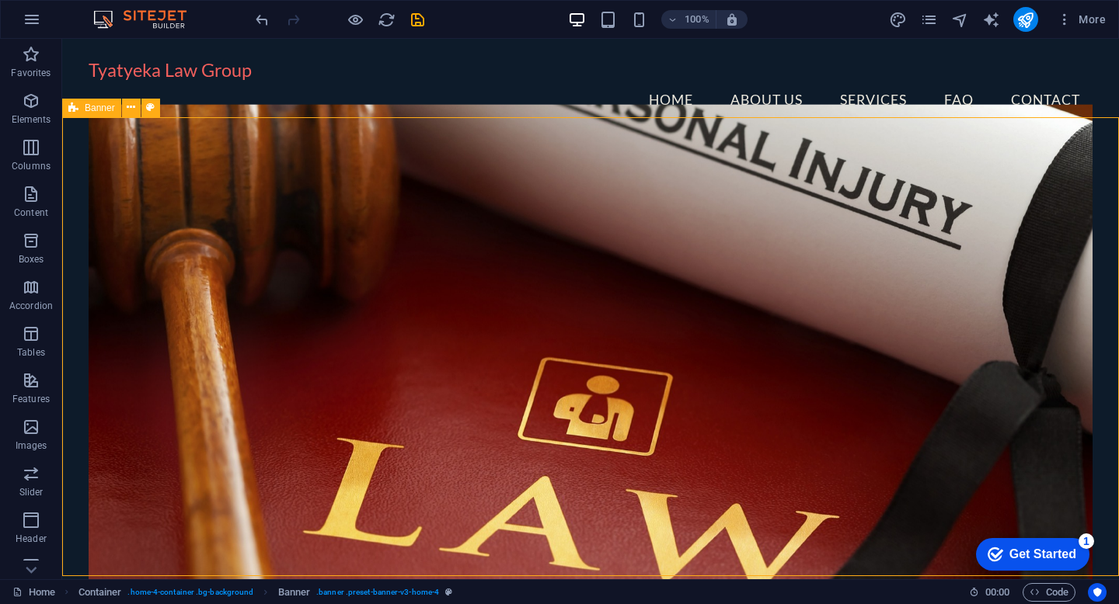
click at [134, 110] on icon at bounding box center [131, 107] width 9 height 16
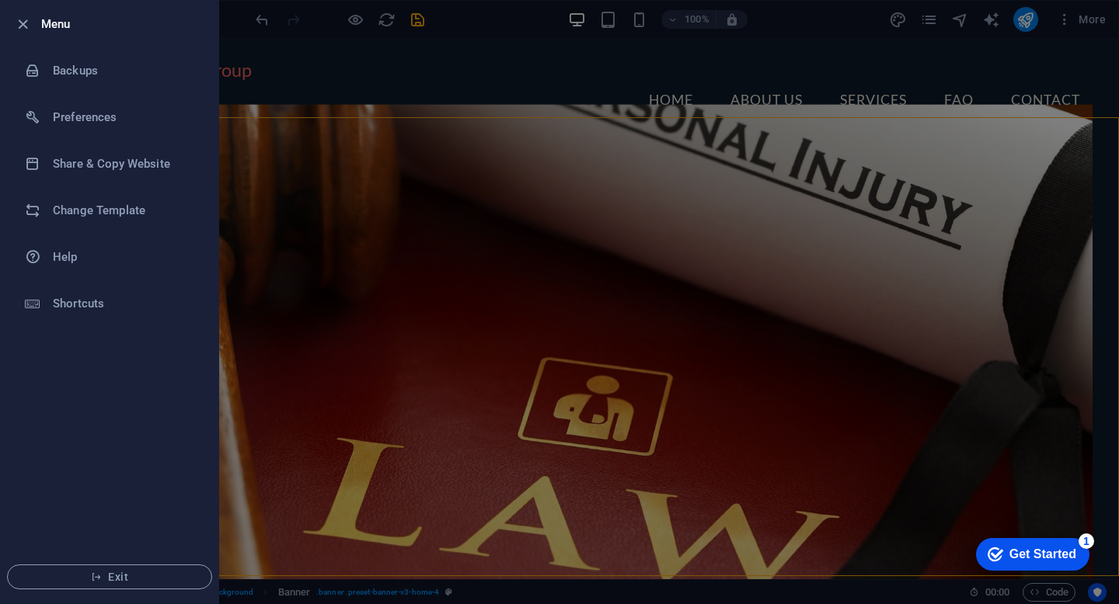
click at [437, 21] on div at bounding box center [559, 302] width 1119 height 604
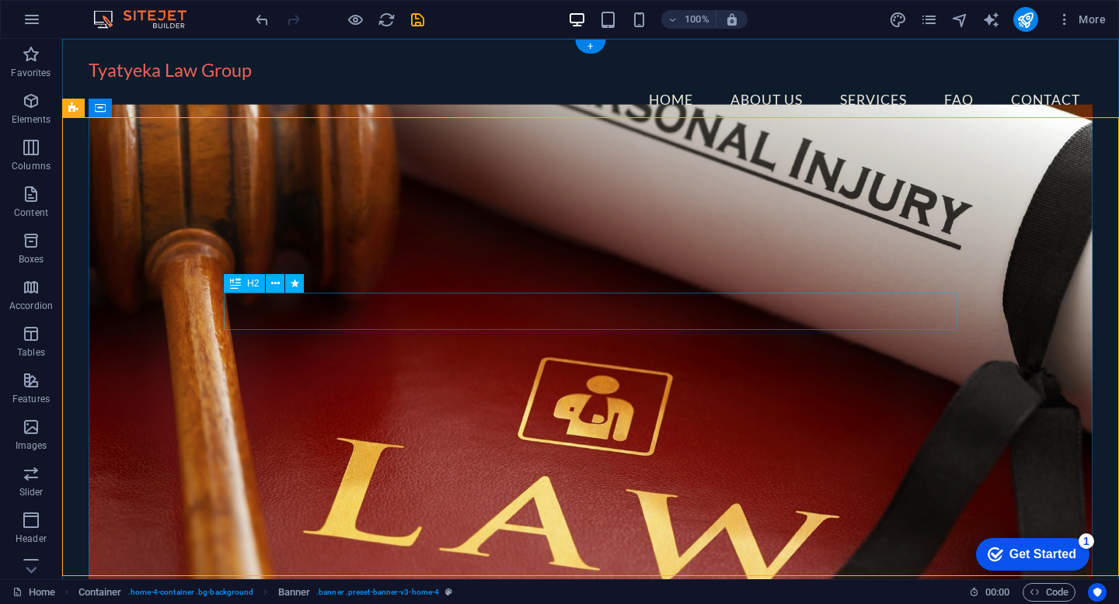
click at [271, 283] on icon at bounding box center [275, 284] width 9 height 16
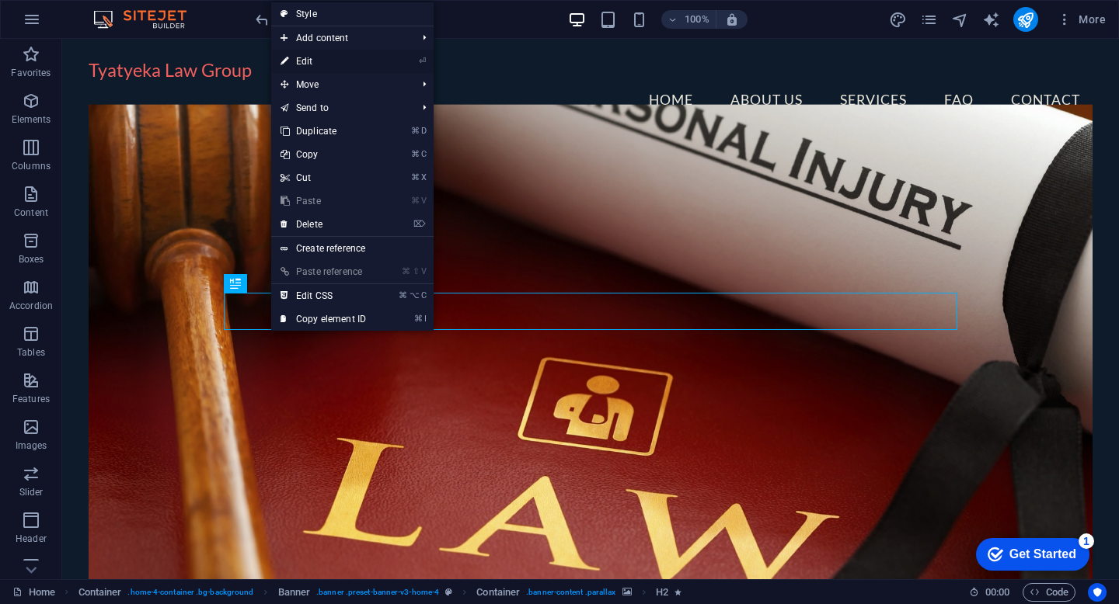
click at [297, 59] on link "⏎ Edit" at bounding box center [323, 61] width 104 height 23
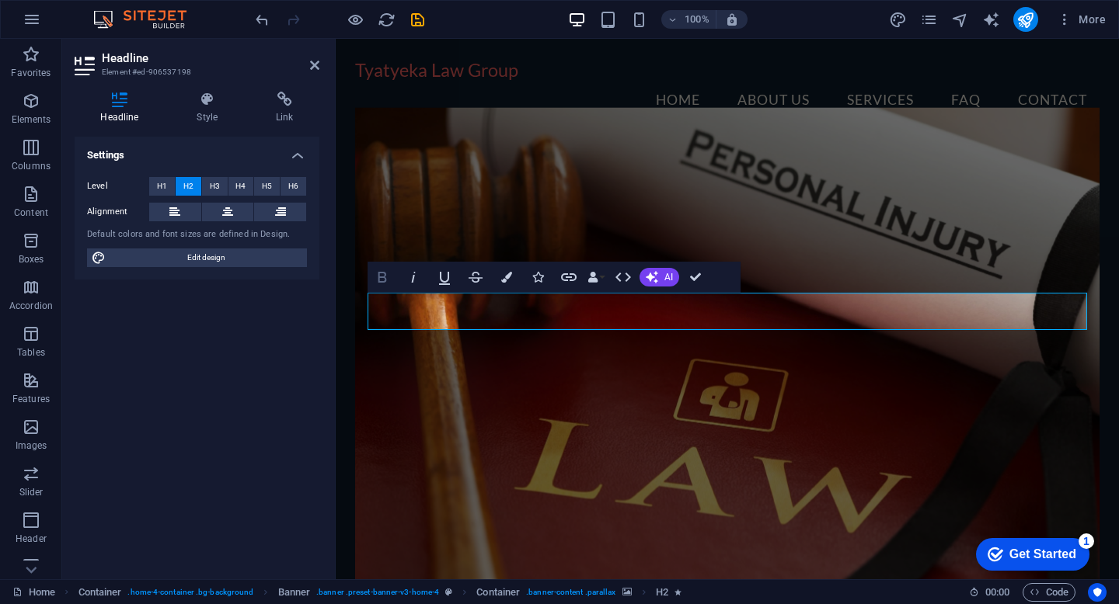
click at [376, 274] on icon "button" at bounding box center [382, 277] width 19 height 19
click at [666, 280] on span "AI" at bounding box center [668, 277] width 9 height 9
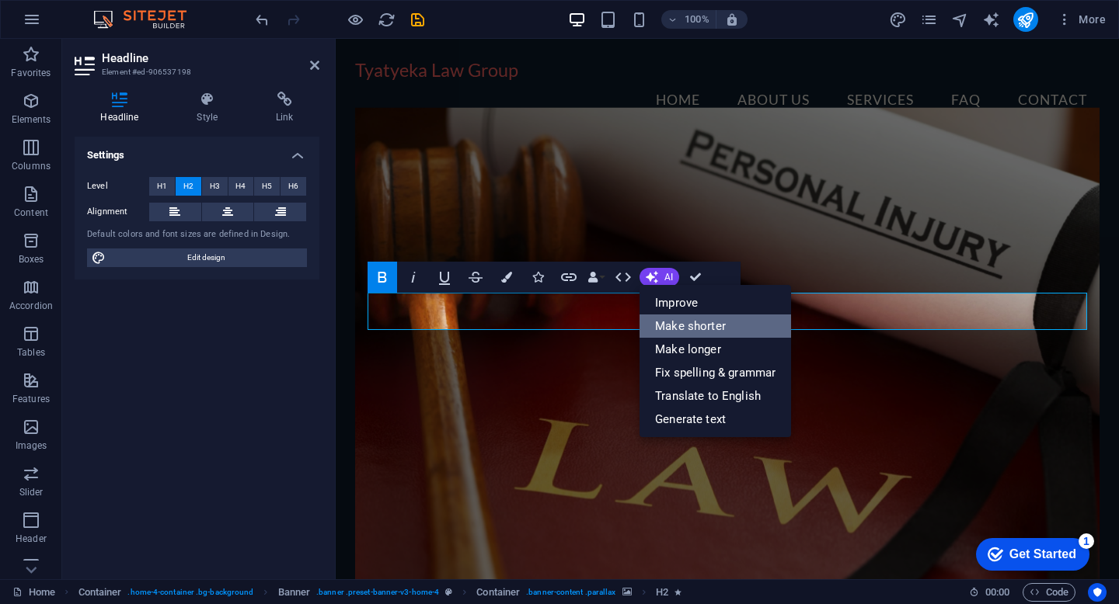
click at [684, 319] on link "Make shorter" at bounding box center [715, 326] width 152 height 23
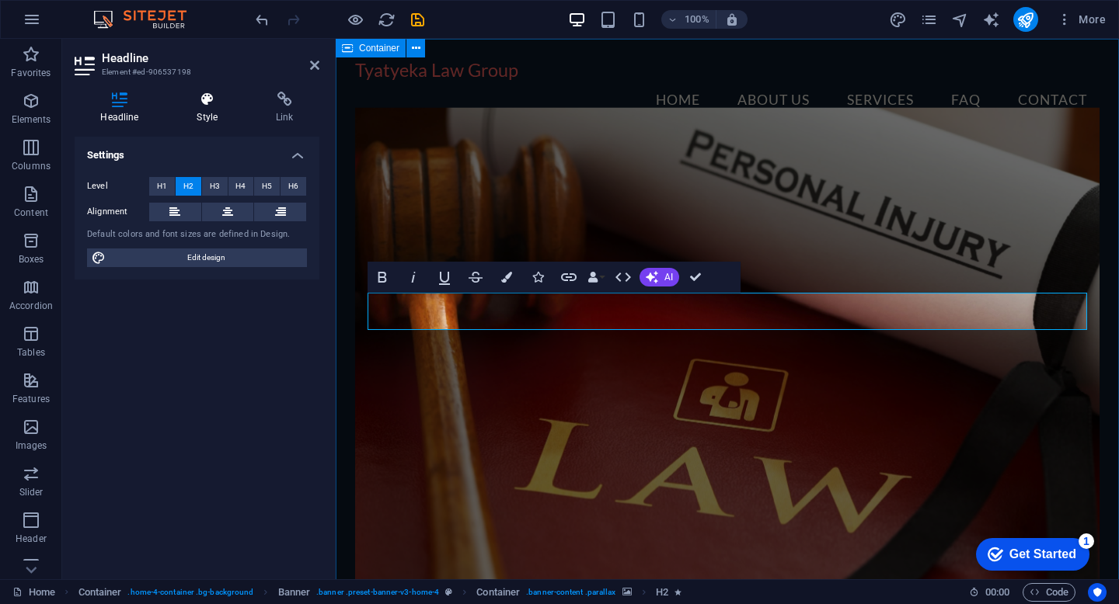
click at [220, 103] on icon at bounding box center [207, 100] width 73 height 16
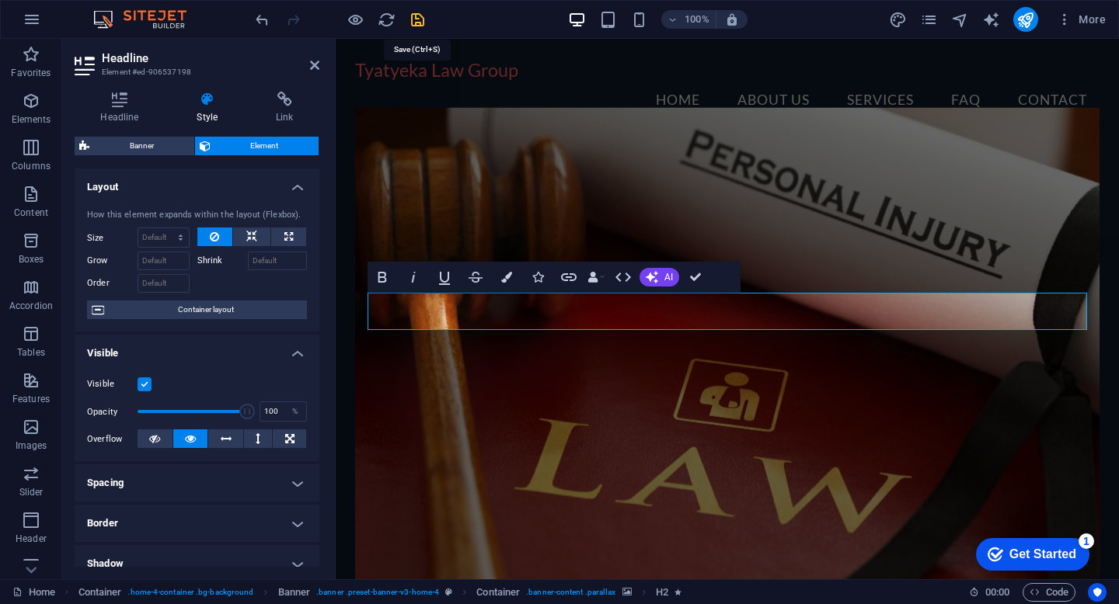
click at [414, 14] on icon "save" at bounding box center [418, 20] width 18 height 18
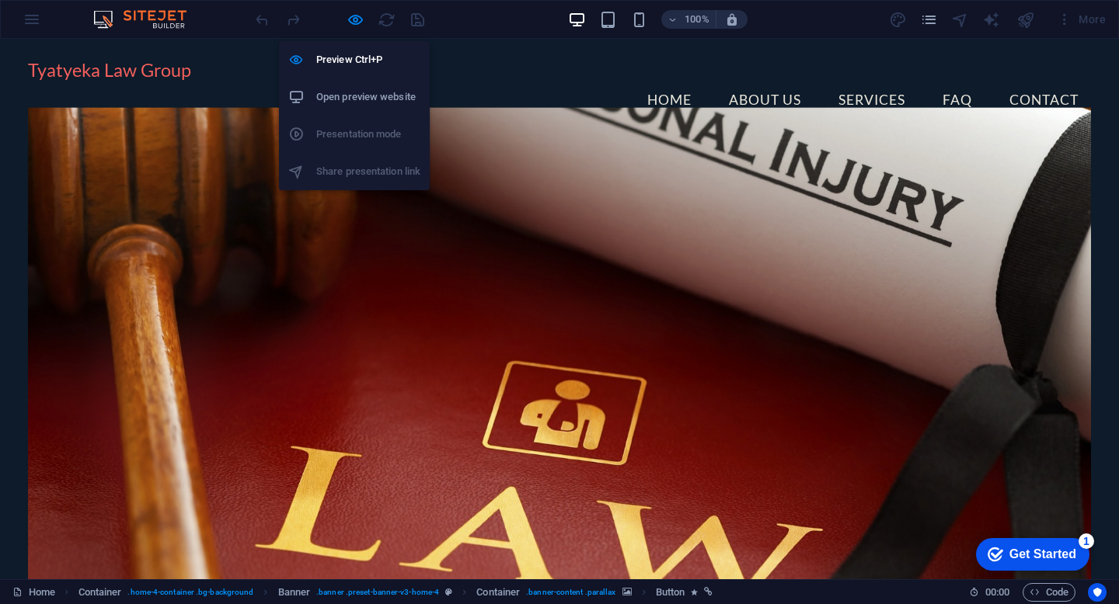
click at [360, 99] on h6 "Open preview website" at bounding box center [368, 97] width 104 height 19
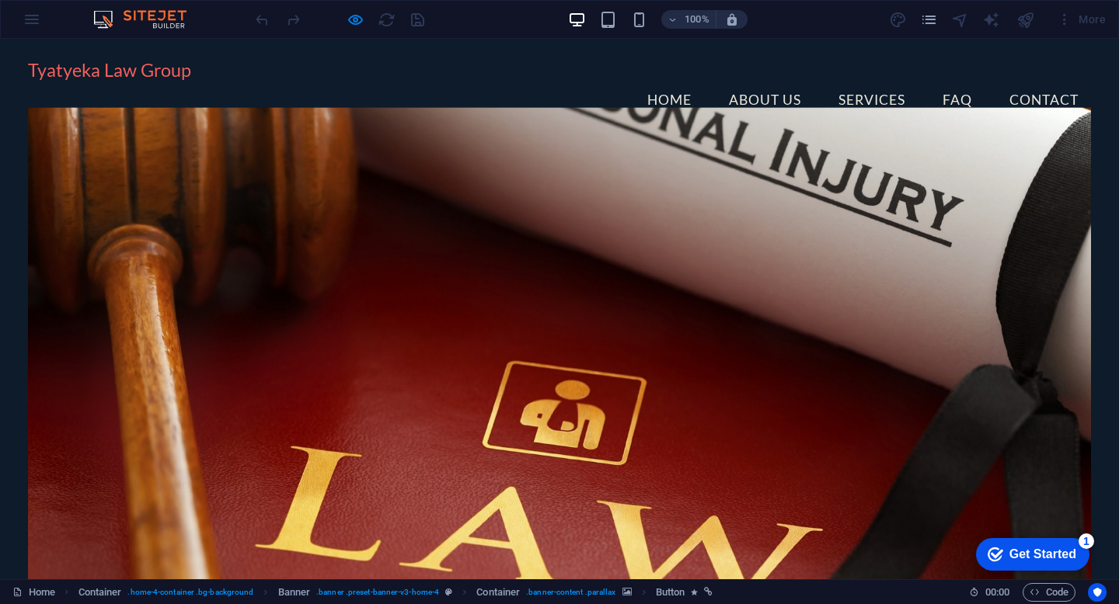
click at [935, 53] on div "Tyatyeka Law Group Menu Home About Us Services FAQ Contact" at bounding box center [559, 89] width 1119 height 100
click at [671, 81] on link "Home" at bounding box center [669, 100] width 69 height 39
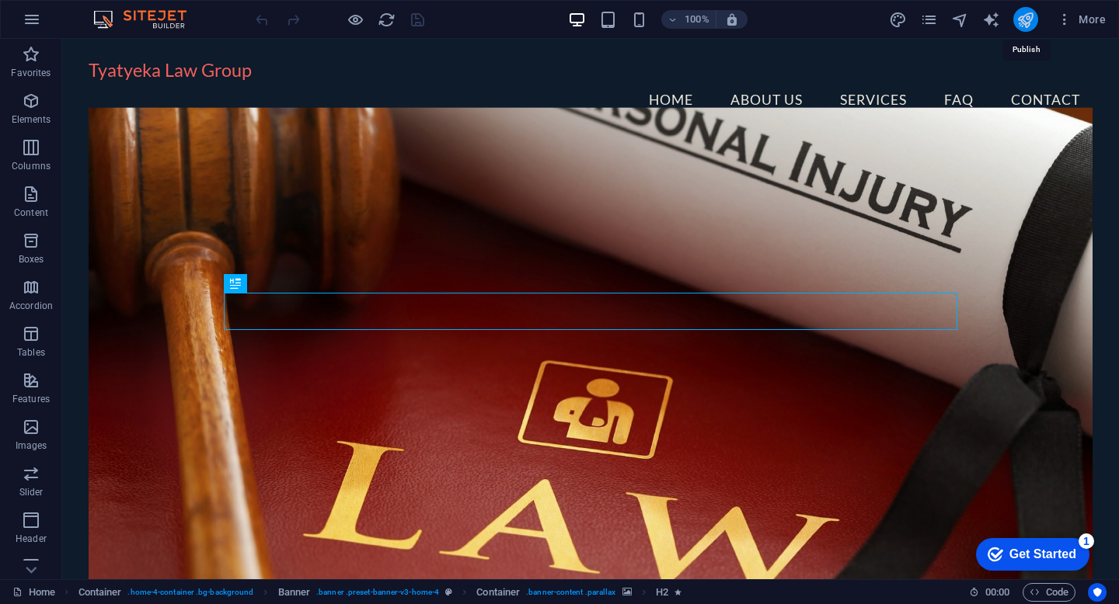
click at [1023, 20] on icon "publish" at bounding box center [1025, 20] width 18 height 18
